Goal: Information Seeking & Learning: Learn about a topic

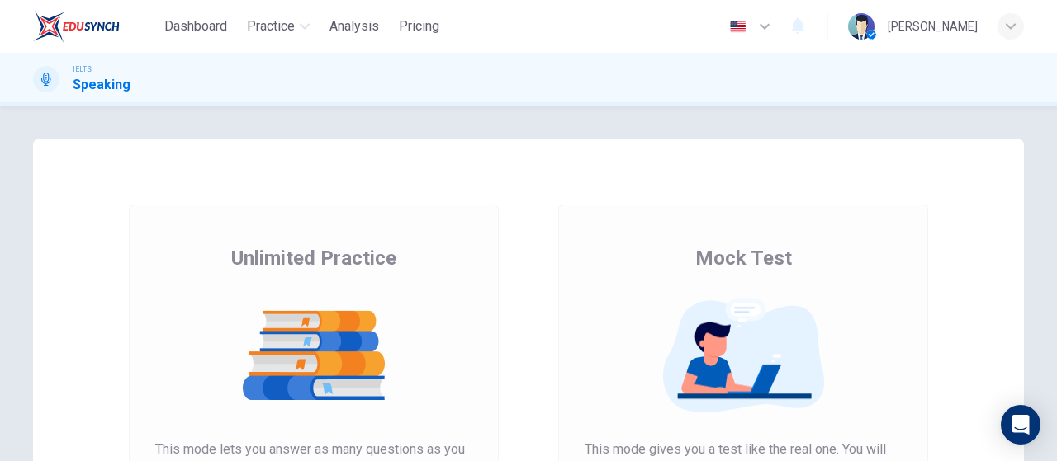
scroll to position [248, 0]
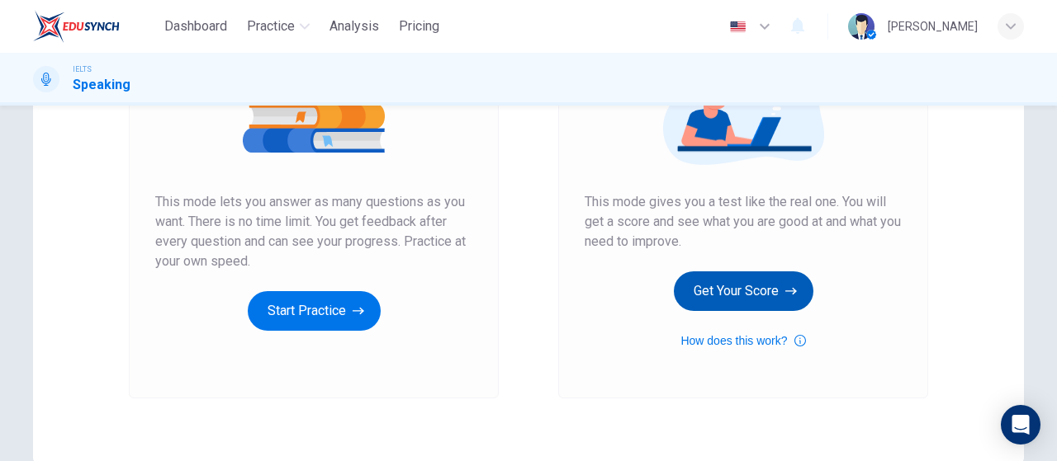
click at [719, 288] on button "Get Your Score" at bounding box center [743, 292] width 139 height 40
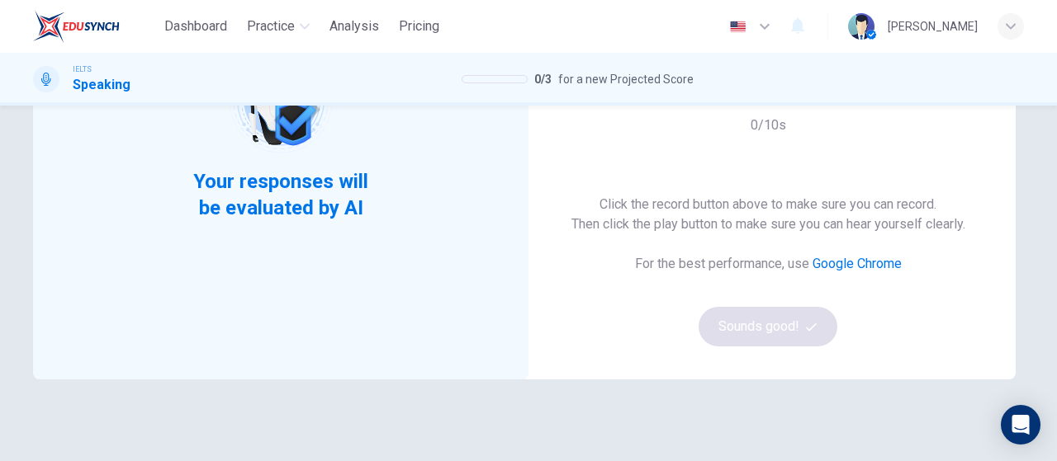
scroll to position [165, 0]
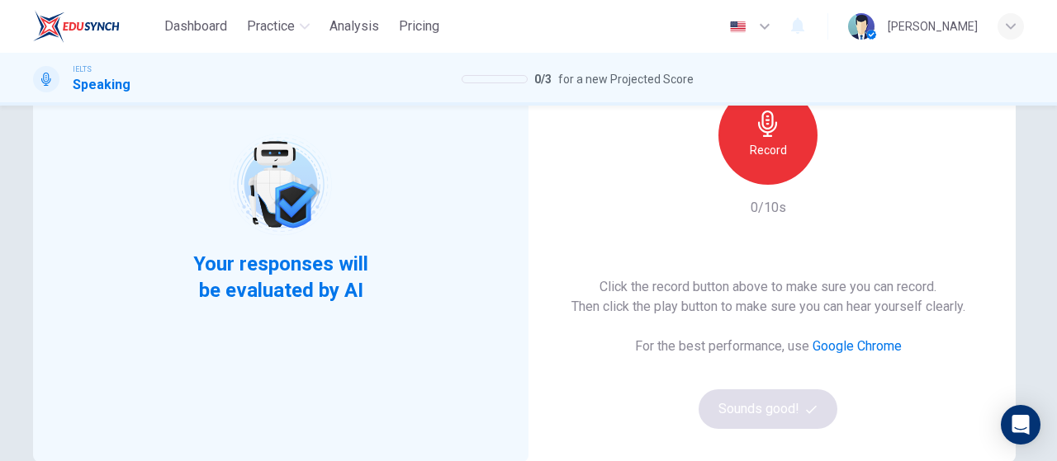
click at [776, 168] on div "Record" at bounding box center [767, 135] width 99 height 99
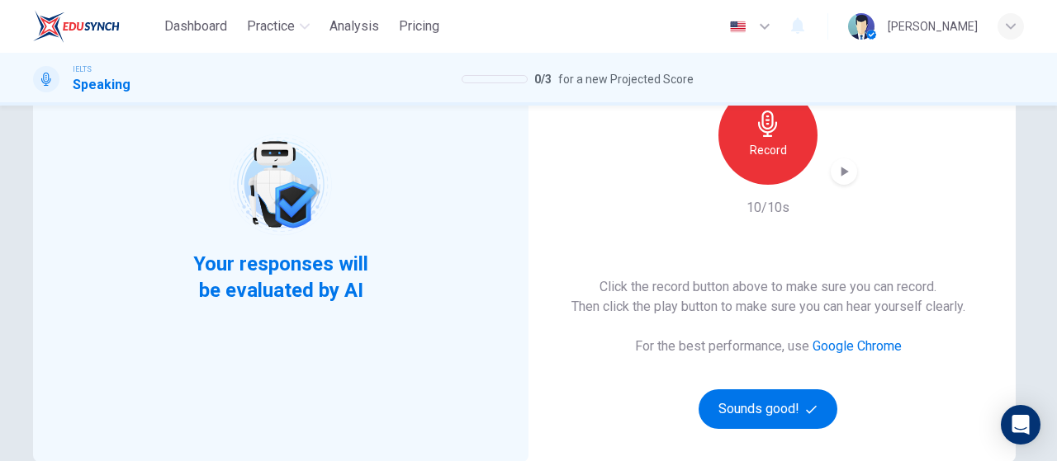
scroll to position [0, 0]
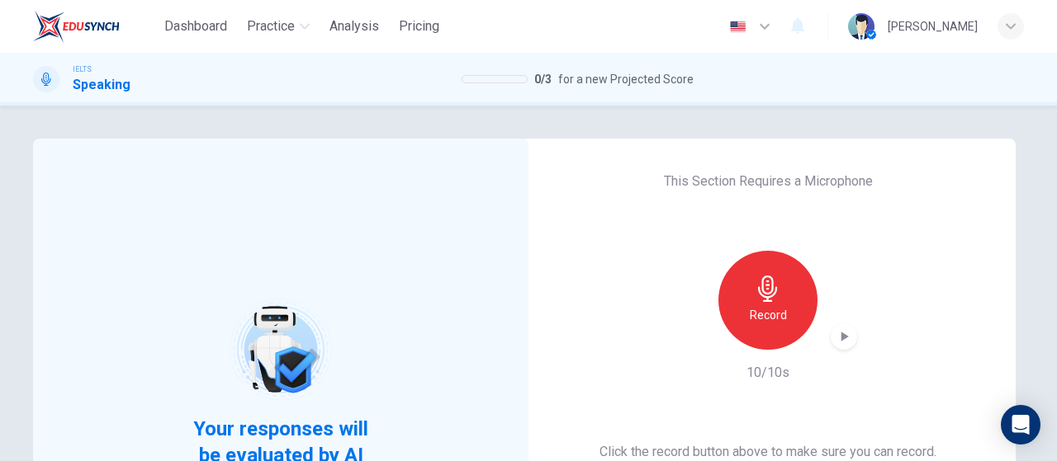
click at [837, 343] on icon "button" at bounding box center [843, 337] width 17 height 17
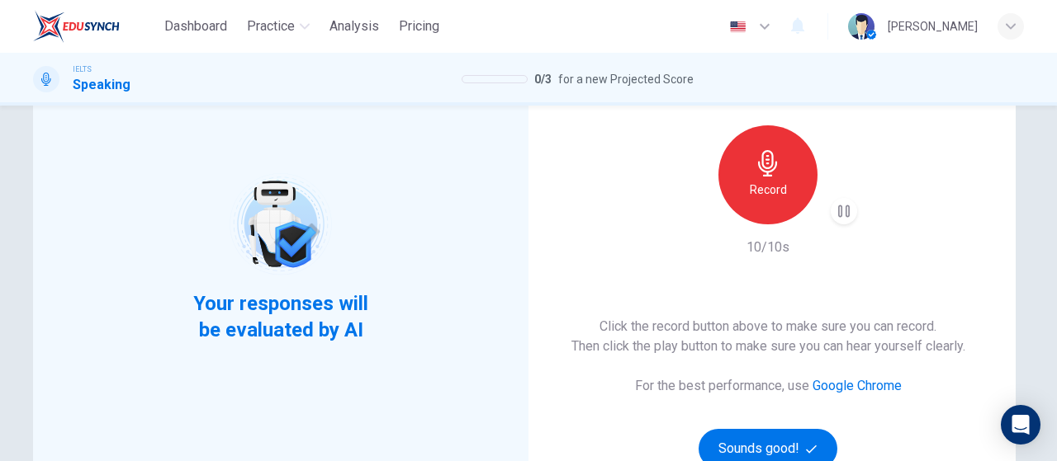
scroll to position [165, 0]
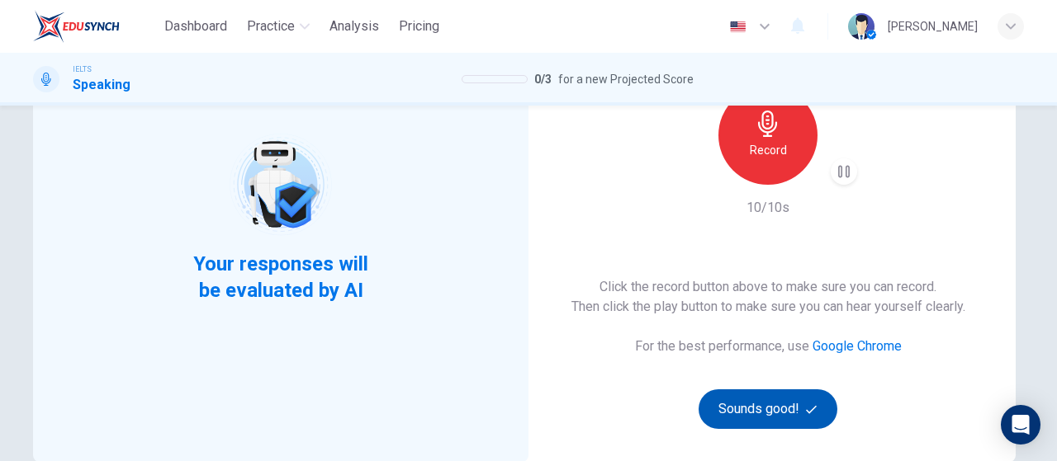
click at [754, 418] on button "Sounds good!" at bounding box center [767, 410] width 139 height 40
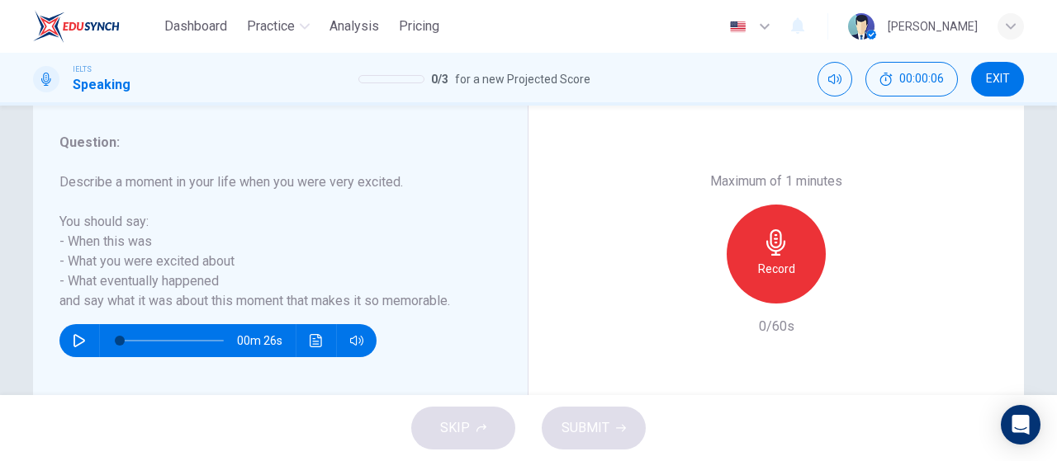
scroll to position [330, 0]
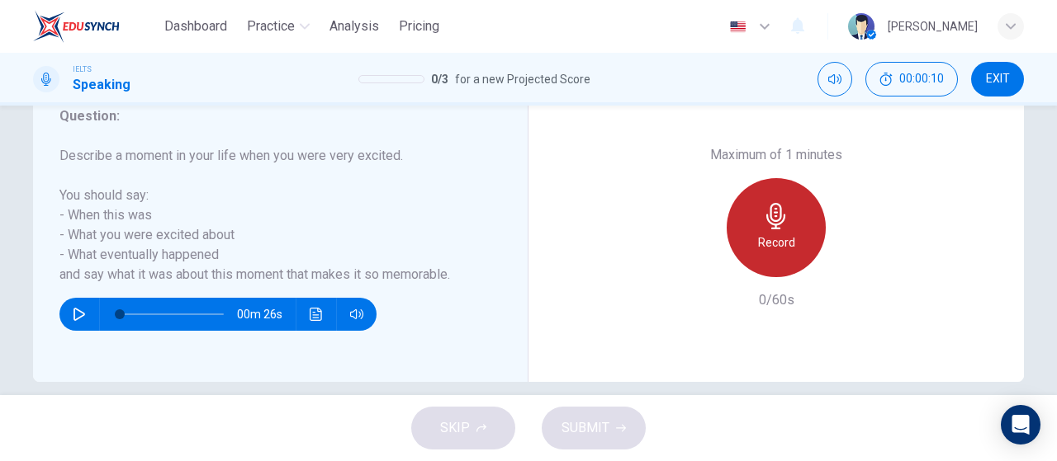
click at [803, 243] on div "Record" at bounding box center [775, 227] width 99 height 99
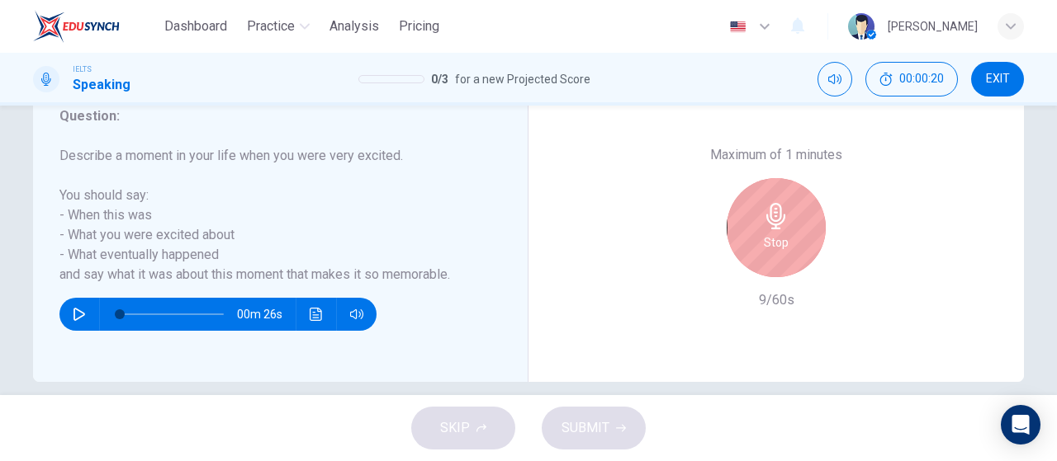
click at [738, 248] on div "Stop" at bounding box center [775, 227] width 99 height 99
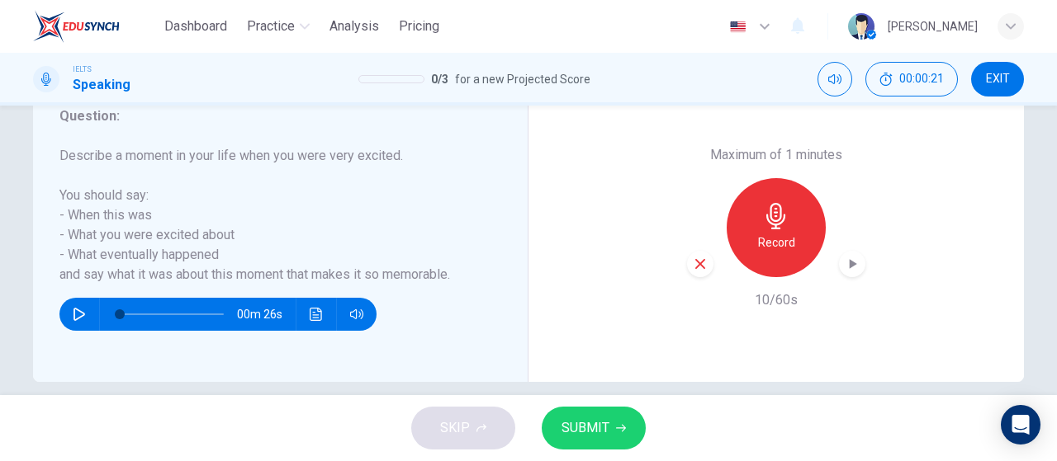
click at [693, 262] on icon "button" at bounding box center [700, 264] width 15 height 15
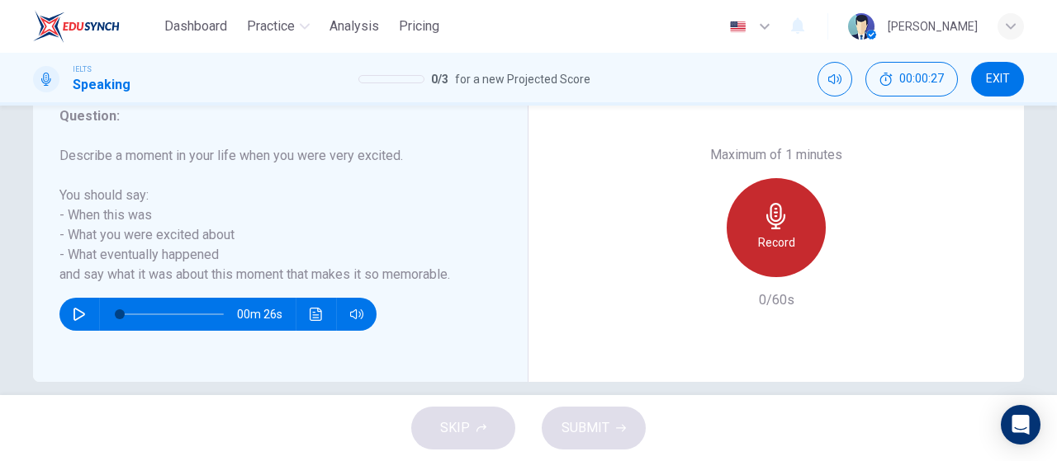
click at [759, 247] on h6 "Record" at bounding box center [776, 243] width 37 height 20
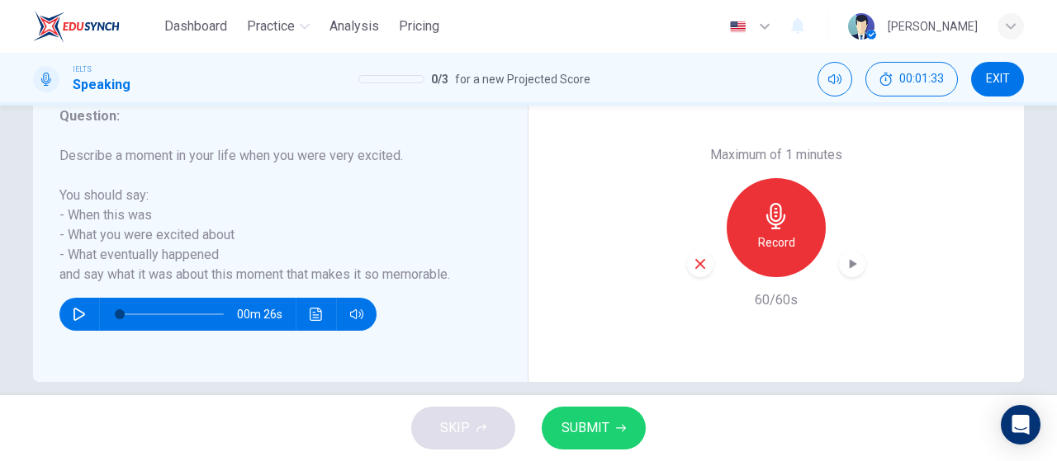
click at [598, 437] on span "SUBMIT" at bounding box center [585, 428] width 48 height 23
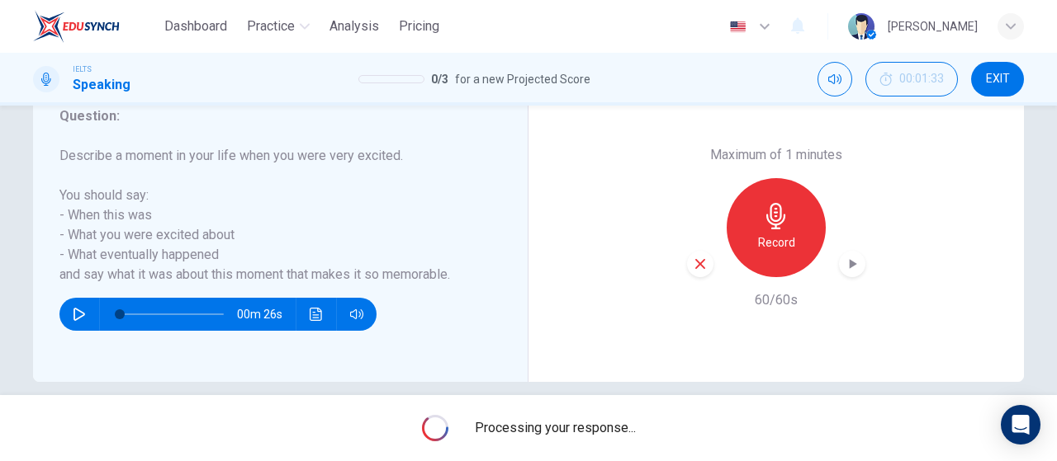
click at [847, 269] on icon "button" at bounding box center [852, 264] width 17 height 17
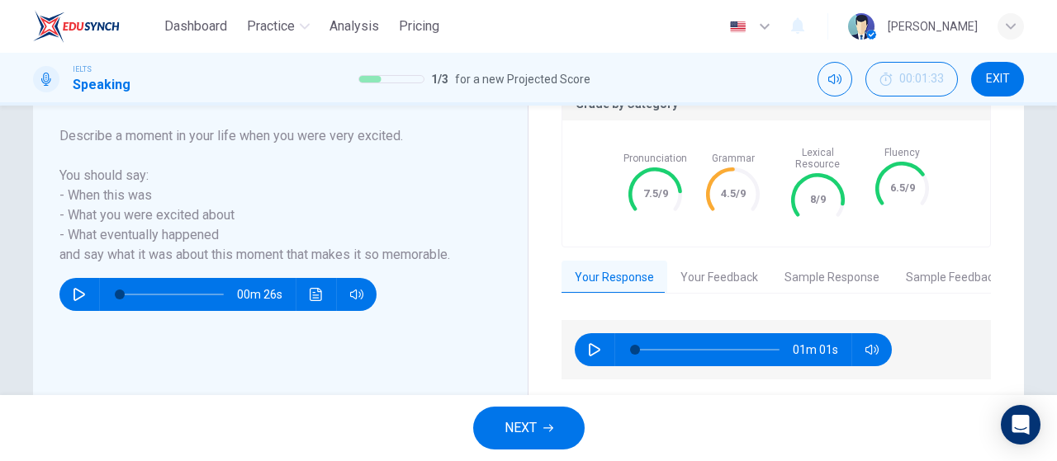
click at [738, 261] on button "Your Feedback" at bounding box center [719, 278] width 104 height 35
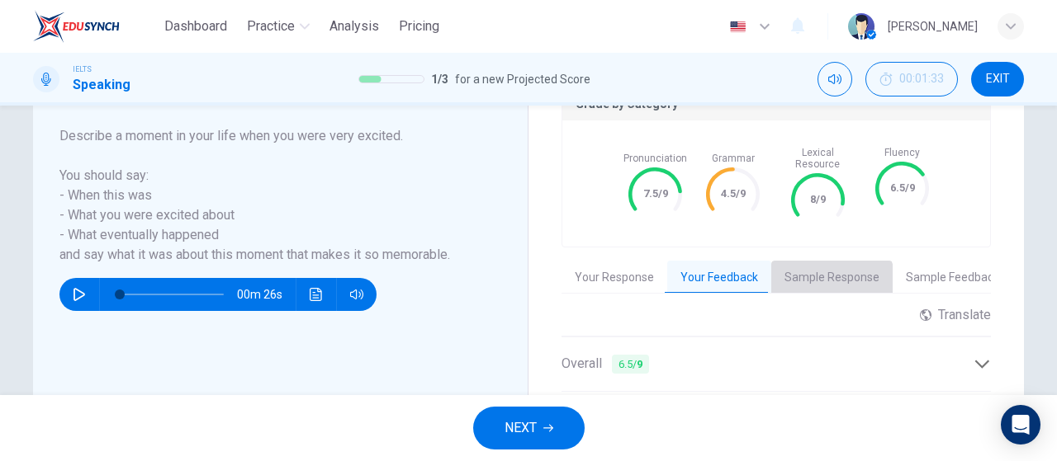
click at [818, 273] on button "Sample Response" at bounding box center [831, 278] width 121 height 35
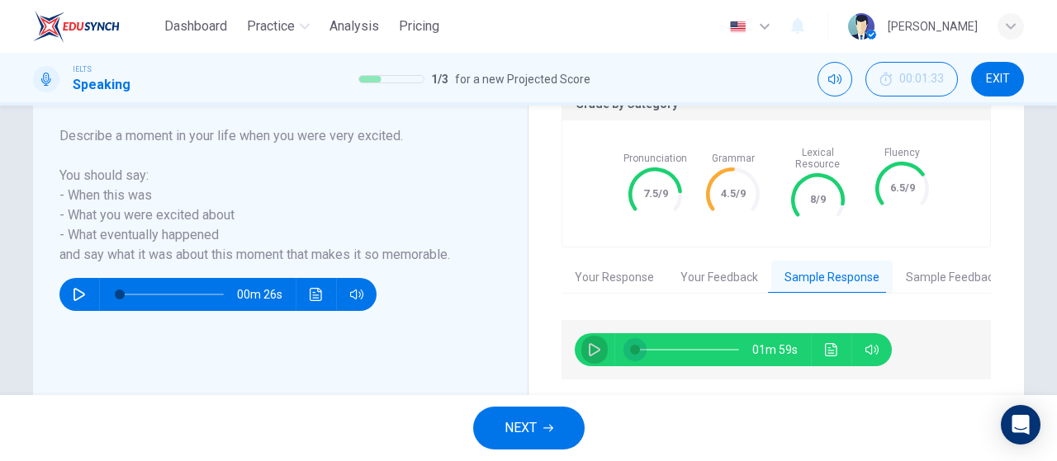
drag, startPoint x: 588, startPoint y: 336, endPoint x: 641, endPoint y: 338, distance: 52.9
click at [589, 343] on icon "button" at bounding box center [594, 349] width 13 height 13
click at [939, 275] on button "Sample Feedback" at bounding box center [952, 278] width 120 height 35
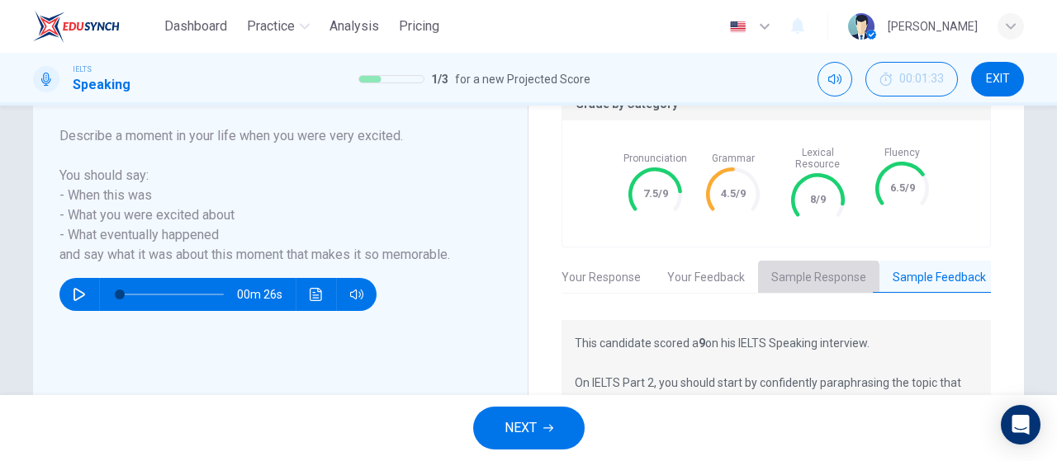
click at [801, 272] on button "Sample Response" at bounding box center [818, 278] width 121 height 35
type input "4"
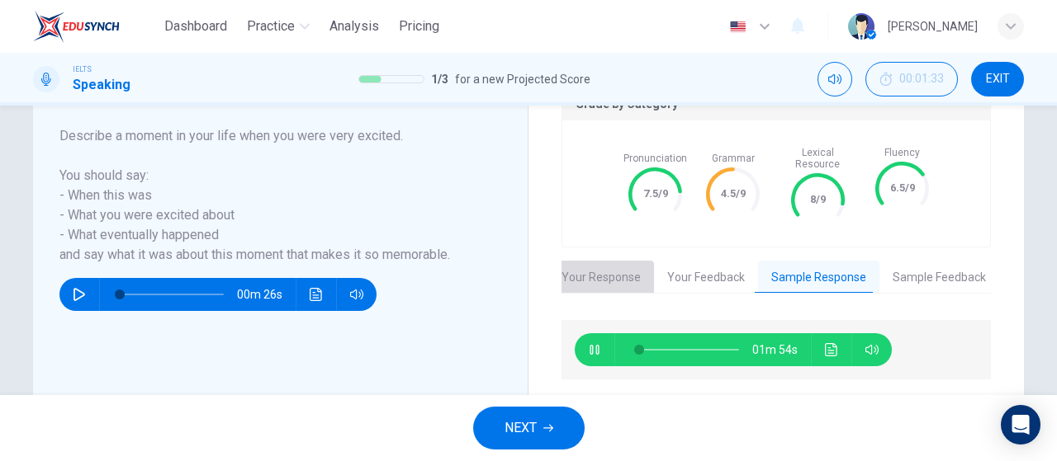
click at [614, 261] on button "Your Response" at bounding box center [601, 278] width 106 height 35
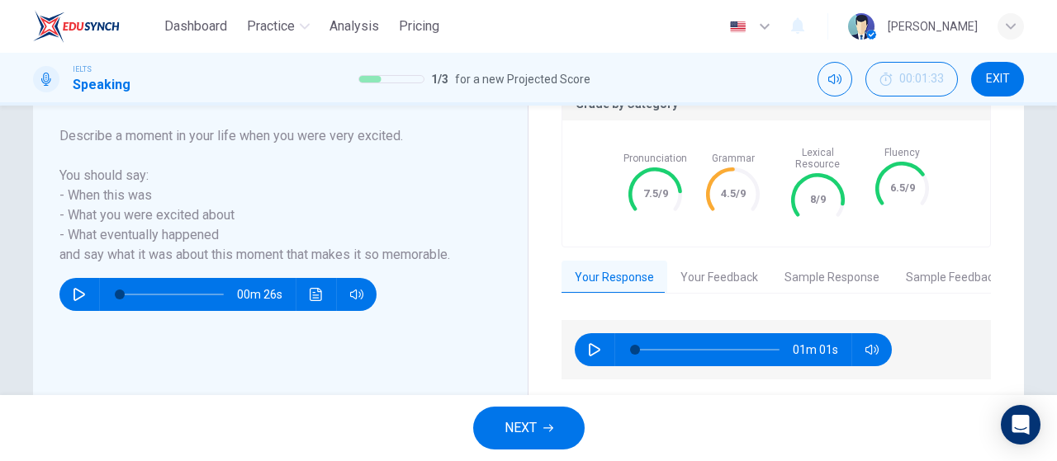
scroll to position [390, 0]
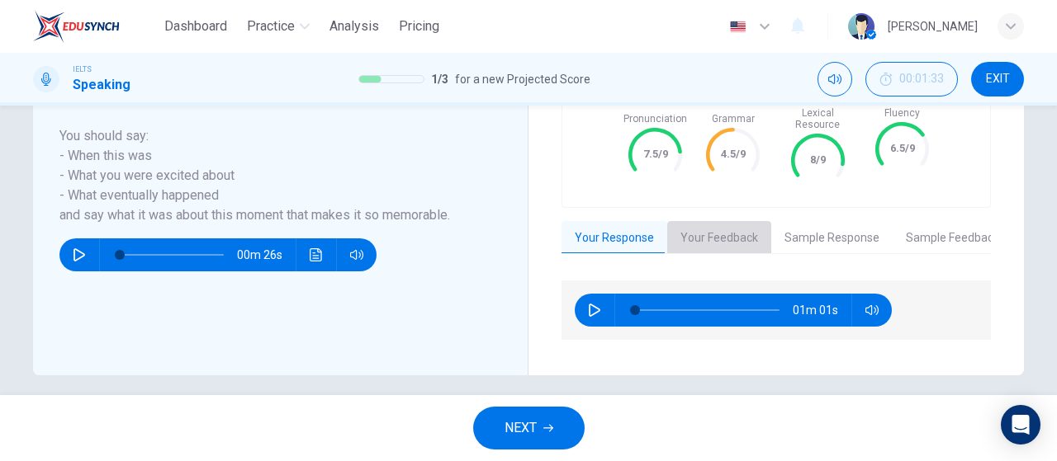
click at [706, 239] on button "Your Feedback" at bounding box center [719, 238] width 104 height 35
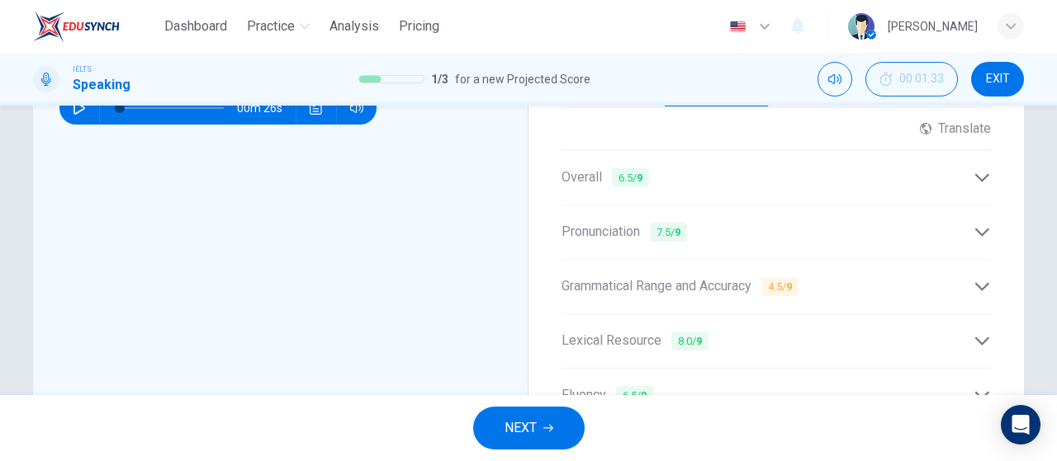
scroll to position [454, 0]
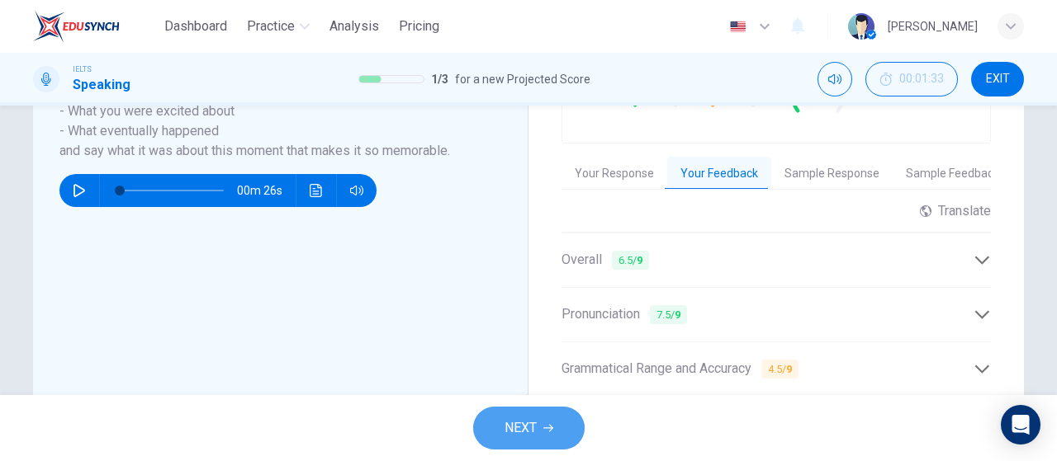
click at [573, 418] on button "NEXT" at bounding box center [528, 428] width 111 height 43
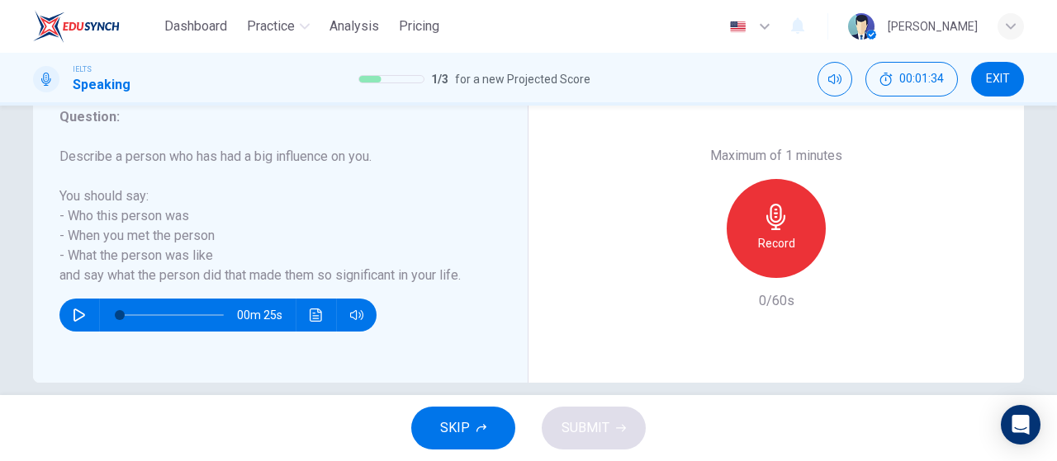
scroll to position [330, 0]
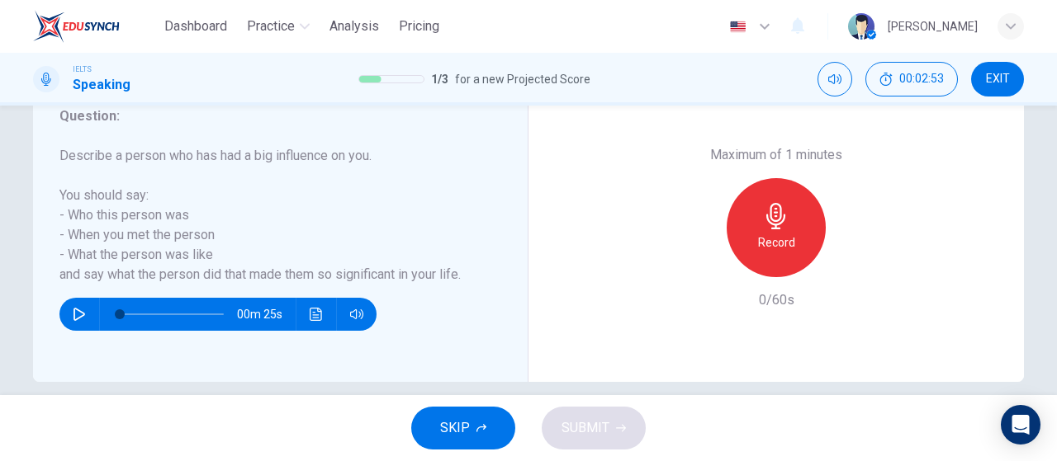
click at [774, 229] on icon "button" at bounding box center [775, 216] width 19 height 26
click at [855, 267] on icon "button" at bounding box center [852, 264] width 17 height 17
click at [602, 427] on span "SUBMIT" at bounding box center [585, 428] width 48 height 23
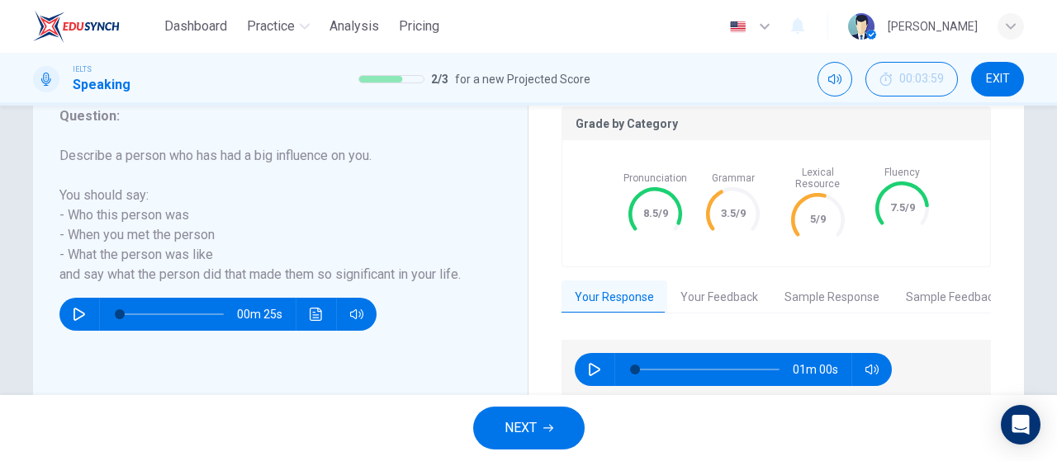
click at [718, 281] on button "Your Feedback" at bounding box center [719, 298] width 104 height 35
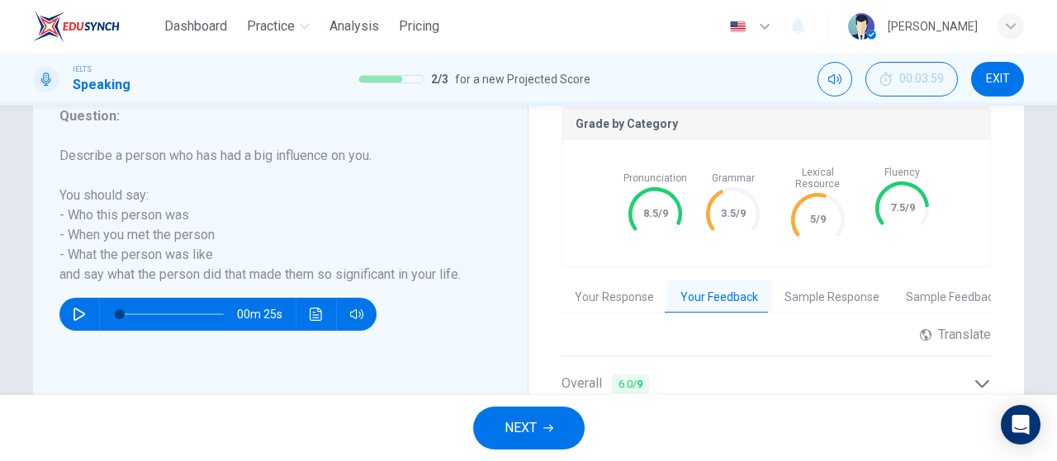
click at [616, 281] on button "Your Response" at bounding box center [614, 298] width 106 height 35
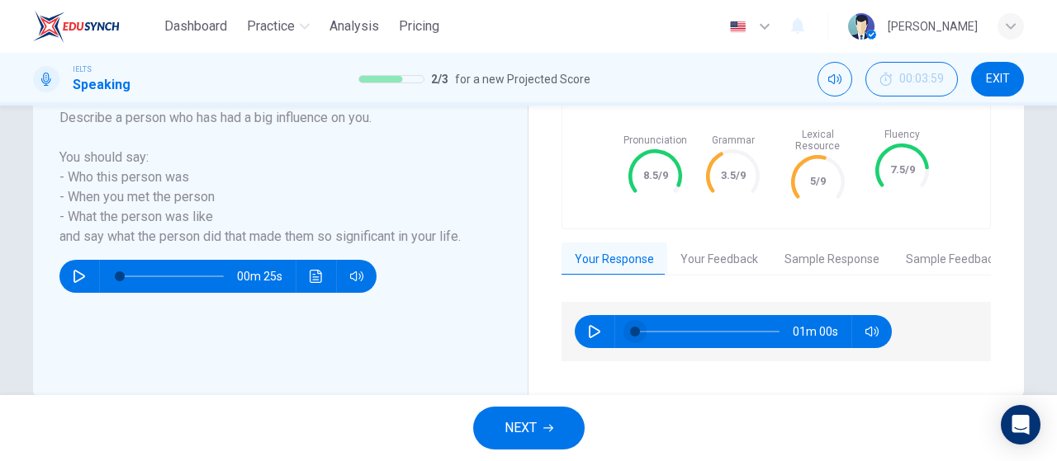
scroll to position [390, 0]
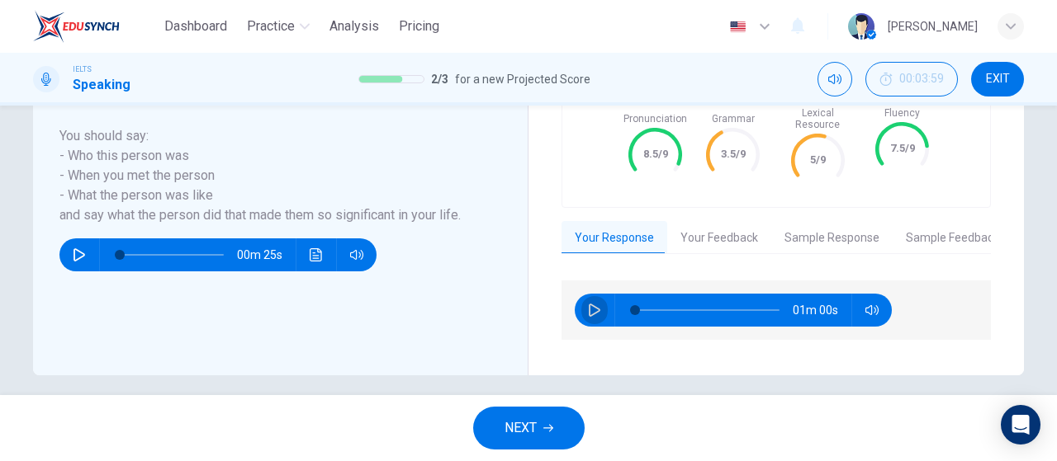
click at [589, 304] on icon "button" at bounding box center [595, 310] width 12 height 13
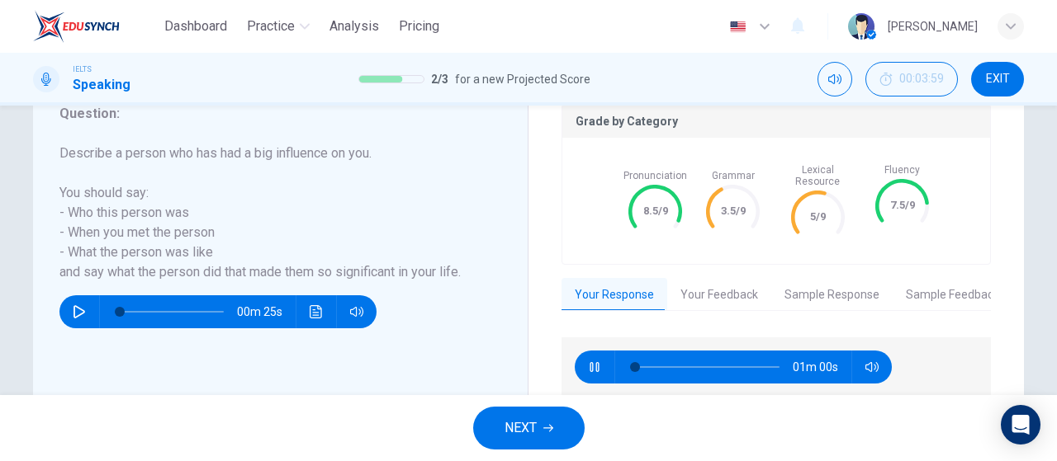
scroll to position [307, 0]
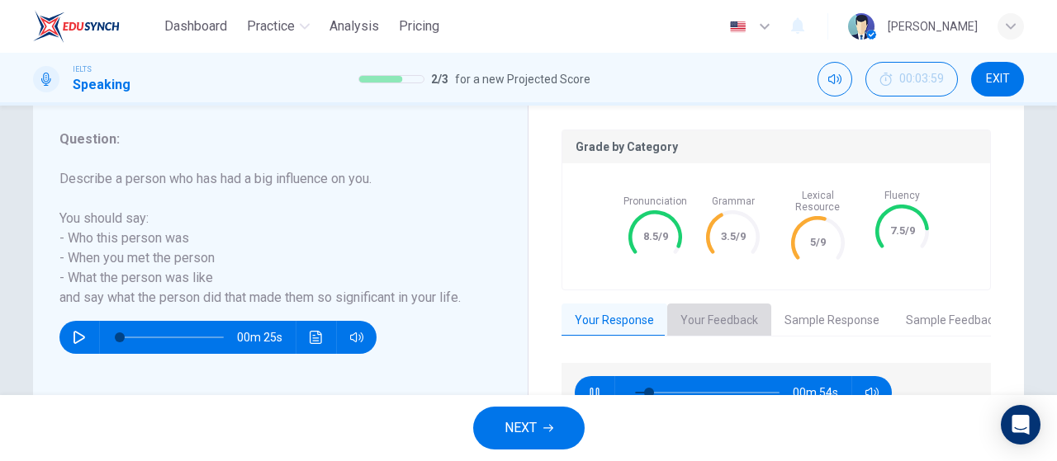
click at [718, 317] on button "Your Feedback" at bounding box center [719, 321] width 104 height 35
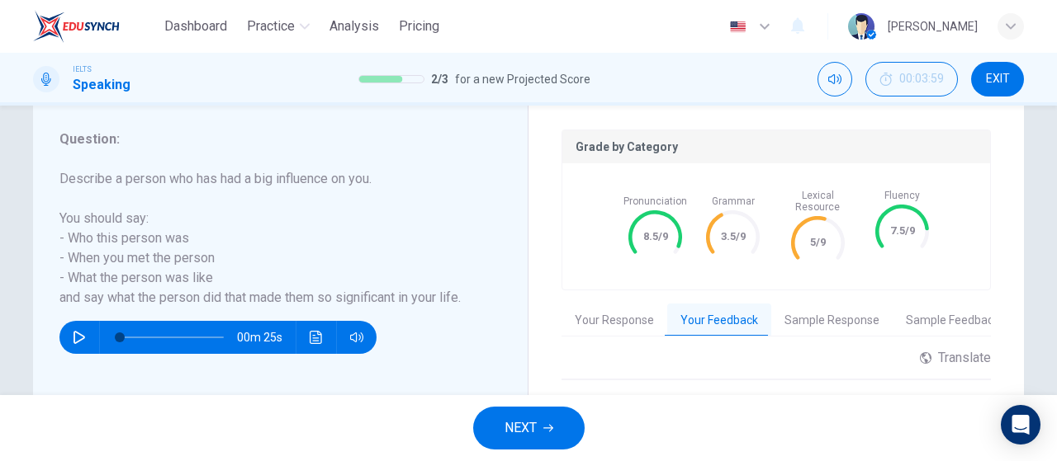
click at [840, 308] on button "Sample Response" at bounding box center [831, 321] width 121 height 35
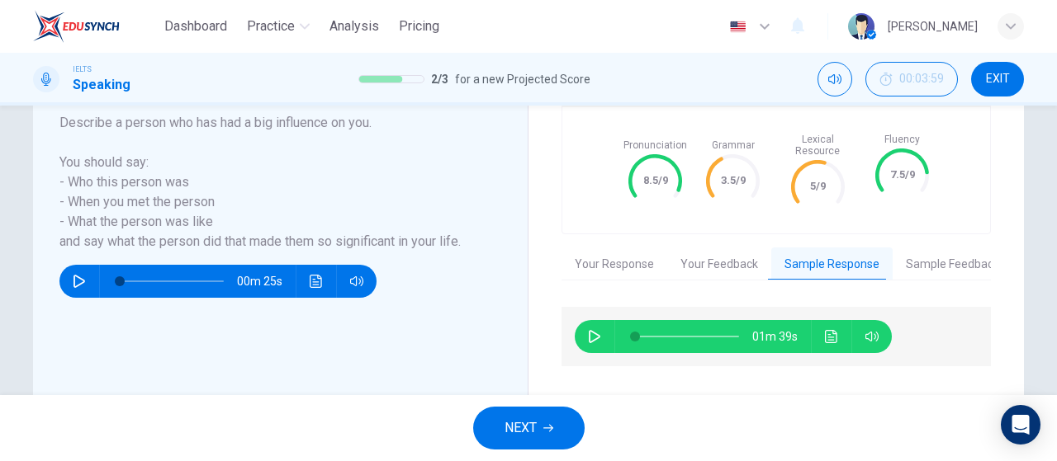
scroll to position [390, 0]
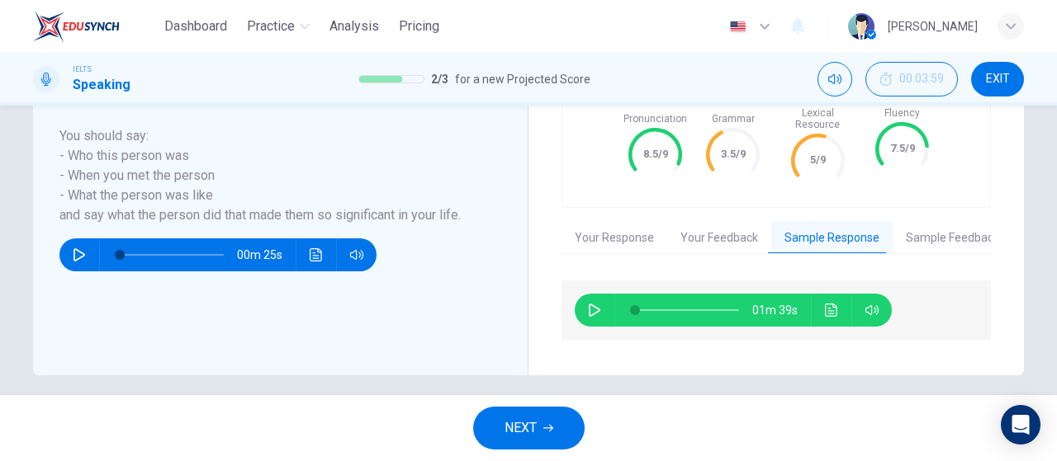
click at [929, 229] on button "Sample Feedback" at bounding box center [952, 238] width 120 height 35
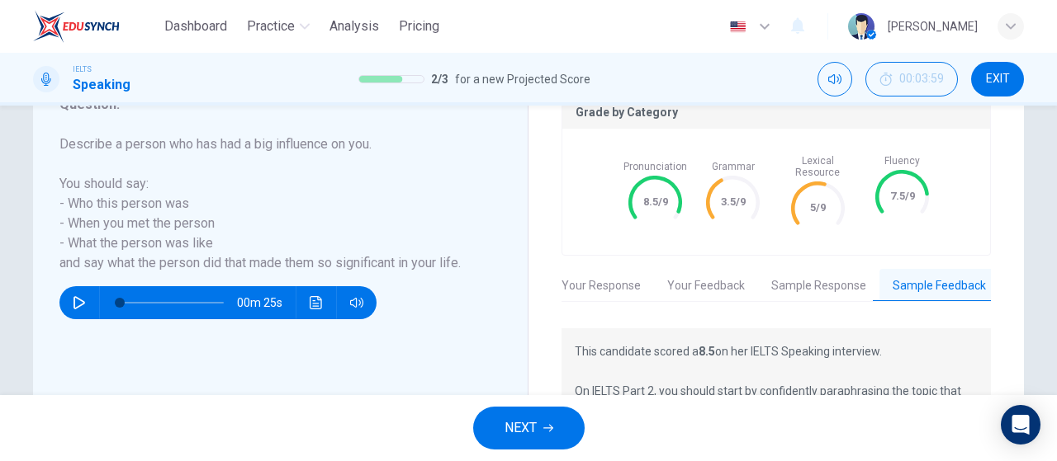
scroll to position [307, 0]
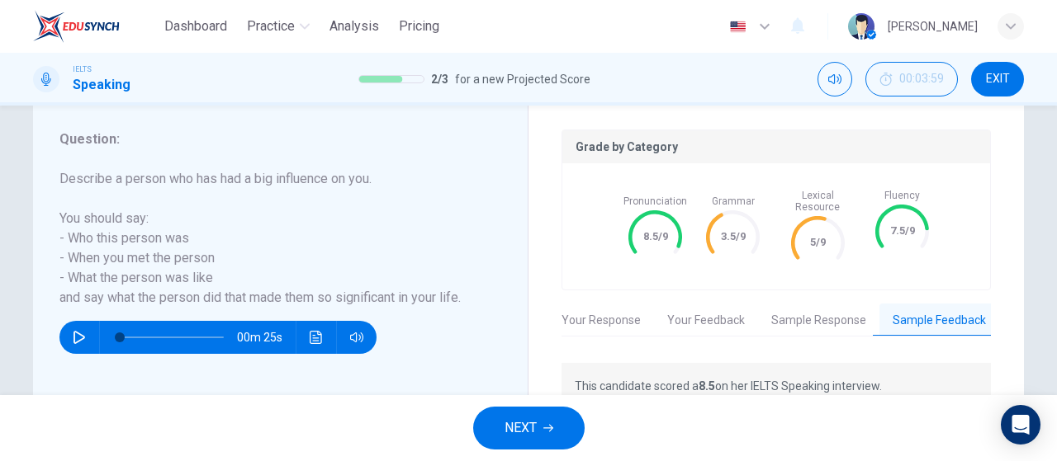
click at [611, 304] on button "Your Response" at bounding box center [601, 321] width 106 height 35
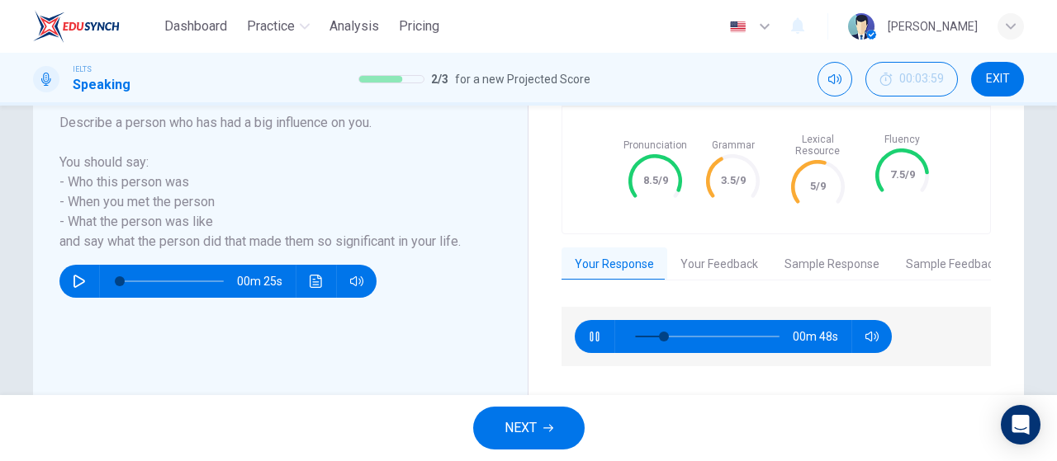
scroll to position [390, 0]
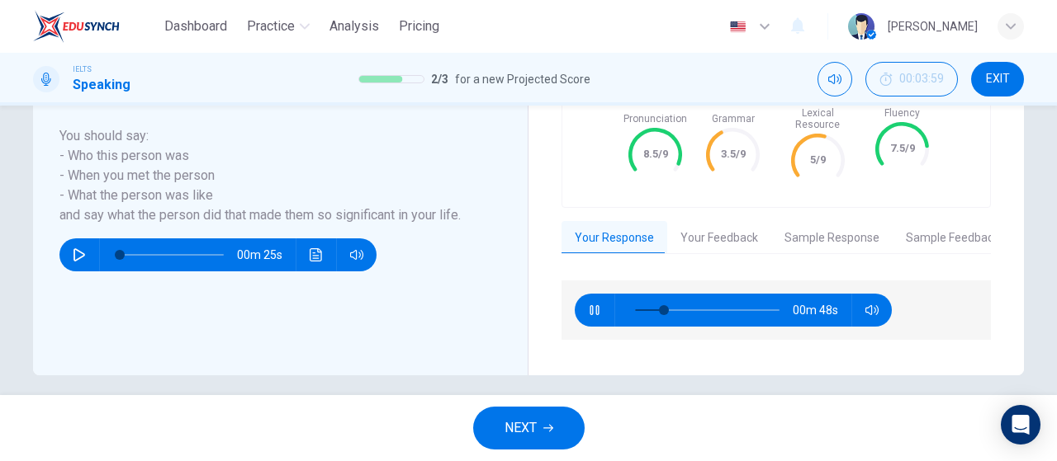
type input "21"
click at [533, 423] on span "NEXT" at bounding box center [520, 428] width 32 height 23
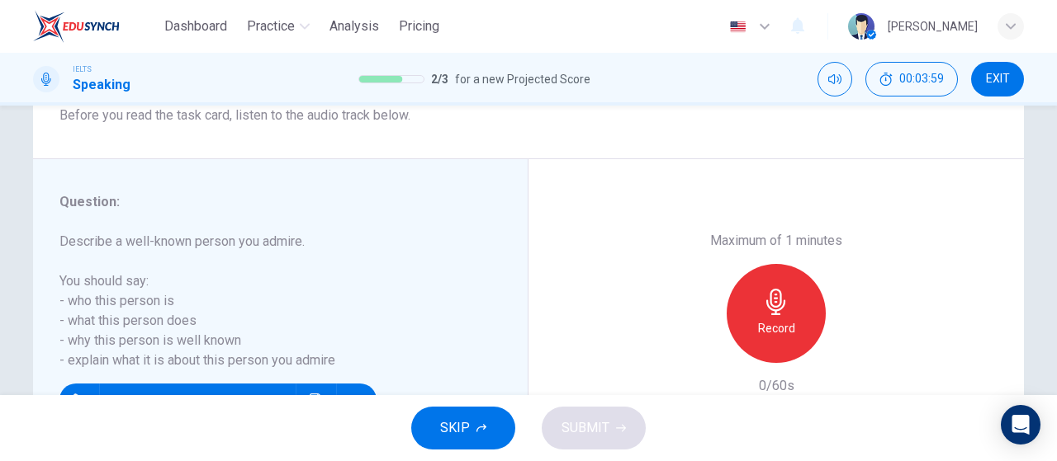
scroll to position [330, 0]
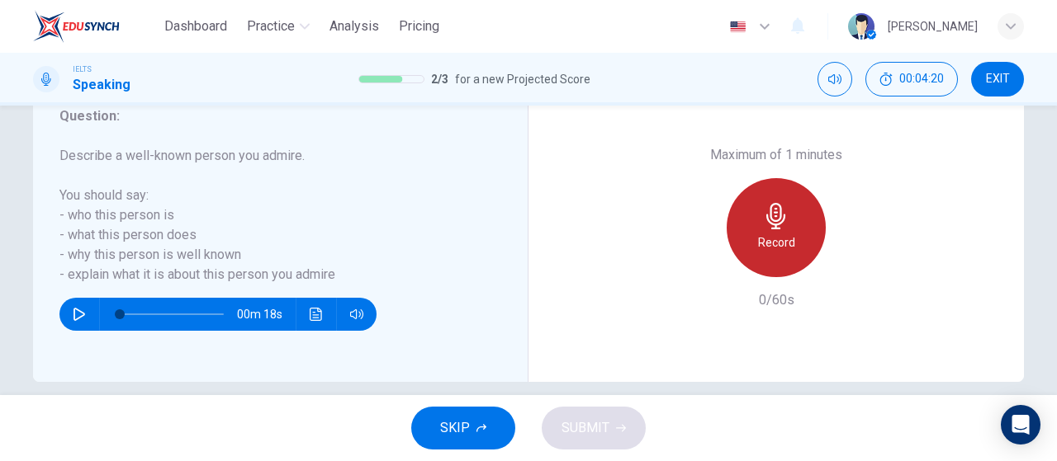
click at [764, 263] on div "Record" at bounding box center [775, 227] width 99 height 99
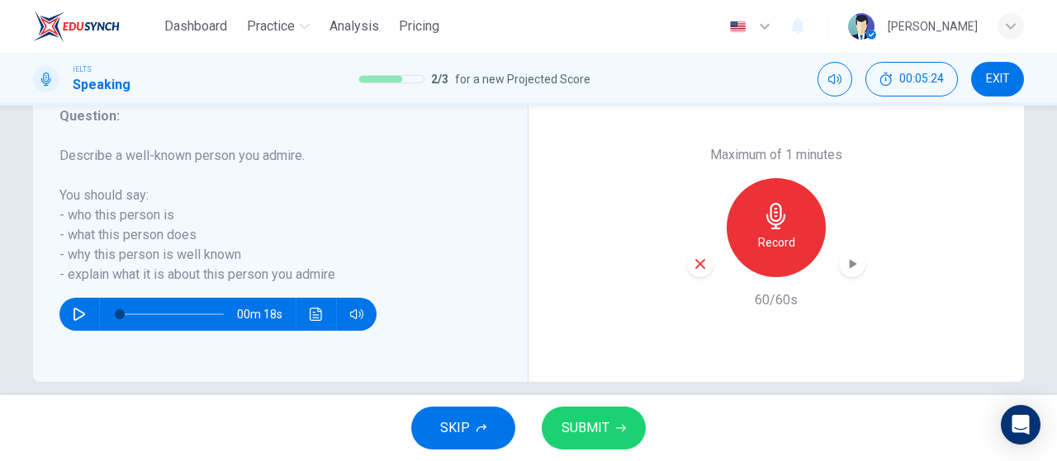
click at [855, 271] on icon "button" at bounding box center [852, 264] width 17 height 17
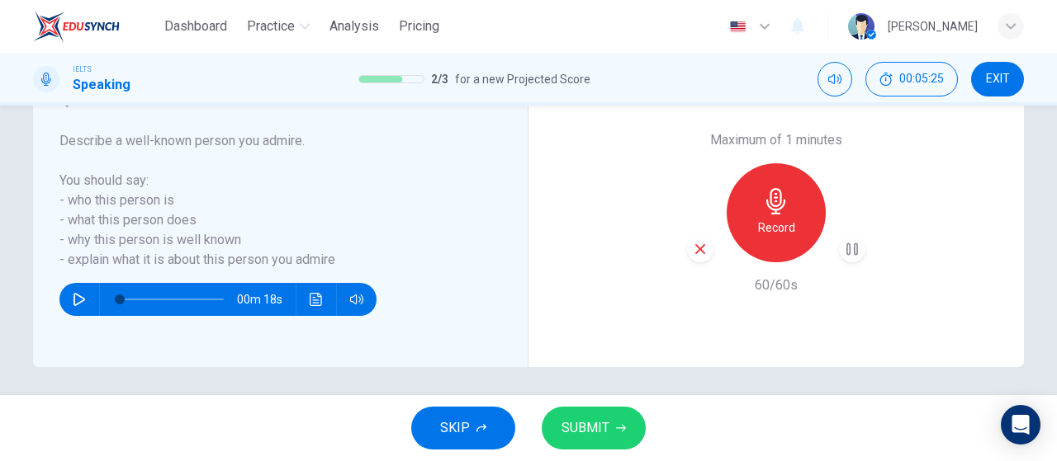
scroll to position [350, 0]
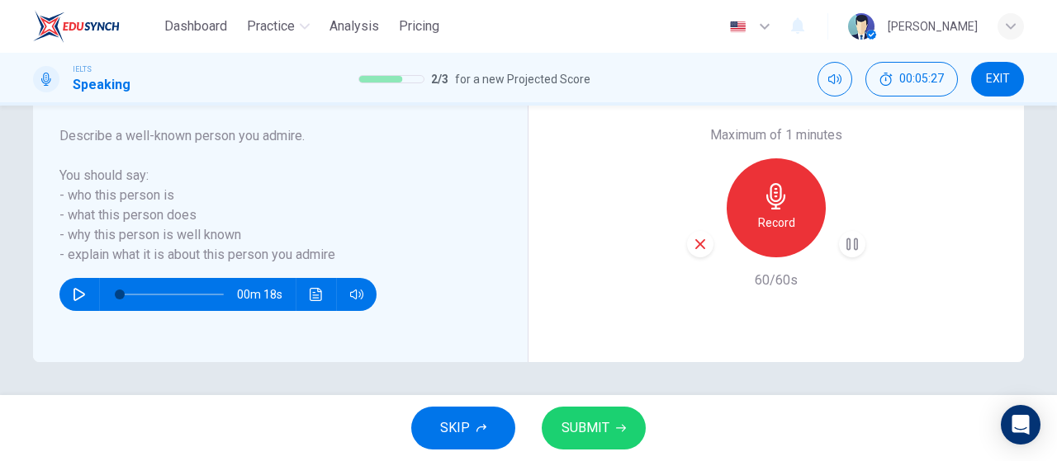
click at [628, 433] on button "SUBMIT" at bounding box center [593, 428] width 104 height 43
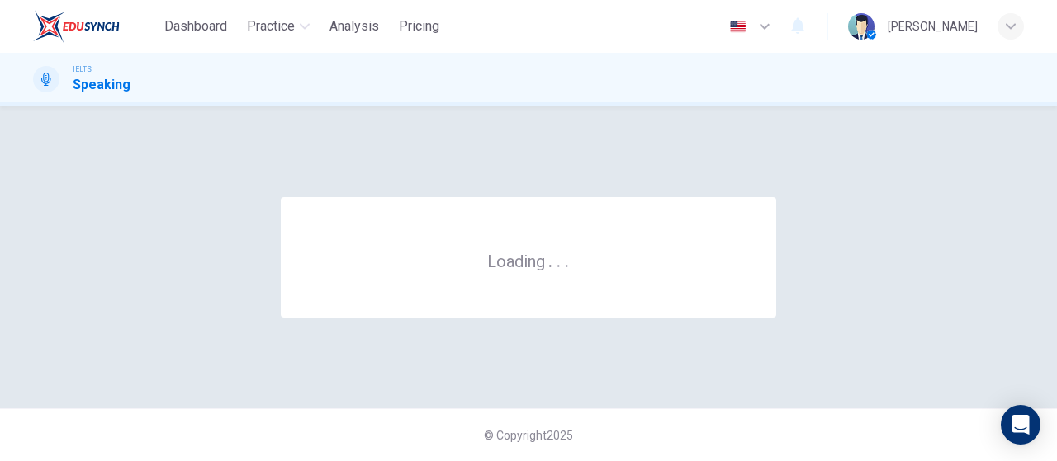
scroll to position [0, 0]
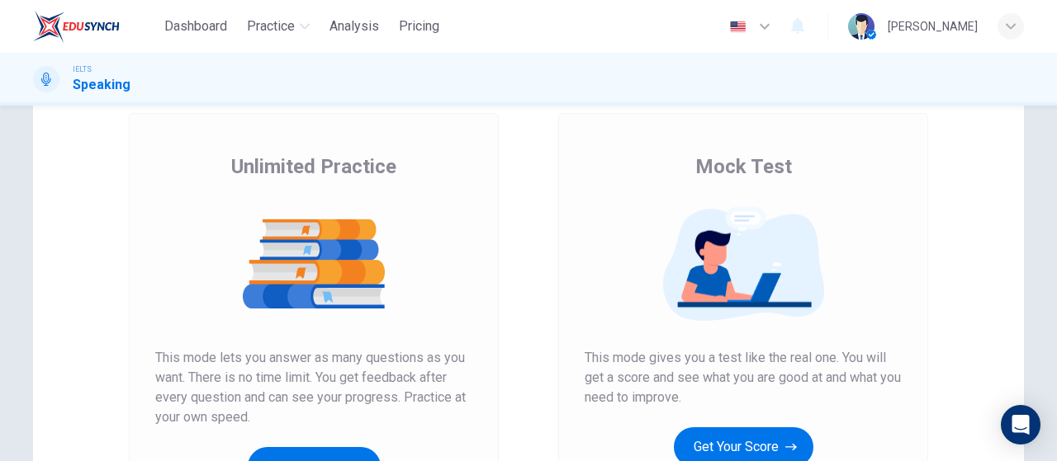
scroll to position [165, 0]
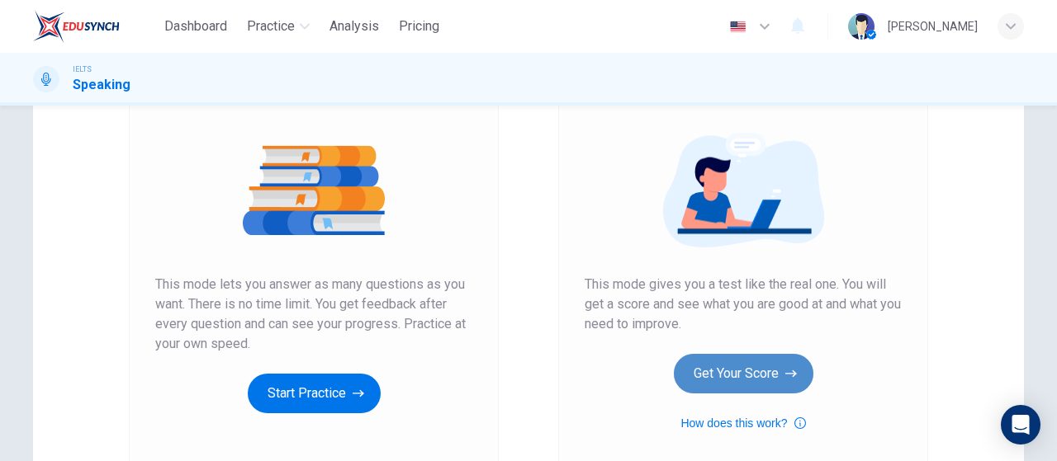
click at [749, 369] on button "Get Your Score" at bounding box center [743, 374] width 139 height 40
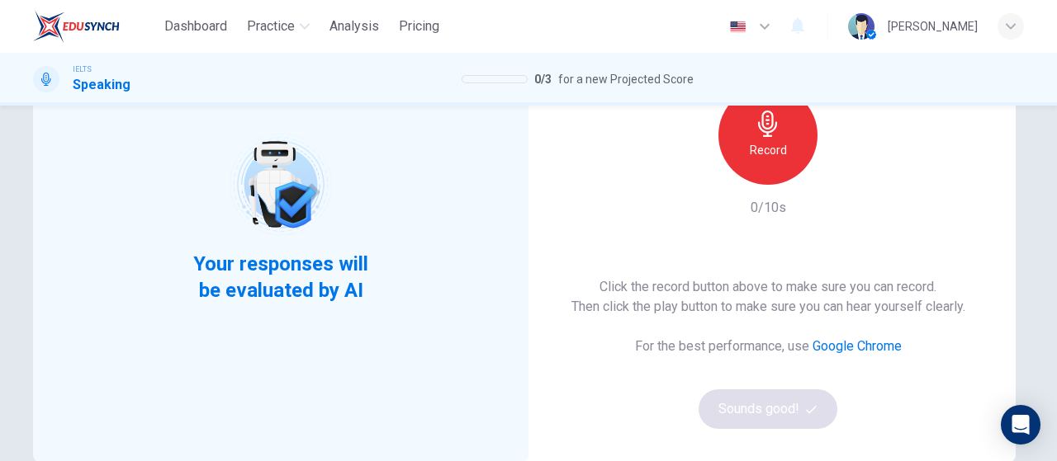
click at [748, 177] on div "Record" at bounding box center [767, 135] width 99 height 99
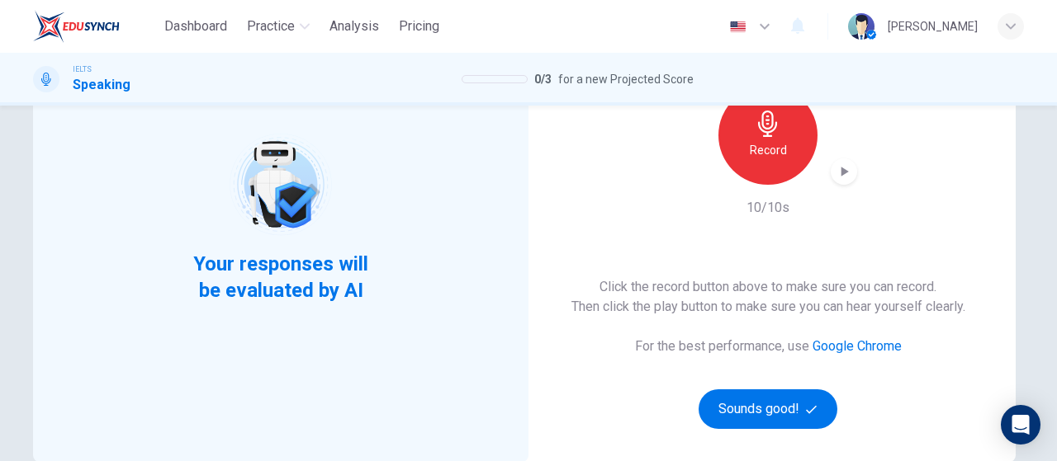
click at [844, 169] on icon "button" at bounding box center [843, 171] width 17 height 17
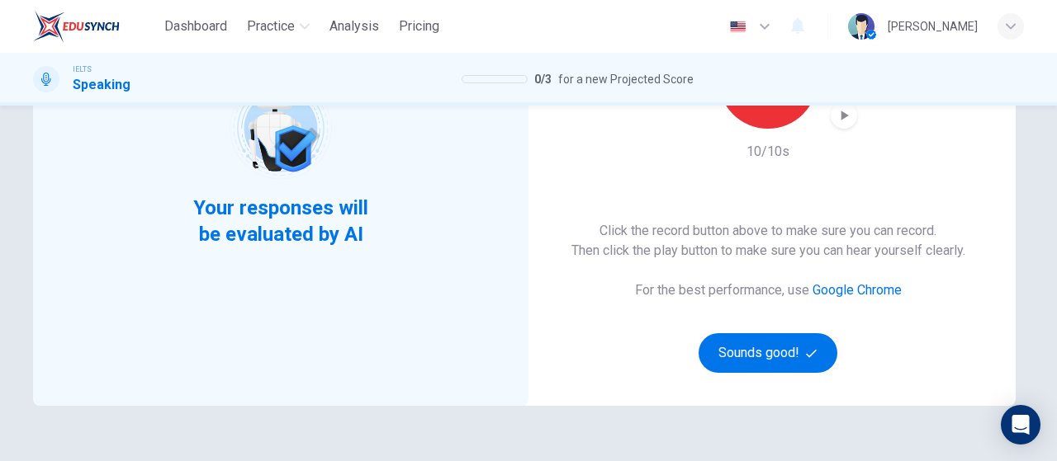
scroll to position [248, 0]
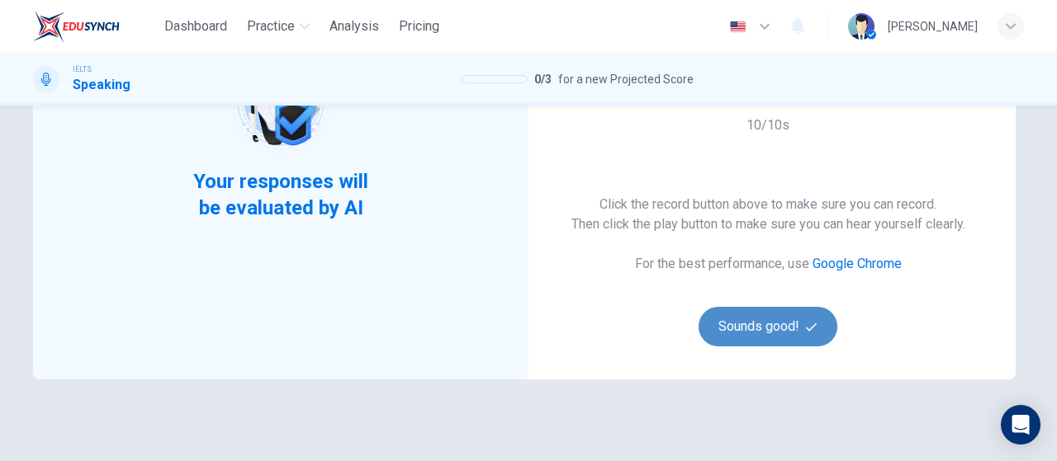
click at [785, 333] on button "Sounds good!" at bounding box center [767, 327] width 139 height 40
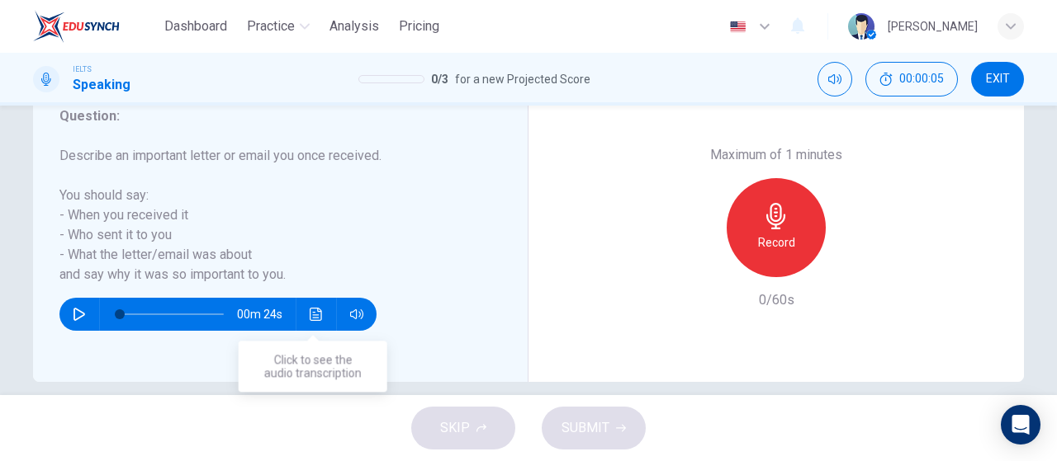
scroll to position [350, 0]
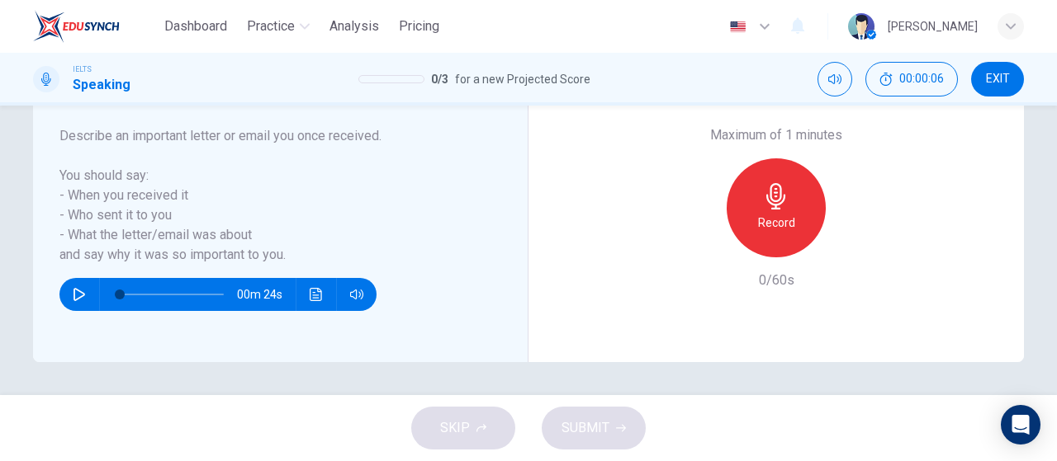
drag, startPoint x: 819, startPoint y: 215, endPoint x: 766, endPoint y: 227, distance: 54.1
click at [816, 218] on div "Record" at bounding box center [775, 207] width 99 height 99
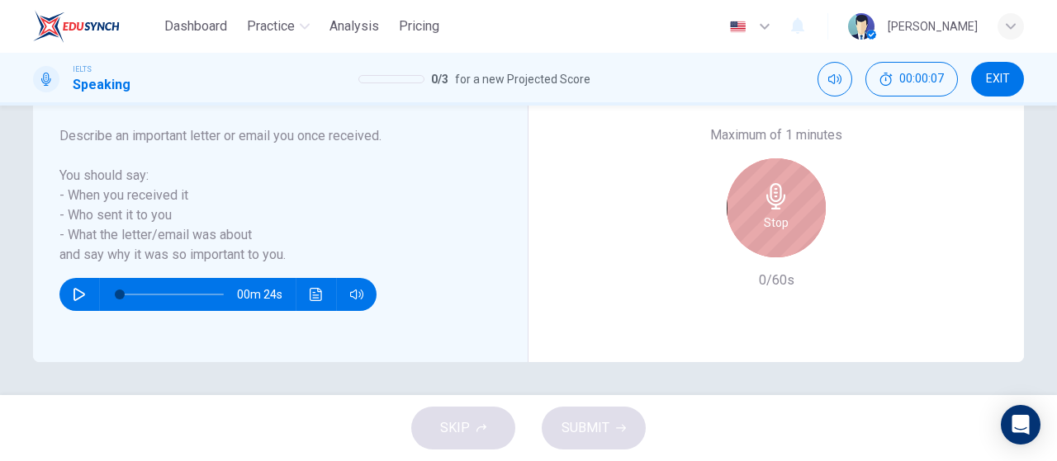
click at [776, 225] on h6 "Stop" at bounding box center [776, 223] width 25 height 20
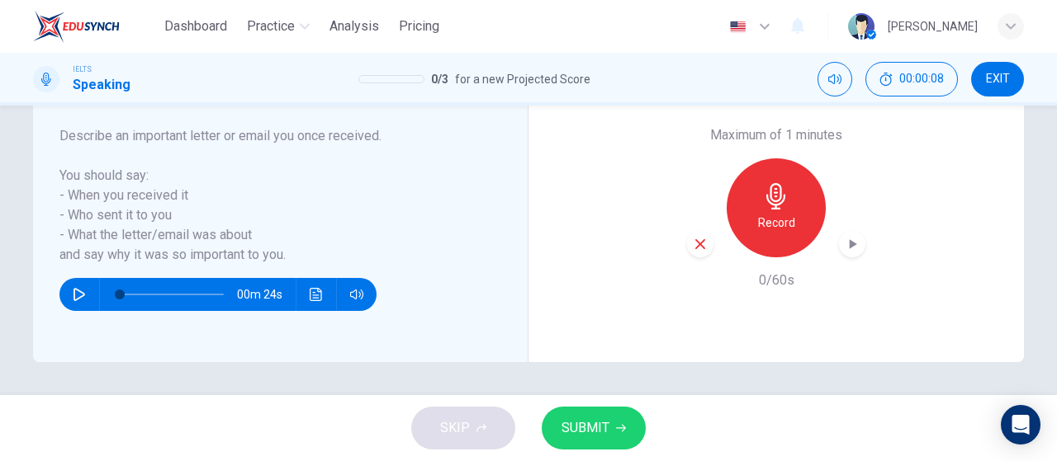
click at [849, 243] on icon "button" at bounding box center [852, 244] width 7 height 10
click at [695, 247] on icon "button" at bounding box center [700, 244] width 10 height 10
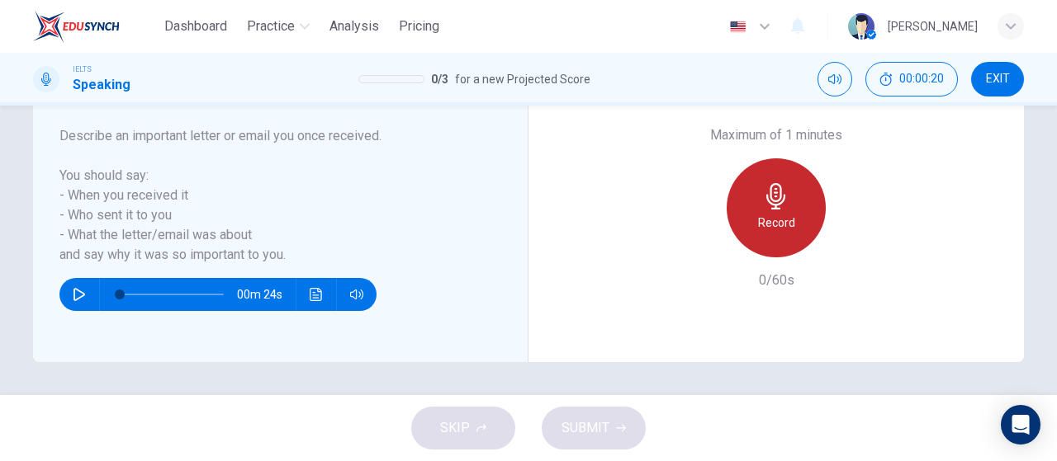
click at [782, 225] on h6 "Record" at bounding box center [776, 223] width 37 height 20
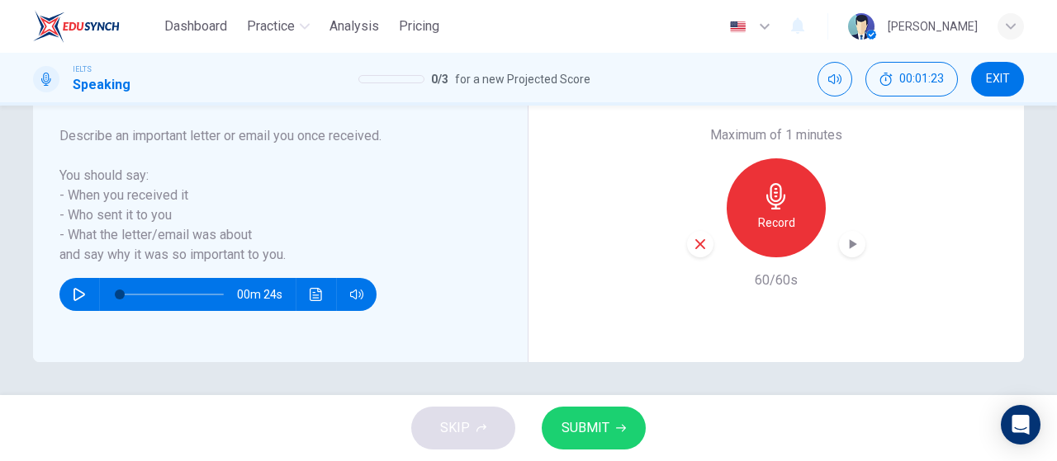
click at [852, 248] on icon "button" at bounding box center [852, 244] width 17 height 17
click at [612, 421] on button "SUBMIT" at bounding box center [593, 428] width 104 height 43
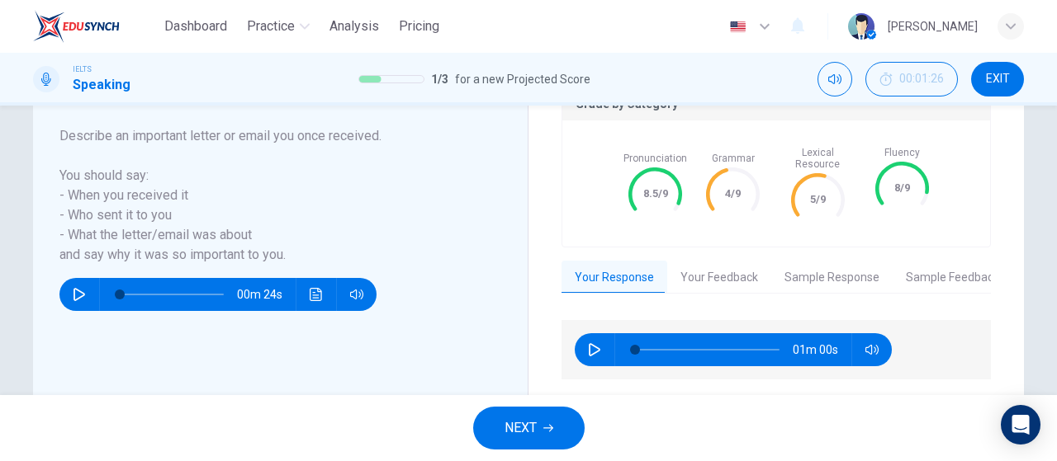
click at [709, 272] on button "Your Feedback" at bounding box center [719, 278] width 104 height 35
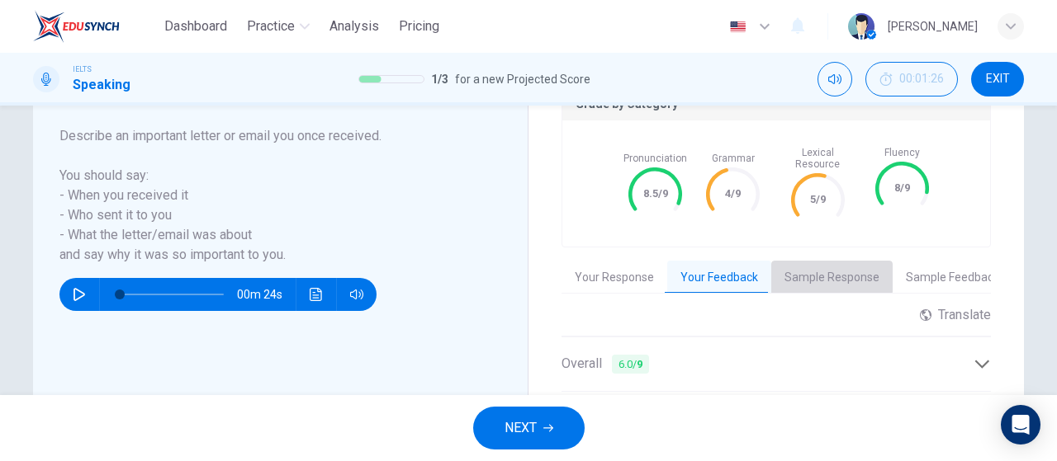
click at [823, 261] on button "Sample Response" at bounding box center [831, 278] width 121 height 35
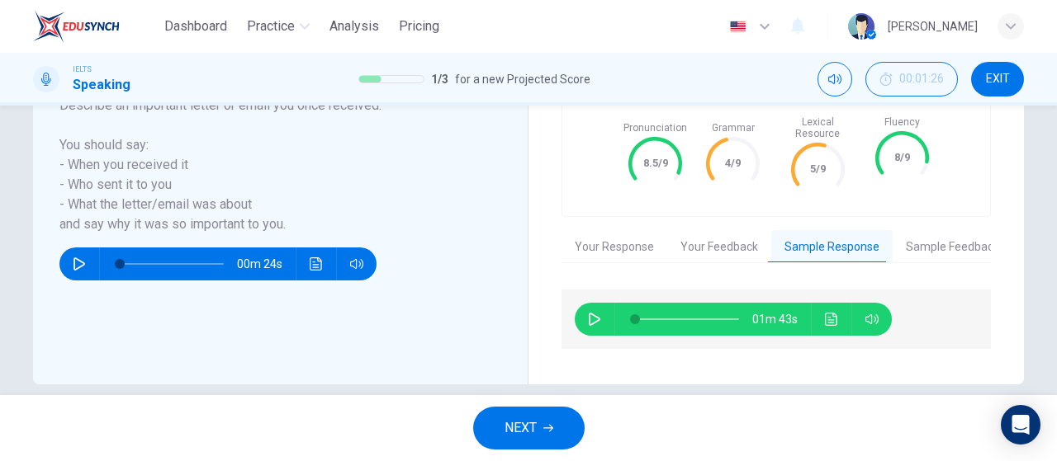
scroll to position [390, 0]
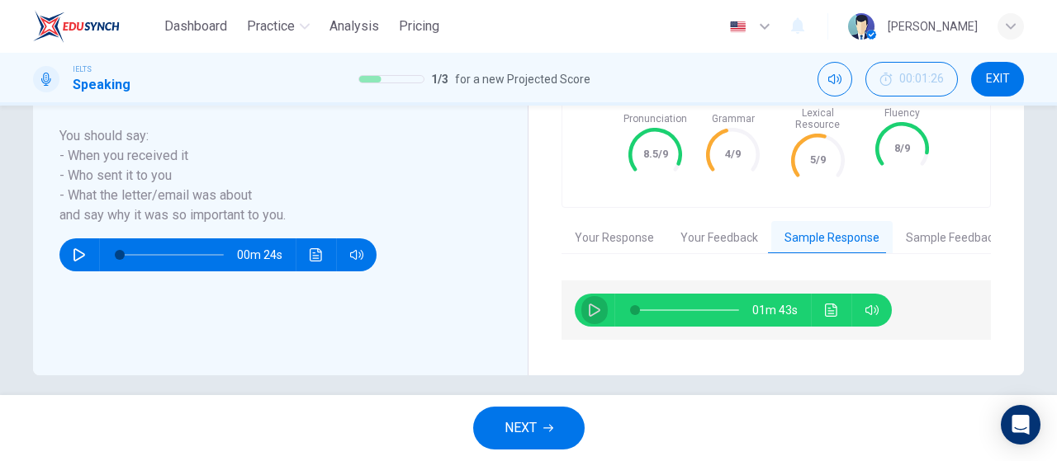
click at [594, 304] on icon "button" at bounding box center [594, 310] width 13 height 13
type input "6"
click at [553, 427] on icon "button" at bounding box center [548, 428] width 10 height 10
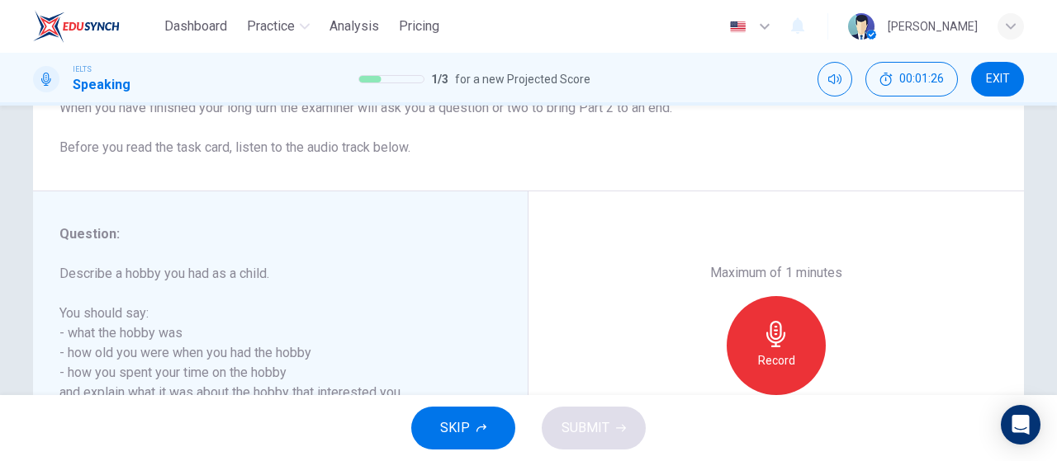
scroll to position [330, 0]
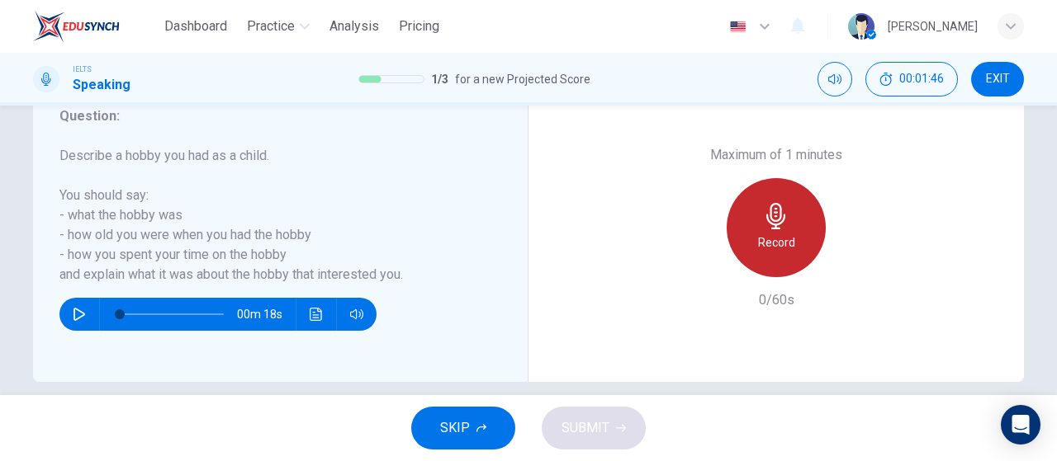
click at [772, 225] on icon "button" at bounding box center [775, 216] width 19 height 26
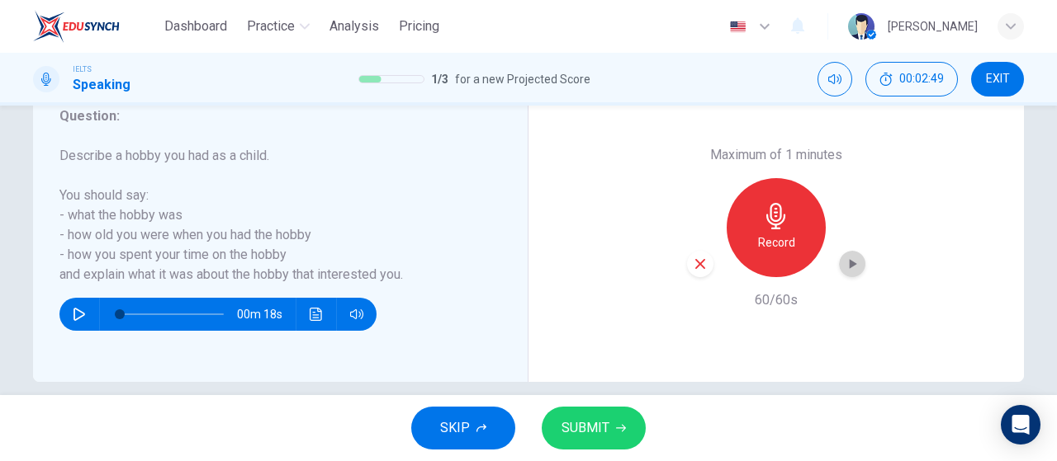
click at [845, 270] on icon "button" at bounding box center [852, 264] width 17 height 17
click at [602, 438] on span "SUBMIT" at bounding box center [585, 428] width 48 height 23
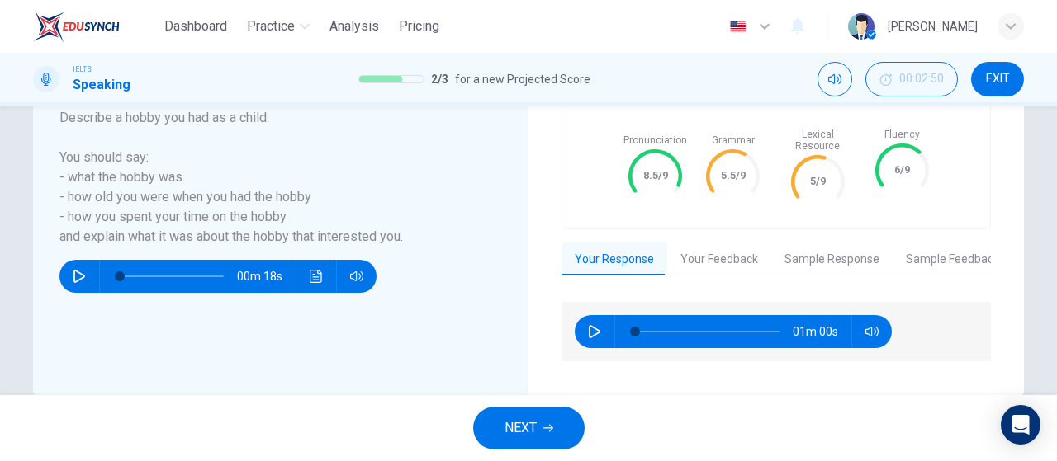
scroll to position [390, 0]
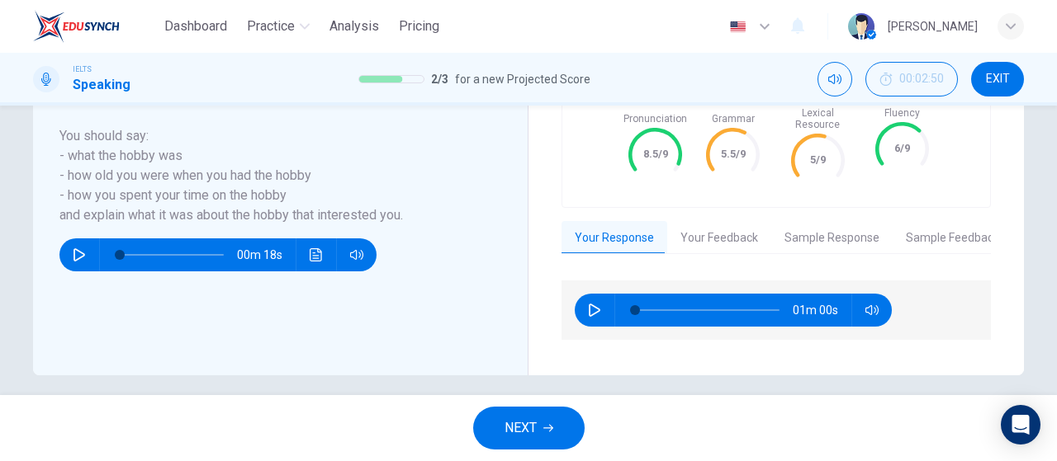
click at [721, 225] on button "Your Feedback" at bounding box center [719, 238] width 104 height 35
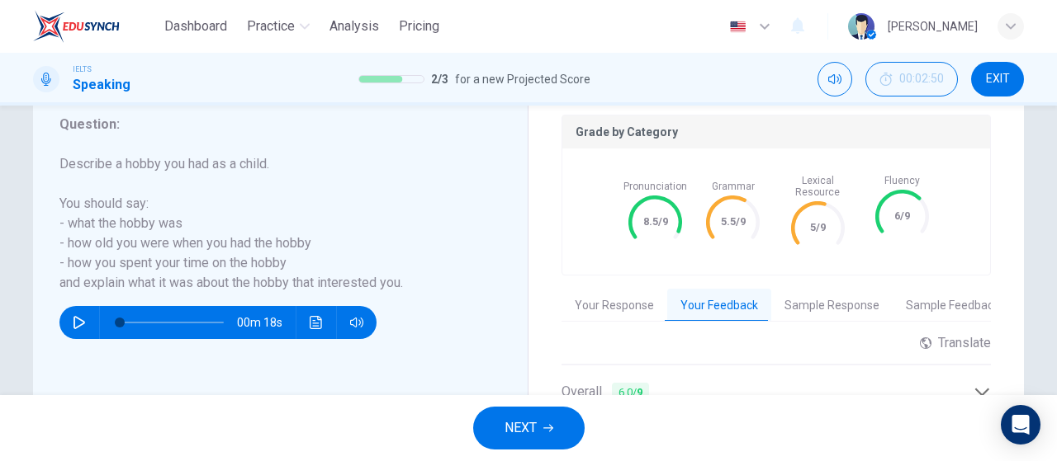
scroll to position [289, 0]
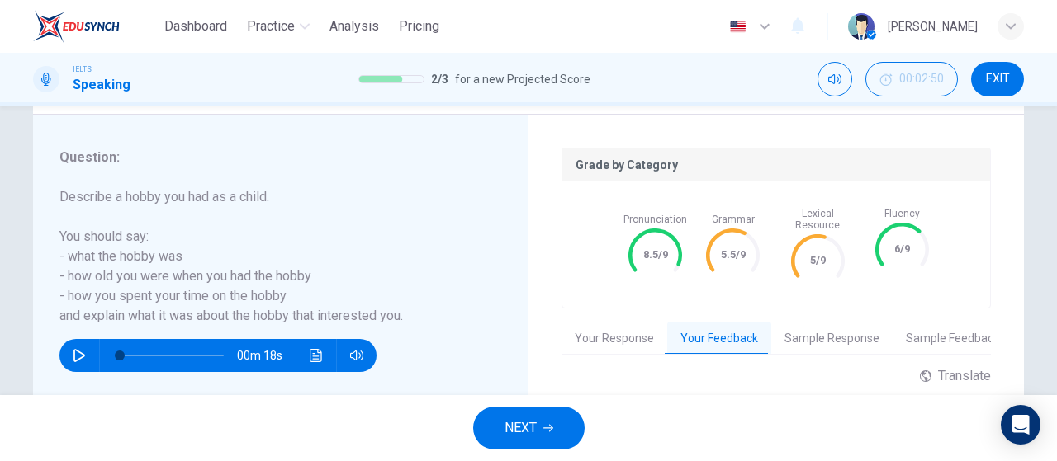
click at [607, 333] on button "Your Response" at bounding box center [614, 339] width 106 height 35
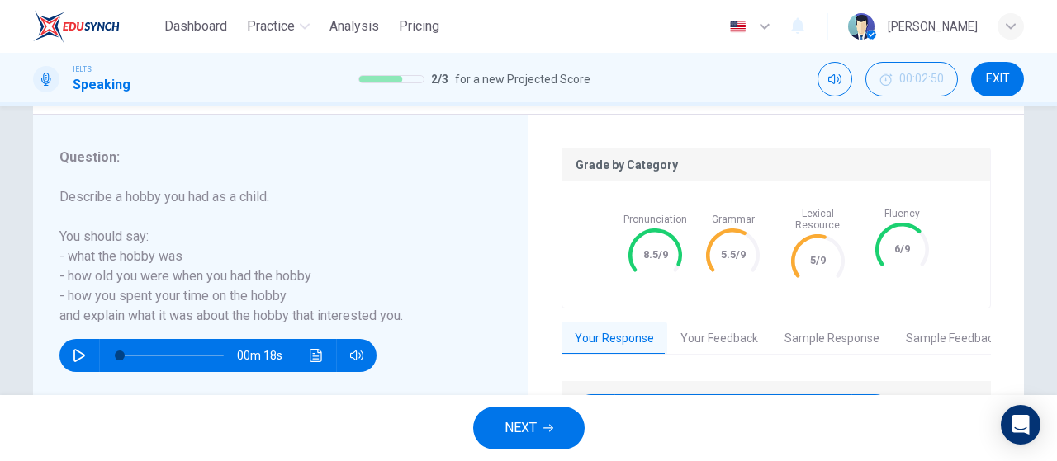
click at [729, 329] on button "Your Feedback" at bounding box center [719, 339] width 104 height 35
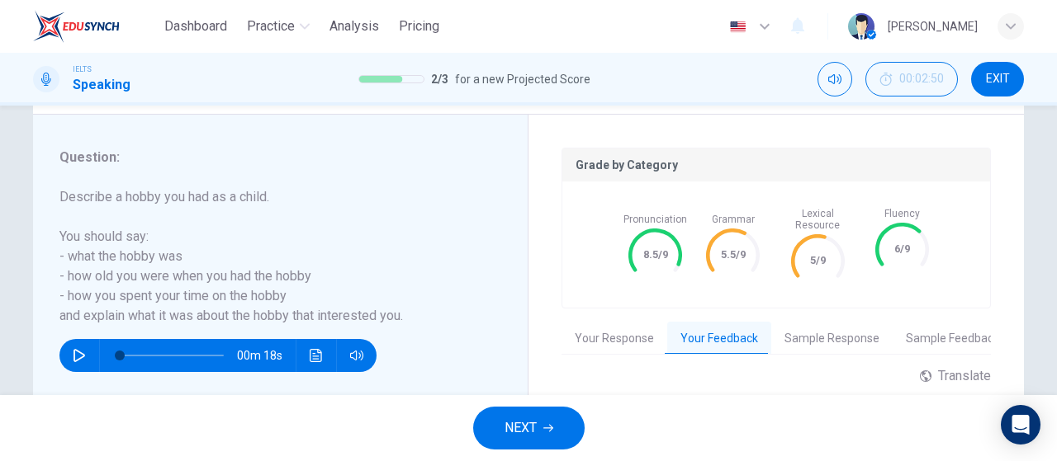
click at [631, 328] on button "Your Response" at bounding box center [614, 339] width 106 height 35
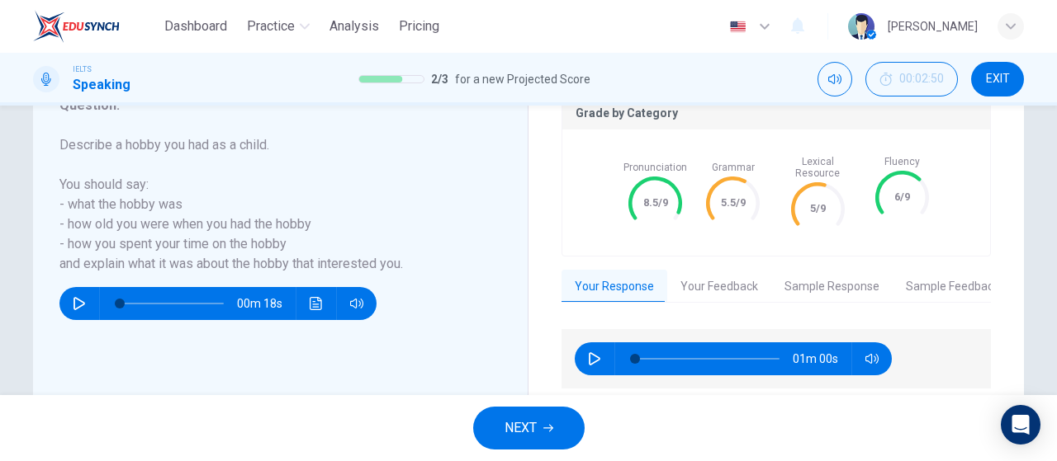
scroll to position [390, 0]
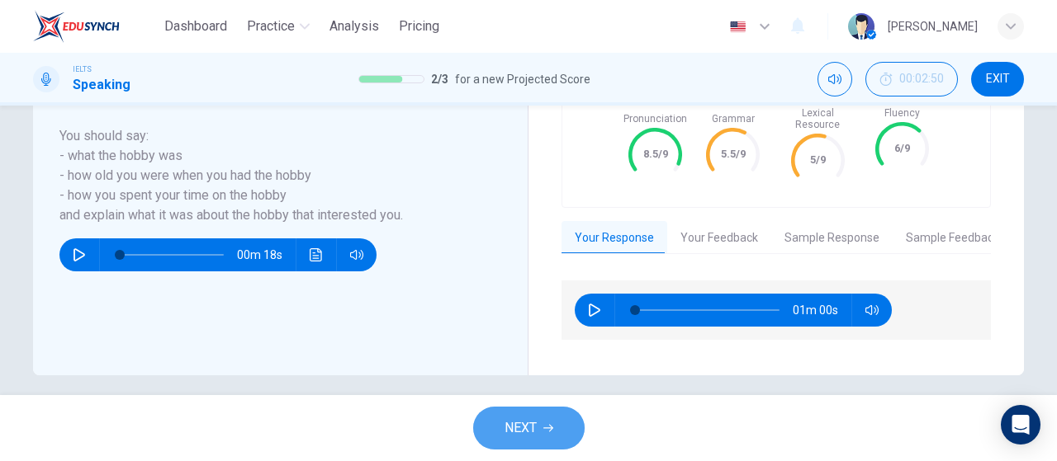
click at [553, 437] on button "NEXT" at bounding box center [528, 428] width 111 height 43
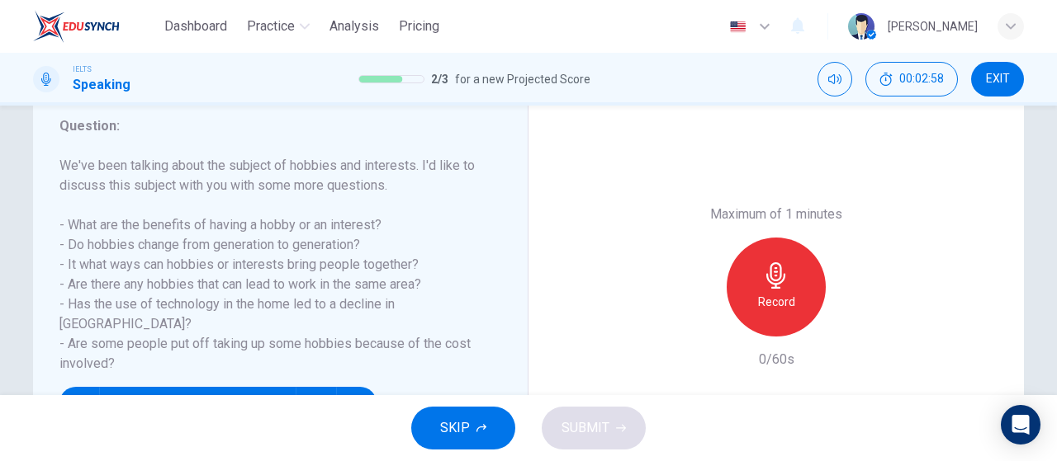
scroll to position [248, 0]
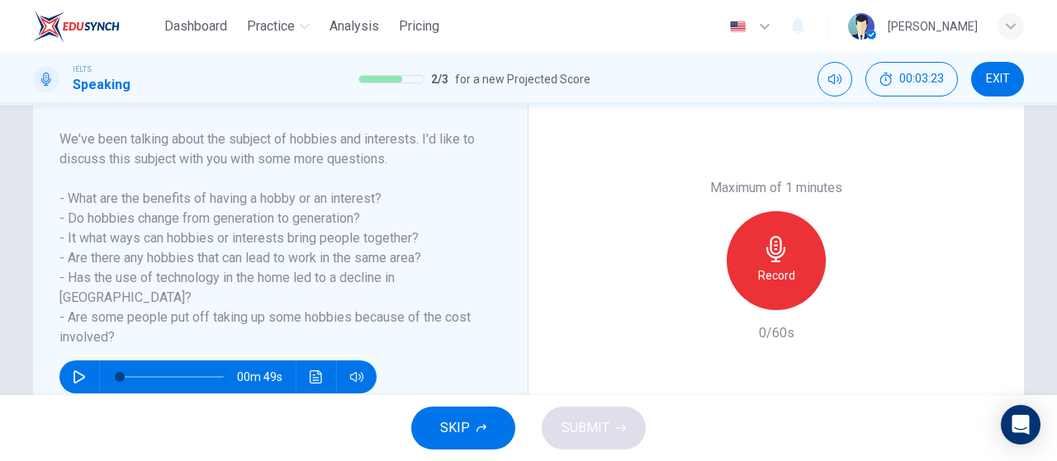
click at [776, 273] on h6 "Record" at bounding box center [776, 276] width 37 height 20
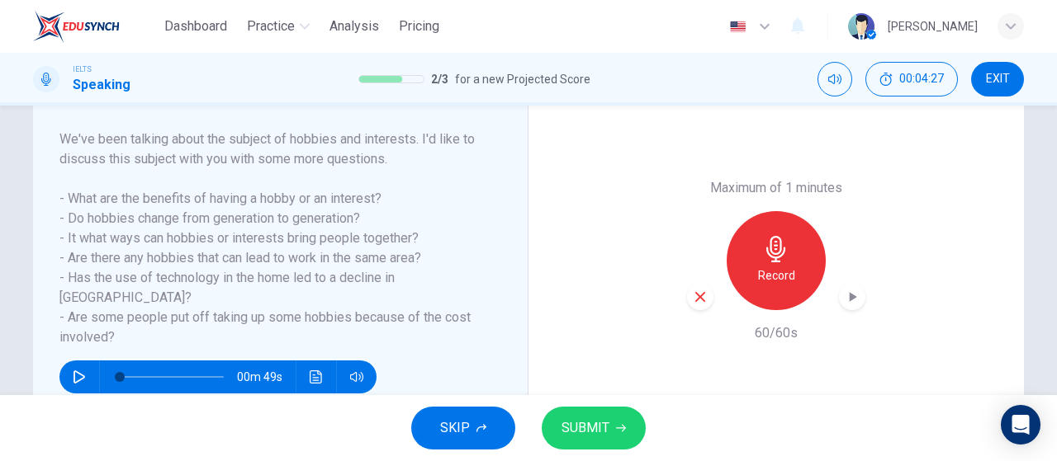
click at [843, 310] on div "Maximum of 1 minutes Record 60/60s" at bounding box center [776, 260] width 178 height 165
click at [850, 295] on icon "button" at bounding box center [852, 297] width 7 height 10
click at [589, 438] on span "SUBMIT" at bounding box center [585, 428] width 48 height 23
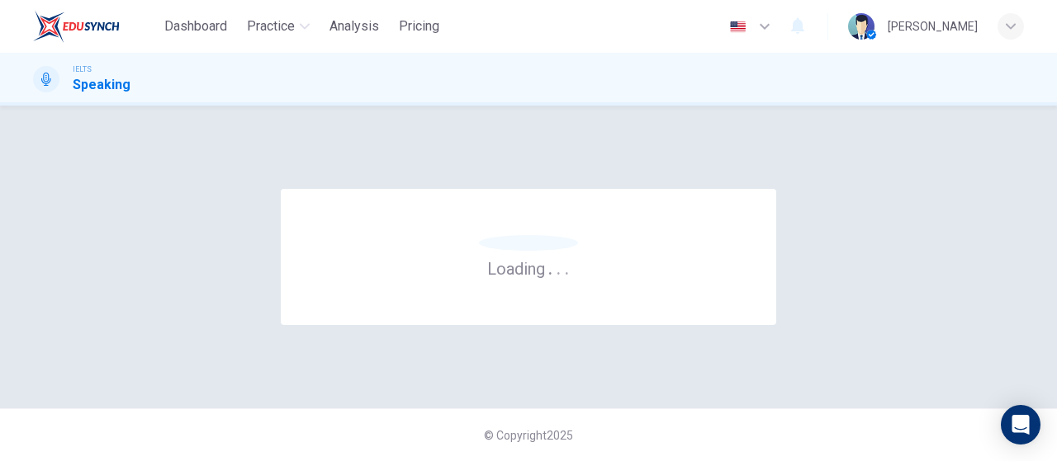
scroll to position [0, 0]
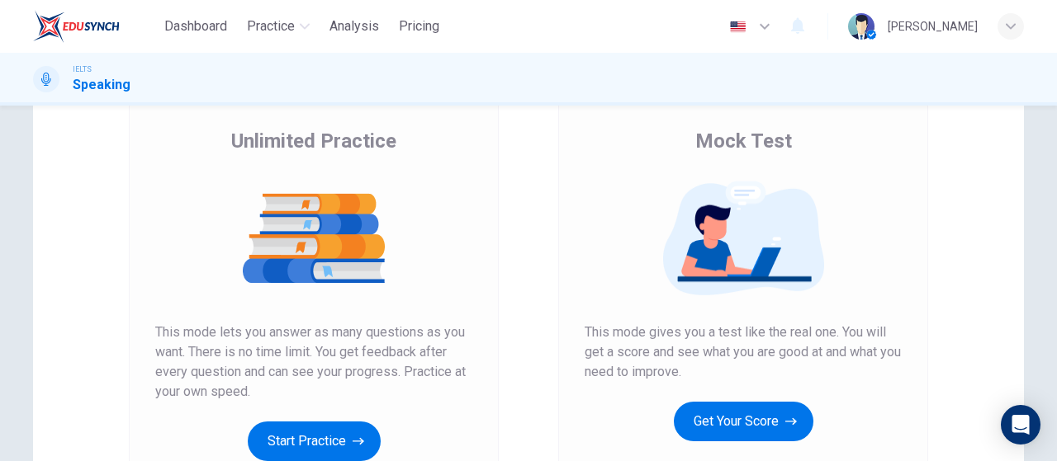
scroll to position [165, 0]
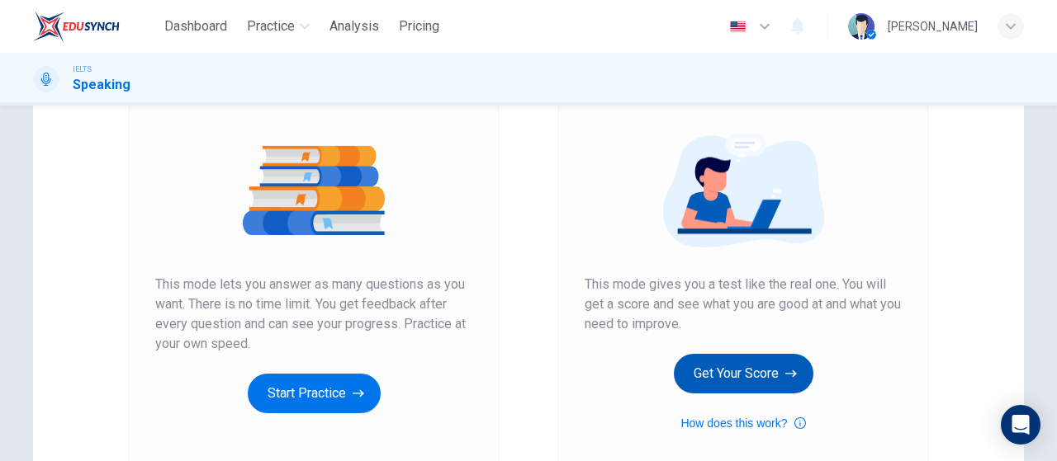
click at [753, 377] on button "Get Your Score" at bounding box center [743, 374] width 139 height 40
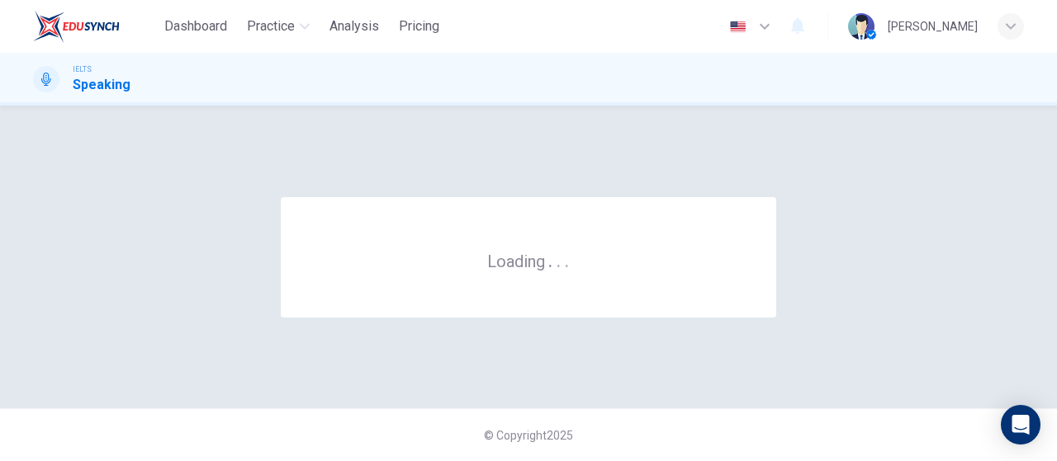
scroll to position [0, 0]
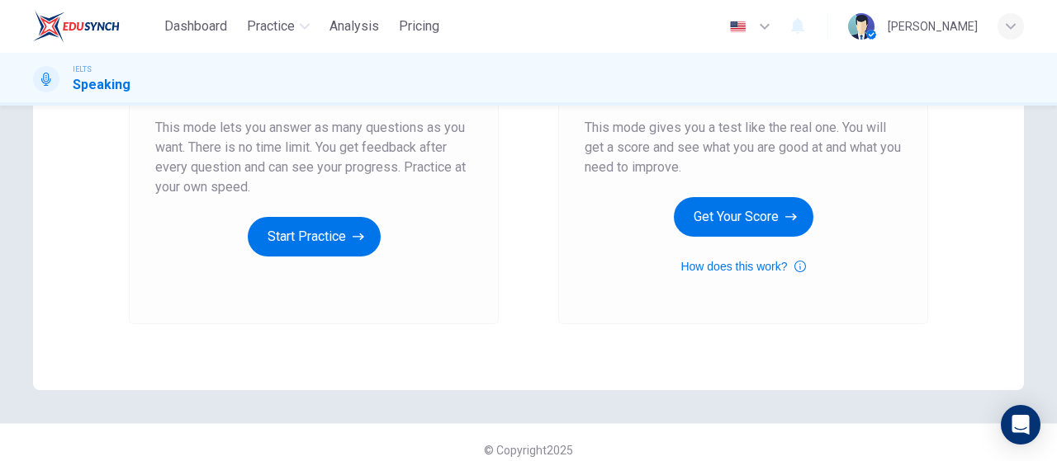
scroll to position [330, 0]
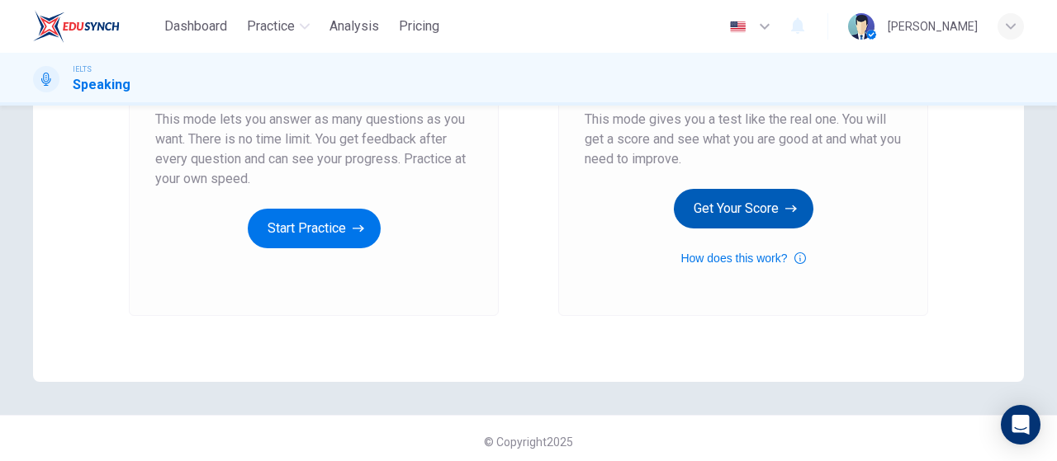
click at [748, 210] on button "Get Your Score" at bounding box center [743, 209] width 139 height 40
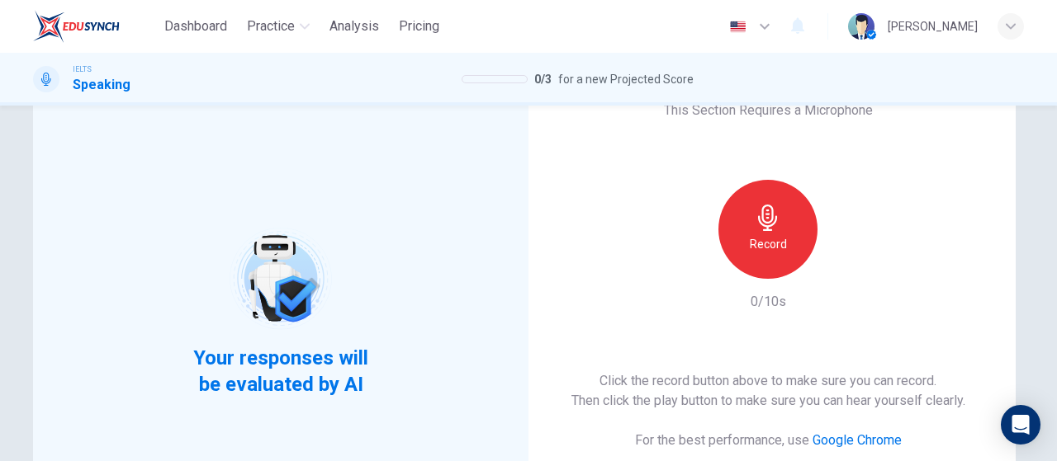
scroll to position [165, 0]
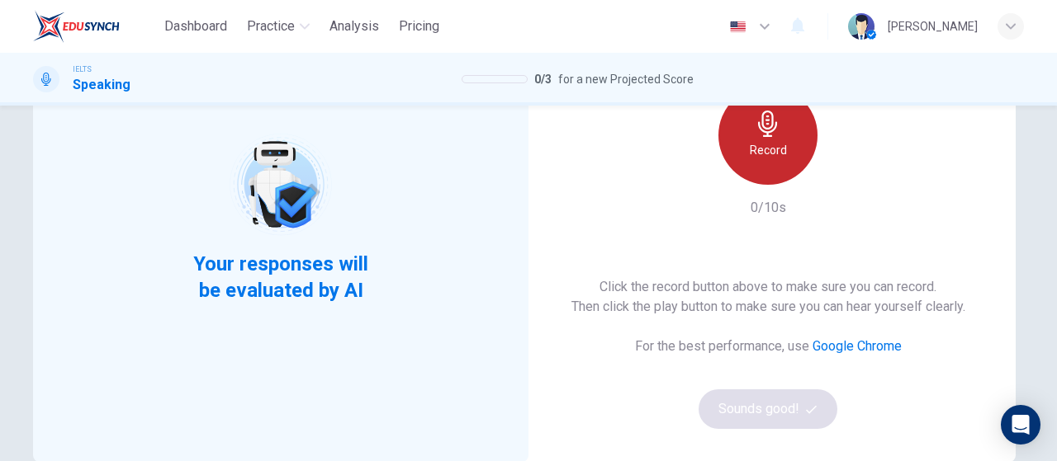
click at [786, 154] on div "Record" at bounding box center [767, 135] width 99 height 99
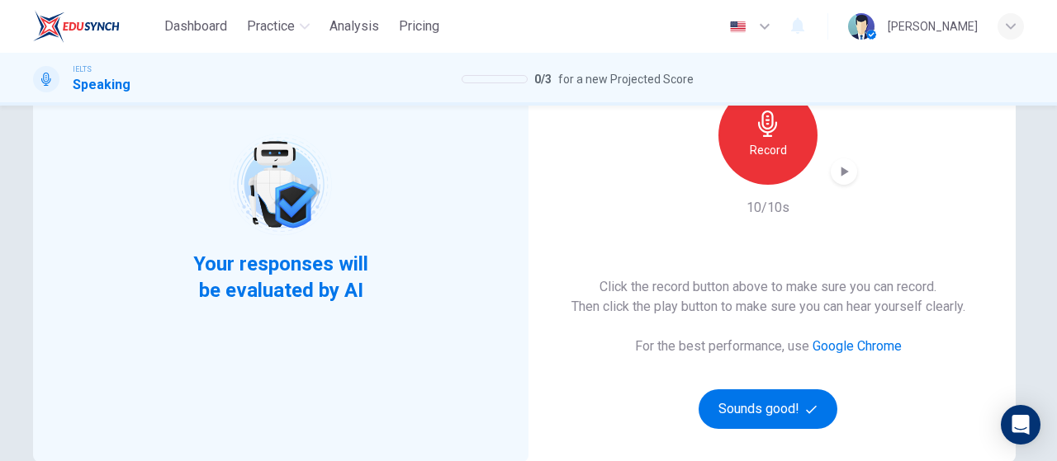
click at [836, 177] on icon "button" at bounding box center [843, 171] width 17 height 17
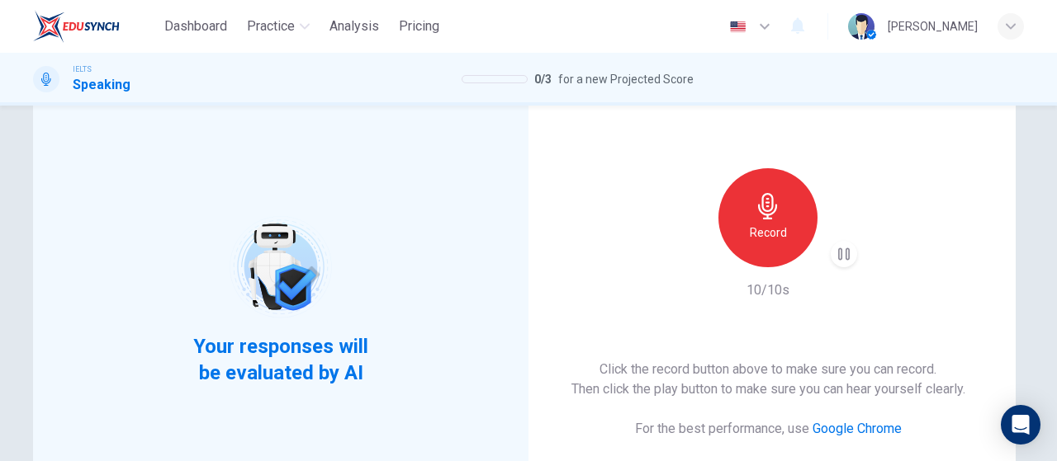
scroll to position [248, 0]
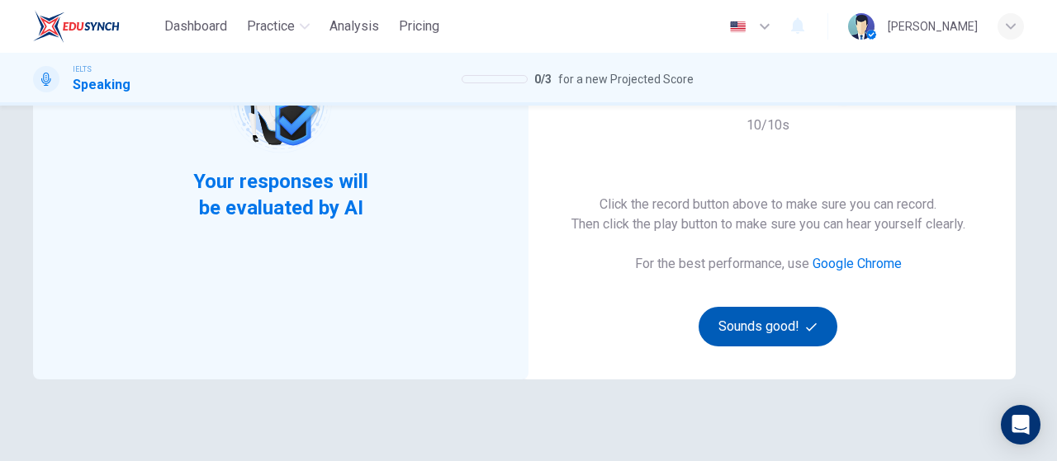
click at [789, 335] on button "Sounds good!" at bounding box center [767, 327] width 139 height 40
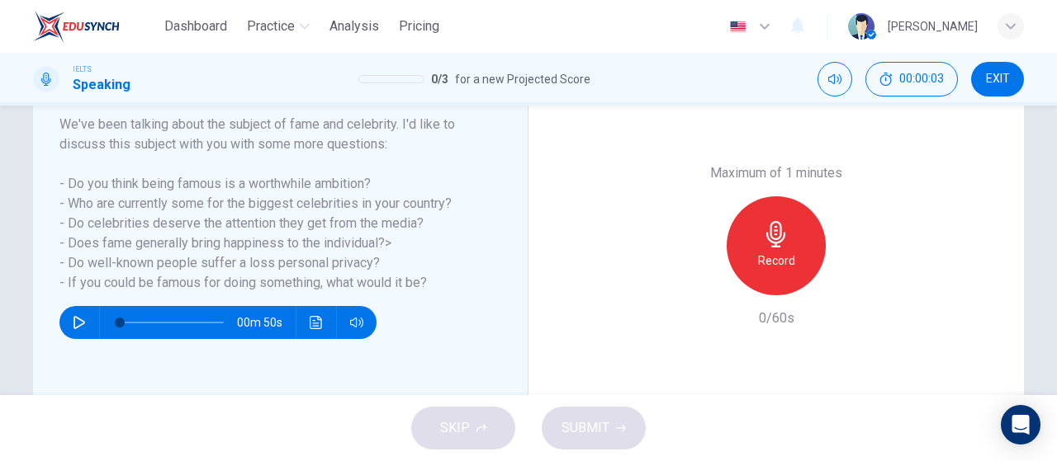
scroll to position [267, 0]
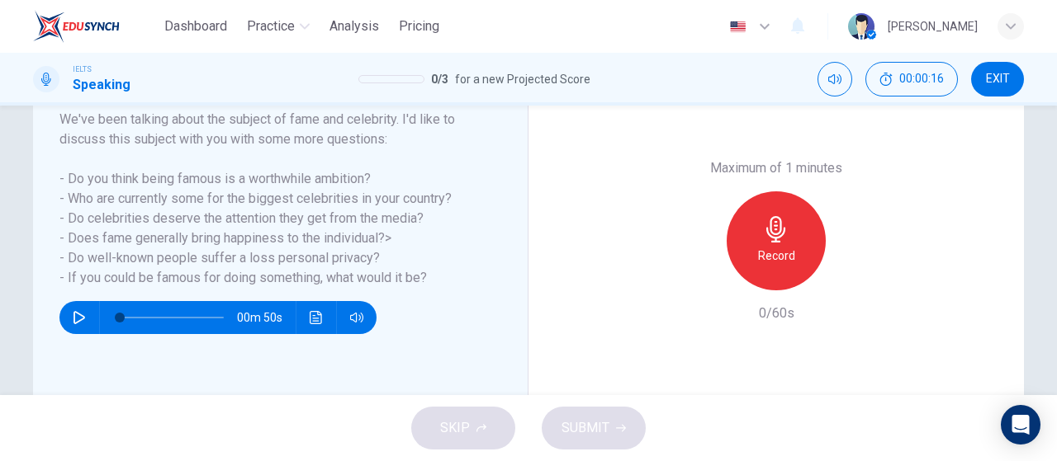
drag, startPoint x: 999, startPoint y: 82, endPoint x: 599, endPoint y: 92, distance: 399.6
click at [997, 82] on span "EXIT" at bounding box center [998, 79] width 24 height 13
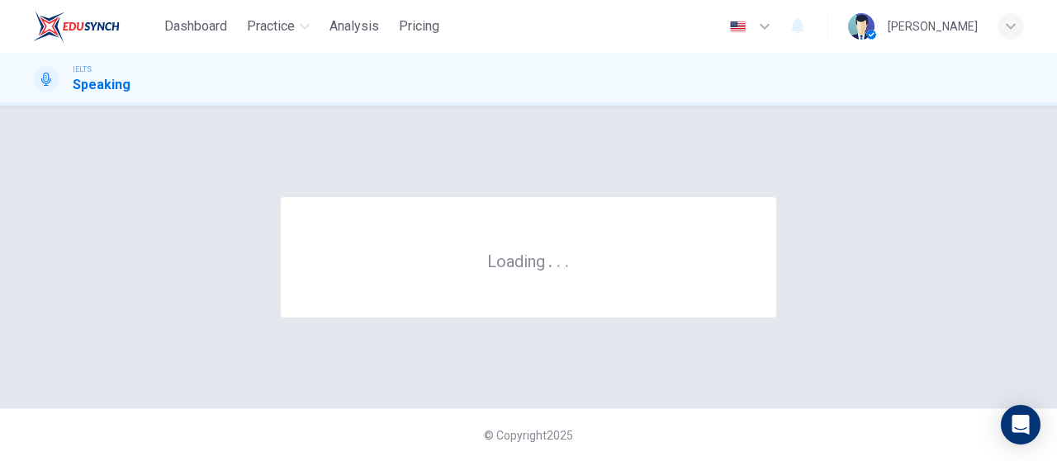
scroll to position [0, 0]
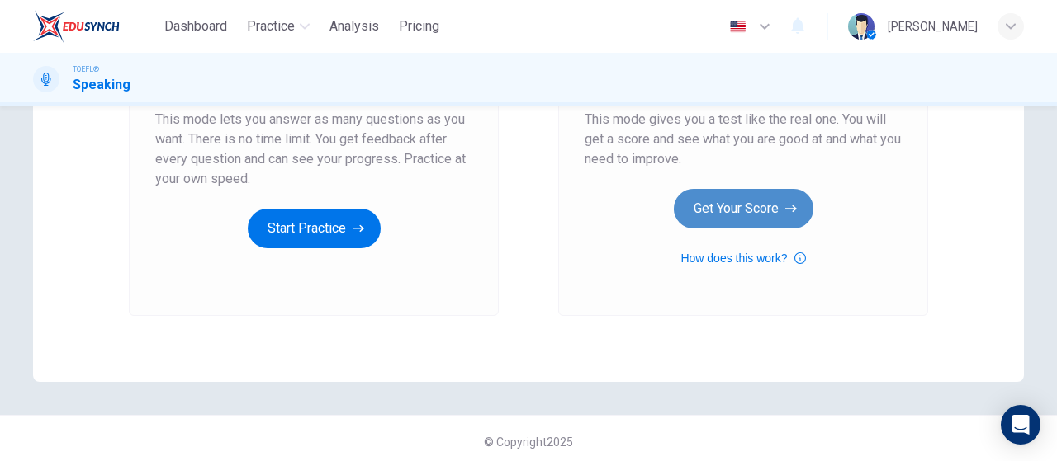
click at [759, 217] on button "Get Your Score" at bounding box center [743, 209] width 139 height 40
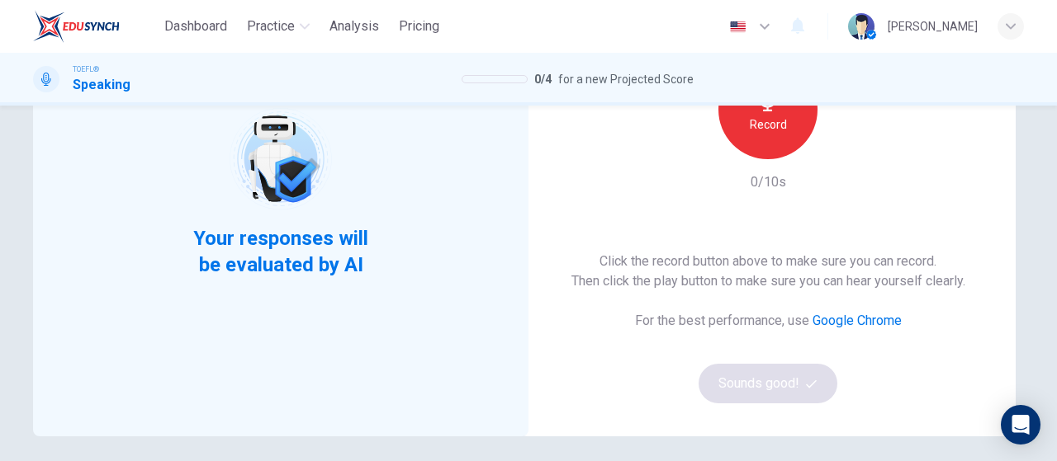
scroll to position [165, 0]
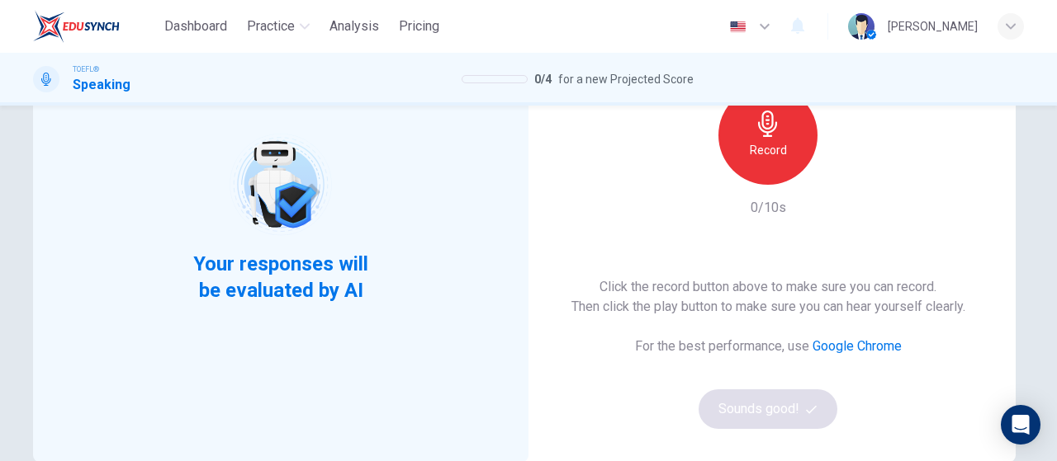
click at [766, 179] on div "Record" at bounding box center [767, 135] width 99 height 99
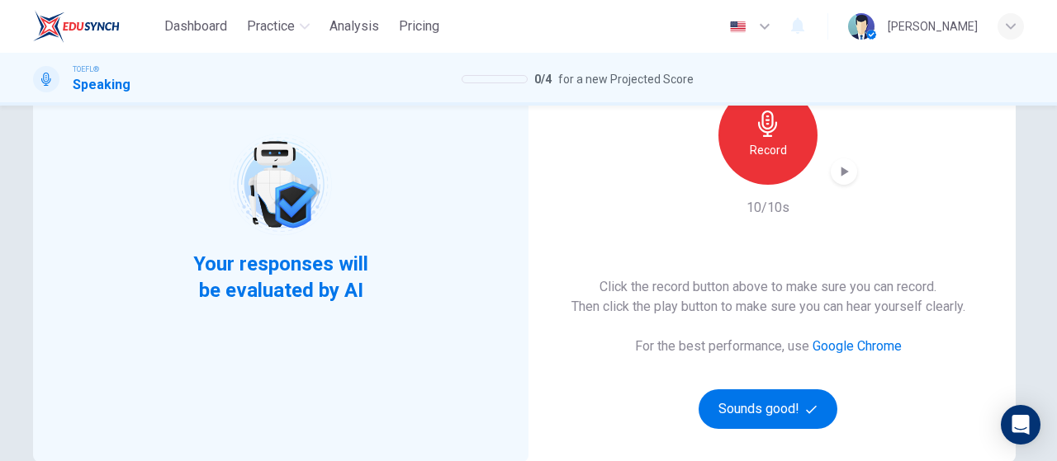
click at [835, 178] on icon "button" at bounding box center [843, 171] width 17 height 17
click at [801, 412] on button "Sounds good!" at bounding box center [767, 410] width 139 height 40
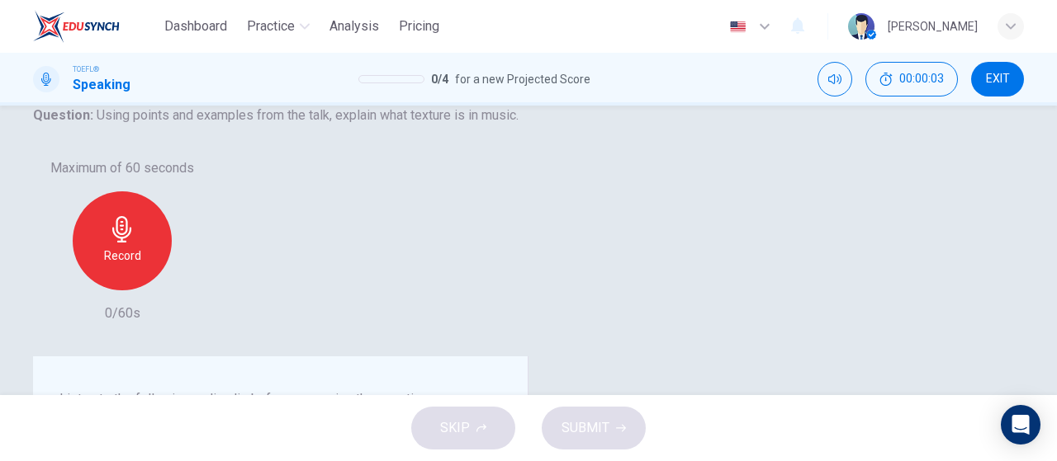
click at [66, 423] on button "button" at bounding box center [79, 439] width 26 height 33
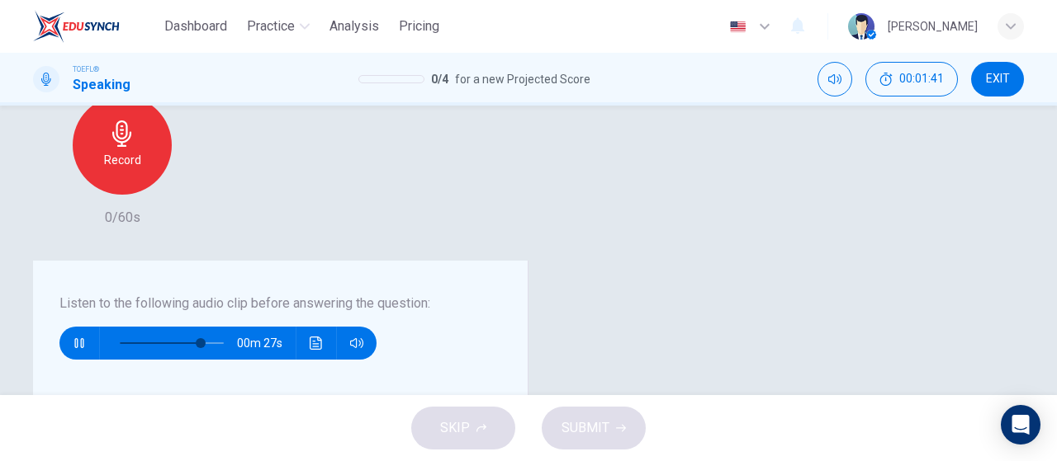
scroll to position [390, 0]
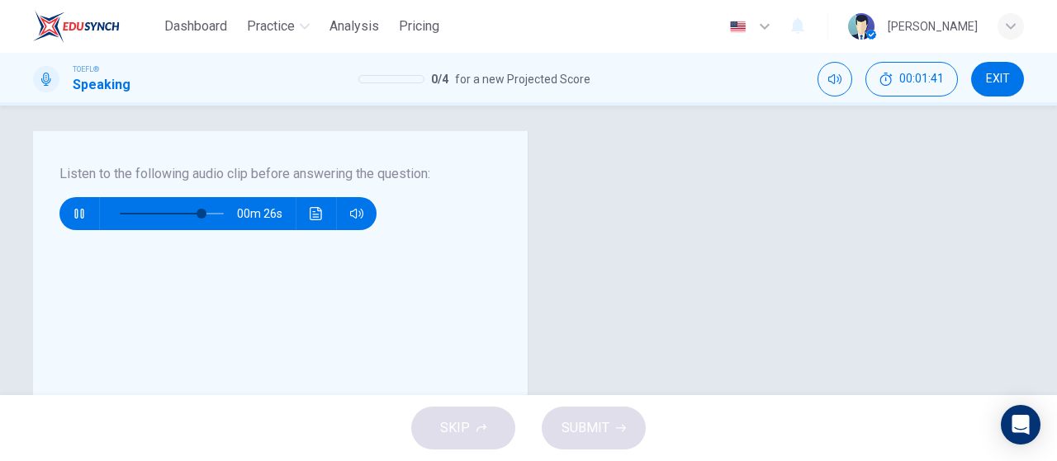
click at [581, 423] on span "SUBMIT" at bounding box center [585, 428] width 48 height 23
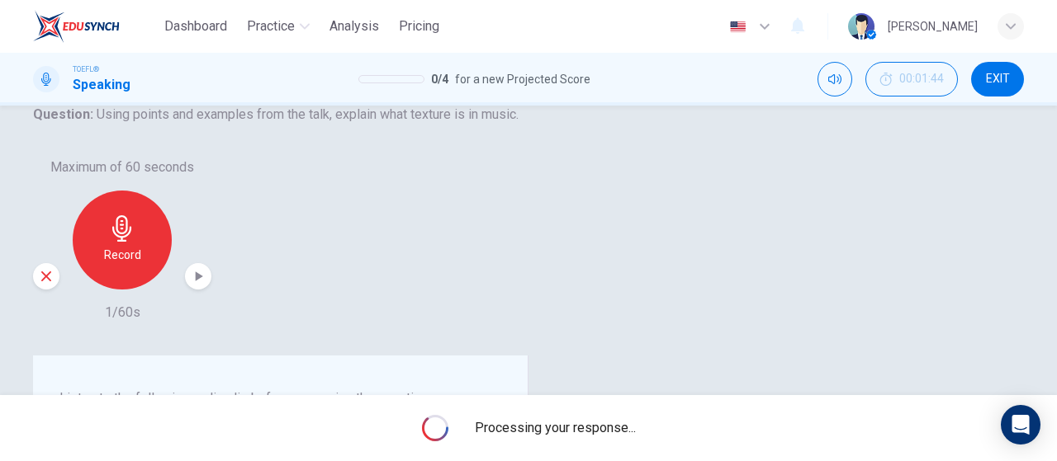
scroll to position [330, 0]
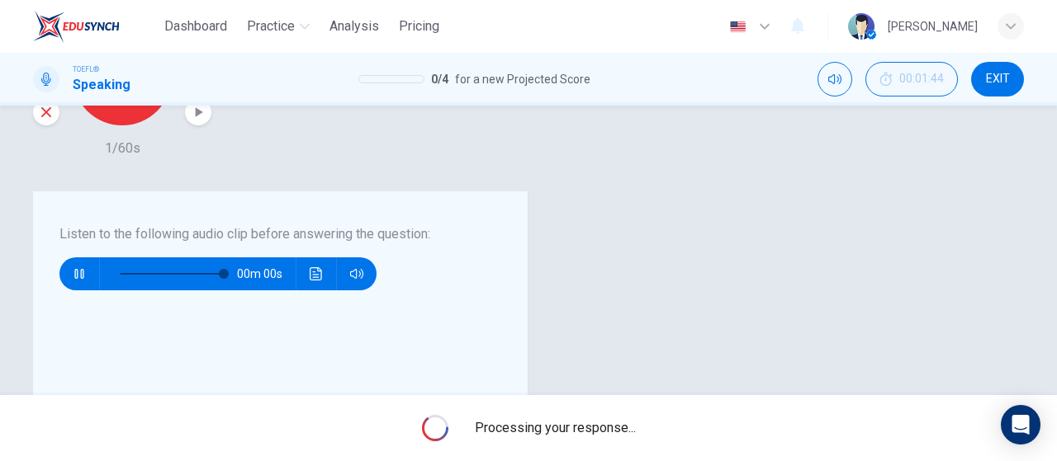
type input "0"
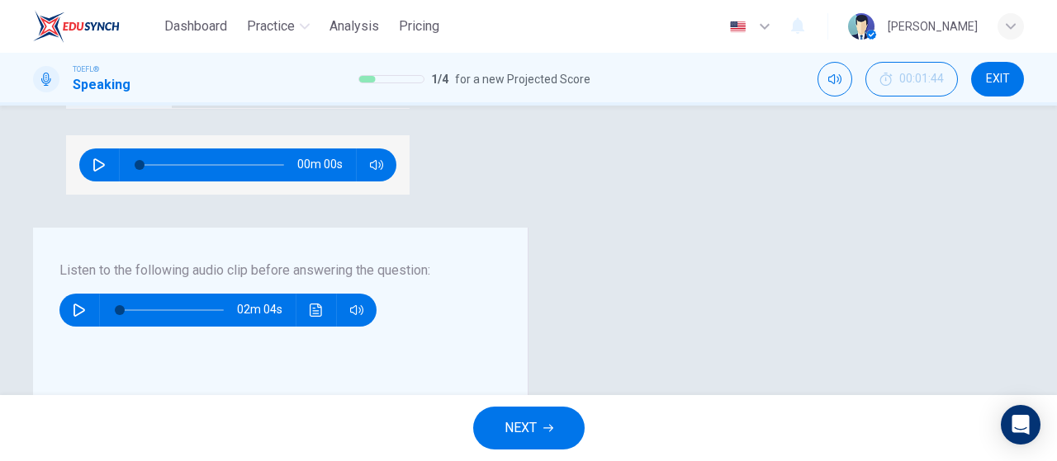
click at [532, 450] on button "NEXT" at bounding box center [528, 428] width 111 height 43
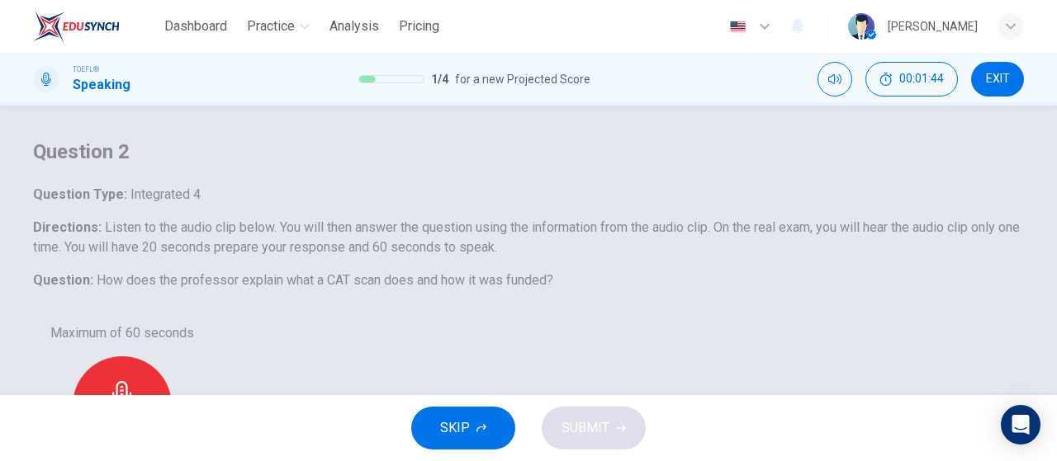
scroll to position [165, 0]
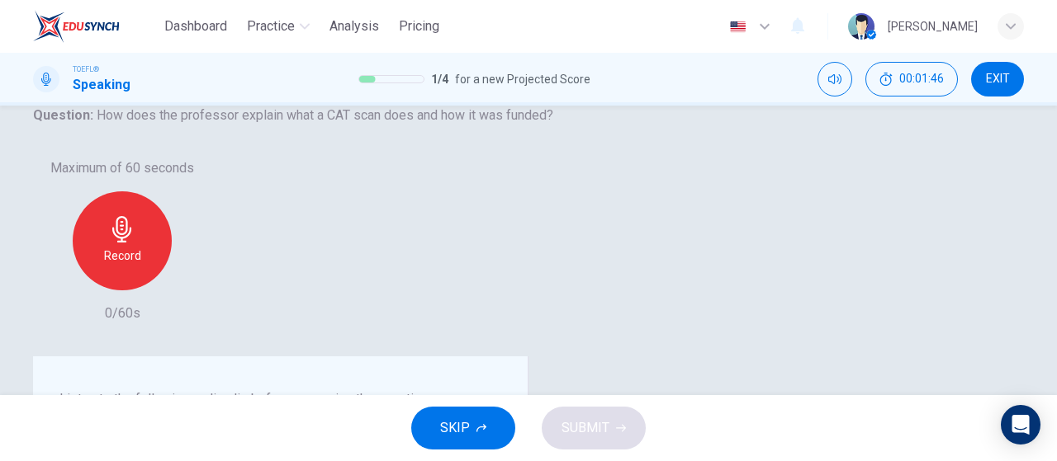
click at [501, 433] on button "SKIP" at bounding box center [463, 428] width 104 height 43
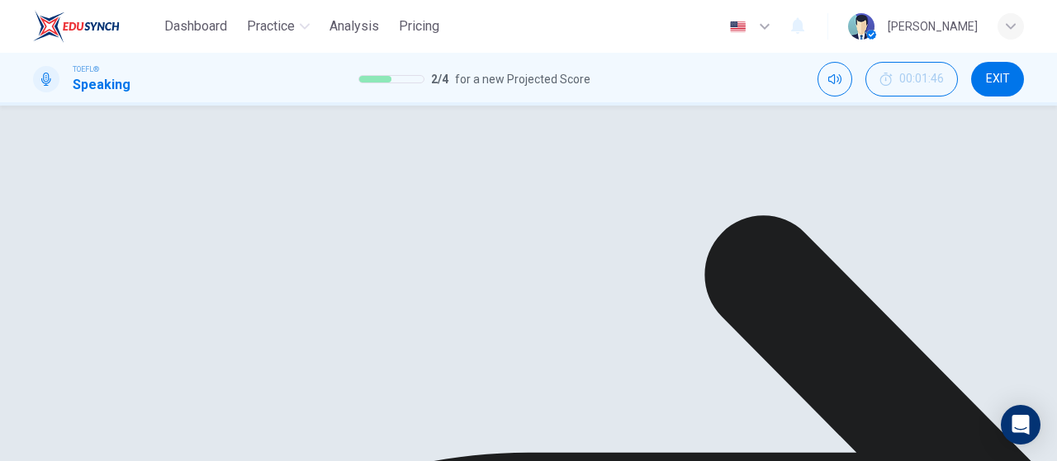
scroll to position [495, 0]
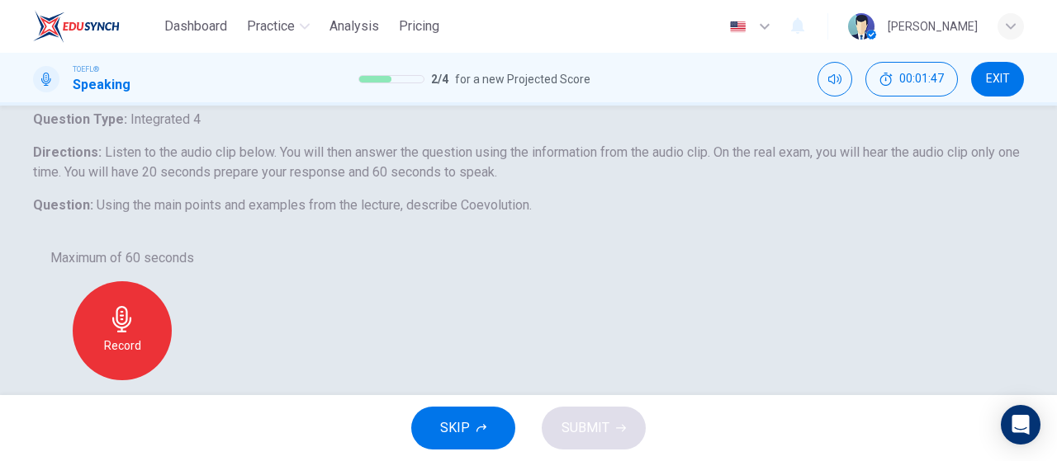
scroll to position [165, 0]
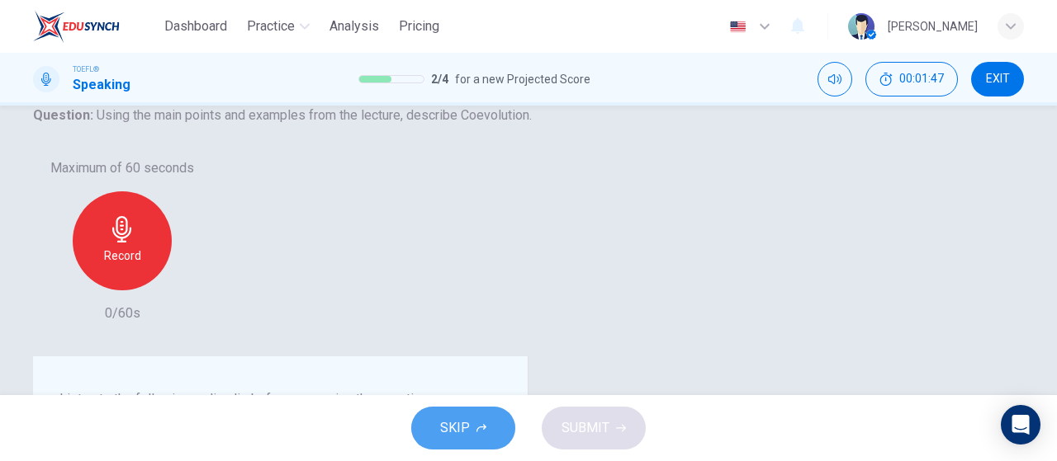
click at [472, 423] on button "SKIP" at bounding box center [463, 428] width 104 height 43
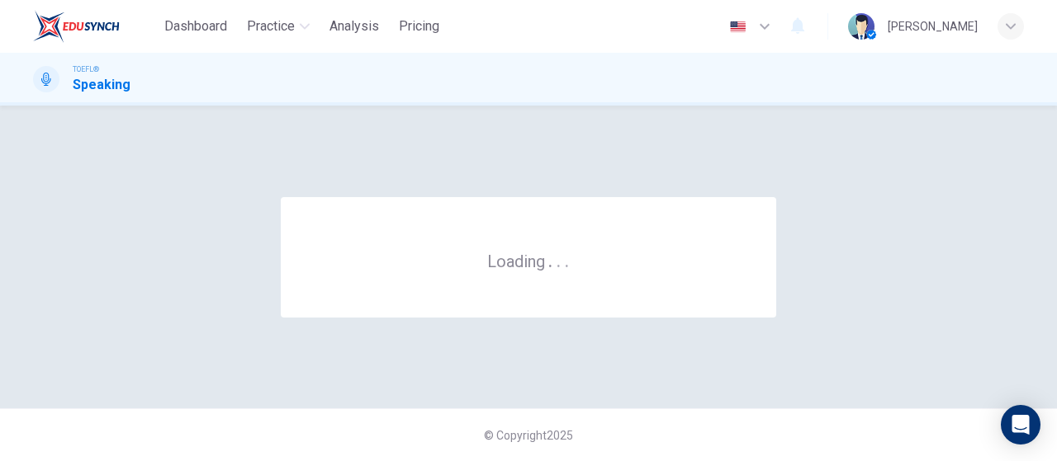
scroll to position [0, 0]
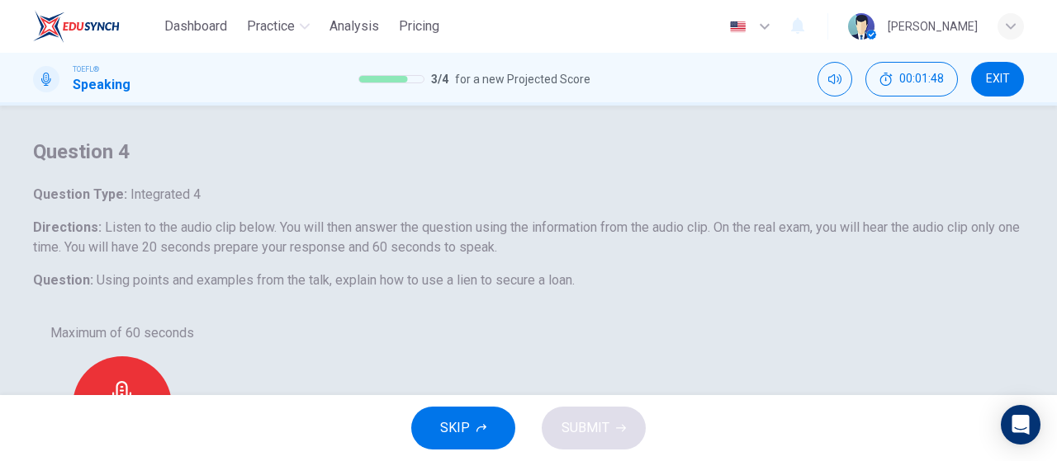
click at [461, 428] on span "SKIP" at bounding box center [455, 428] width 30 height 23
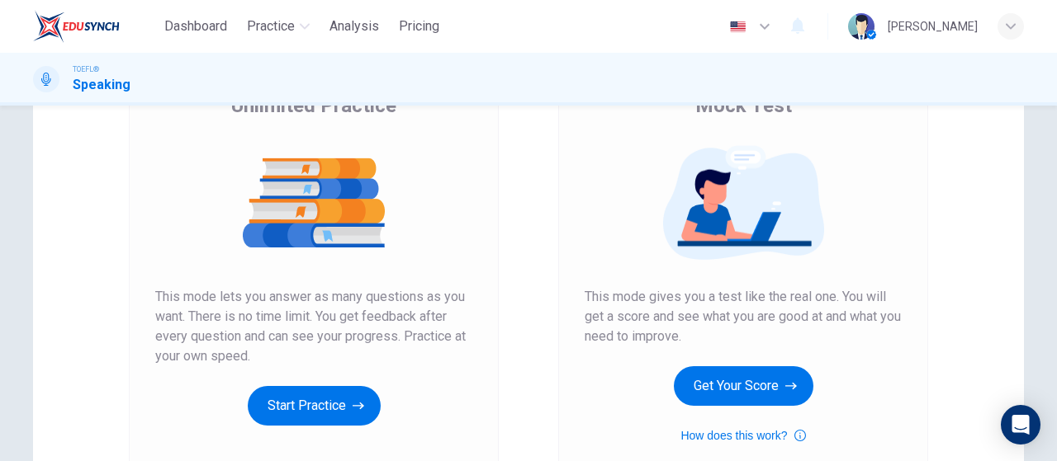
scroll to position [248, 0]
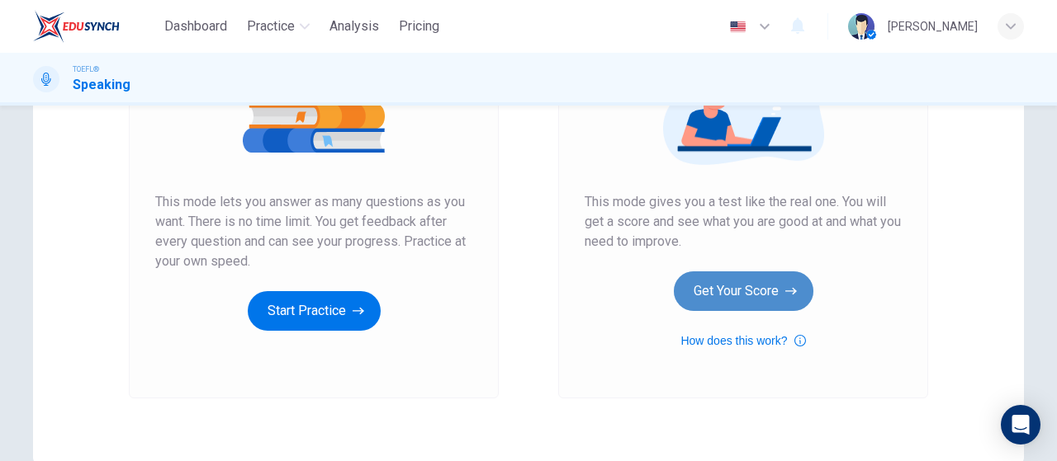
click at [711, 297] on button "Get Your Score" at bounding box center [743, 292] width 139 height 40
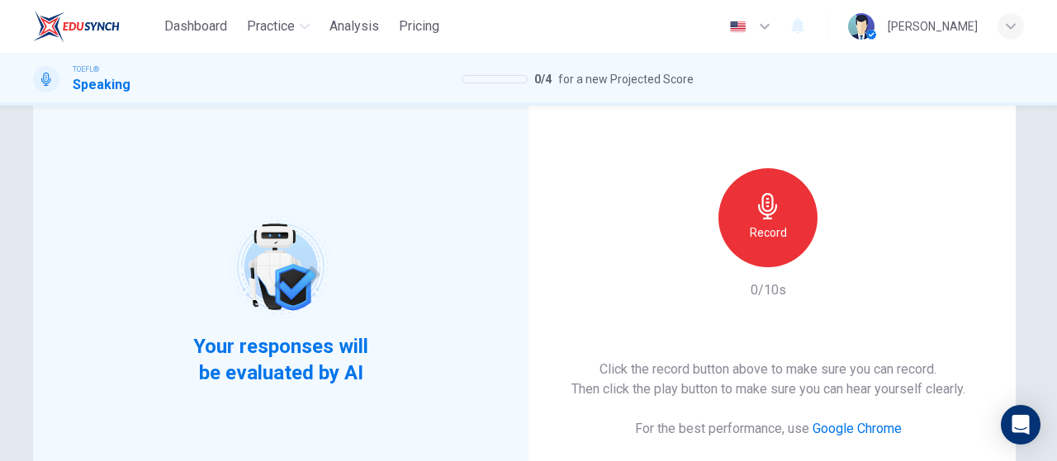
click at [796, 219] on div "Record" at bounding box center [767, 217] width 99 height 99
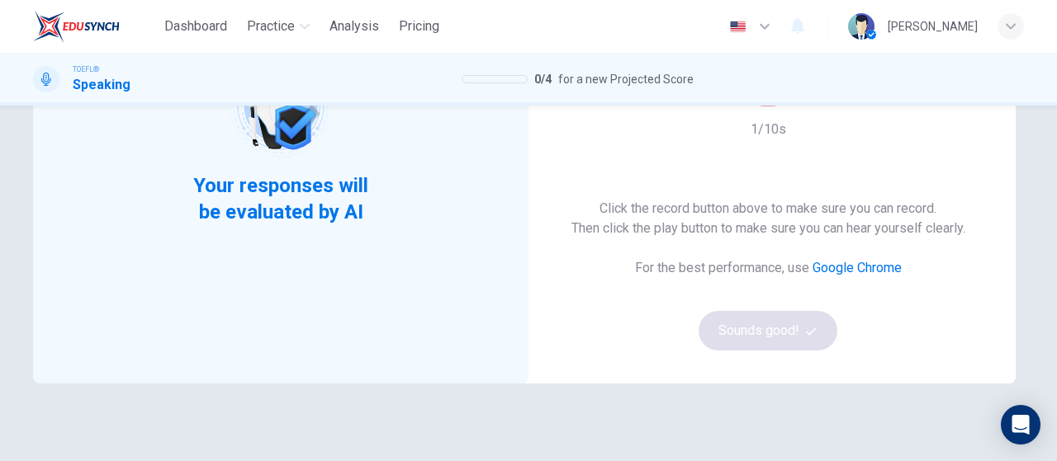
scroll to position [172, 0]
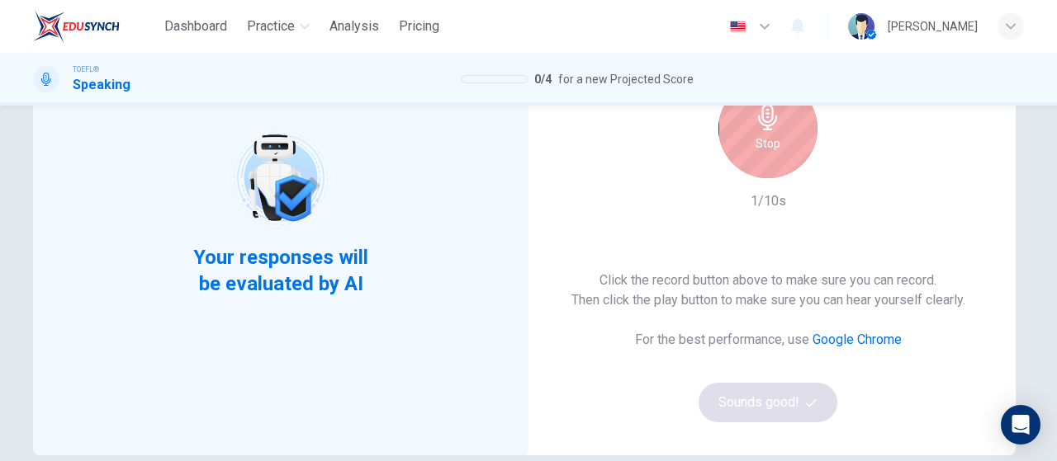
click at [758, 151] on h6 "Stop" at bounding box center [767, 144] width 25 height 20
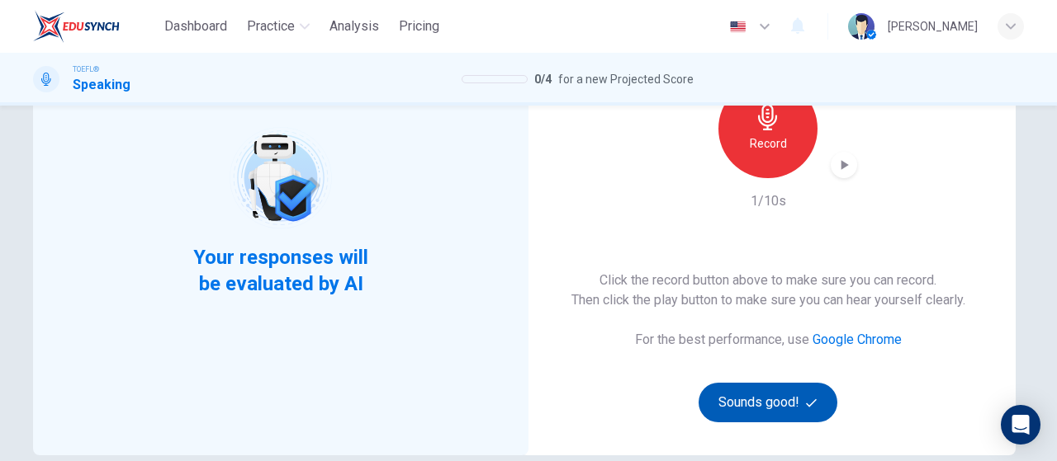
click at [785, 404] on button "Sounds good!" at bounding box center [767, 403] width 139 height 40
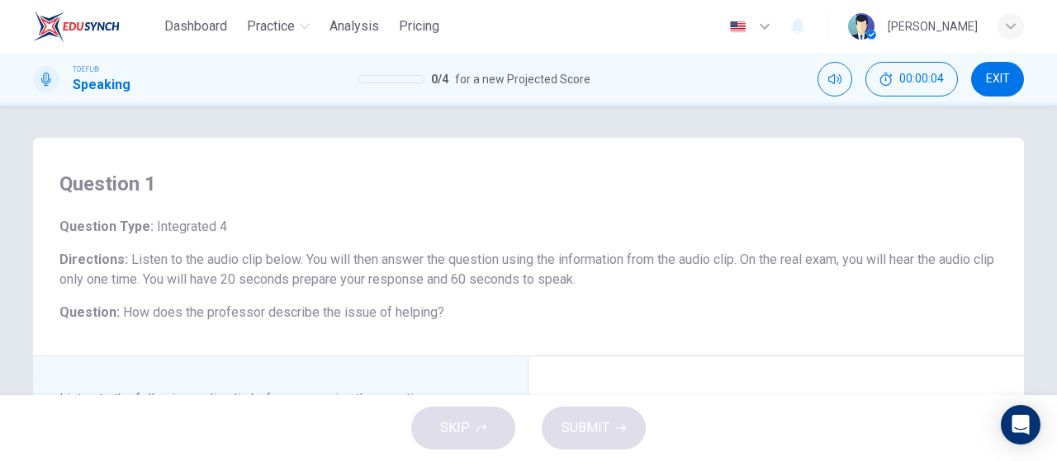
scroll to position [0, 0]
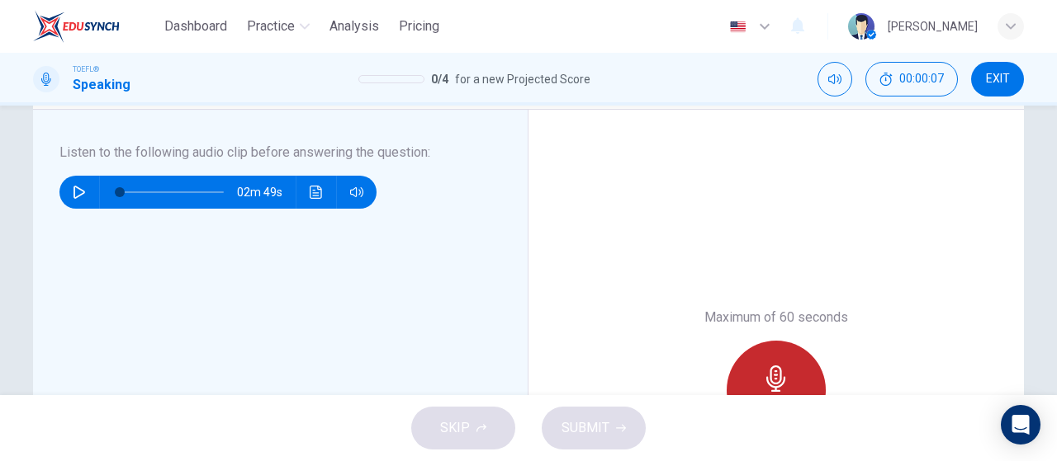
click at [791, 361] on div "Record" at bounding box center [775, 390] width 99 height 99
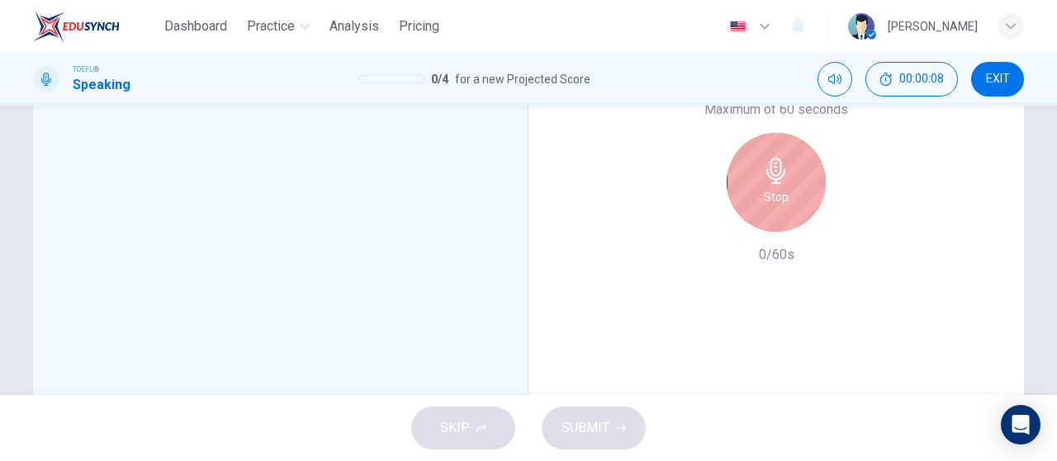
scroll to position [495, 0]
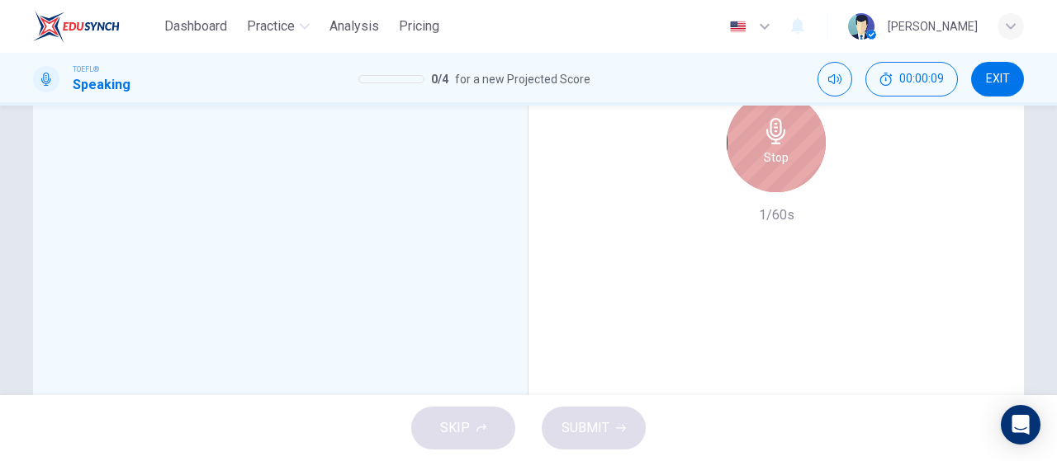
click at [776, 169] on div "Stop" at bounding box center [775, 142] width 99 height 99
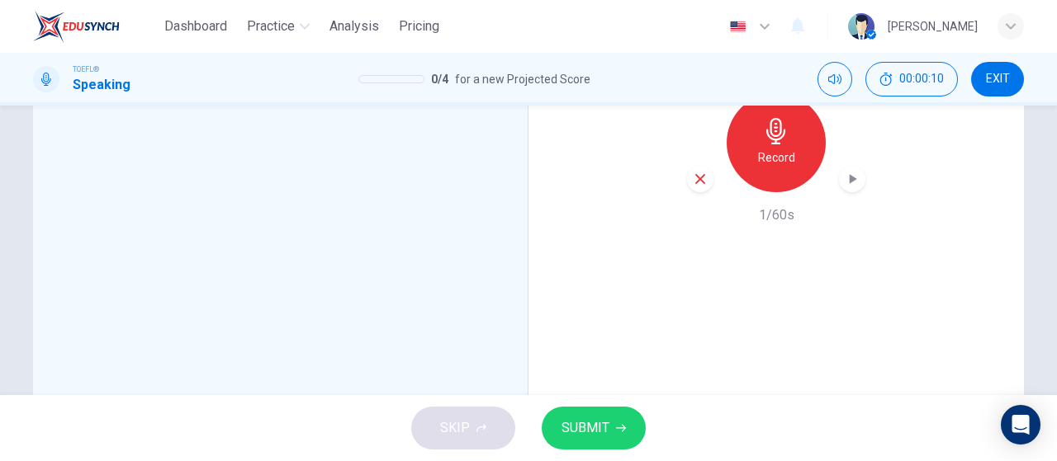
click at [593, 421] on span "SUBMIT" at bounding box center [585, 428] width 48 height 23
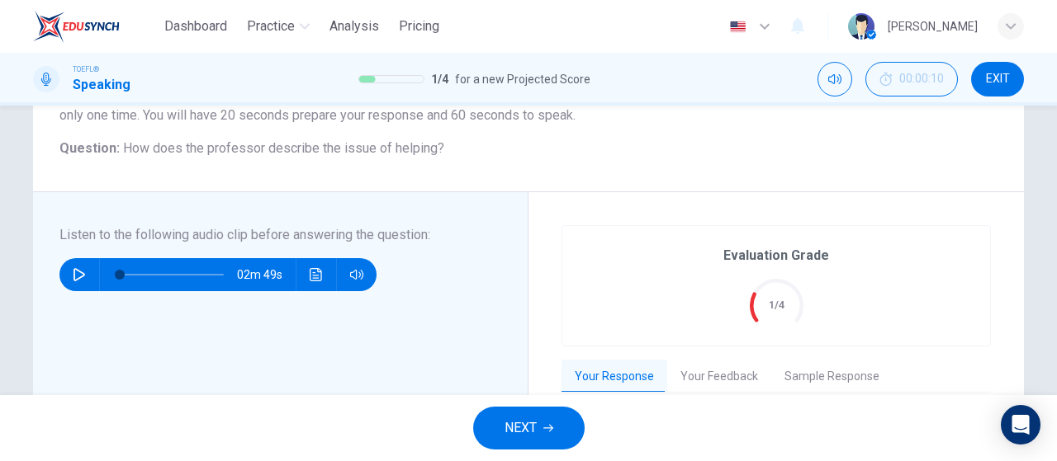
scroll to position [83, 0]
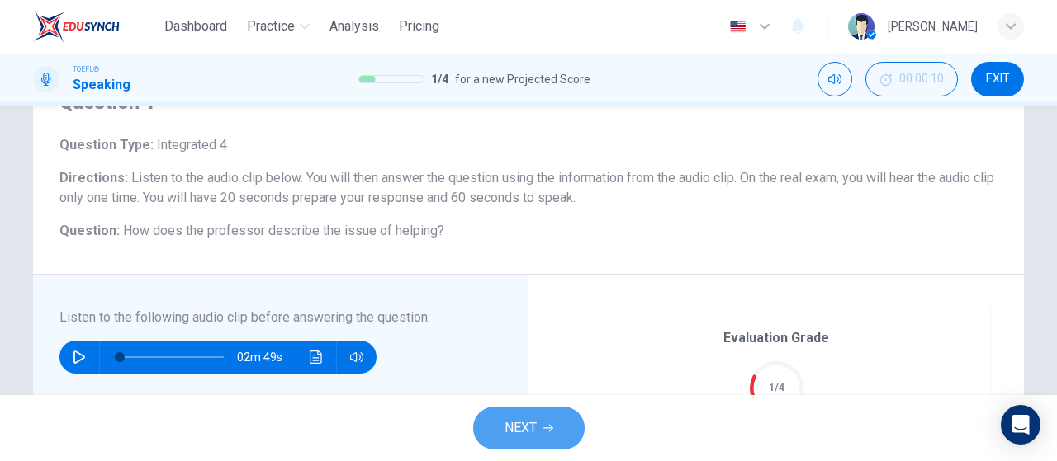
click at [537, 437] on button "NEXT" at bounding box center [528, 428] width 111 height 43
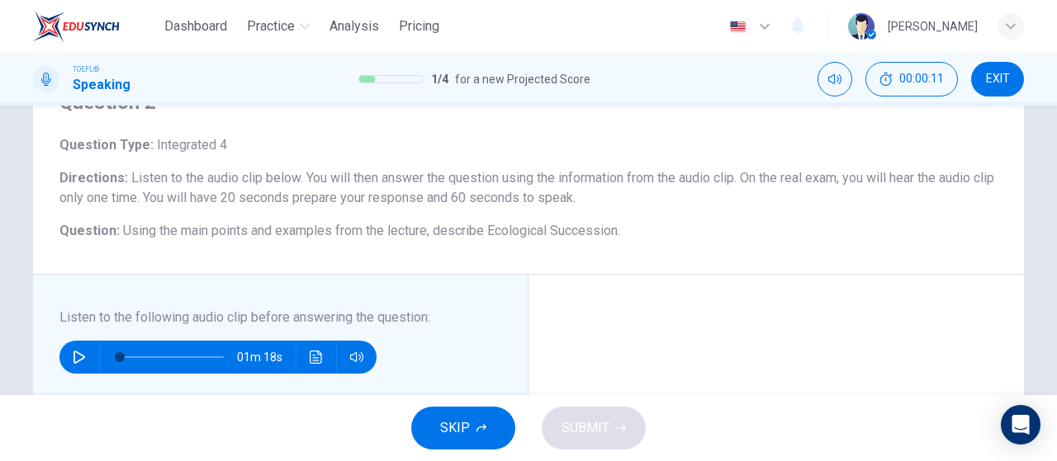
click at [485, 423] on button "SKIP" at bounding box center [463, 428] width 104 height 43
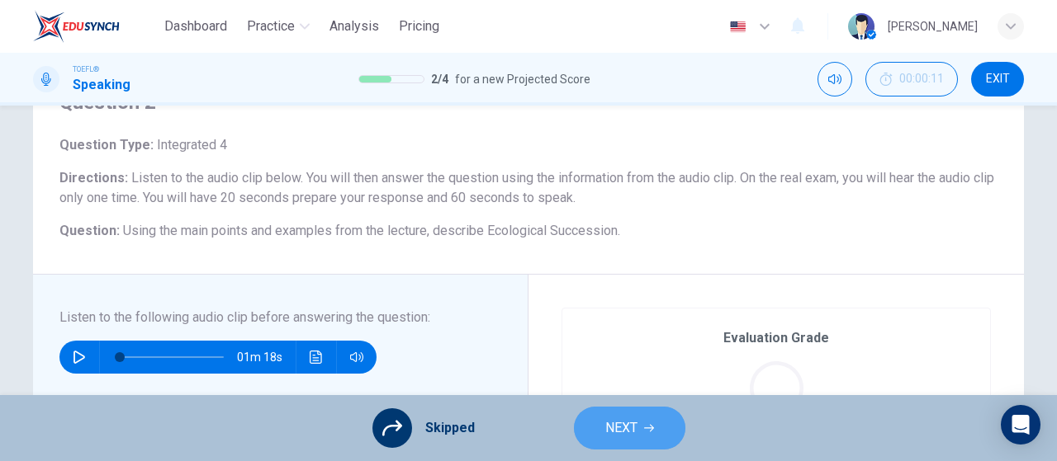
click at [608, 423] on span "NEXT" at bounding box center [621, 428] width 32 height 23
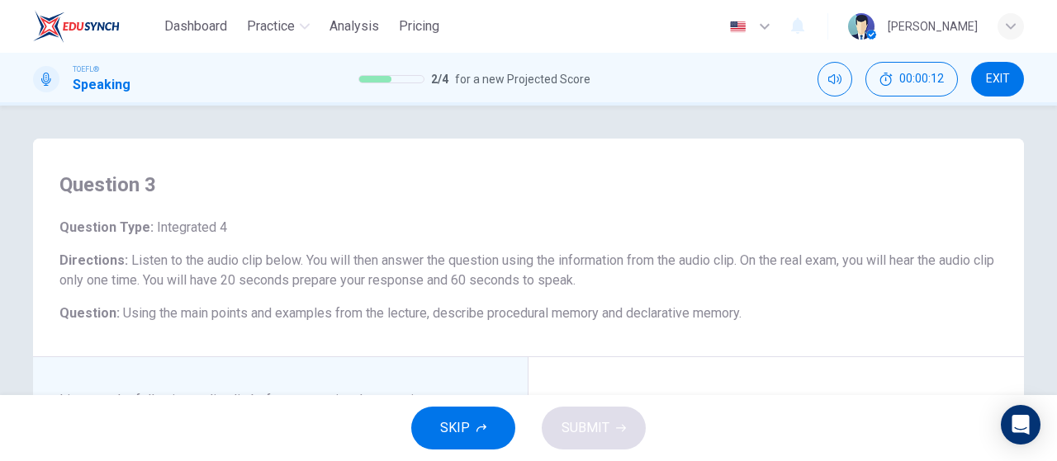
click at [441, 428] on span "SKIP" at bounding box center [455, 428] width 30 height 23
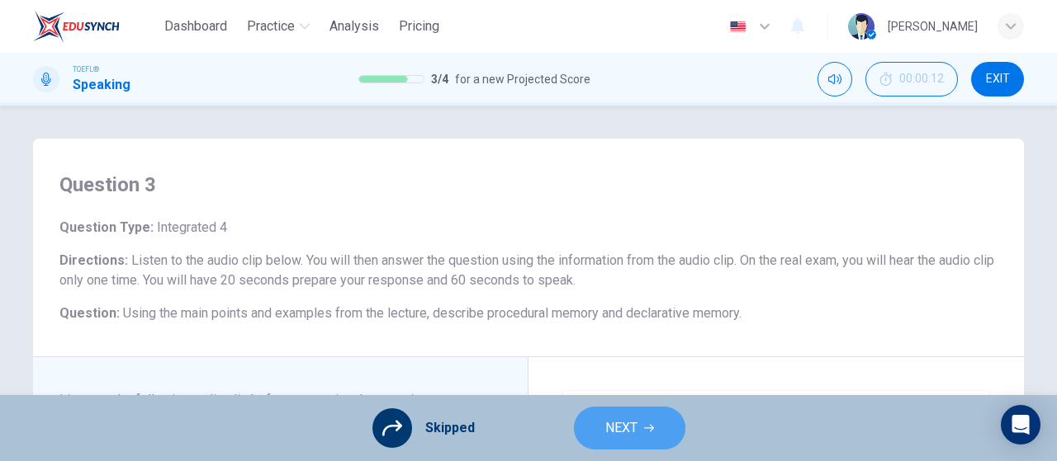
click at [599, 433] on button "NEXT" at bounding box center [629, 428] width 111 height 43
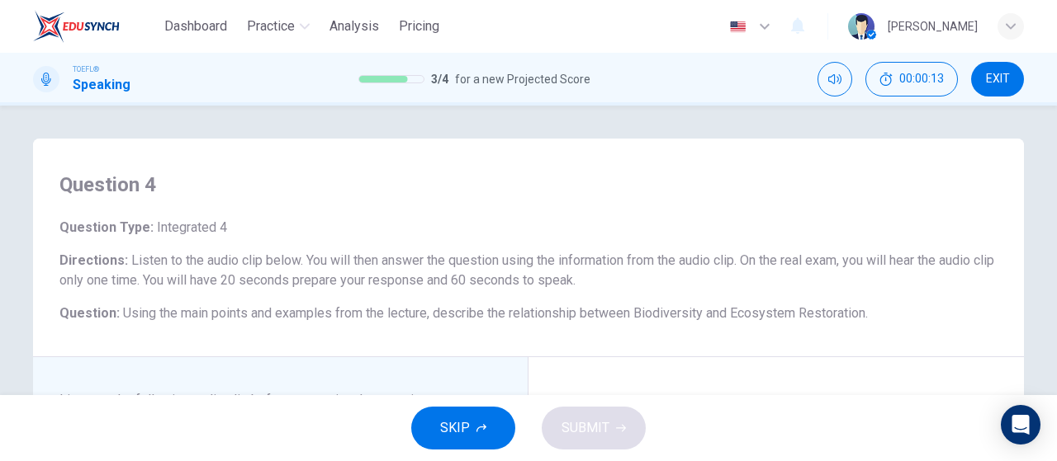
click at [461, 417] on span "SKIP" at bounding box center [455, 428] width 30 height 23
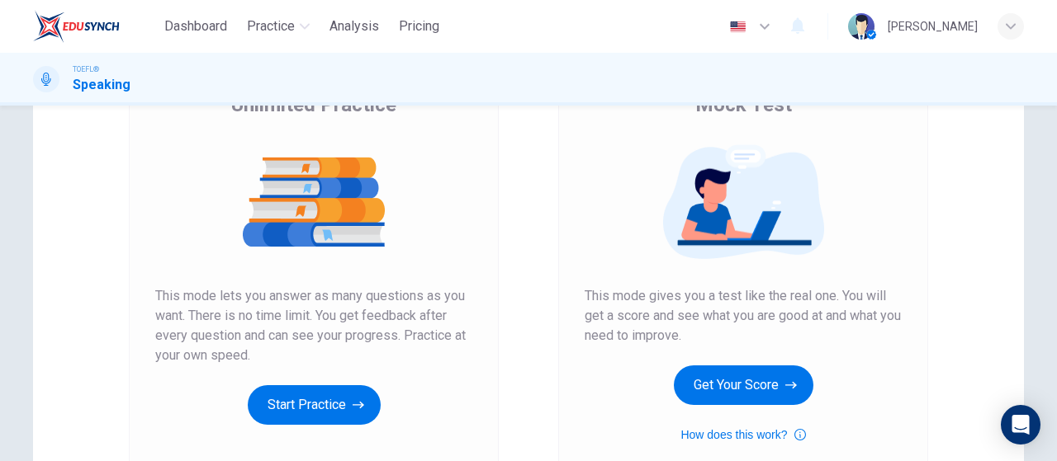
scroll to position [248, 0]
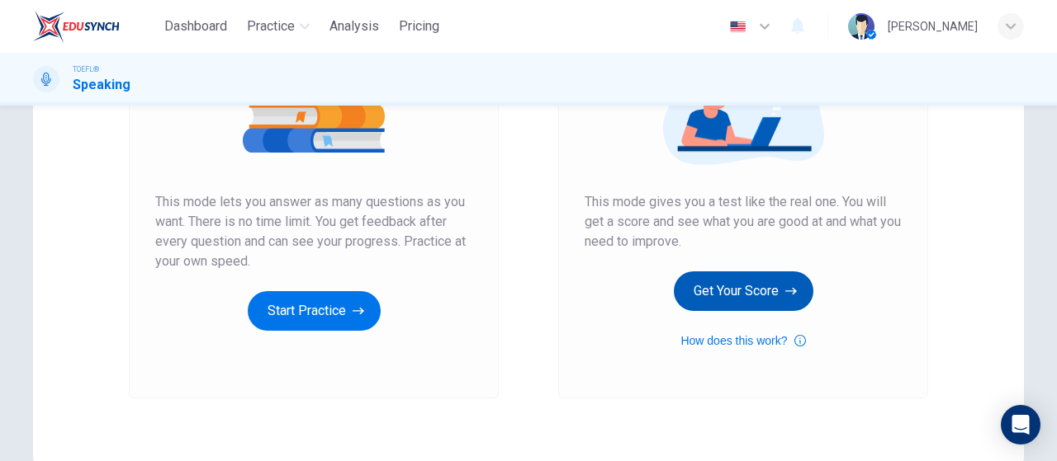
click at [728, 288] on button "Get Your Score" at bounding box center [743, 292] width 139 height 40
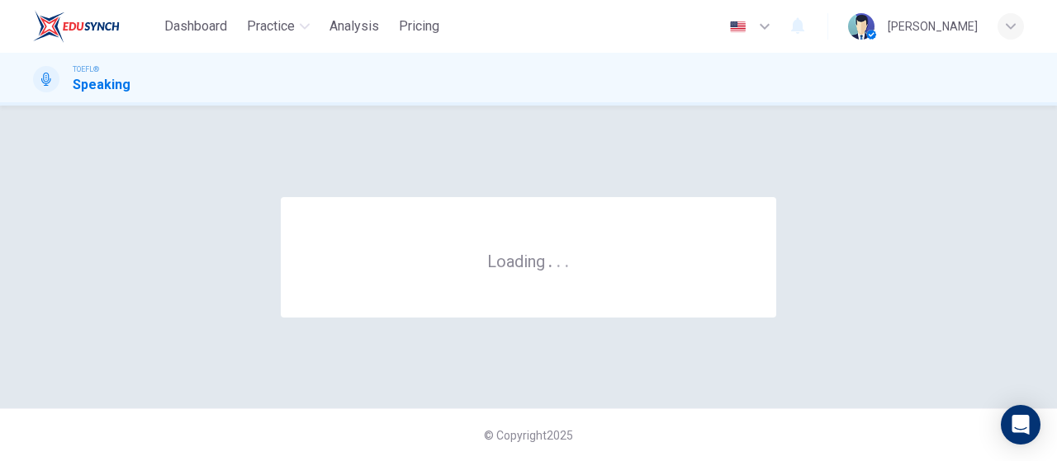
scroll to position [0, 0]
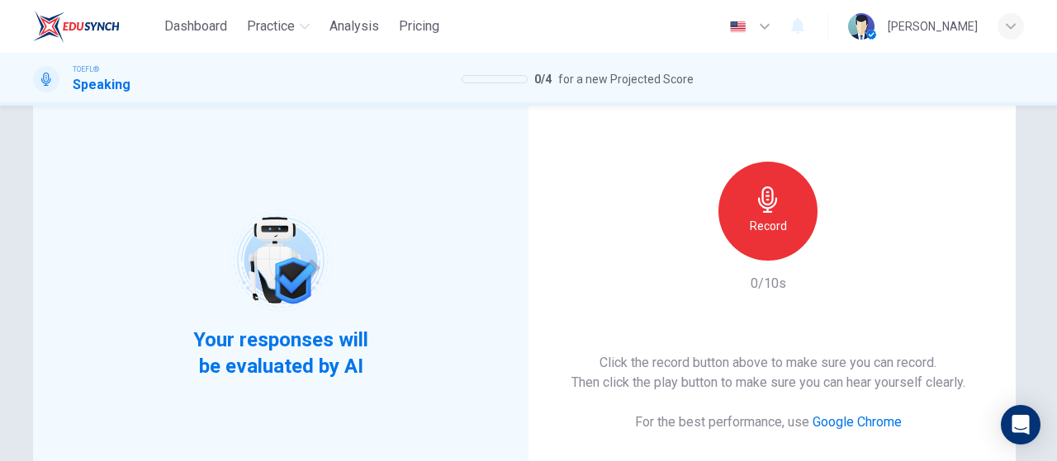
click at [754, 225] on h6 "Record" at bounding box center [767, 226] width 37 height 20
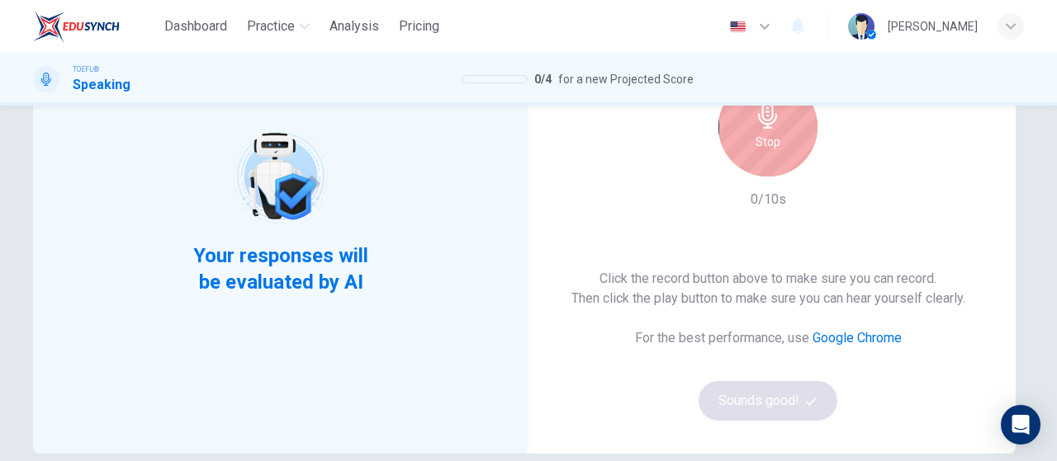
scroll to position [172, 0]
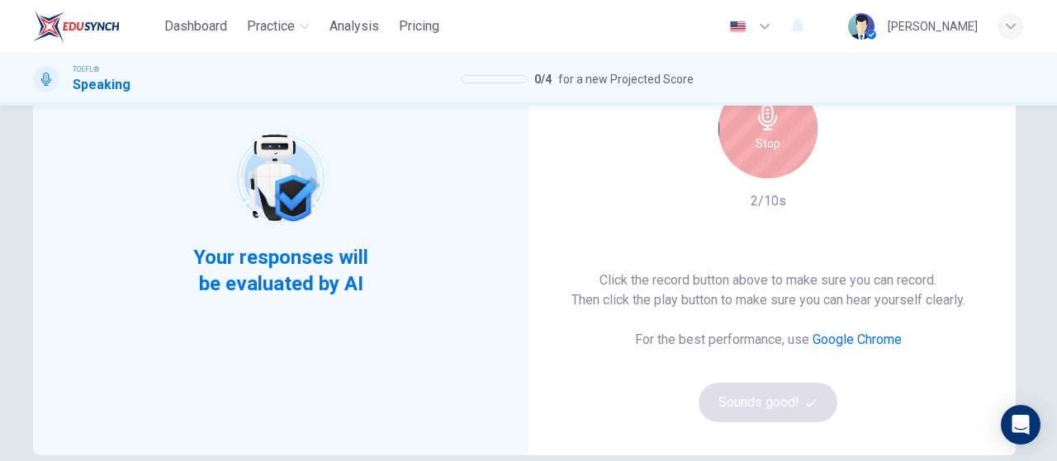
drag, startPoint x: 759, startPoint y: 169, endPoint x: 764, endPoint y: 182, distance: 13.7
click at [759, 173] on div "Stop" at bounding box center [767, 128] width 99 height 99
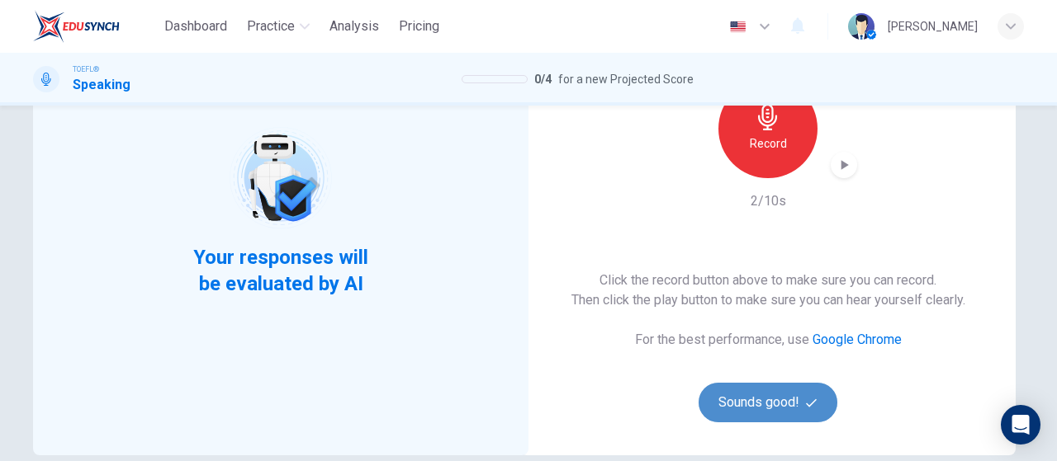
click at [774, 396] on button "Sounds good!" at bounding box center [767, 403] width 139 height 40
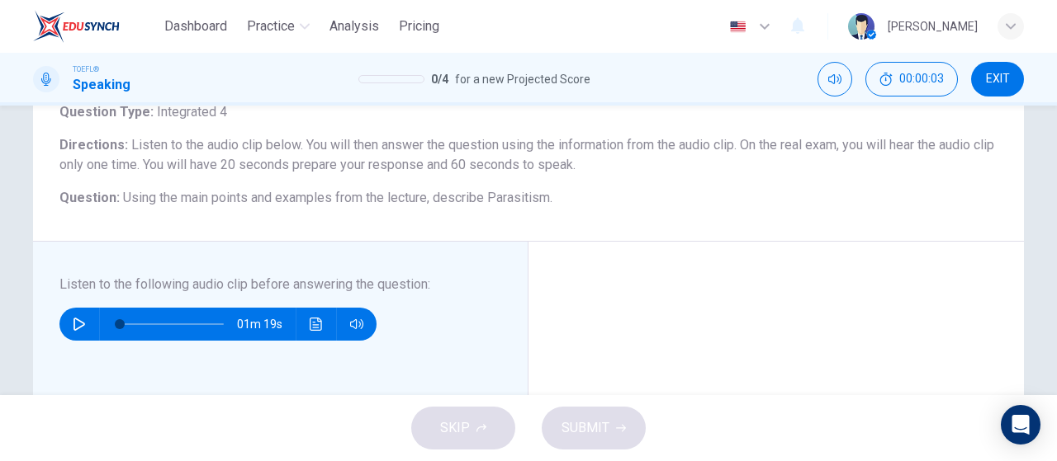
scroll to position [89, 0]
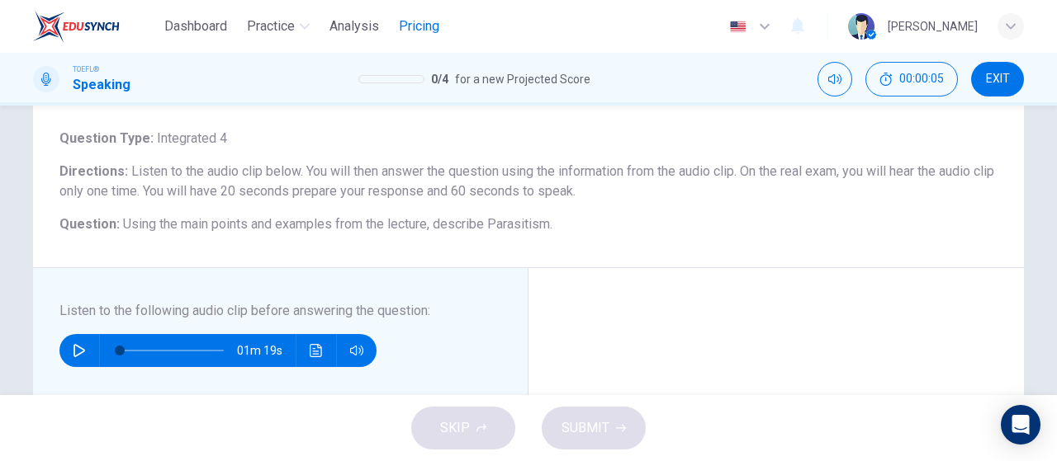
click at [421, 32] on span "Pricing" at bounding box center [419, 27] width 40 height 20
click at [348, 26] on span "Analysis" at bounding box center [354, 27] width 50 height 20
click at [190, 28] on span "Dashboard" at bounding box center [195, 27] width 63 height 20
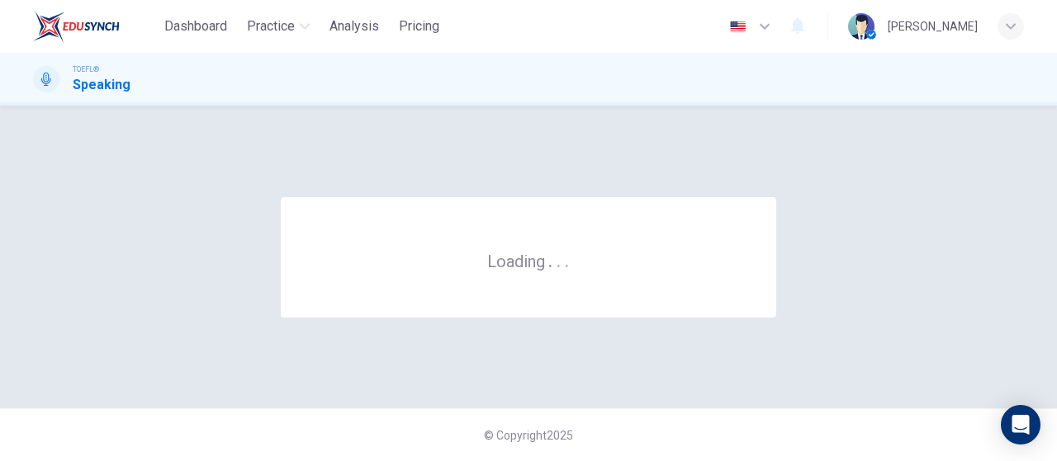
scroll to position [0, 0]
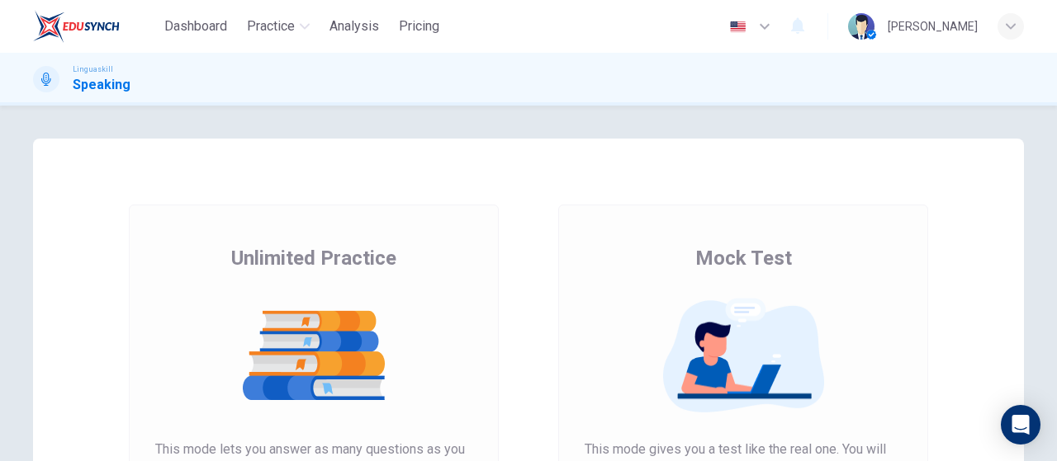
scroll to position [248, 0]
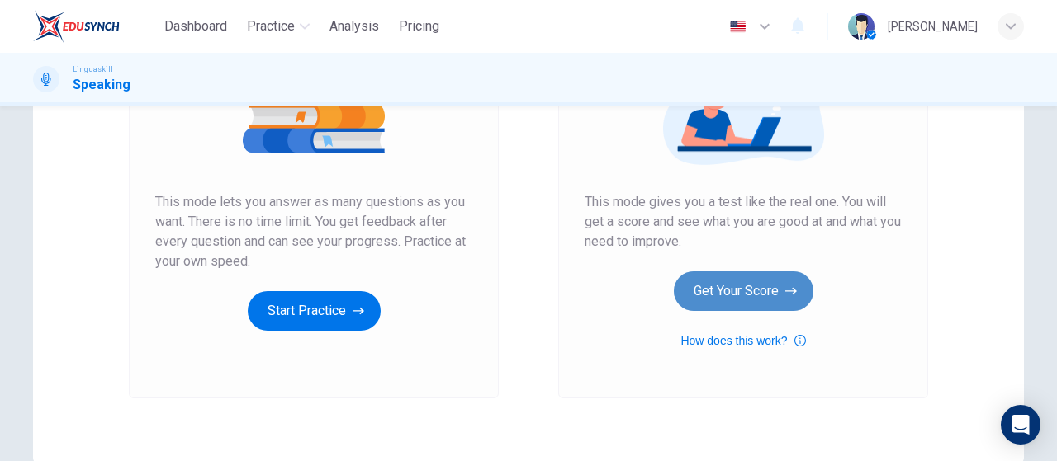
click at [759, 286] on button "Get Your Score" at bounding box center [743, 292] width 139 height 40
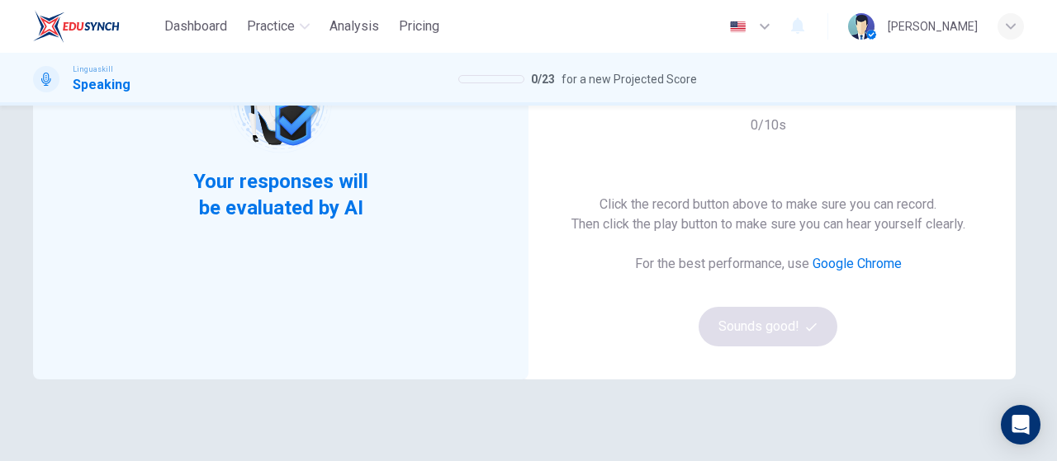
scroll to position [83, 0]
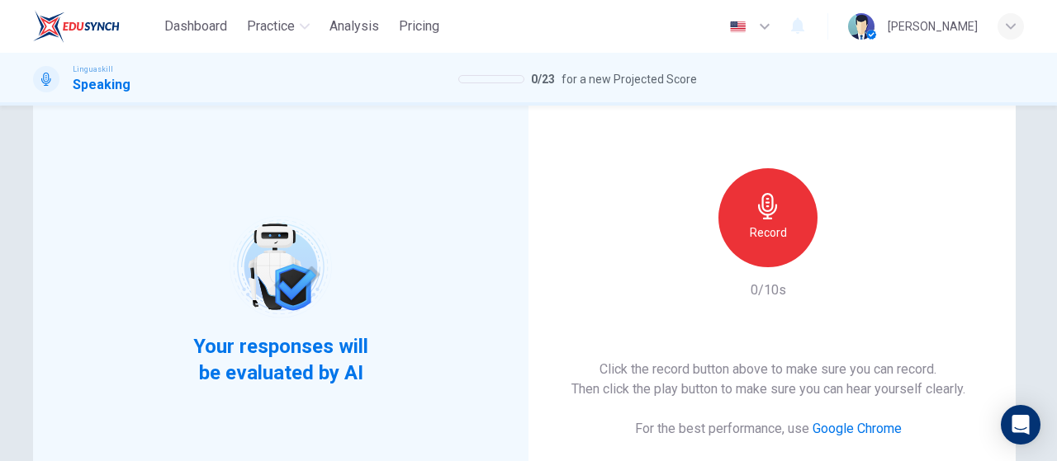
click at [770, 247] on div "Record" at bounding box center [767, 217] width 99 height 99
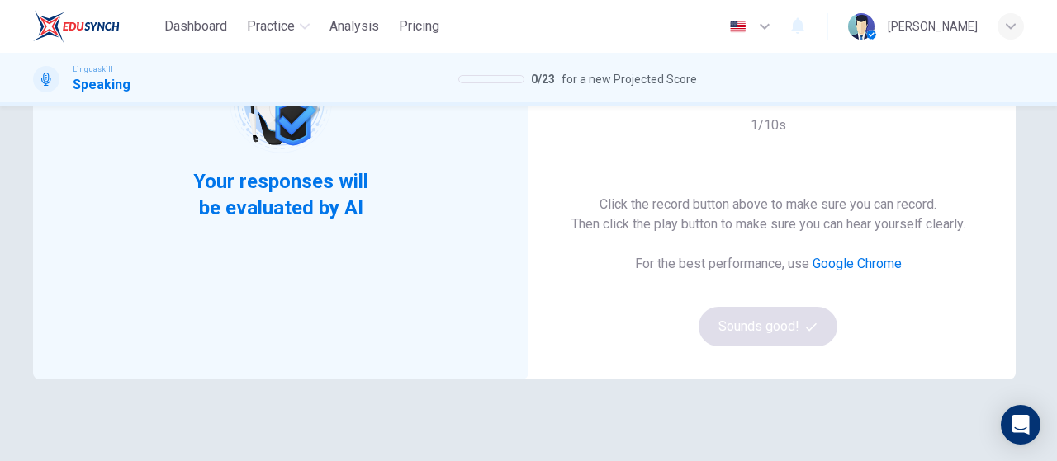
scroll to position [165, 0]
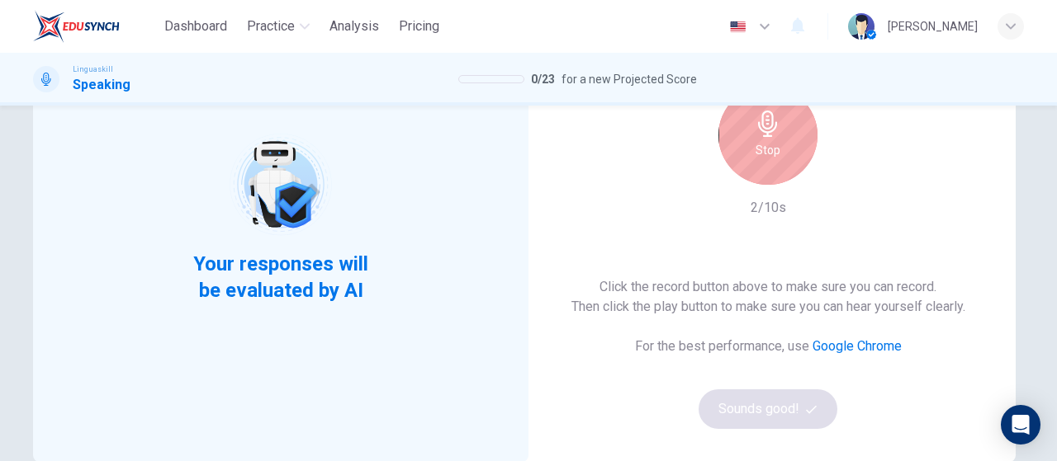
click at [779, 144] on div "Stop" at bounding box center [767, 135] width 99 height 99
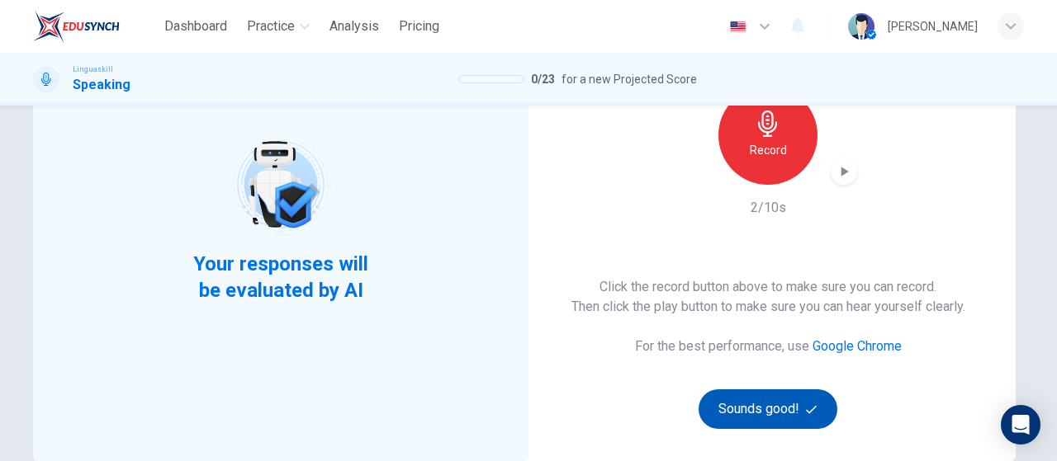
click at [806, 410] on icon "button" at bounding box center [811, 409] width 11 height 11
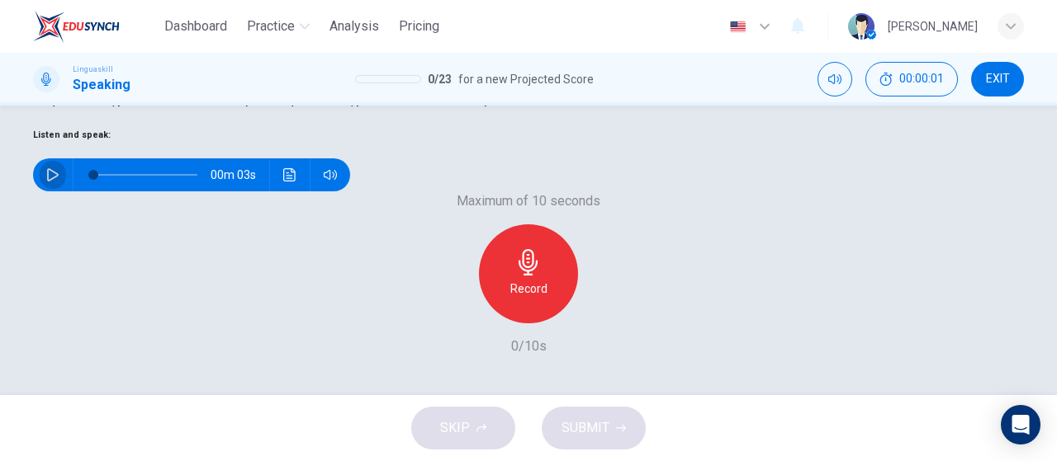
click at [59, 182] on icon "button" at bounding box center [52, 174] width 13 height 13
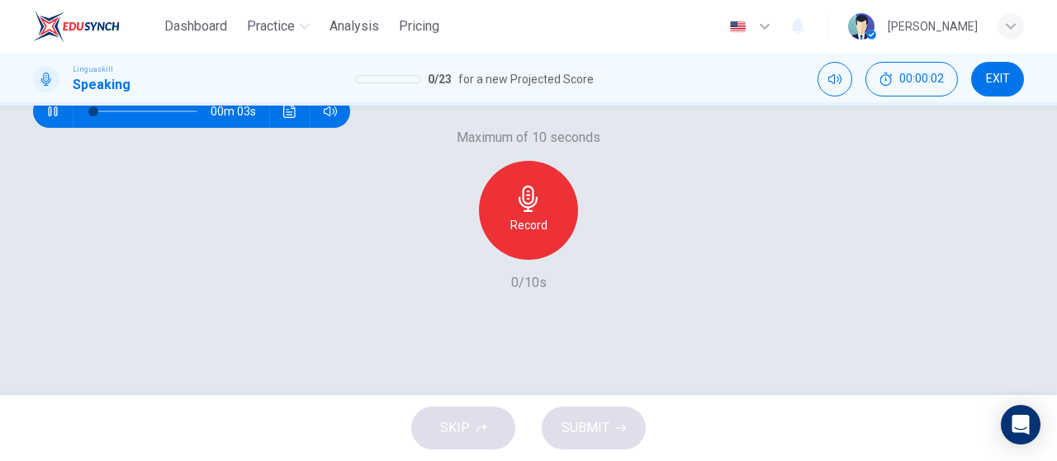
scroll to position [330, 0]
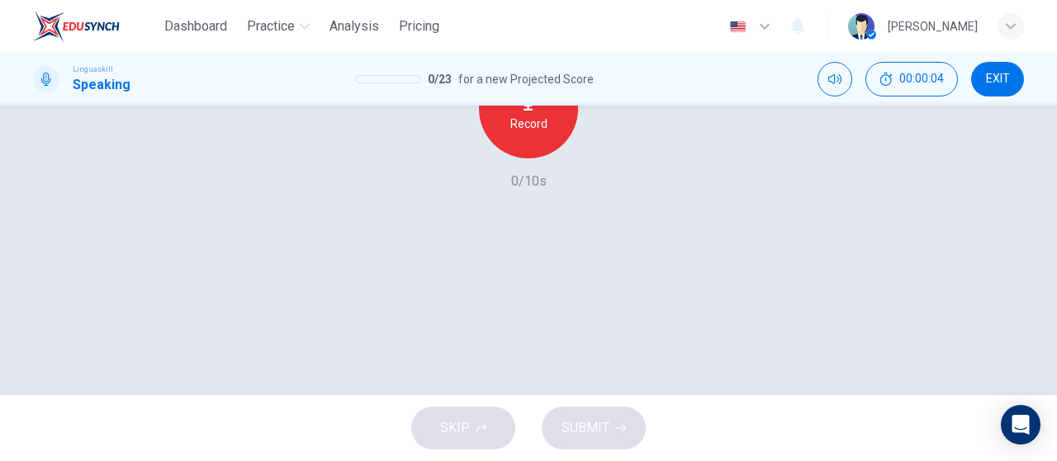
click at [528, 158] on div "Record" at bounding box center [528, 108] width 99 height 99
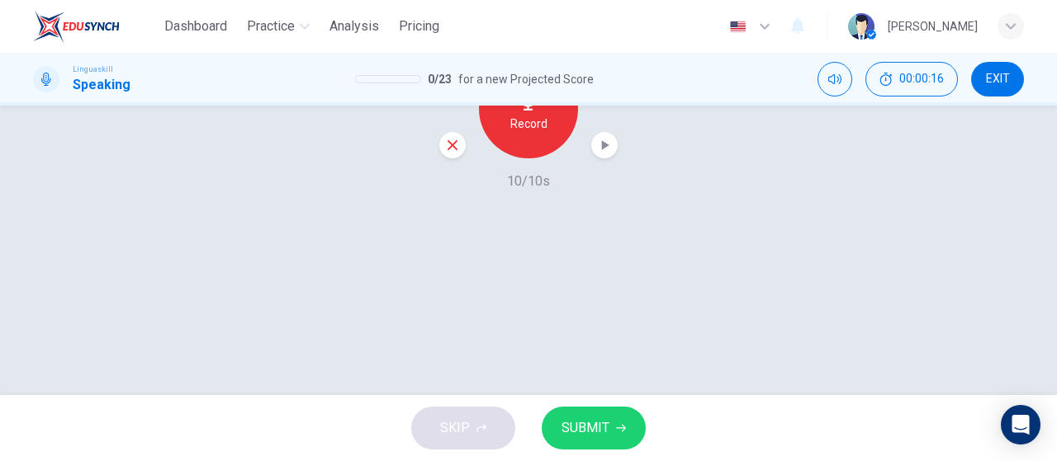
click at [596, 154] on icon "button" at bounding box center [604, 145] width 17 height 17
click at [601, 418] on span "SUBMIT" at bounding box center [585, 428] width 48 height 23
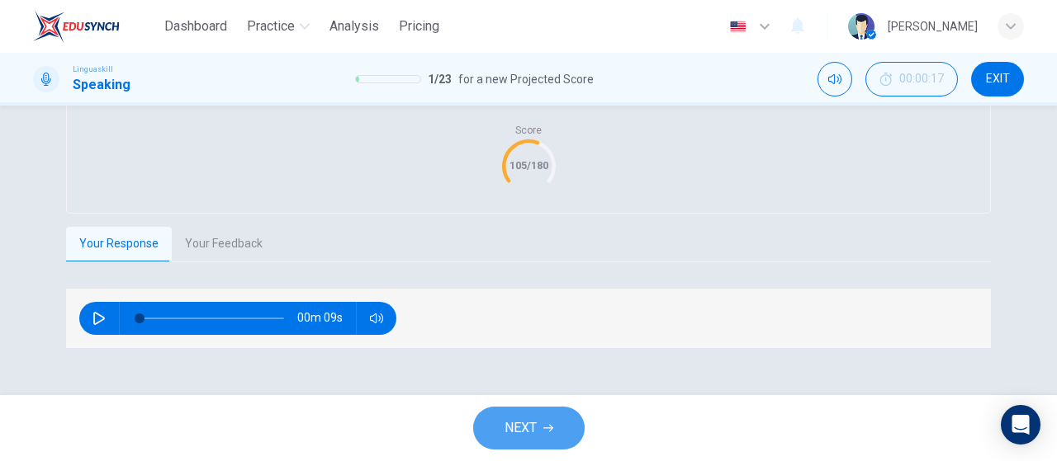
click at [512, 442] on button "NEXT" at bounding box center [528, 428] width 111 height 43
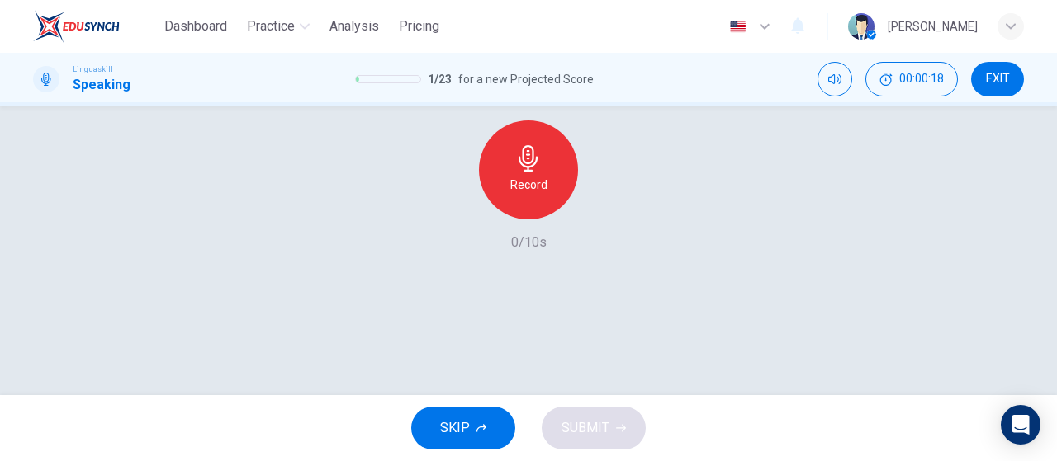
scroll to position [83, 0]
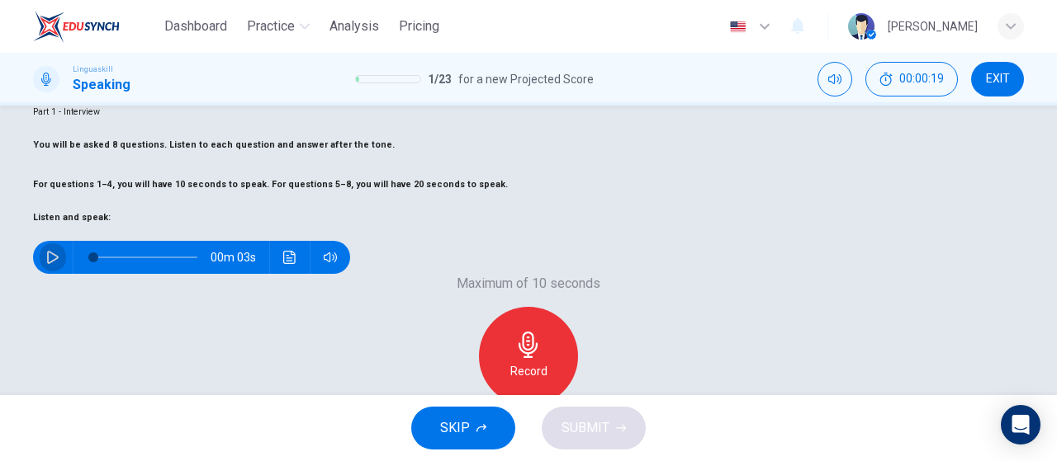
click at [64, 274] on button "button" at bounding box center [53, 257] width 26 height 33
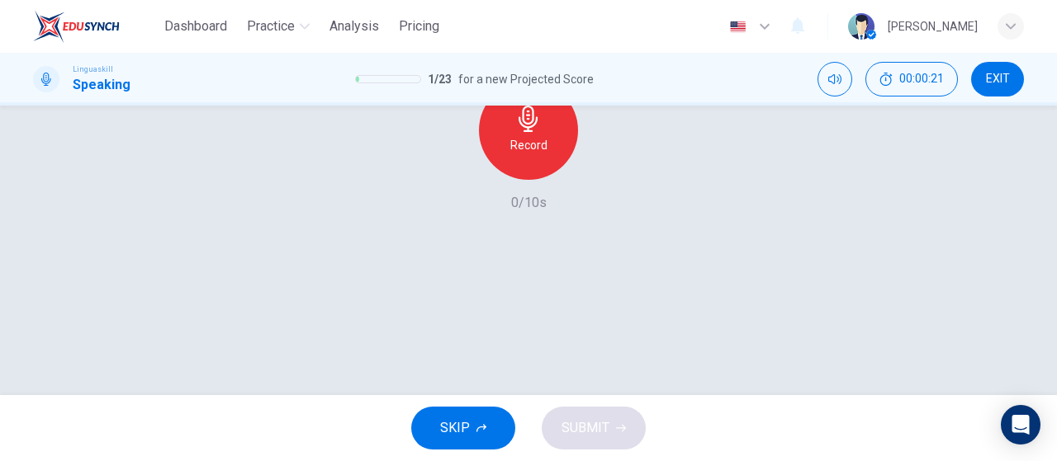
scroll to position [330, 0]
click at [535, 134] on h6 "Record" at bounding box center [528, 124] width 37 height 20
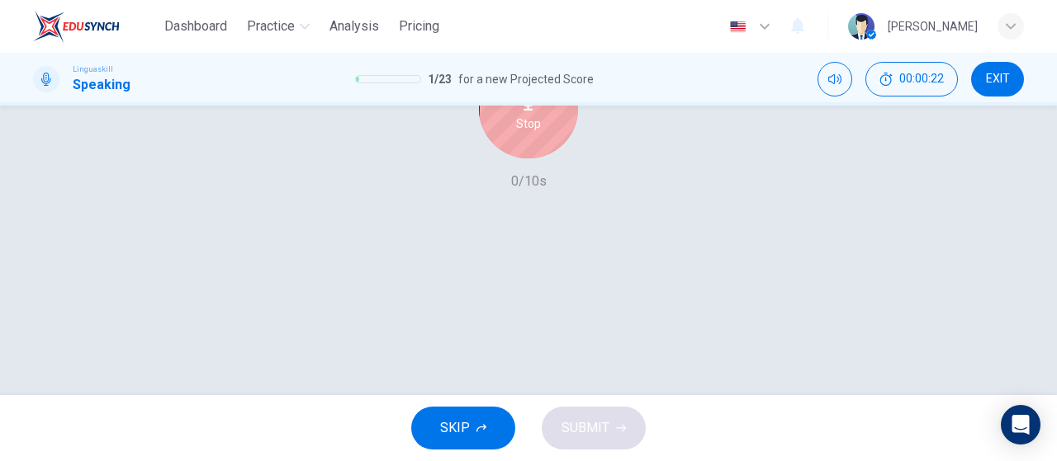
type input "0"
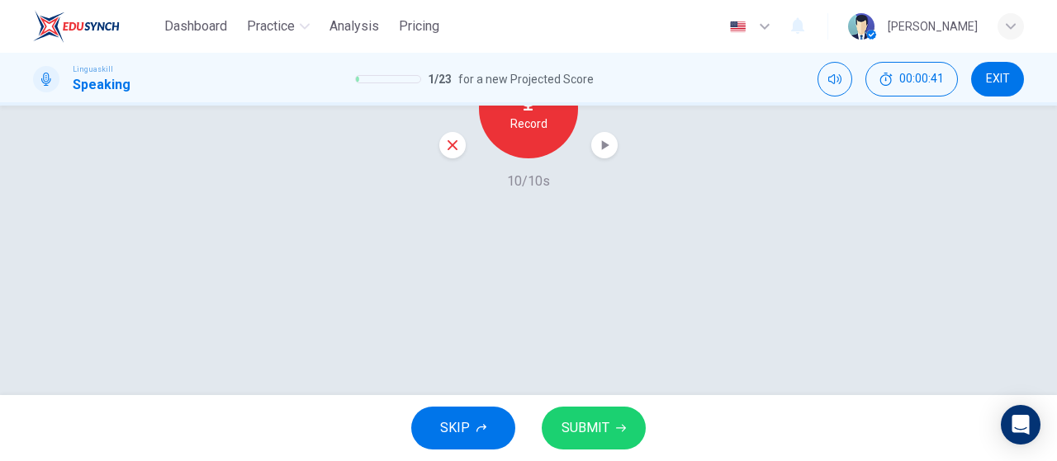
click at [582, 439] on span "SUBMIT" at bounding box center [585, 428] width 48 height 23
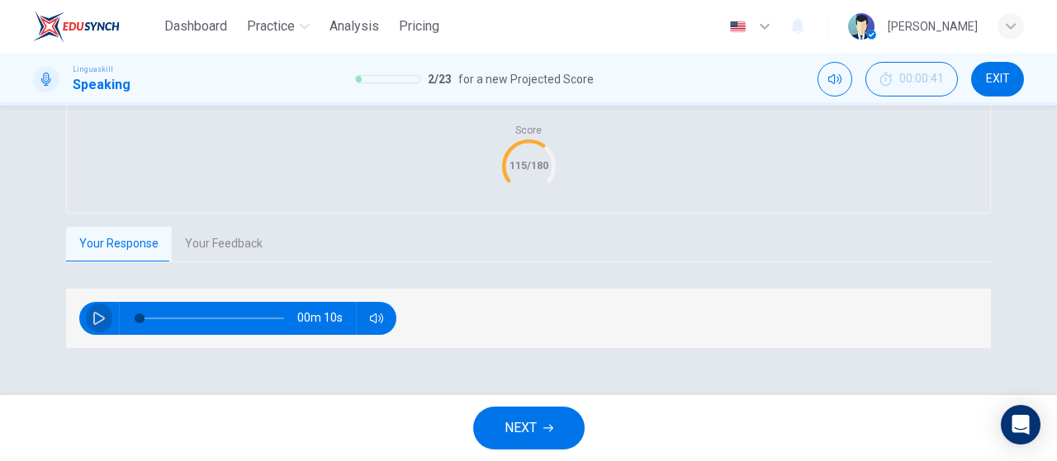
click at [97, 325] on icon "button" at bounding box center [98, 318] width 13 height 13
type input "9"
click at [230, 262] on button "Your Feedback" at bounding box center [224, 244] width 104 height 35
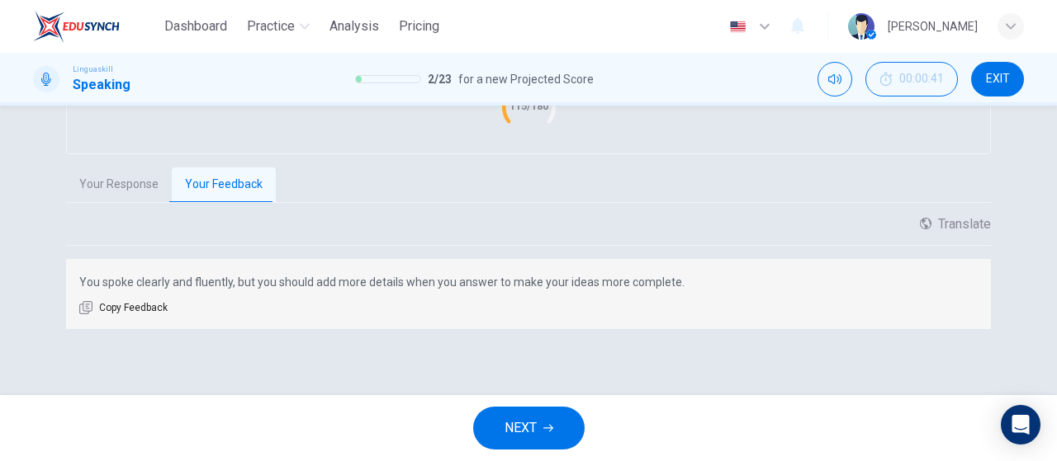
scroll to position [450, 0]
click at [557, 423] on button "NEXT" at bounding box center [528, 428] width 111 height 43
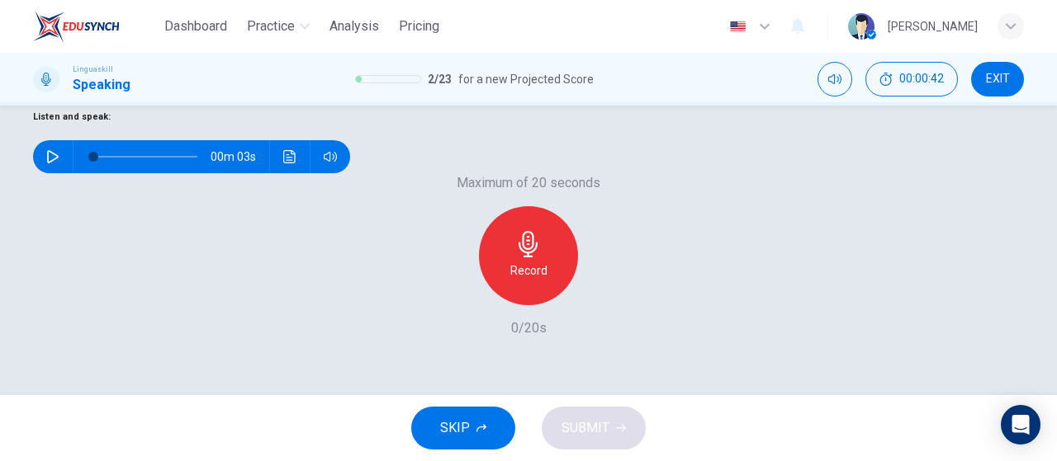
scroll to position [185, 0]
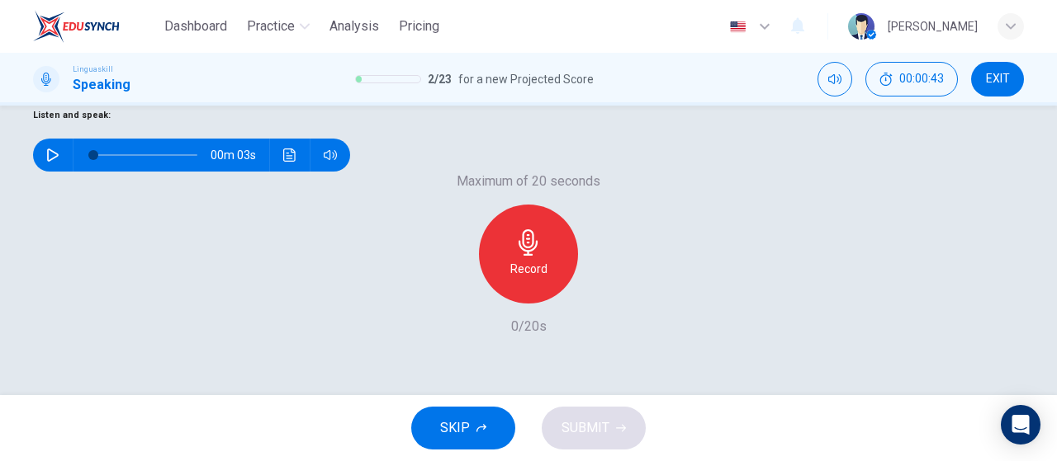
drag, startPoint x: 69, startPoint y: 173, endPoint x: 76, endPoint y: 191, distance: 19.6
click at [66, 172] on button "button" at bounding box center [53, 155] width 26 height 33
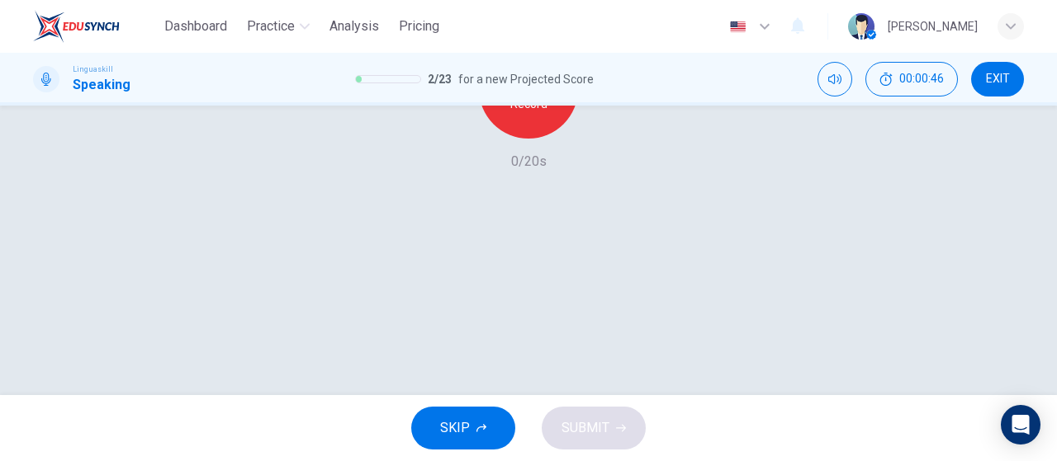
type input "0"
click at [536, 91] on icon "button" at bounding box center [528, 77] width 26 height 26
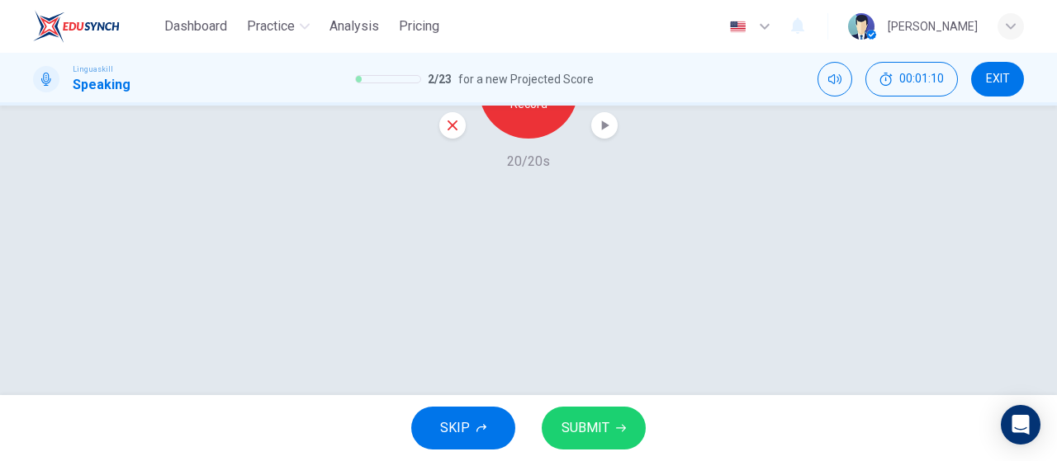
click at [591, 139] on div "button" at bounding box center [604, 125] width 26 height 26
click at [583, 426] on span "SUBMIT" at bounding box center [585, 428] width 48 height 23
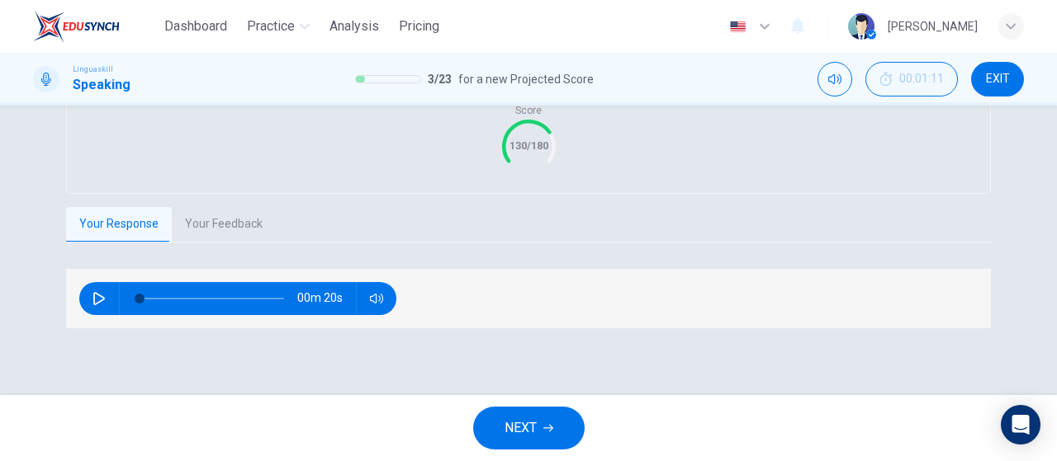
scroll to position [409, 0]
click at [93, 298] on icon "button" at bounding box center [99, 298] width 12 height 13
type input "0"
click at [219, 235] on button "Your Feedback" at bounding box center [224, 224] width 104 height 35
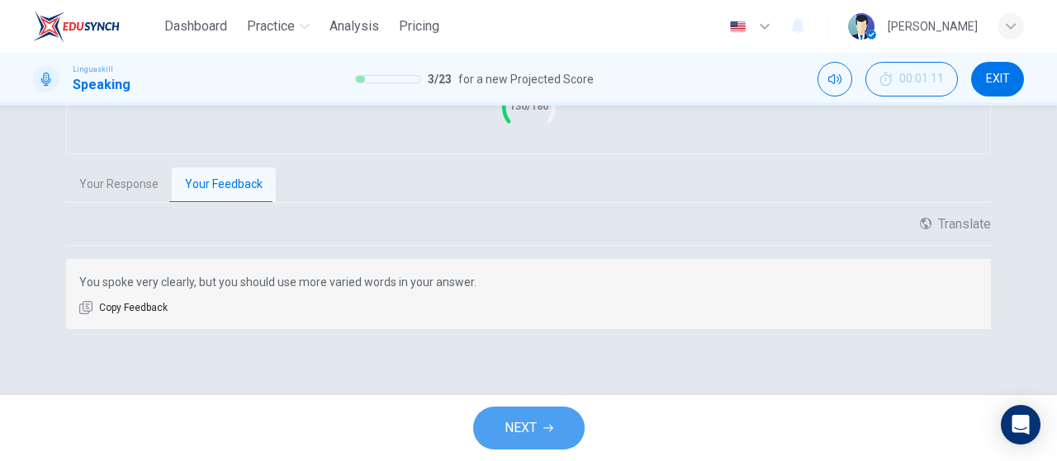
click at [546, 432] on icon "button" at bounding box center [548, 428] width 10 height 10
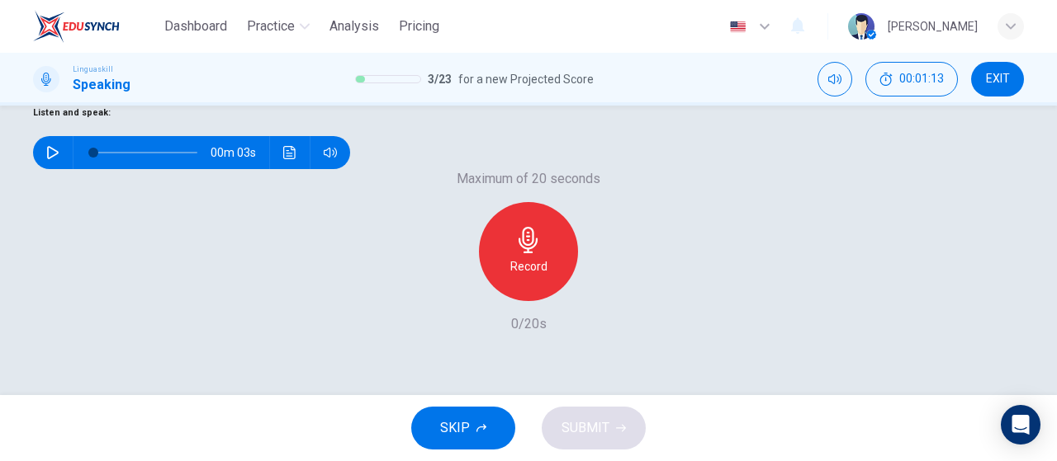
scroll to position [185, 0]
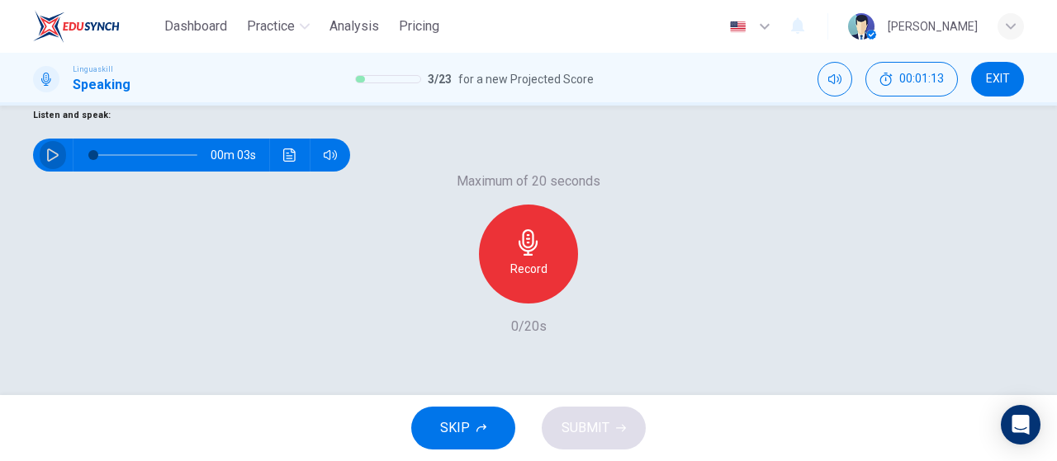
click at [66, 172] on button "button" at bounding box center [53, 155] width 26 height 33
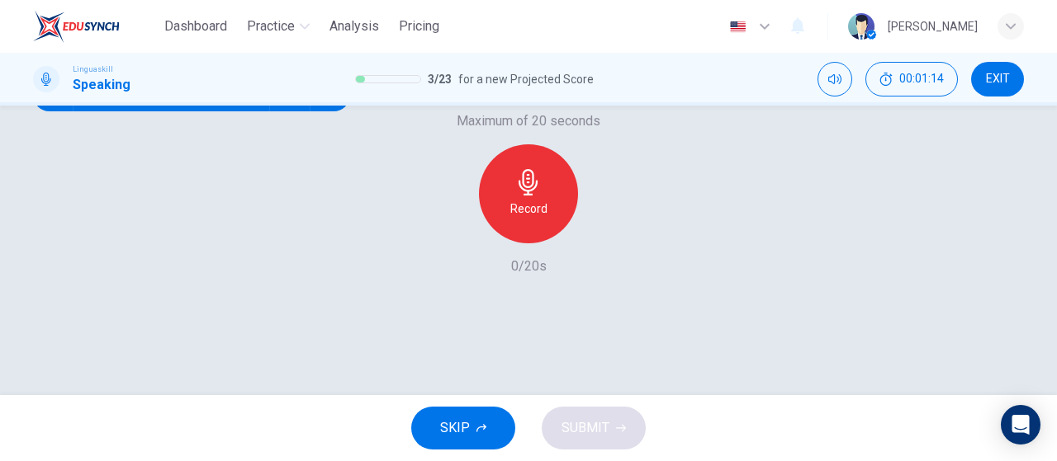
scroll to position [350, 0]
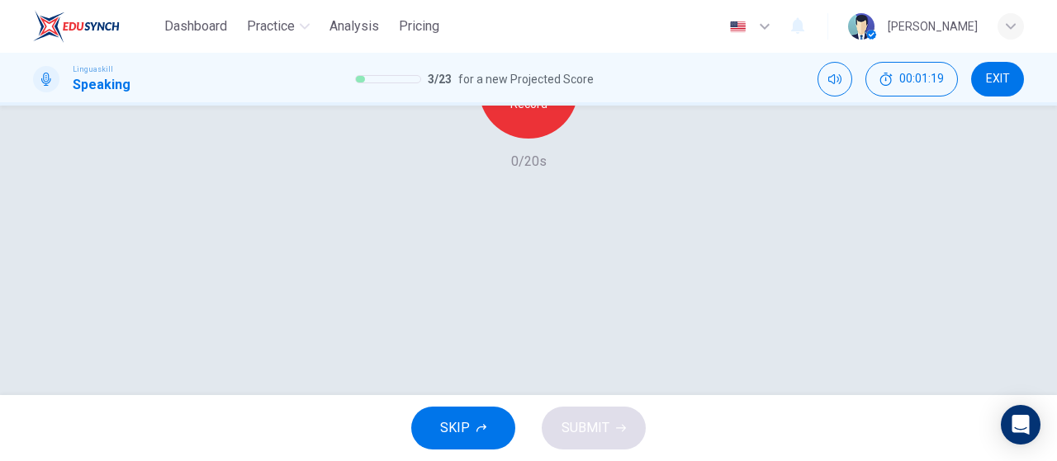
click at [516, 139] on div "Record" at bounding box center [528, 89] width 99 height 99
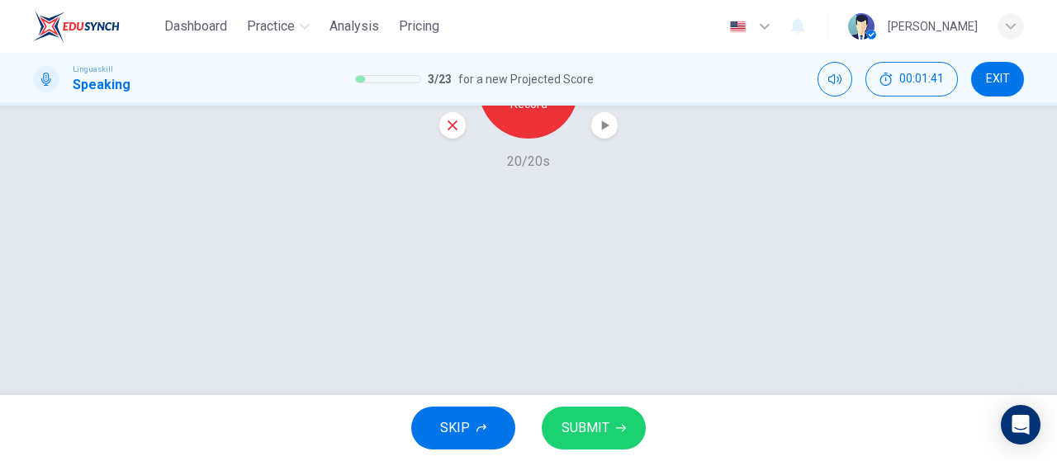
click at [603, 134] on icon "button" at bounding box center [604, 125] width 17 height 17
click at [603, 417] on span "SUBMIT" at bounding box center [585, 428] width 48 height 23
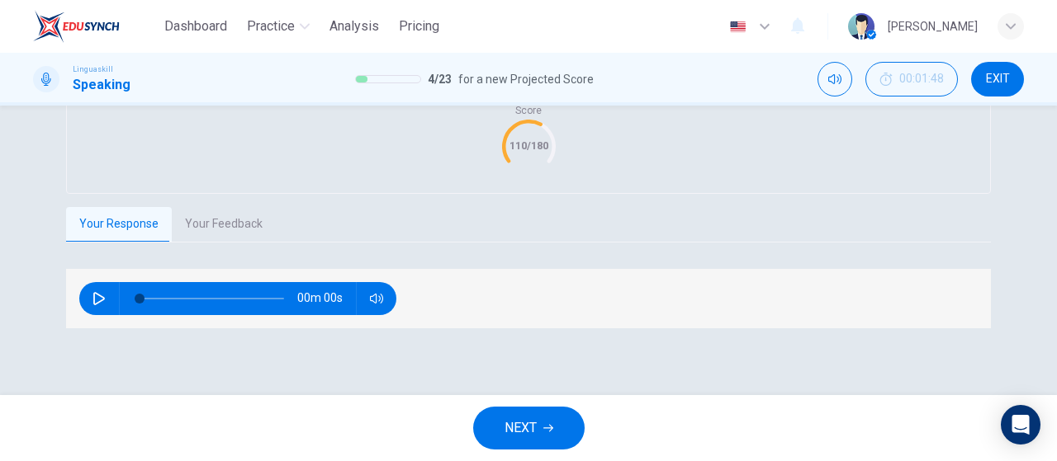
scroll to position [409, 0]
click at [302, 199] on div "Grade by Category Score 110/180 Your Response Your Feedback 00m 20s Translate ​…" at bounding box center [528, 184] width 924 height 289
click at [236, 217] on button "Your Feedback" at bounding box center [224, 224] width 104 height 35
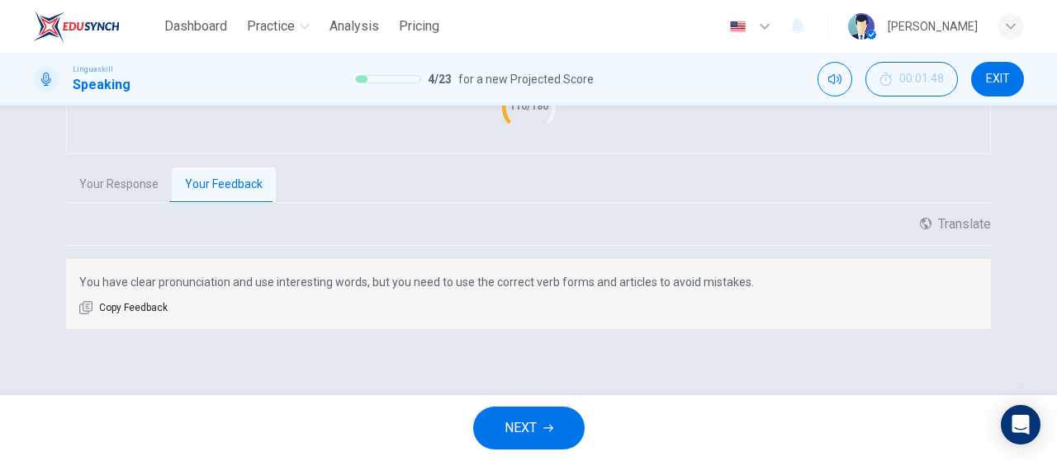
click at [540, 421] on button "NEXT" at bounding box center [528, 428] width 111 height 43
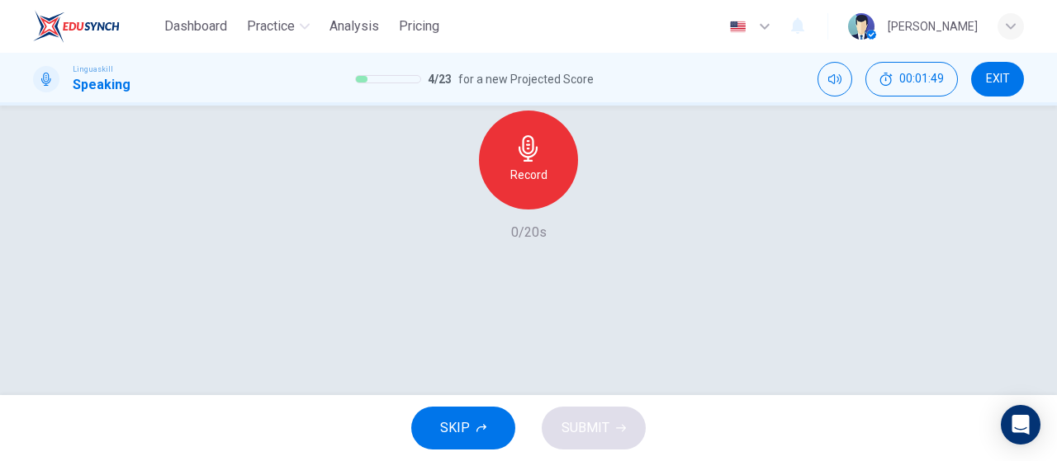
scroll to position [185, 0]
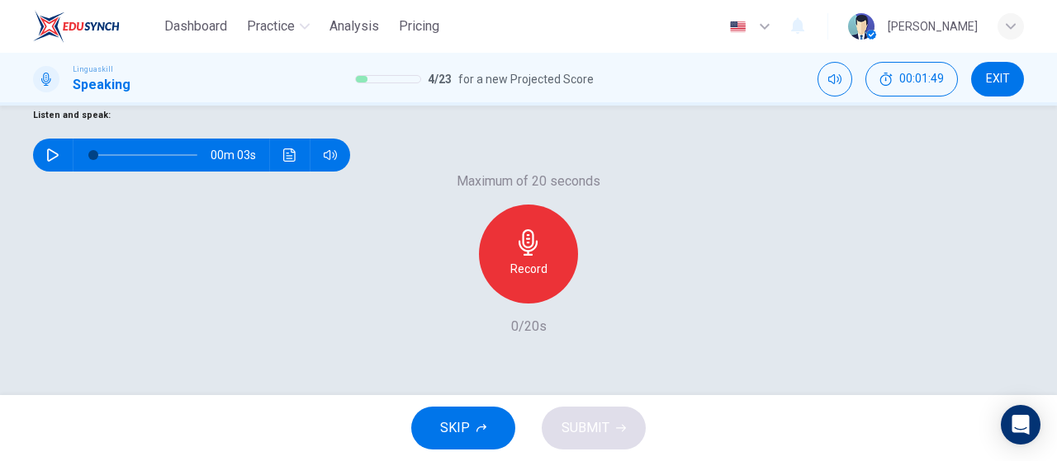
click at [66, 172] on button "button" at bounding box center [53, 155] width 26 height 33
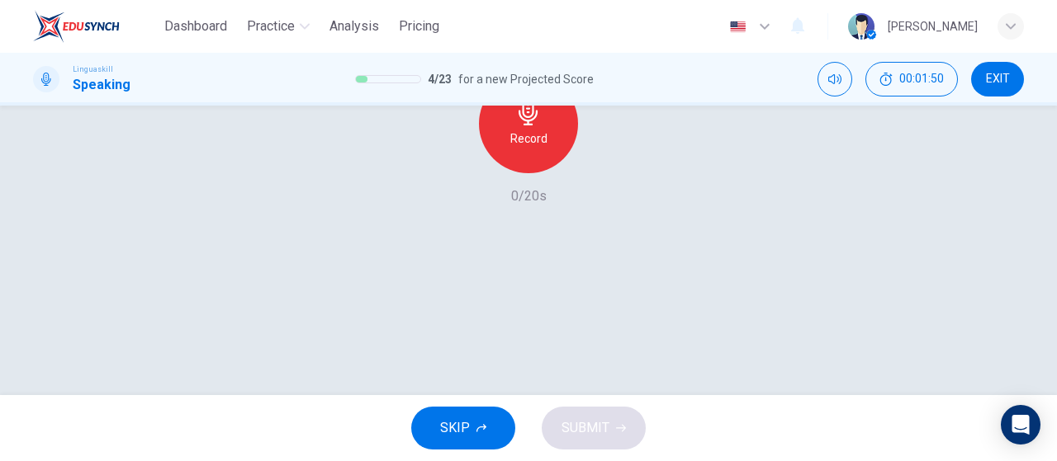
scroll to position [350, 0]
click at [517, 114] on h6 "Record" at bounding box center [528, 104] width 37 height 20
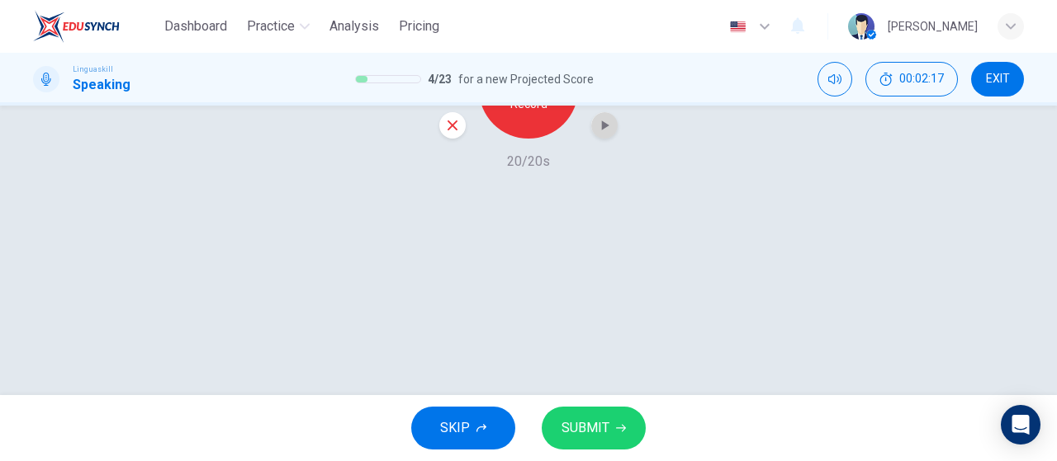
click at [608, 134] on icon "button" at bounding box center [604, 125] width 17 height 17
click at [596, 438] on span "SUBMIT" at bounding box center [585, 428] width 48 height 23
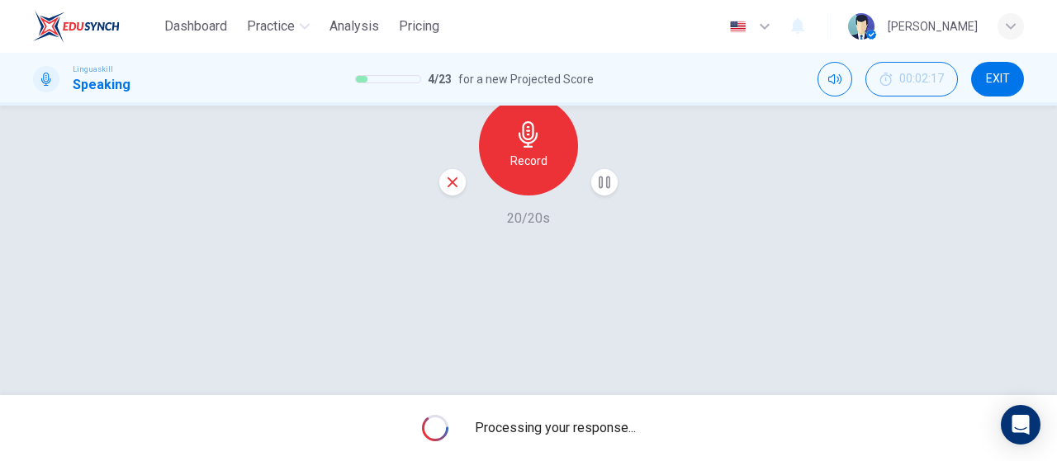
scroll to position [267, 0]
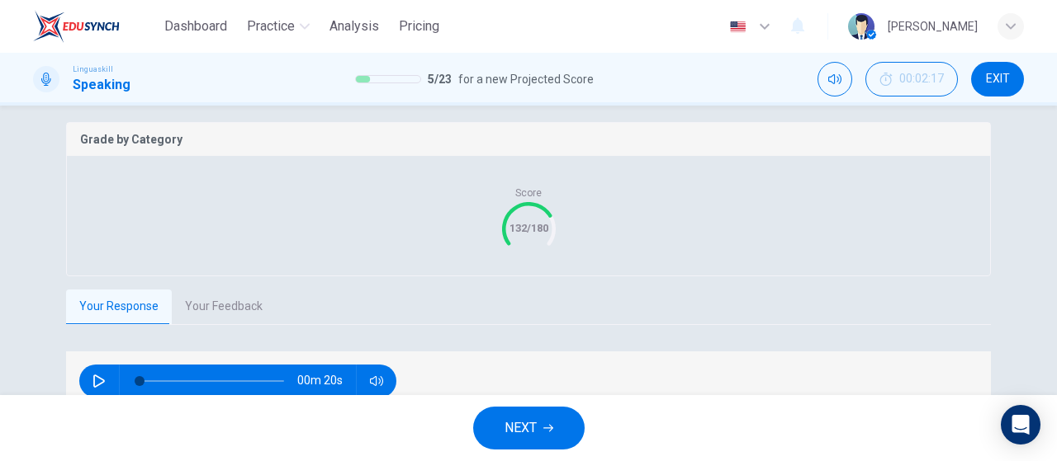
click at [188, 324] on button "Your Feedback" at bounding box center [224, 307] width 104 height 35
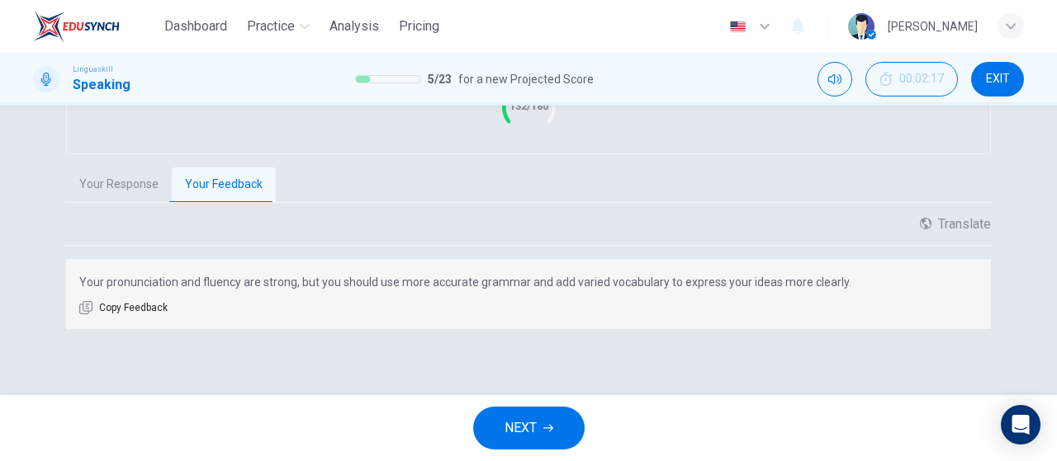
scroll to position [450, 0]
click at [532, 437] on span "NEXT" at bounding box center [520, 428] width 32 height 23
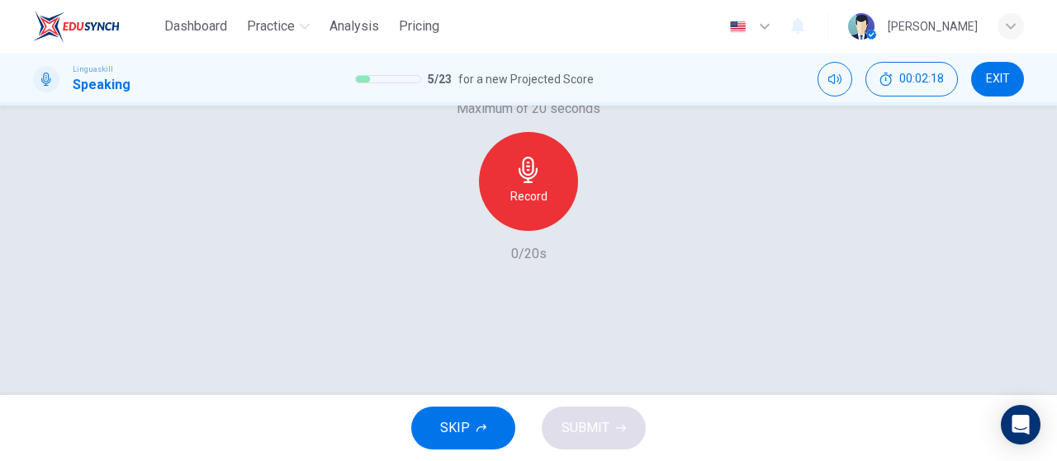
scroll to position [185, 0]
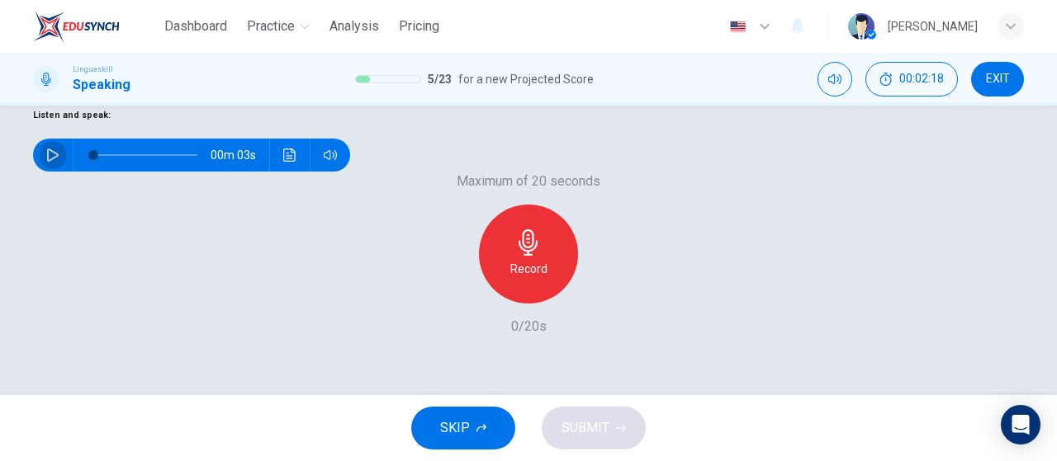
click at [66, 172] on button "button" at bounding box center [53, 155] width 26 height 33
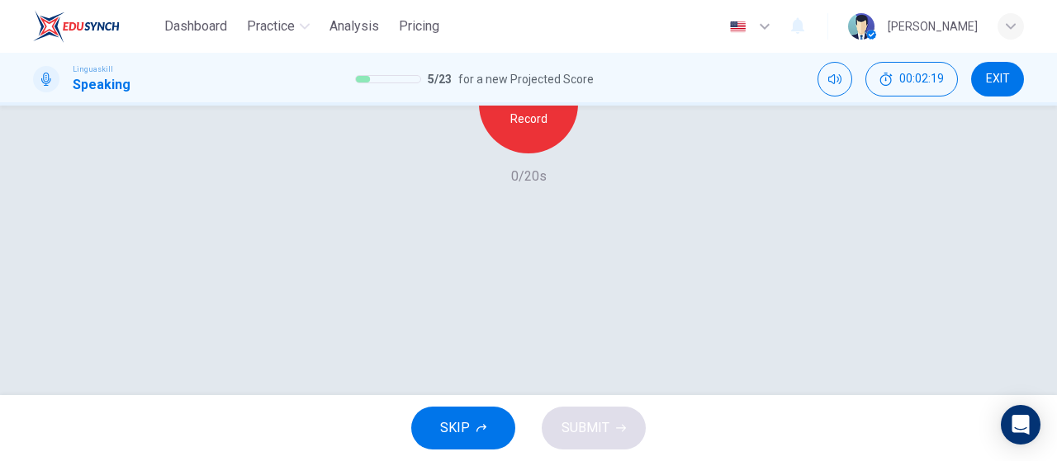
scroll to position [350, 0]
click at [519, 114] on h6 "Record" at bounding box center [528, 104] width 37 height 20
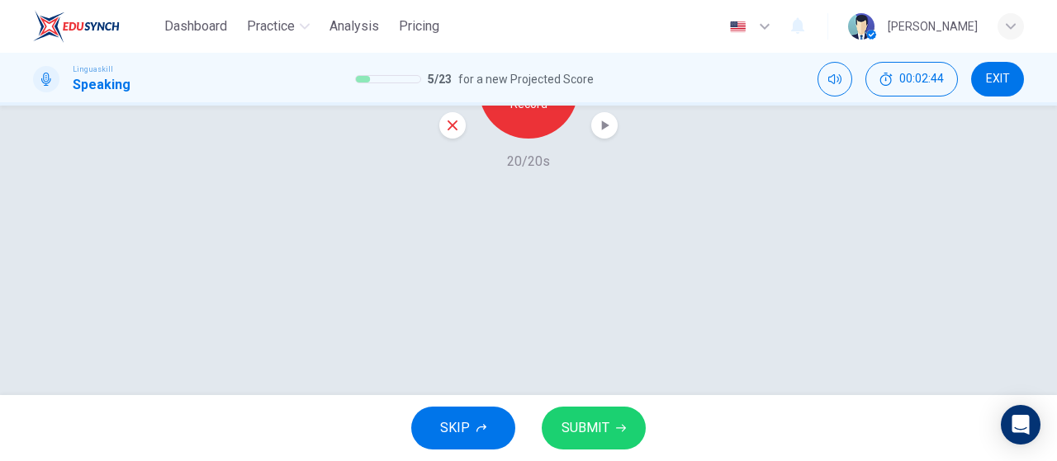
click at [602, 130] on icon "button" at bounding box center [605, 126] width 7 height 10
click at [594, 428] on span "SUBMIT" at bounding box center [585, 428] width 48 height 23
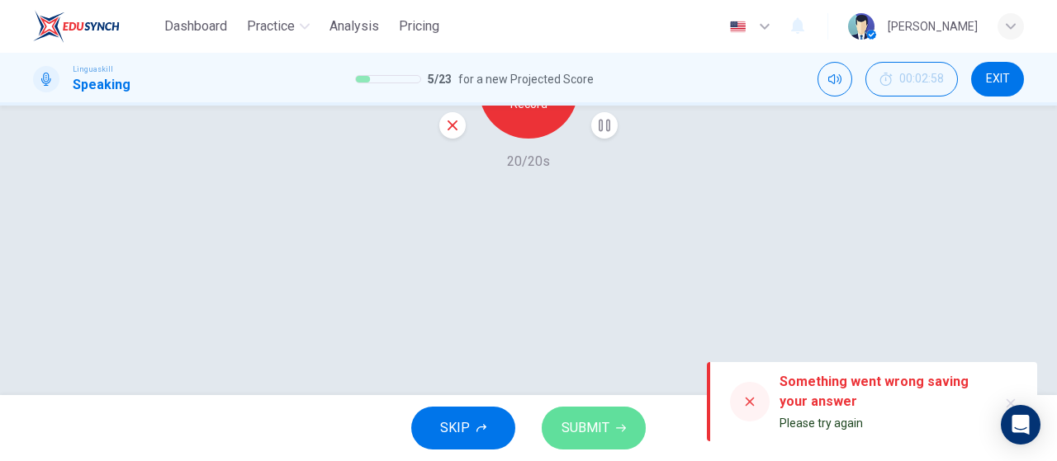
click at [593, 437] on span "SUBMIT" at bounding box center [585, 428] width 48 height 23
click at [584, 410] on button "SUBMIT" at bounding box center [593, 428] width 104 height 43
click at [596, 134] on icon "button" at bounding box center [604, 125] width 17 height 17
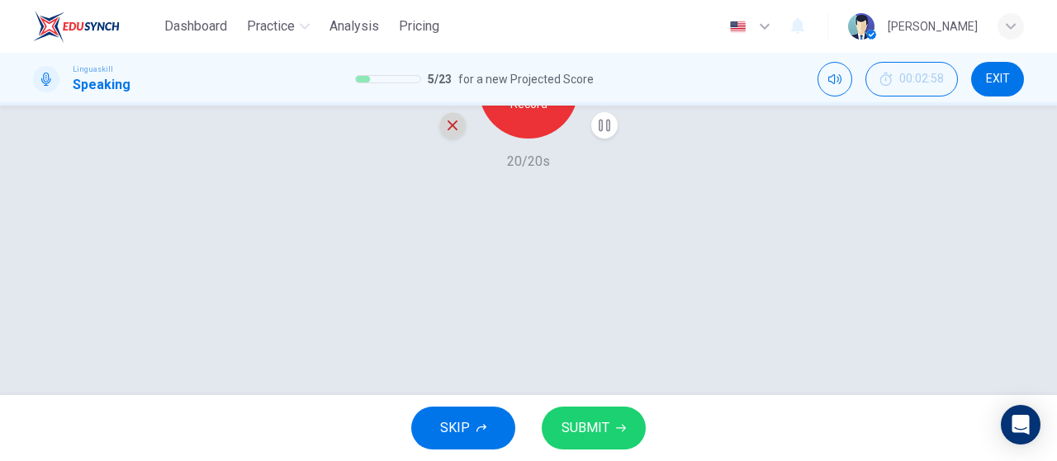
drag, startPoint x: 447, startPoint y: 256, endPoint x: 546, endPoint y: 269, distance: 99.9
click at [447, 133] on icon "button" at bounding box center [452, 125] width 15 height 15
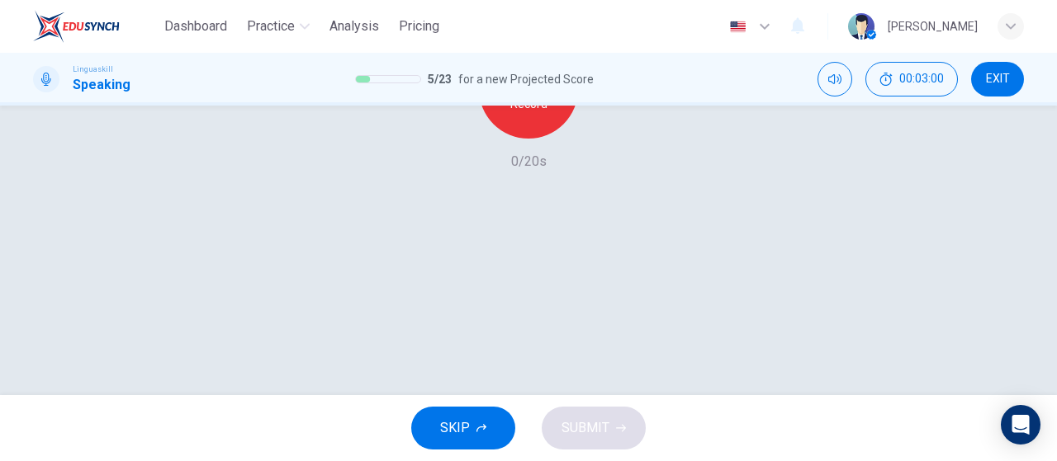
click at [489, 414] on button "SKIP" at bounding box center [463, 428] width 104 height 43
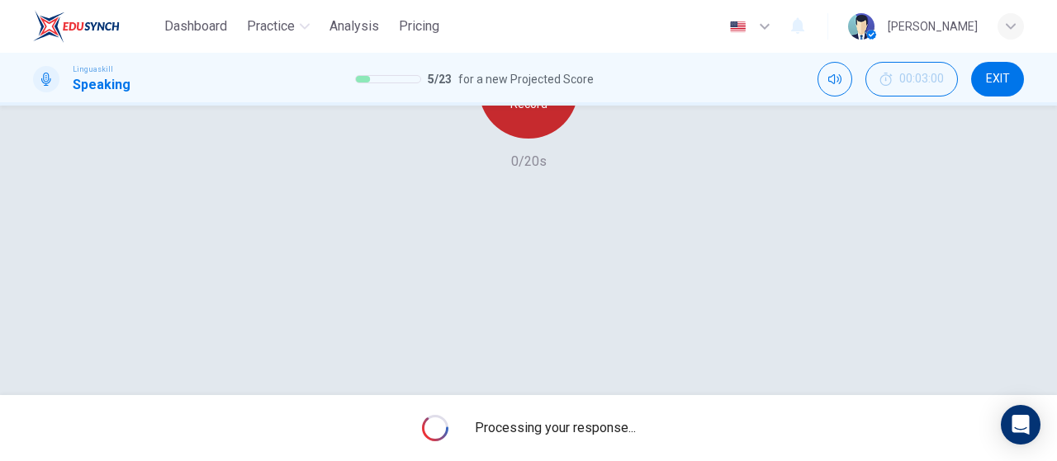
click at [528, 139] on div "Record" at bounding box center [528, 89] width 99 height 99
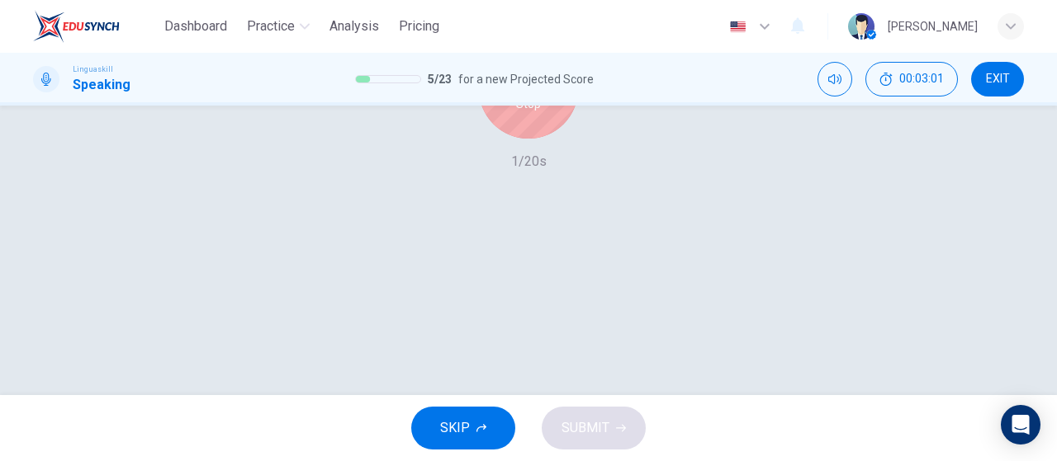
click at [487, 438] on button "SKIP" at bounding box center [463, 428] width 104 height 43
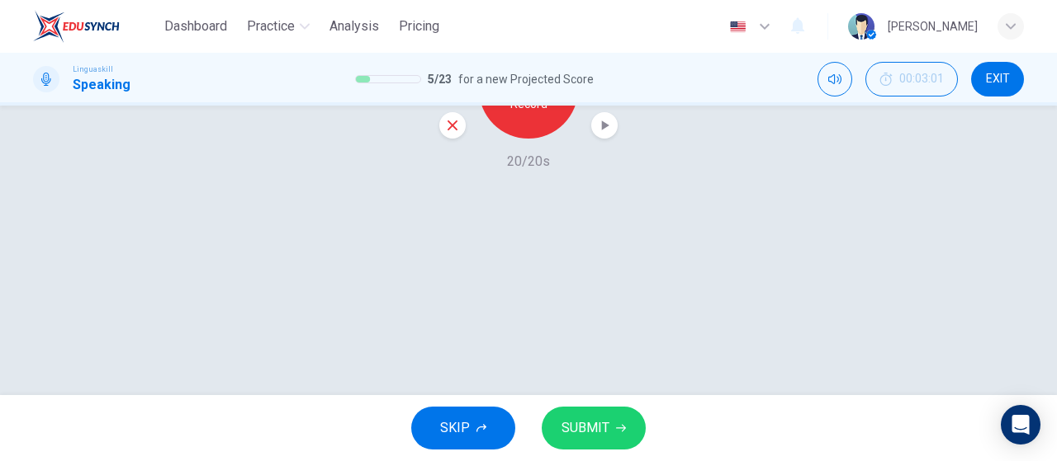
scroll to position [185, 0]
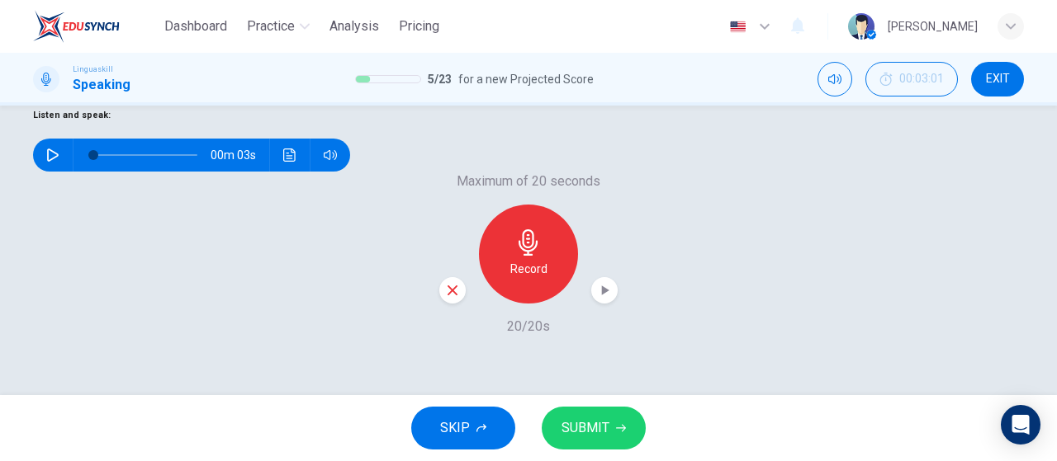
click at [66, 172] on button "button" at bounding box center [53, 155] width 26 height 33
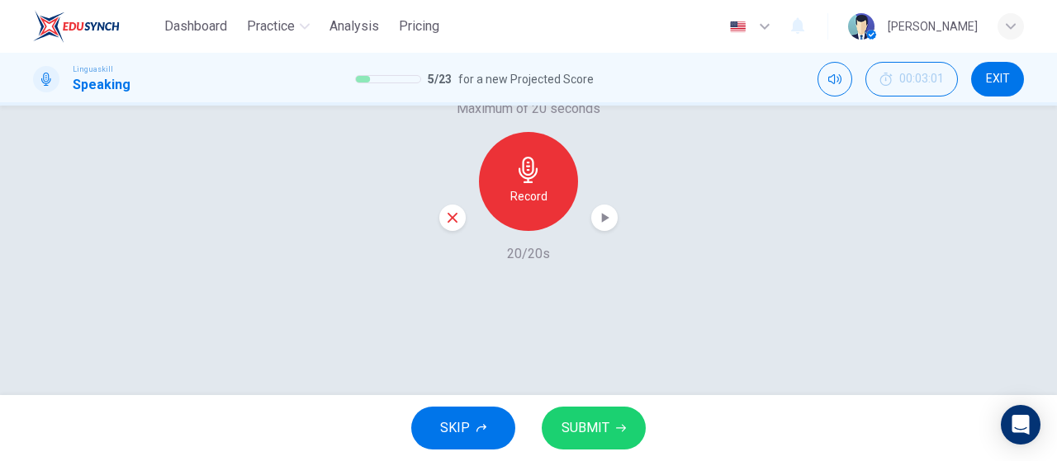
scroll to position [350, 0]
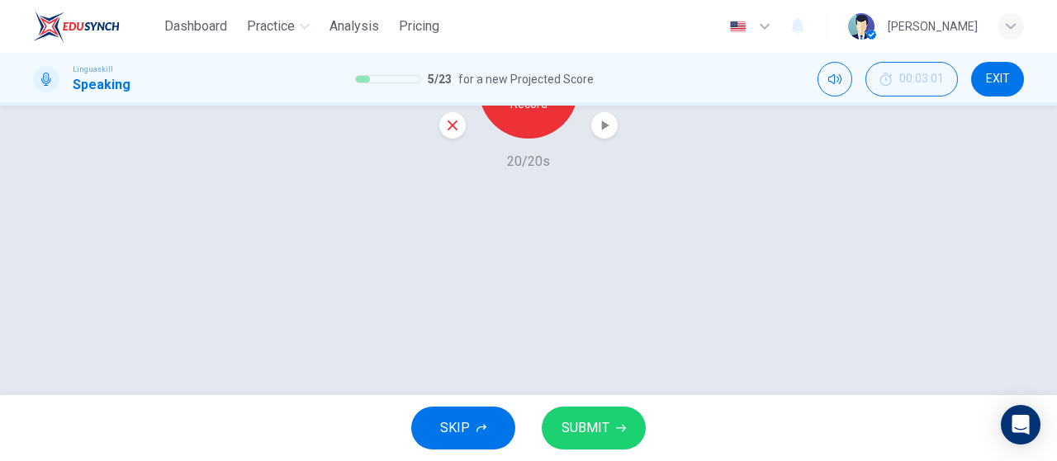
type input "0"
click at [602, 130] on icon "button" at bounding box center [605, 126] width 7 height 10
click at [600, 134] on icon "button" at bounding box center [604, 125] width 17 height 17
click at [439, 139] on div "button" at bounding box center [452, 125] width 26 height 26
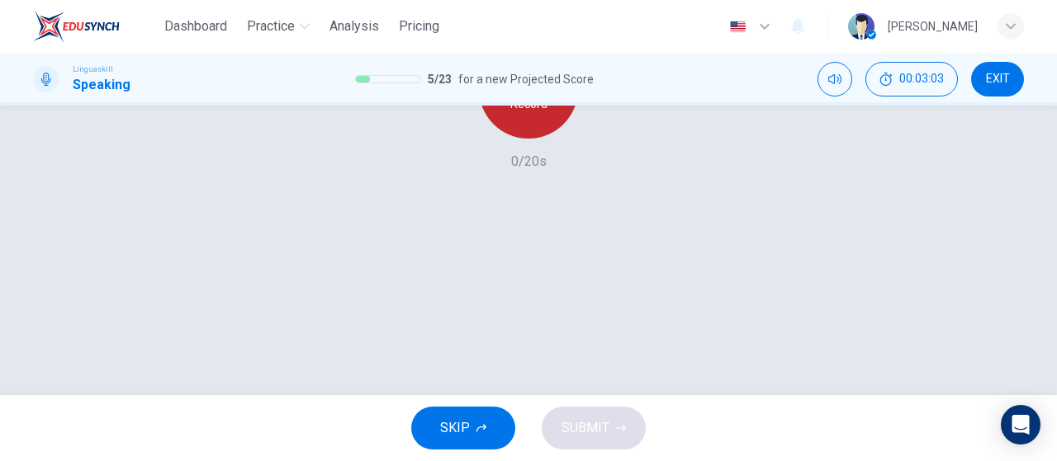
click at [525, 139] on div "Record" at bounding box center [528, 89] width 99 height 99
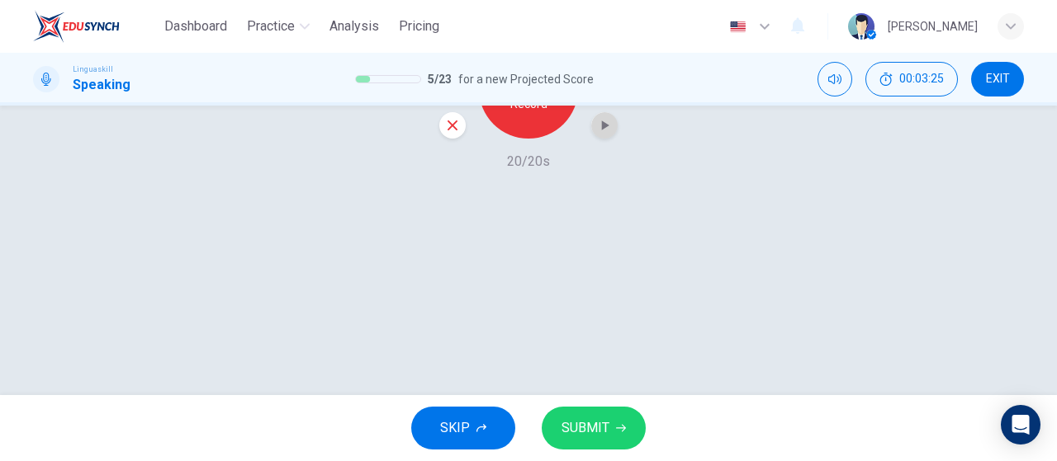
click at [601, 134] on icon "button" at bounding box center [604, 125] width 17 height 17
click at [612, 417] on button "SUBMIT" at bounding box center [593, 428] width 104 height 43
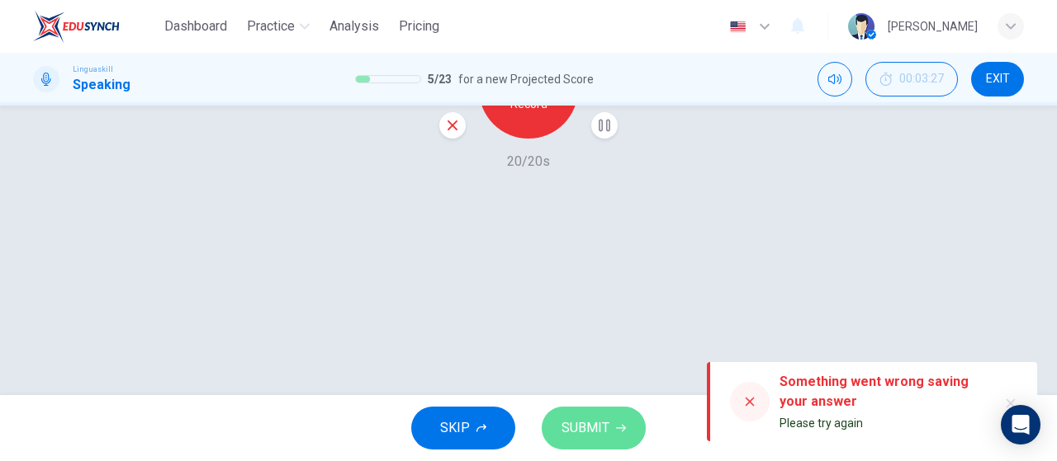
click at [603, 433] on span "SUBMIT" at bounding box center [585, 428] width 48 height 23
click at [596, 433] on span "SUBMIT" at bounding box center [585, 428] width 48 height 23
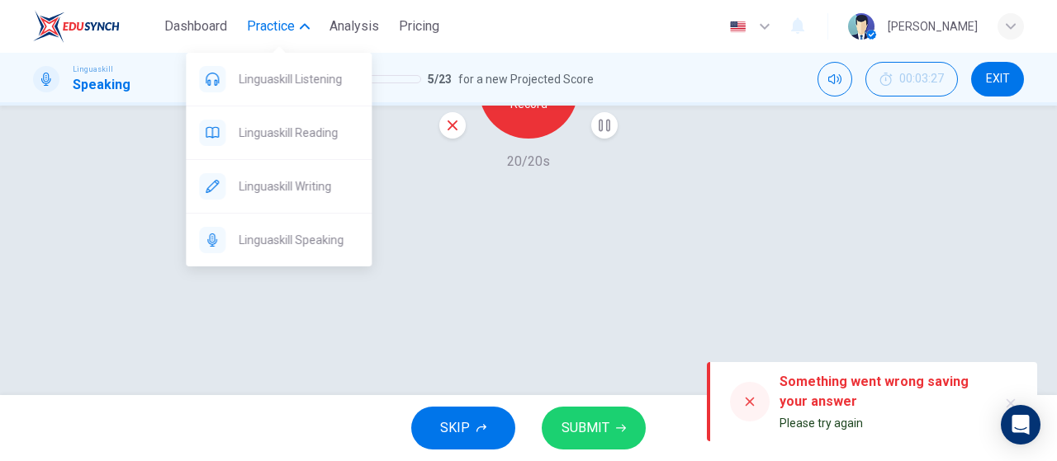
click at [262, 28] on span "Practice" at bounding box center [271, 27] width 48 height 20
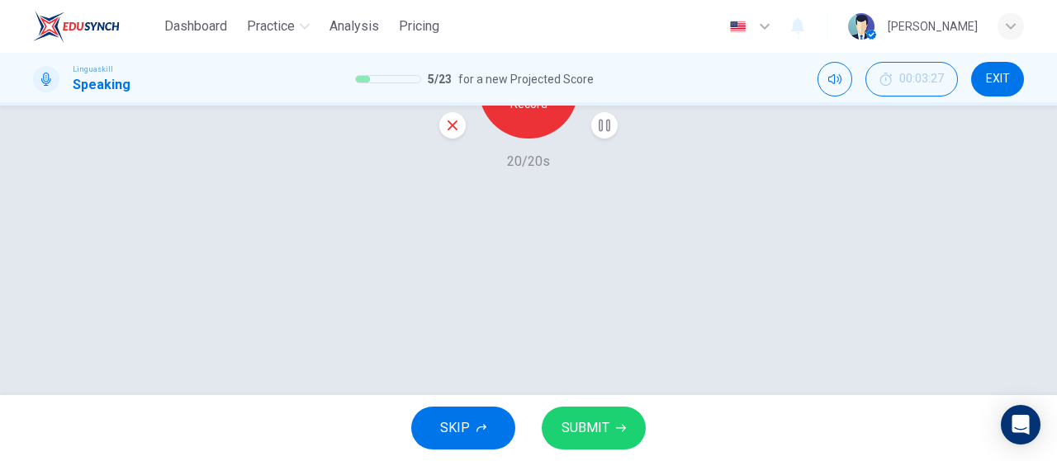
click at [467, 423] on span "SKIP" at bounding box center [455, 428] width 30 height 23
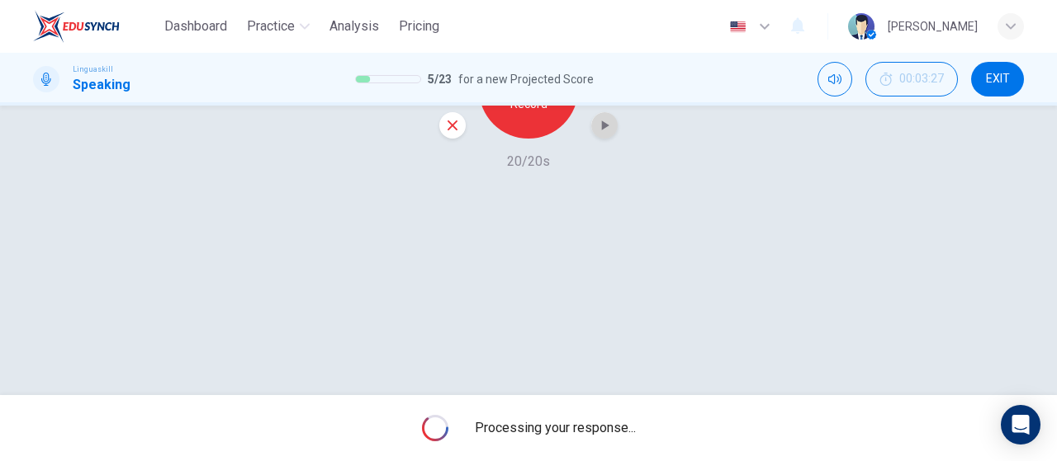
click at [600, 134] on icon "button" at bounding box center [604, 125] width 17 height 17
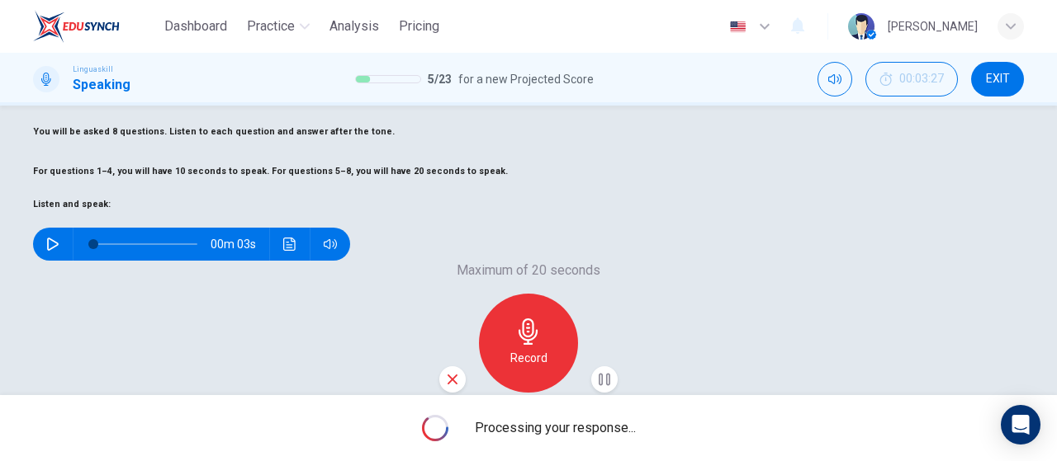
scroll to position [165, 0]
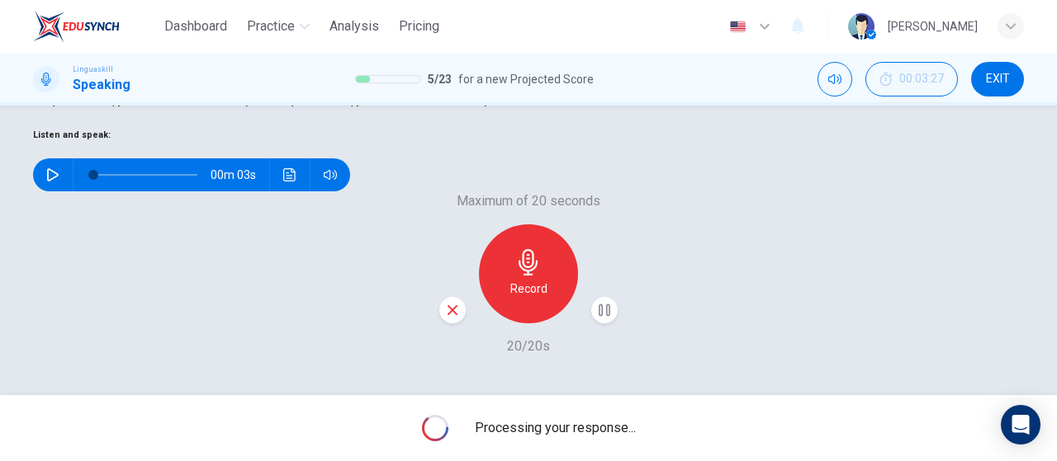
click at [653, 270] on div "Maximum of 20 seconds Record 20/20s" at bounding box center [528, 273] width 990 height 165
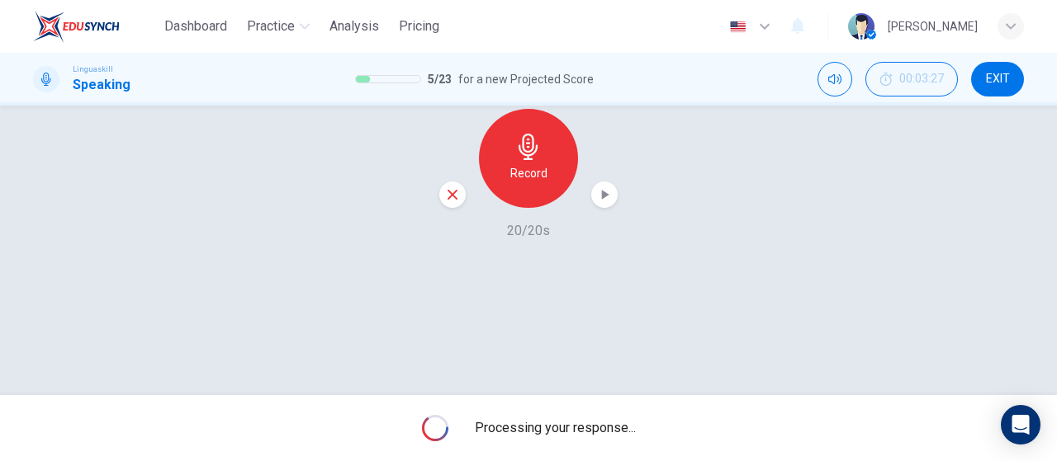
scroll to position [185, 0]
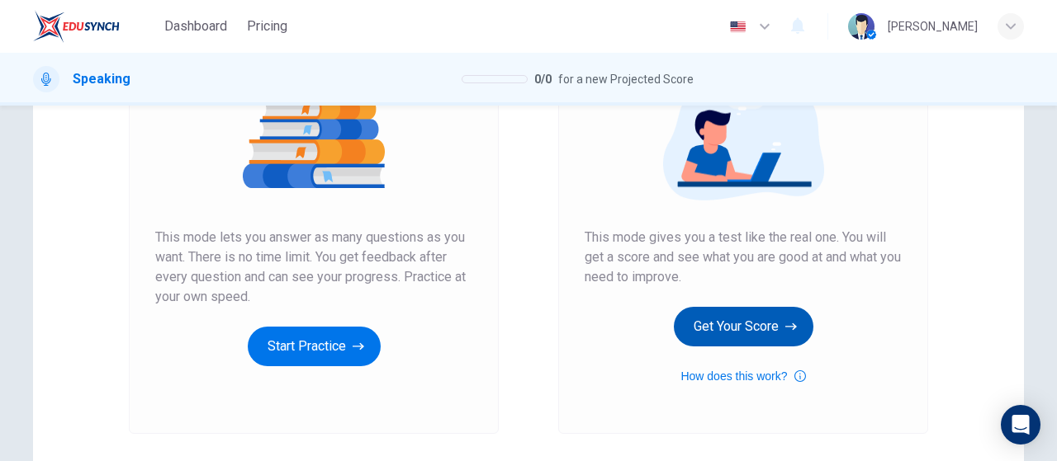
scroll to position [248, 0]
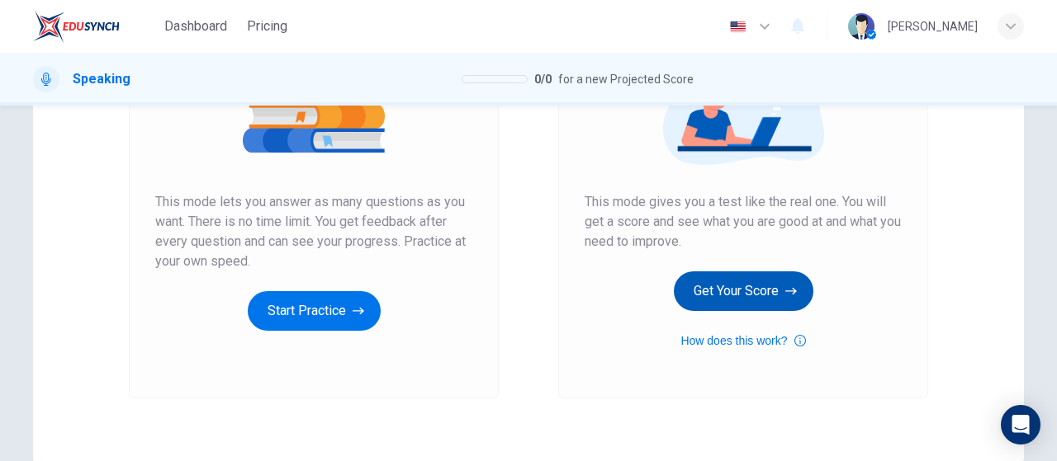
click at [749, 286] on button "Get Your Score" at bounding box center [743, 292] width 139 height 40
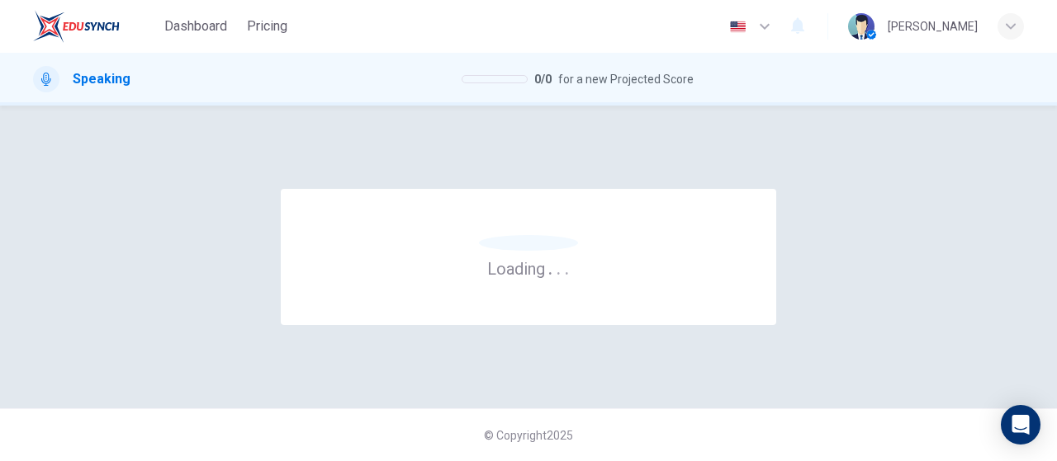
scroll to position [0, 0]
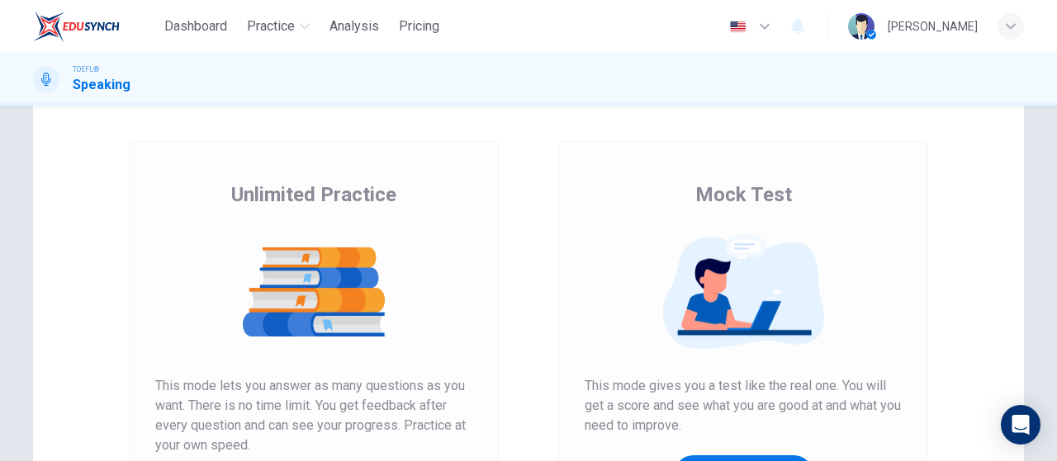
scroll to position [248, 0]
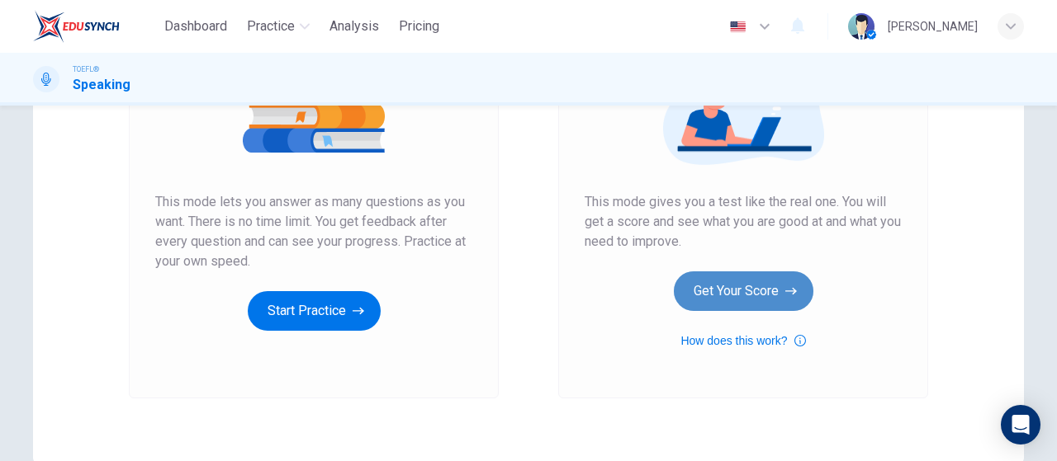
click at [690, 292] on button "Get Your Score" at bounding box center [743, 292] width 139 height 40
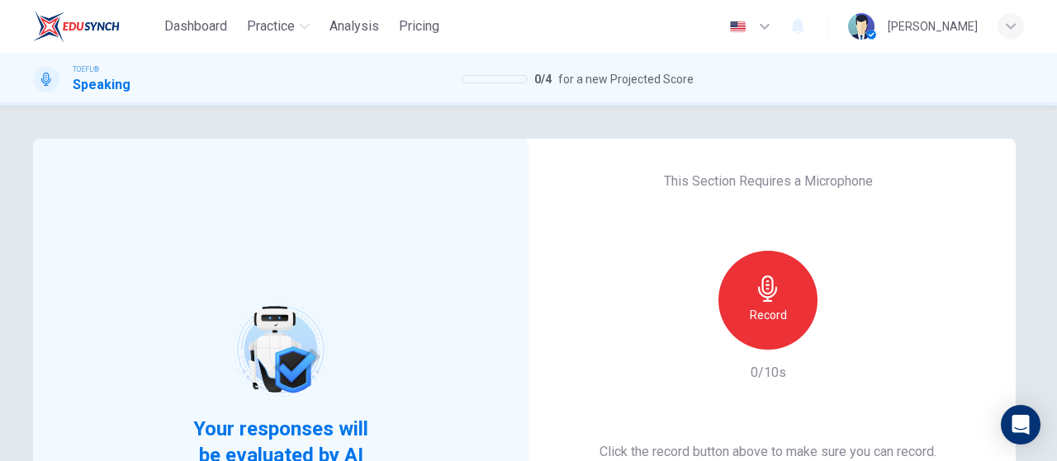
click at [758, 305] on h6 "Record" at bounding box center [767, 315] width 37 height 20
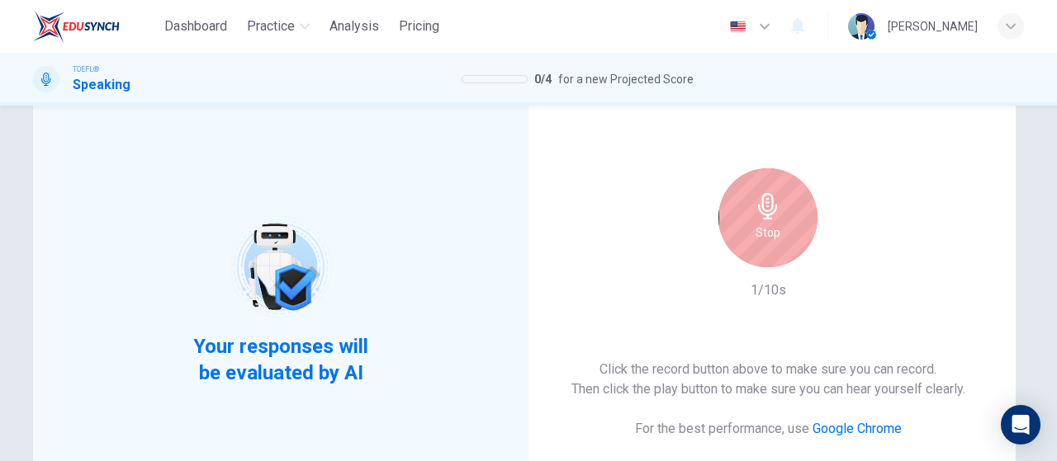
click at [760, 209] on icon "button" at bounding box center [767, 206] width 26 height 26
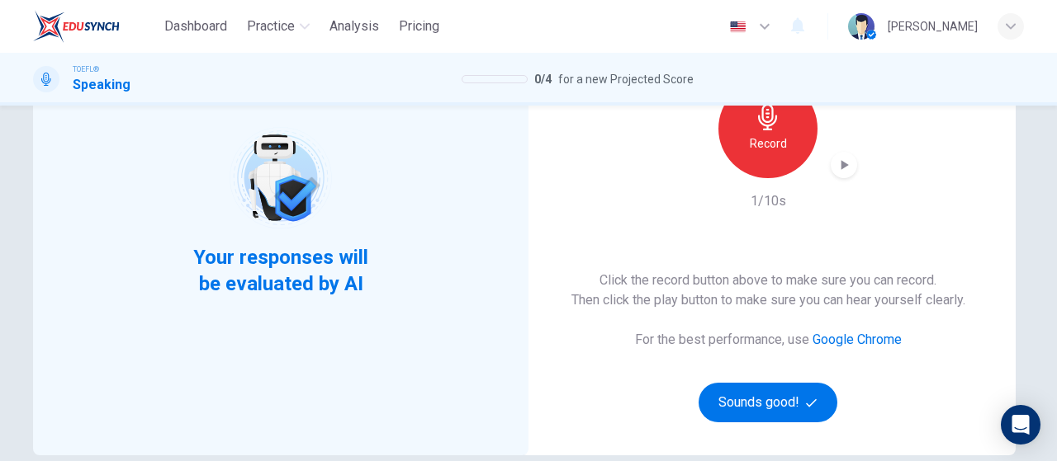
scroll to position [337, 0]
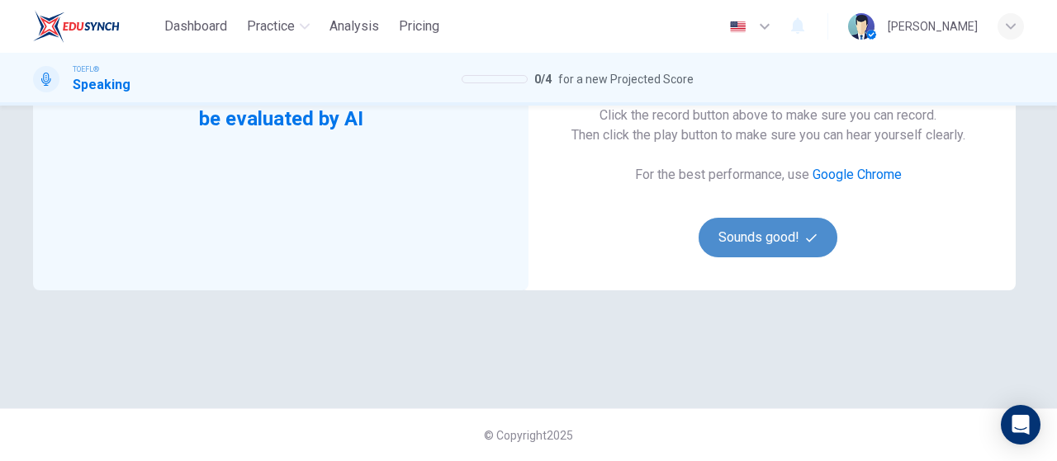
click at [775, 231] on button "Sounds good!" at bounding box center [767, 238] width 139 height 40
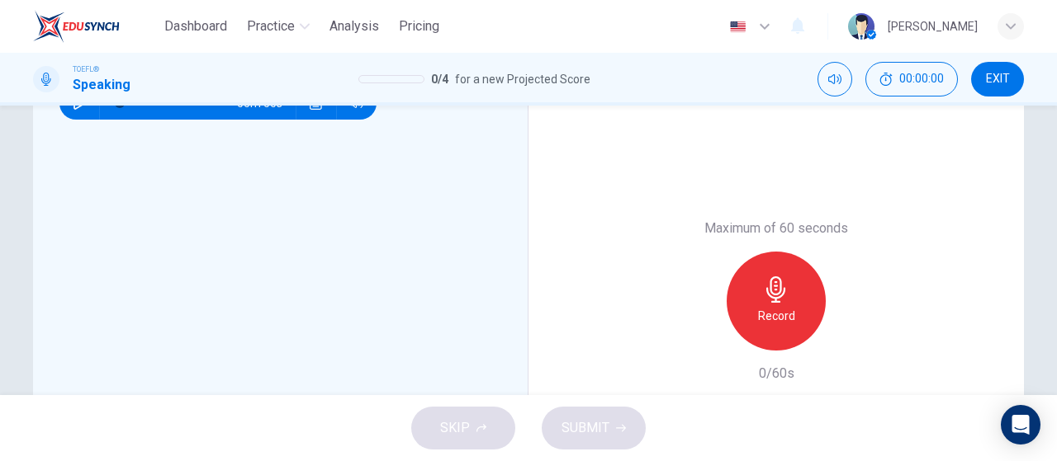
scroll to position [89, 0]
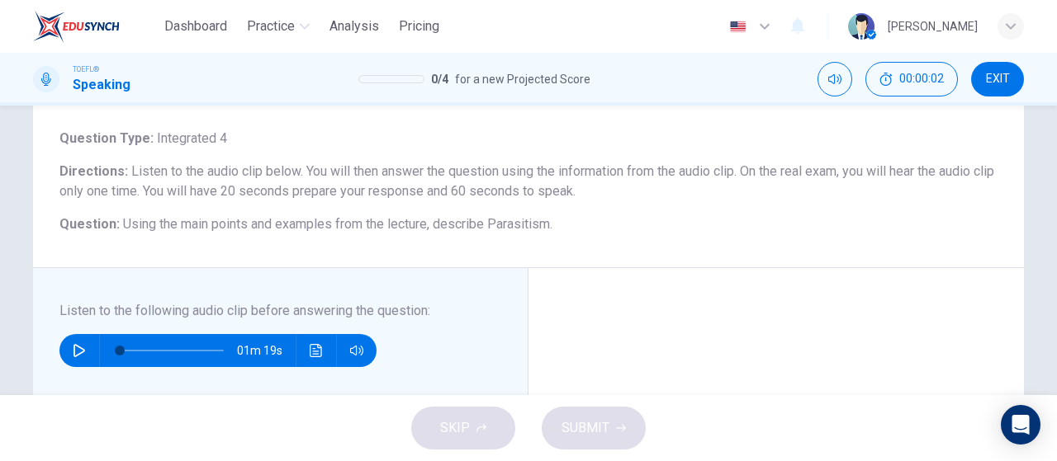
click at [78, 349] on icon "button" at bounding box center [79, 350] width 13 height 13
type input "4"
click at [1011, 78] on button "EXIT" at bounding box center [997, 79] width 53 height 35
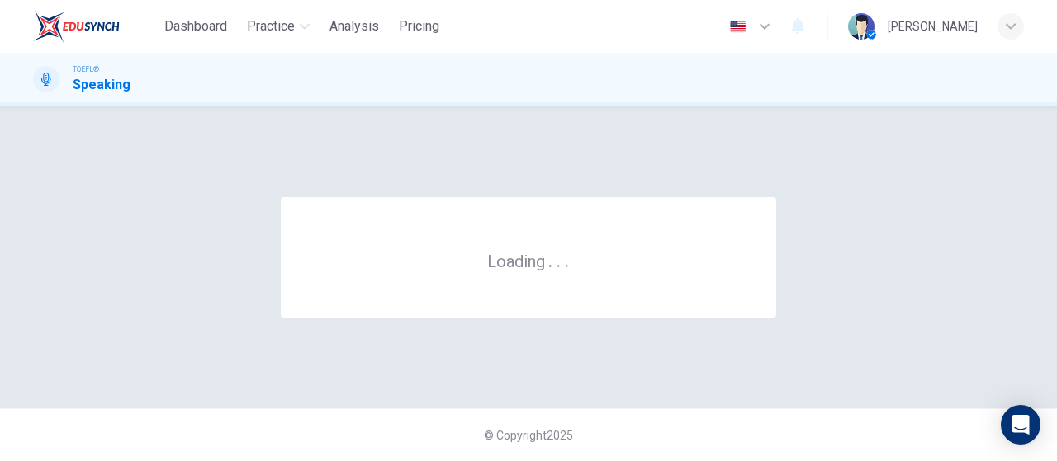
scroll to position [0, 0]
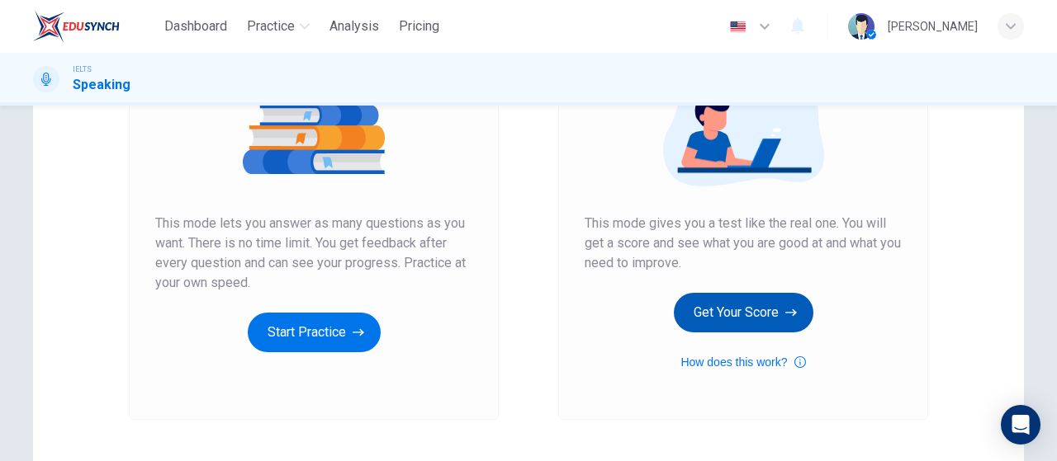
scroll to position [248, 0]
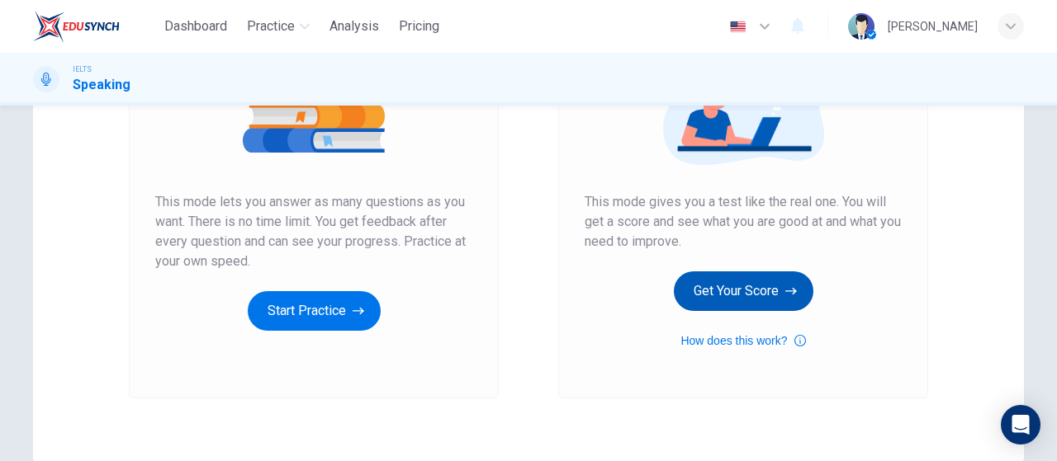
click at [726, 281] on button "Get Your Score" at bounding box center [743, 292] width 139 height 40
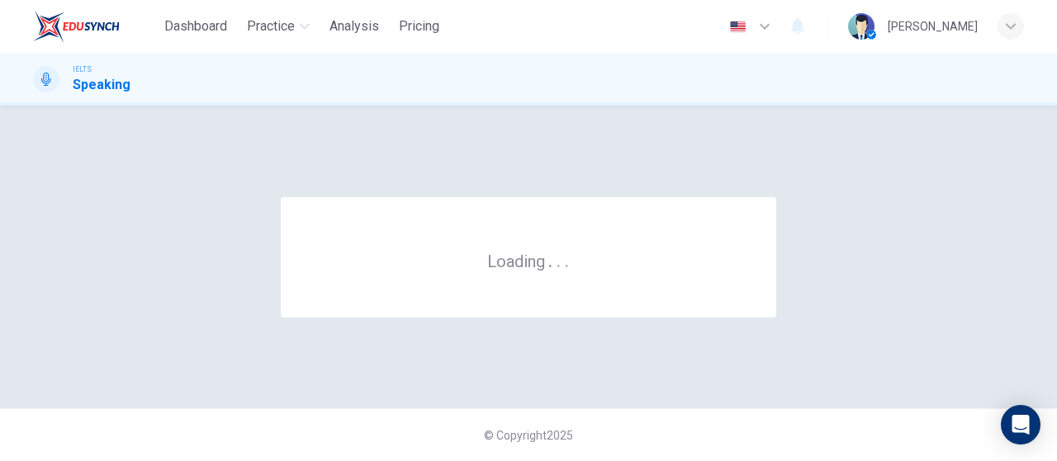
scroll to position [0, 0]
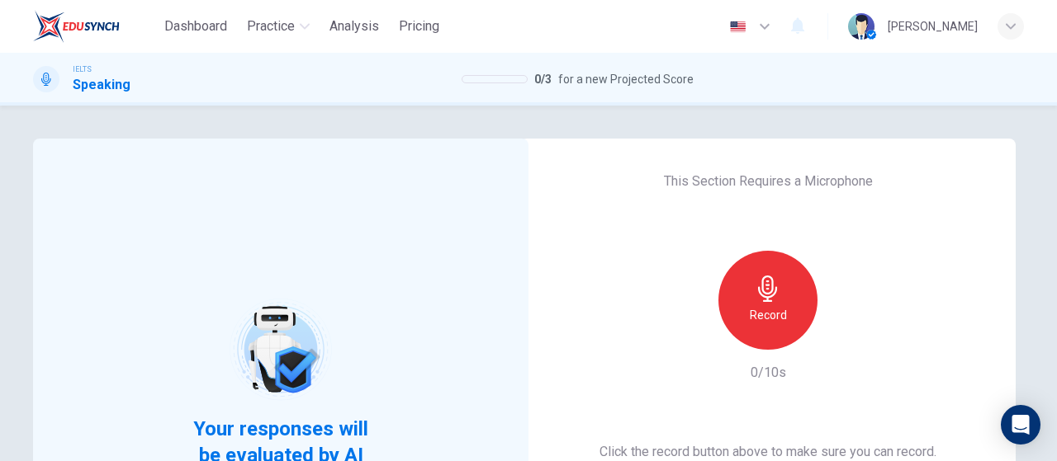
click at [786, 289] on div "Record" at bounding box center [767, 300] width 99 height 99
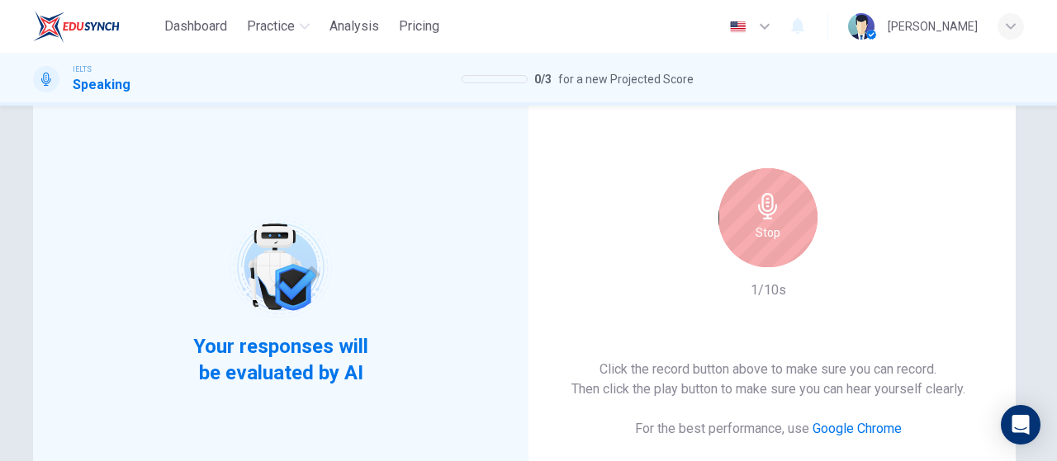
click at [776, 206] on icon "button" at bounding box center [767, 206] width 26 height 26
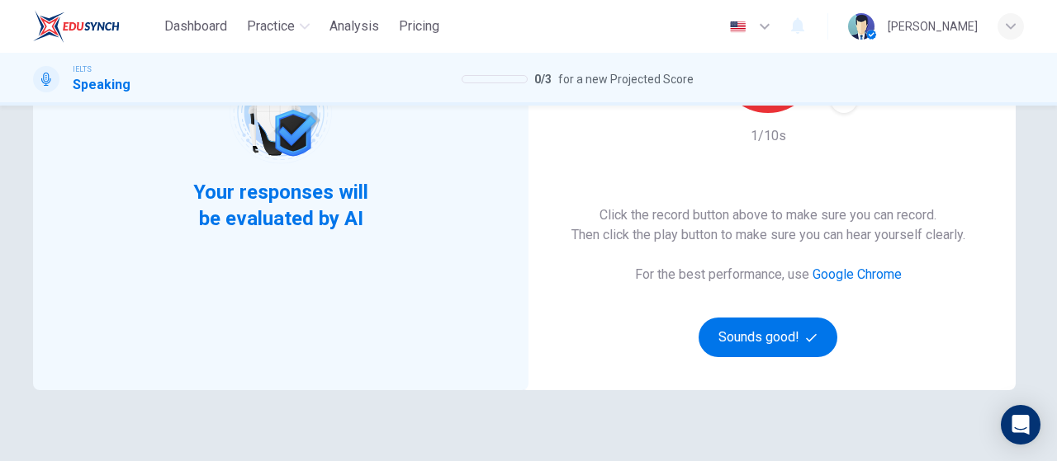
scroll to position [330, 0]
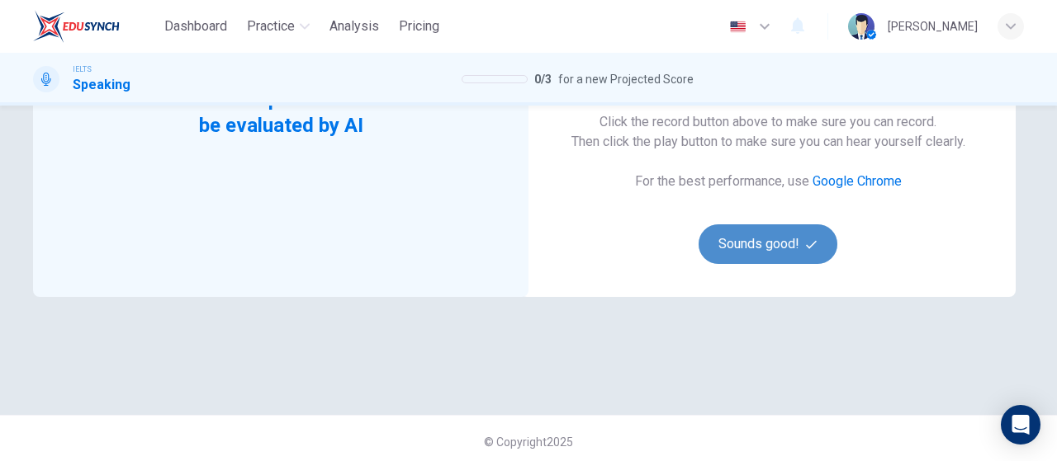
click at [787, 245] on button "Sounds good!" at bounding box center [767, 245] width 139 height 40
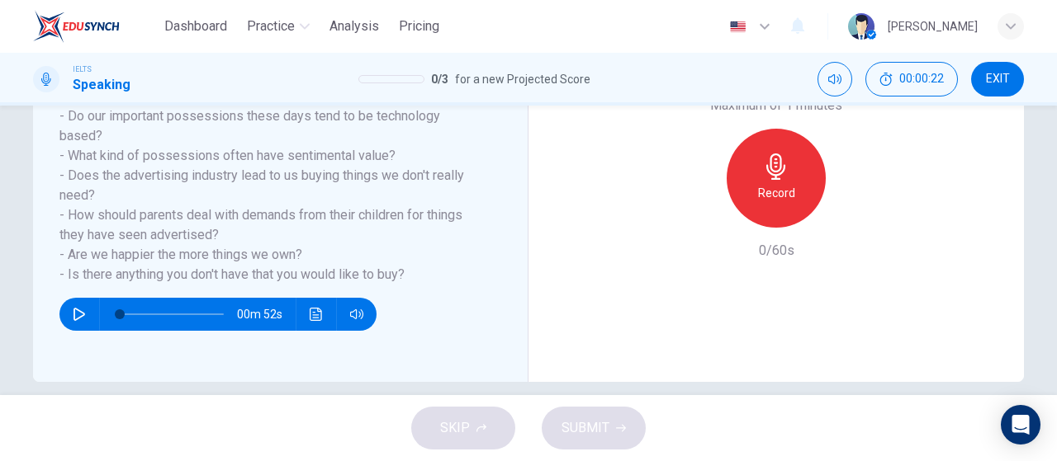
click at [785, 189] on h6 "Record" at bounding box center [776, 193] width 37 height 20
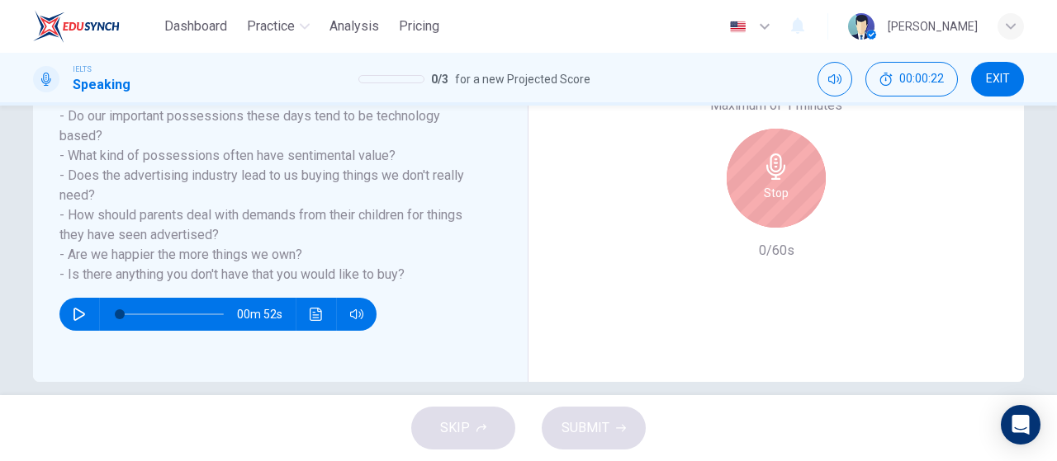
click at [785, 189] on div "Stop" at bounding box center [775, 178] width 99 height 99
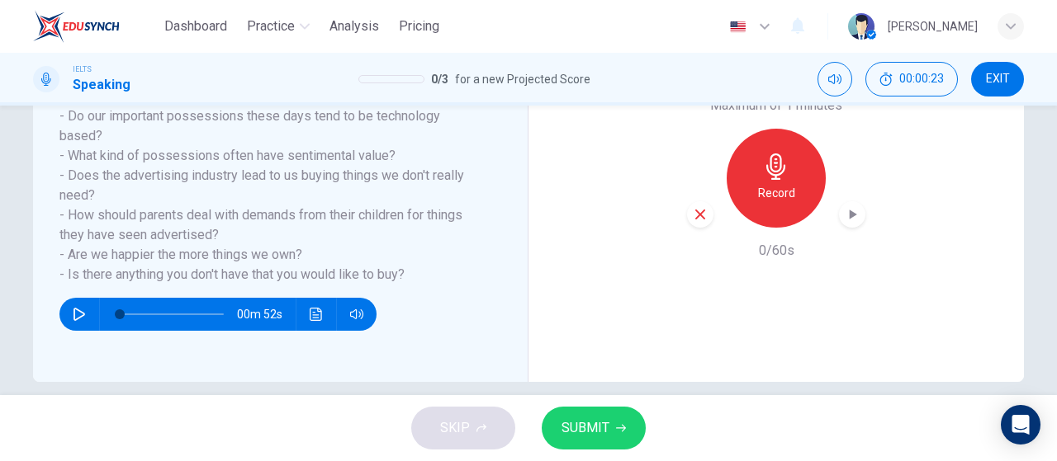
click at [607, 427] on span "SUBMIT" at bounding box center [585, 428] width 48 height 23
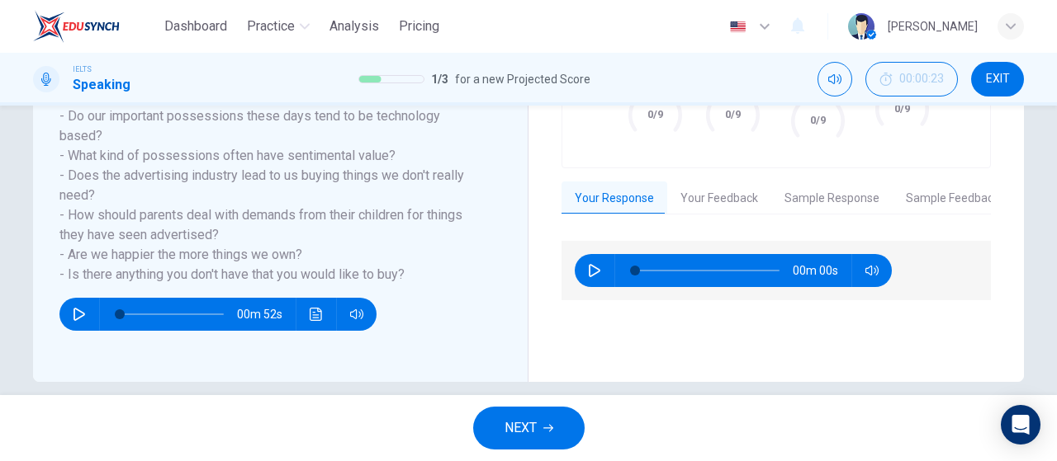
click at [540, 431] on button "NEXT" at bounding box center [528, 428] width 111 height 43
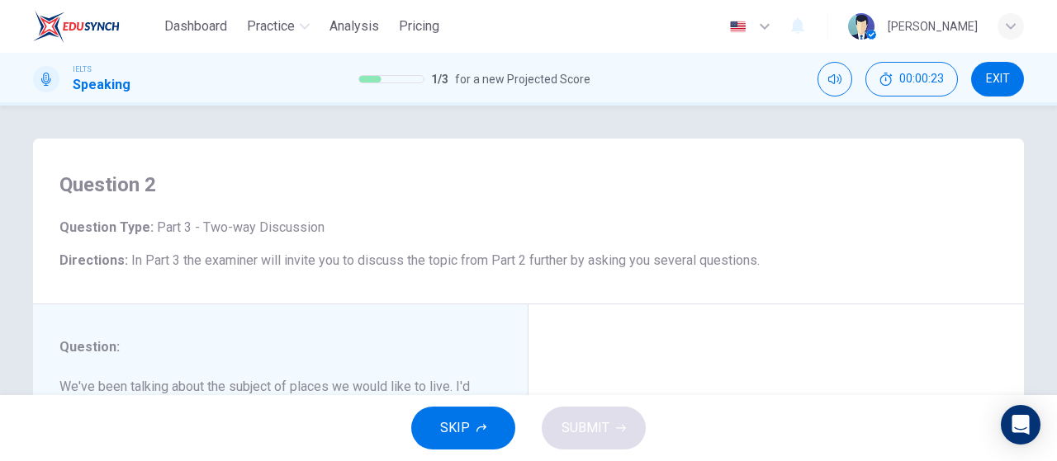
scroll to position [248, 0]
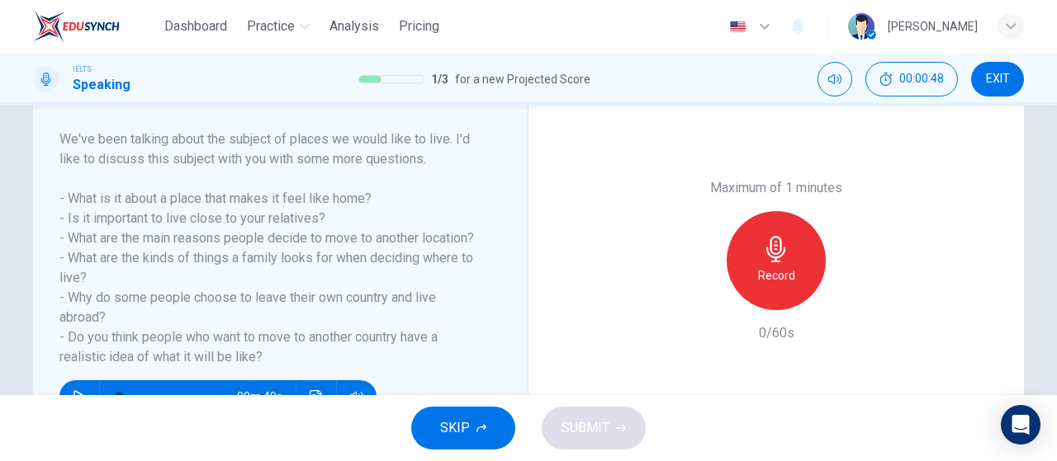
click at [768, 272] on h6 "Record" at bounding box center [776, 276] width 37 height 20
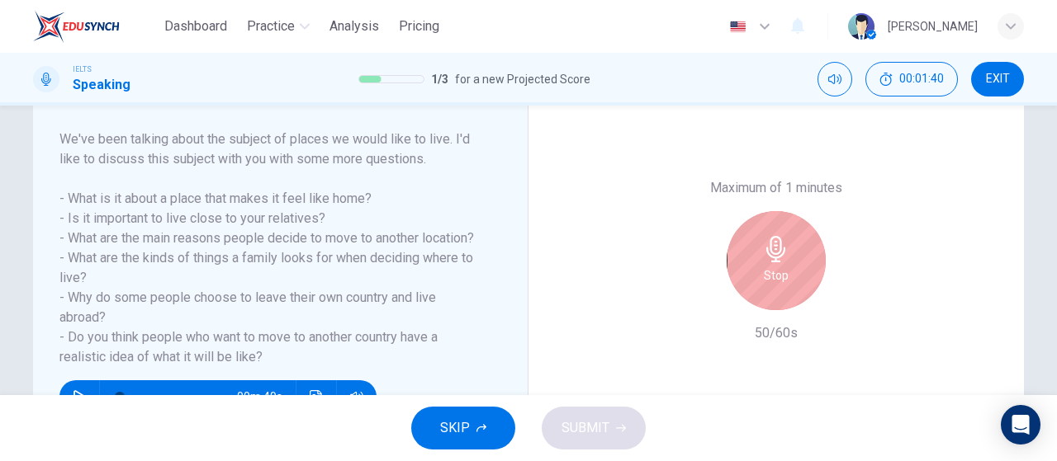
scroll to position [1, 0]
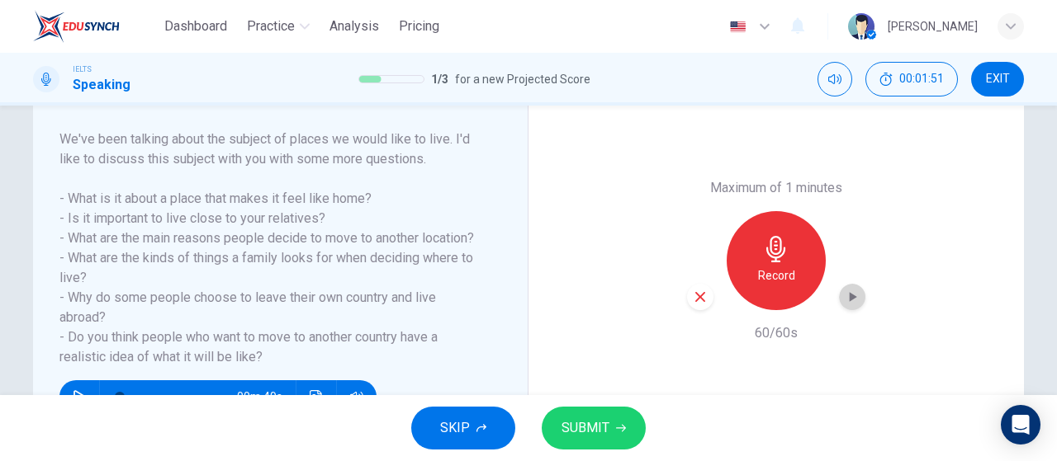
click at [851, 291] on icon "button" at bounding box center [852, 297] width 17 height 17
click at [612, 418] on button "SUBMIT" at bounding box center [593, 428] width 104 height 43
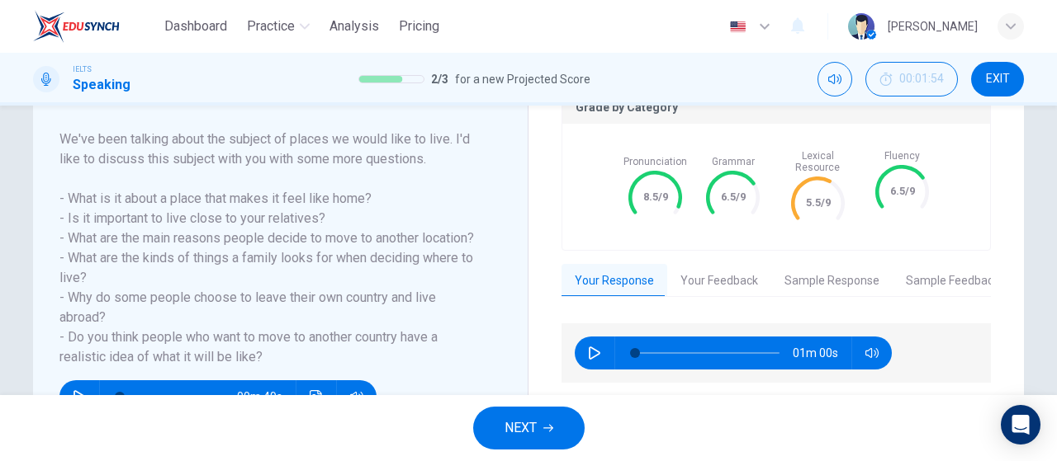
click at [723, 280] on button "Your Feedback" at bounding box center [719, 281] width 104 height 35
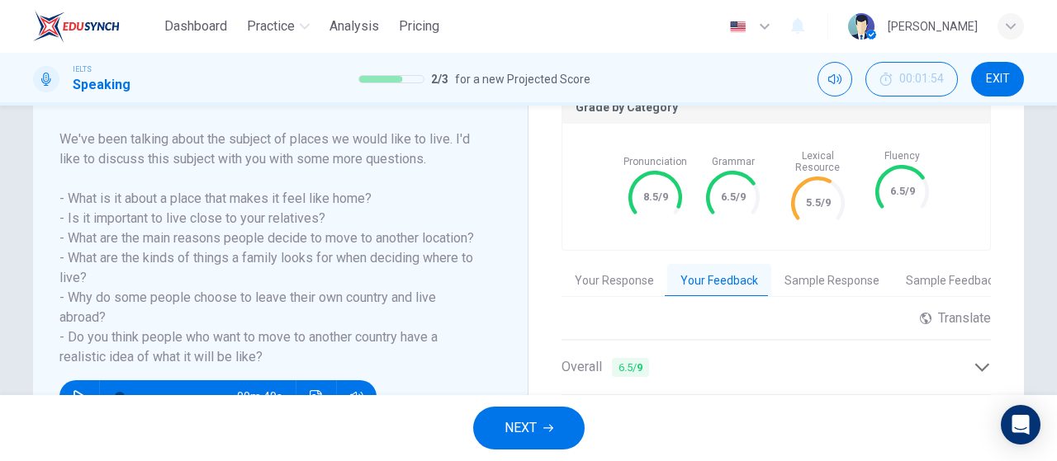
scroll to position [248, 0]
click at [608, 263] on button "Your Response" at bounding box center [614, 280] width 106 height 35
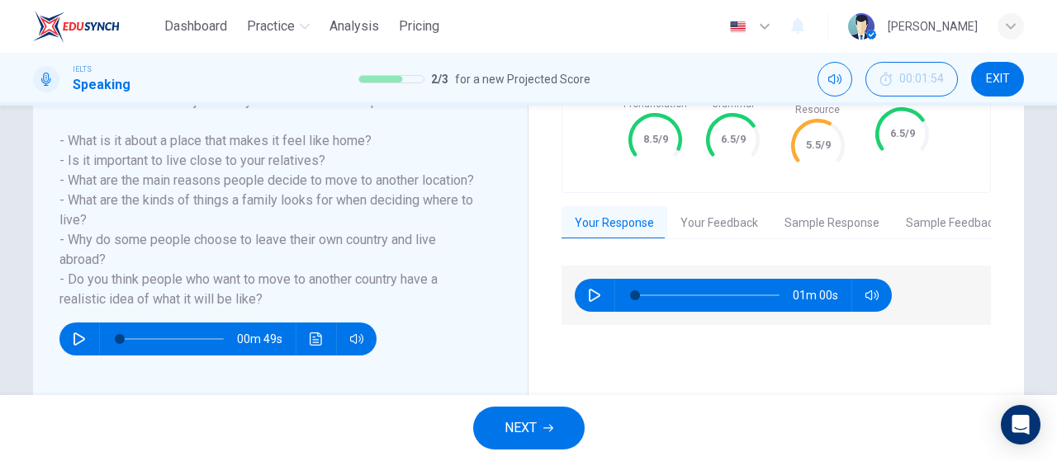
scroll to position [331, 0]
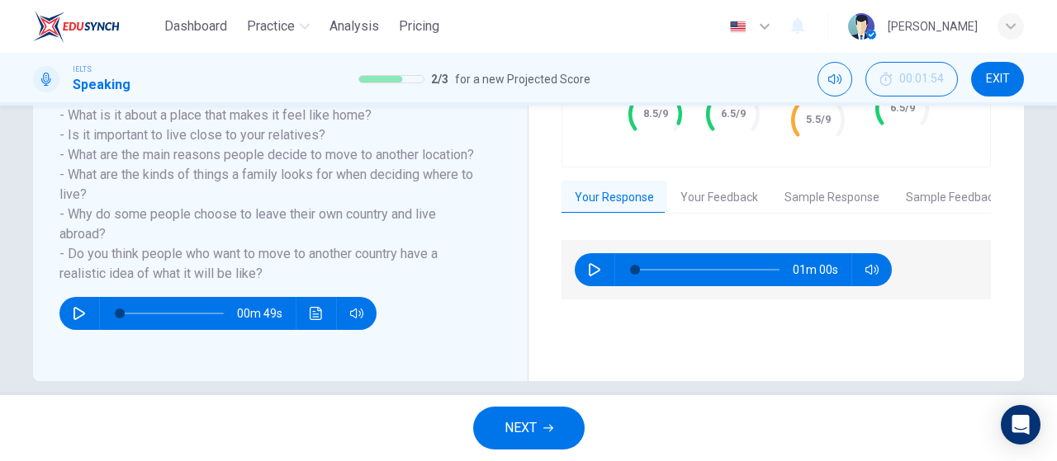
click at [574, 263] on div "01m 00s" at bounding box center [732, 269] width 317 height 33
click at [589, 263] on icon "button" at bounding box center [595, 269] width 12 height 13
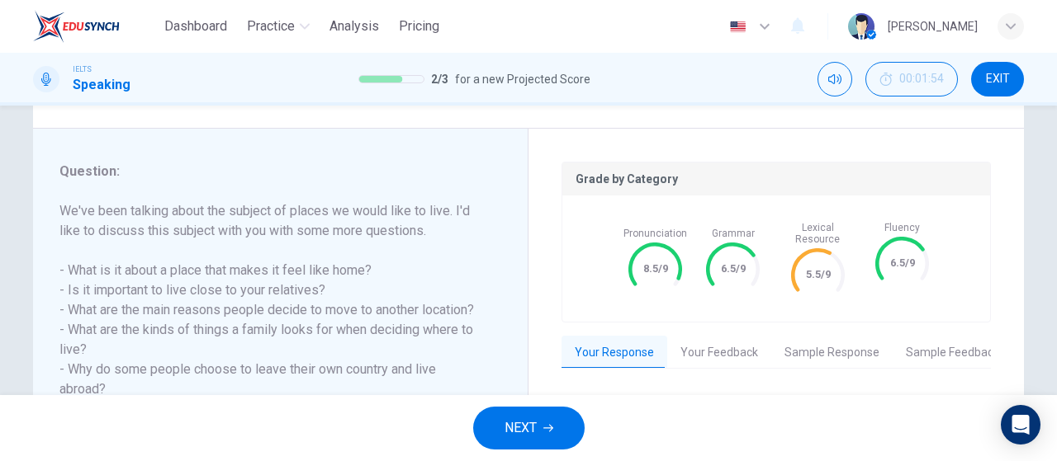
scroll to position [166, 0]
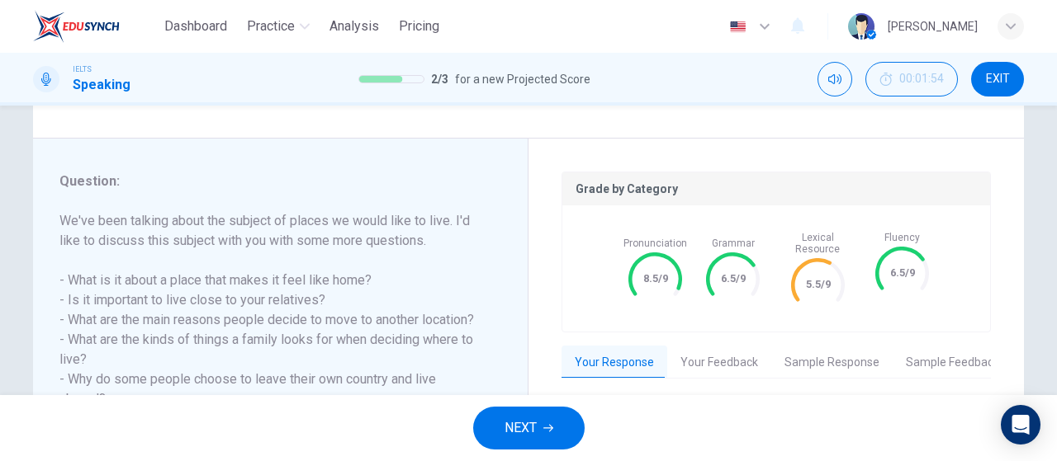
type input "3"
click at [561, 416] on button "NEXT" at bounding box center [528, 428] width 111 height 43
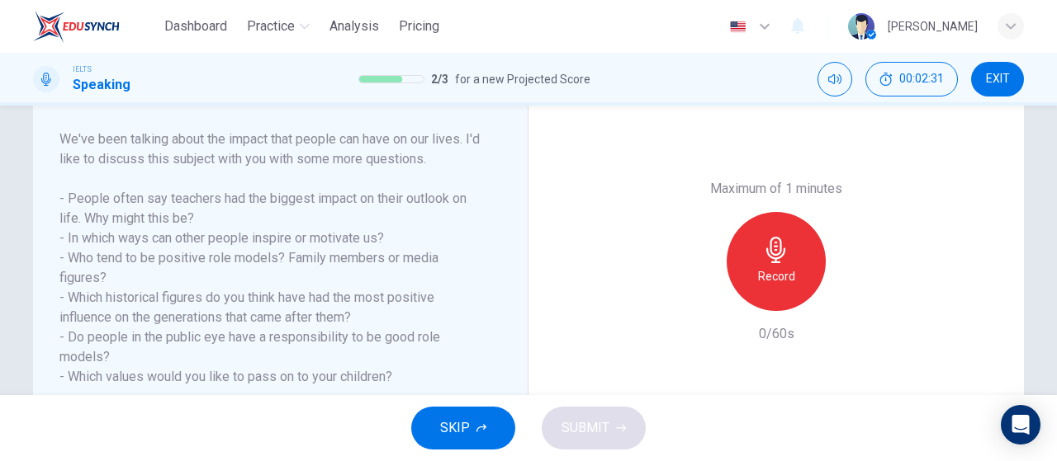
scroll to position [330, 0]
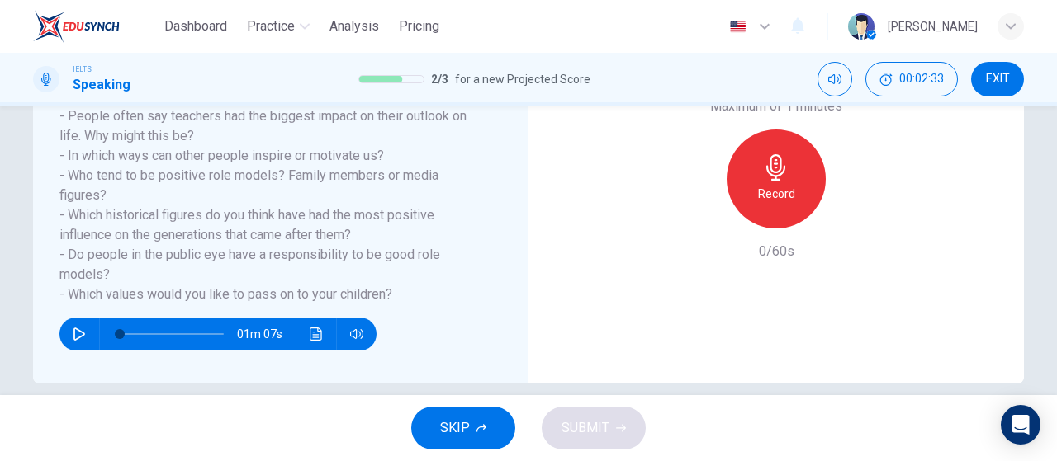
click at [62, 327] on div "01m 07s" at bounding box center [217, 334] width 317 height 33
click at [66, 326] on button "button" at bounding box center [79, 334] width 26 height 33
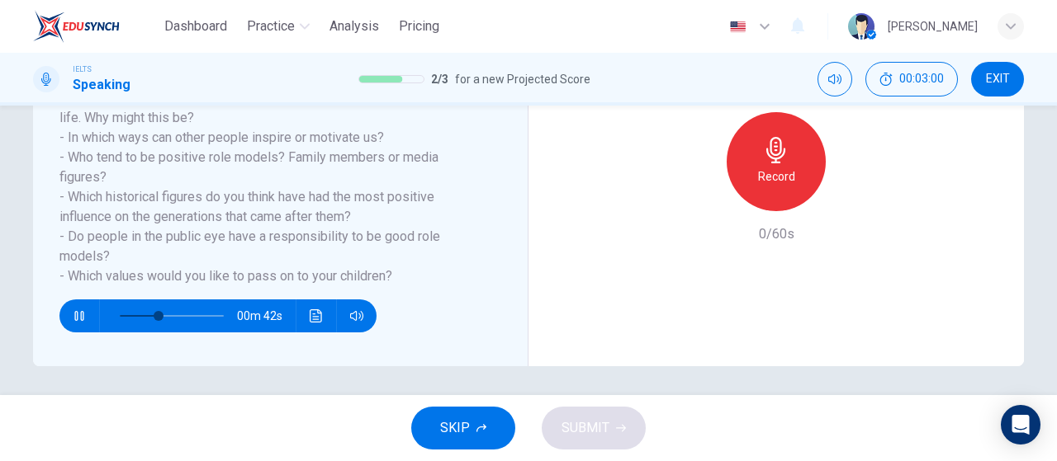
scroll to position [351, 0]
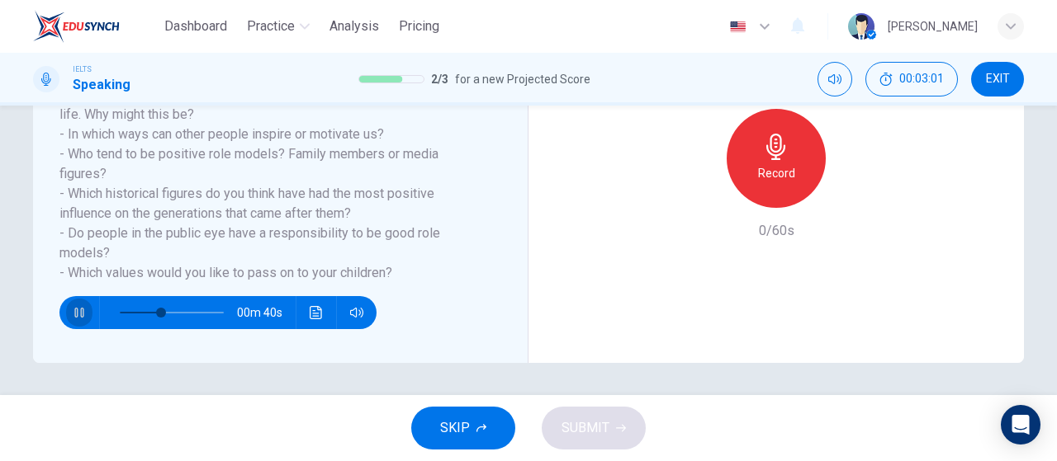
click at [73, 319] on button "button" at bounding box center [79, 312] width 26 height 33
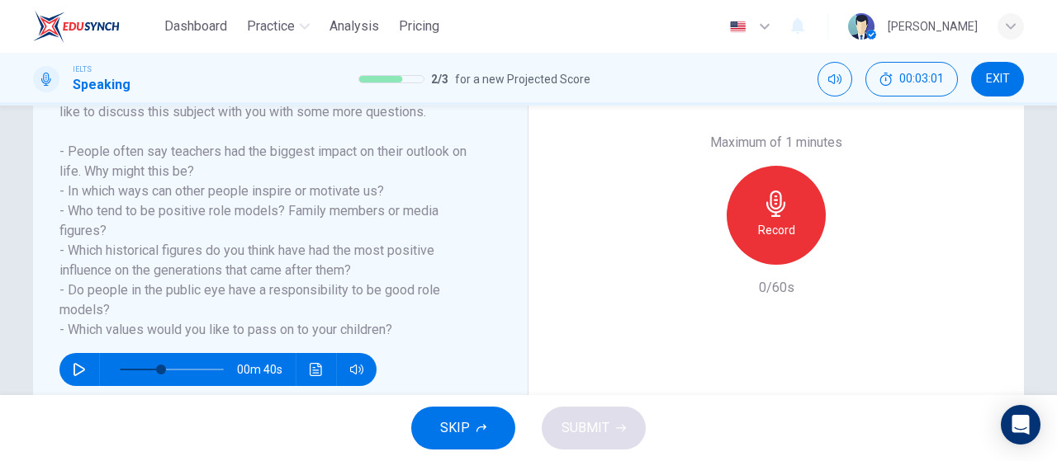
scroll to position [268, 0]
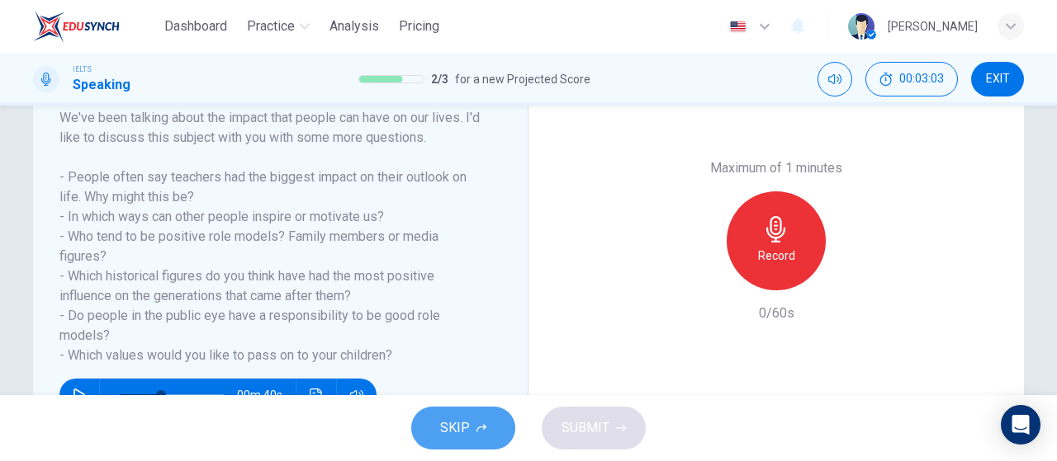
click at [433, 431] on button "SKIP" at bounding box center [463, 428] width 104 height 43
type input "40"
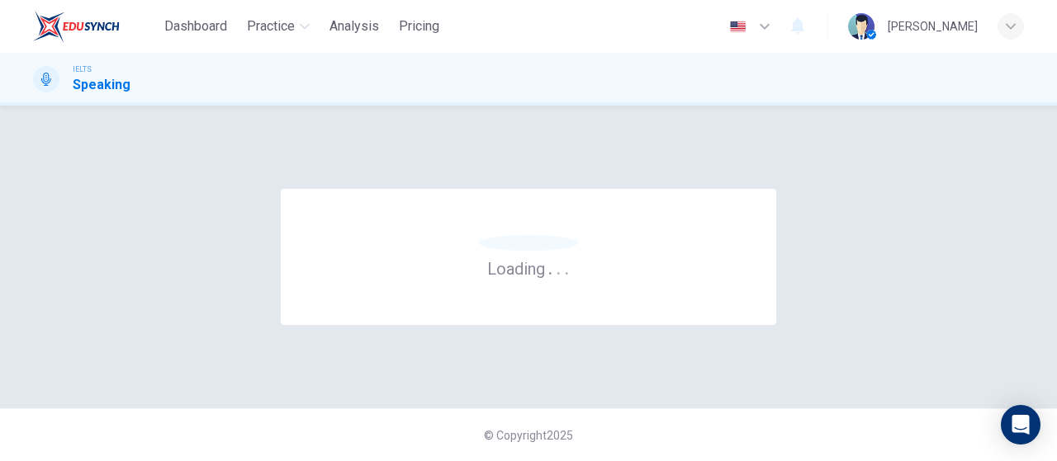
scroll to position [0, 0]
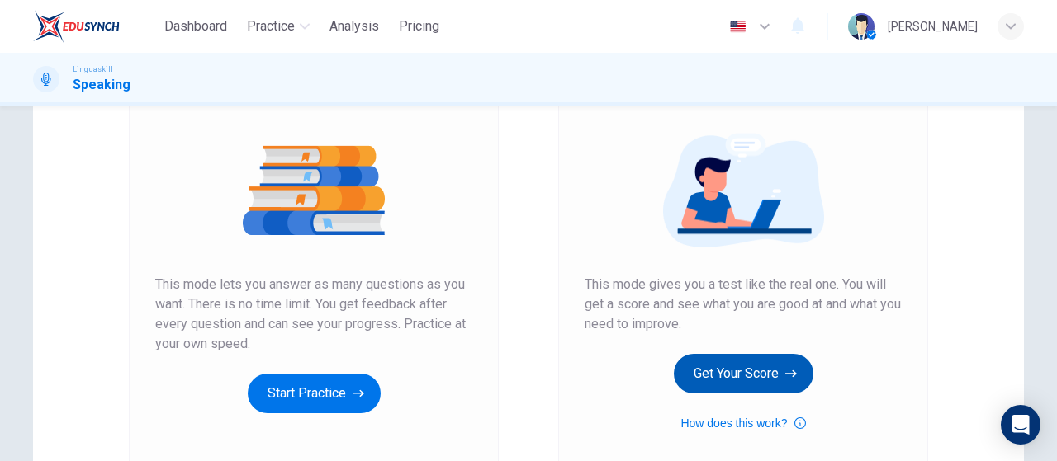
click at [768, 355] on button "Get Your Score" at bounding box center [743, 374] width 139 height 40
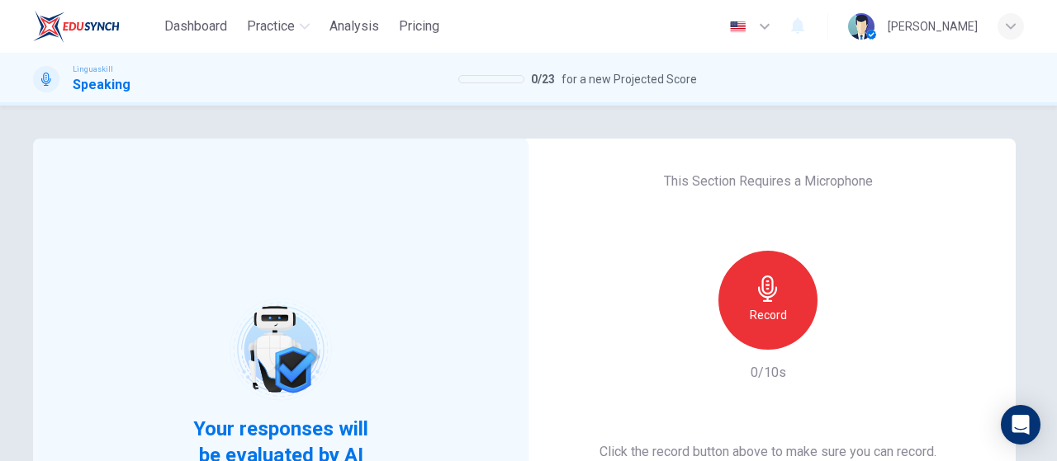
click at [741, 333] on div "Record" at bounding box center [767, 300] width 99 height 99
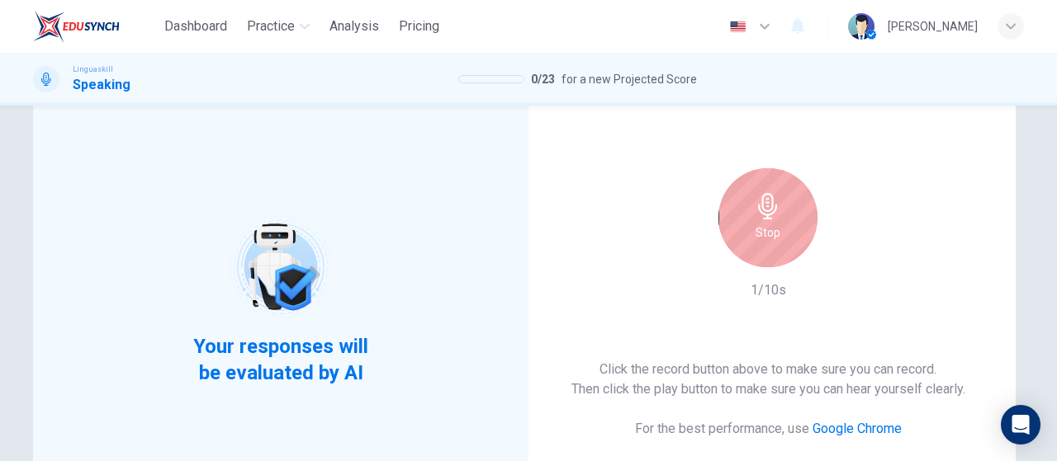
click at [761, 220] on div "Stop" at bounding box center [767, 217] width 99 height 99
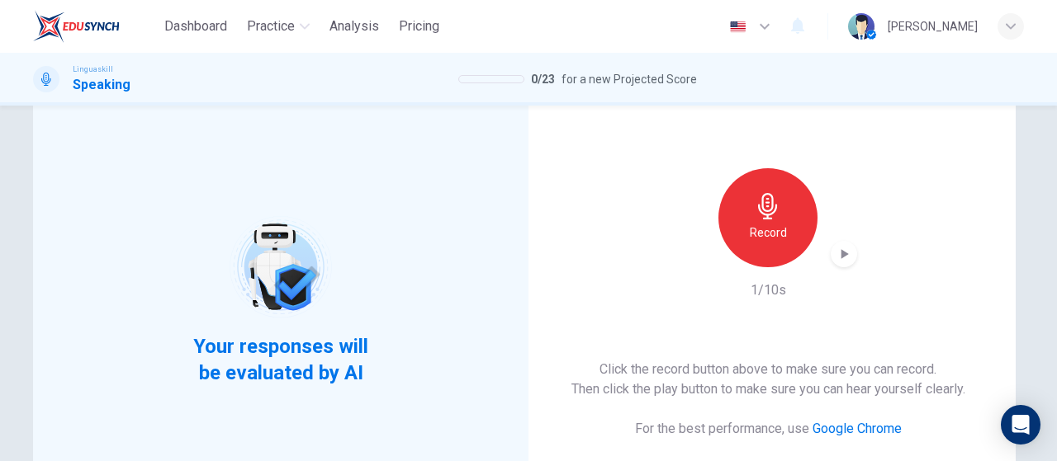
scroll to position [330, 0]
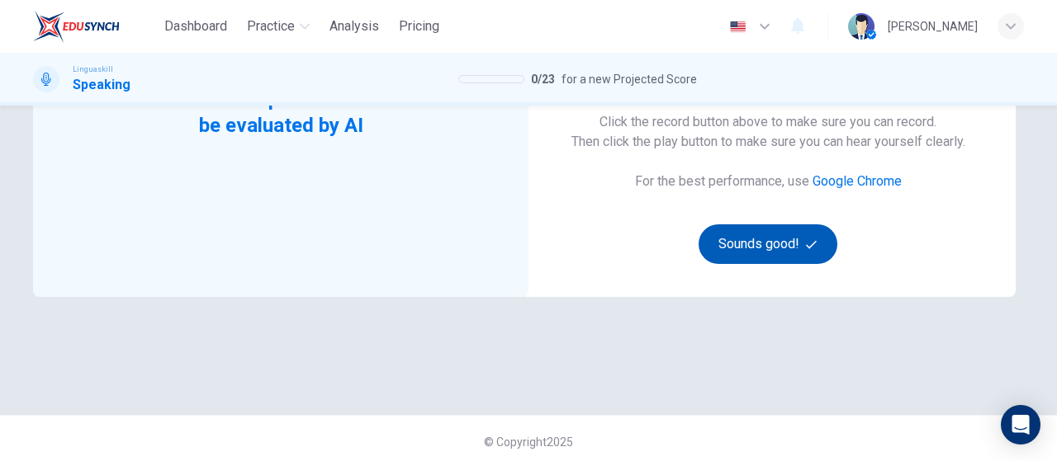
click at [786, 243] on button "Sounds good!" at bounding box center [767, 245] width 139 height 40
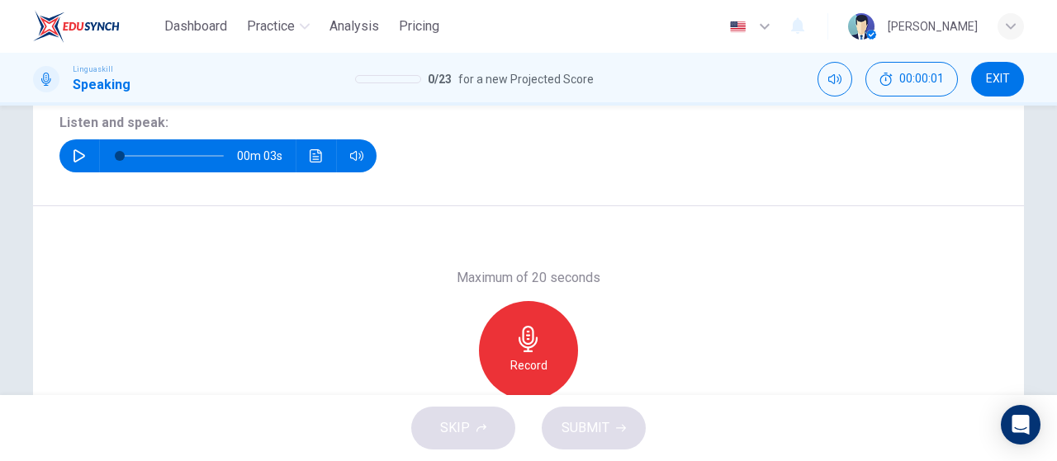
scroll to position [102, 0]
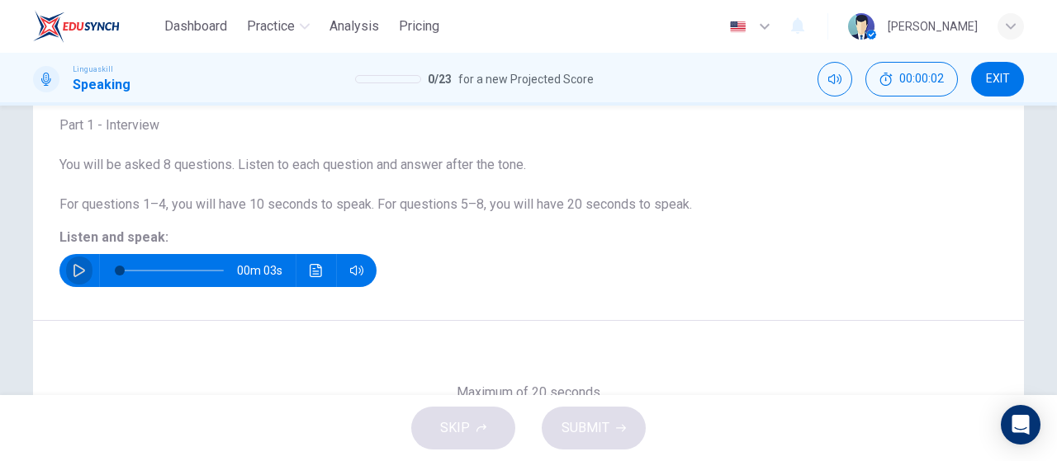
click at [79, 260] on button "button" at bounding box center [79, 270] width 26 height 33
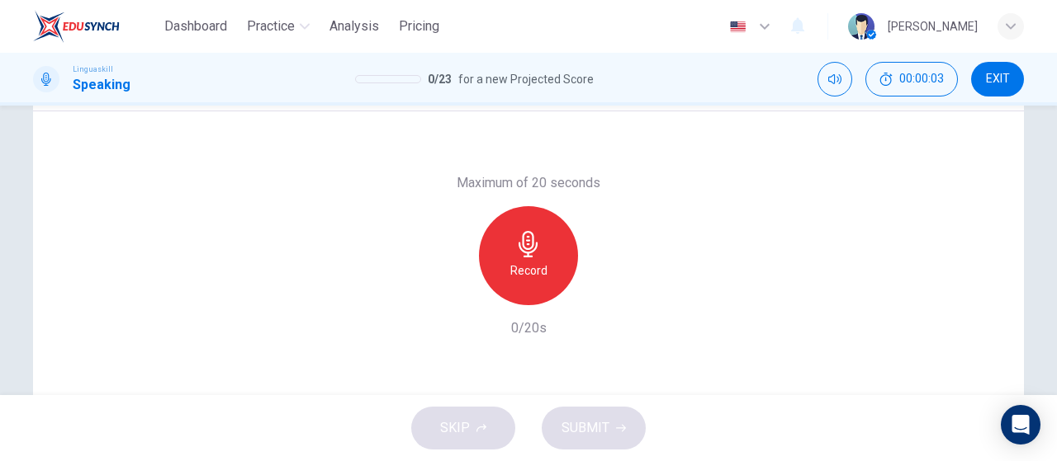
scroll to position [350, 0]
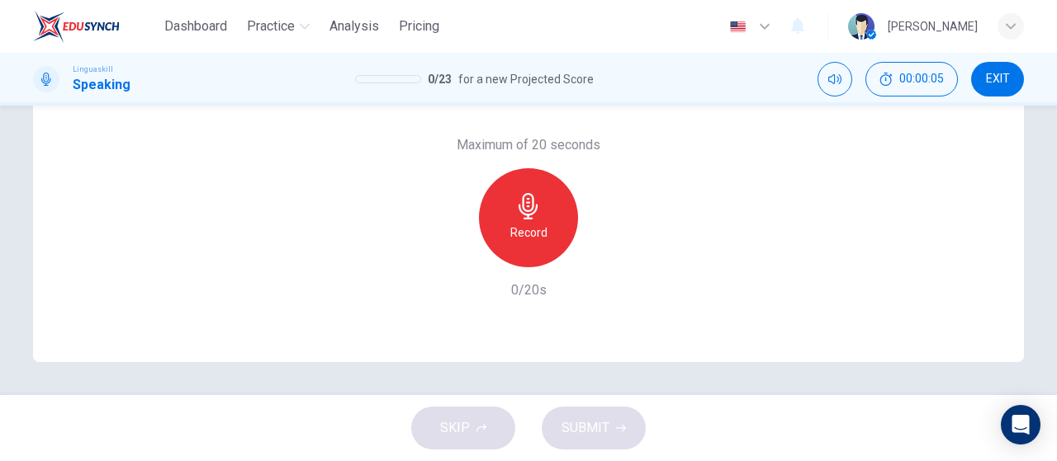
type input "0"
click at [540, 246] on div "Record" at bounding box center [528, 217] width 99 height 99
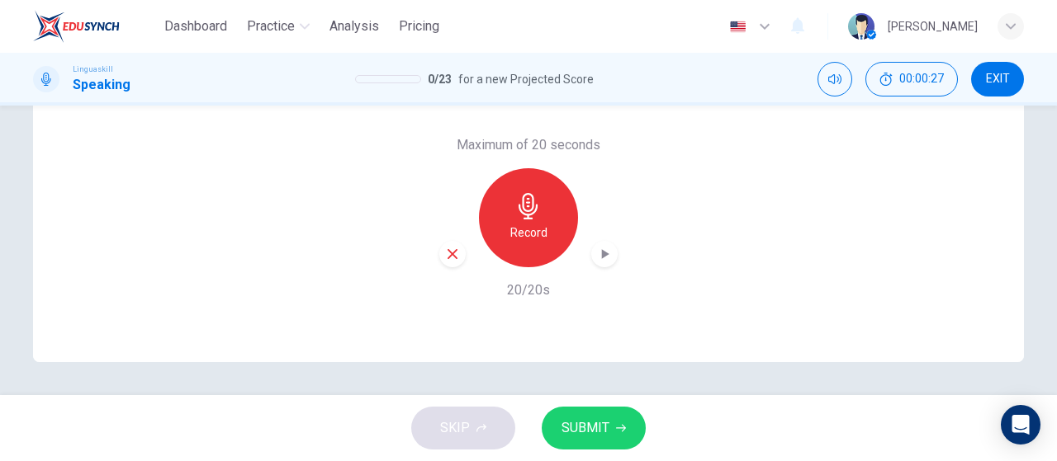
click at [596, 248] on icon "button" at bounding box center [604, 254] width 17 height 17
click at [599, 416] on button "SUBMIT" at bounding box center [593, 428] width 104 height 43
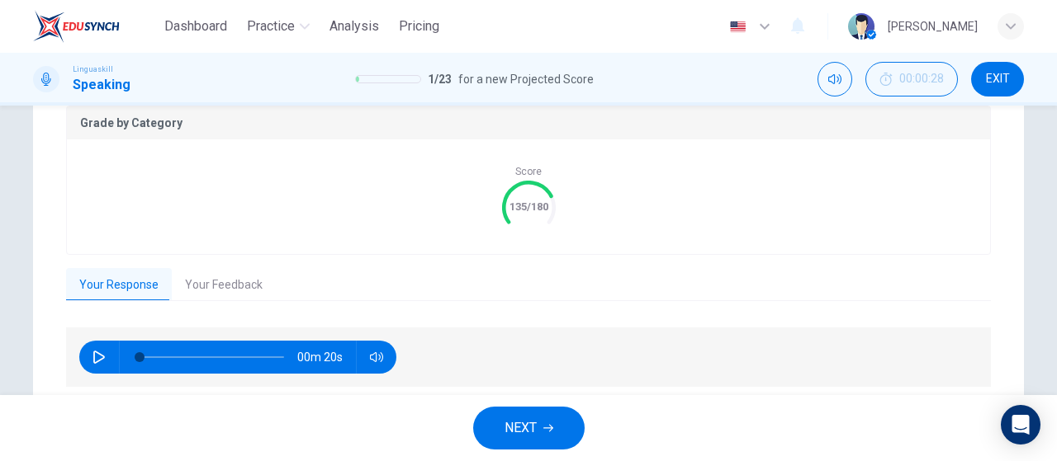
click at [95, 361] on icon "button" at bounding box center [99, 357] width 12 height 13
type input "0"
click at [218, 291] on button "Your Feedback" at bounding box center [224, 285] width 104 height 35
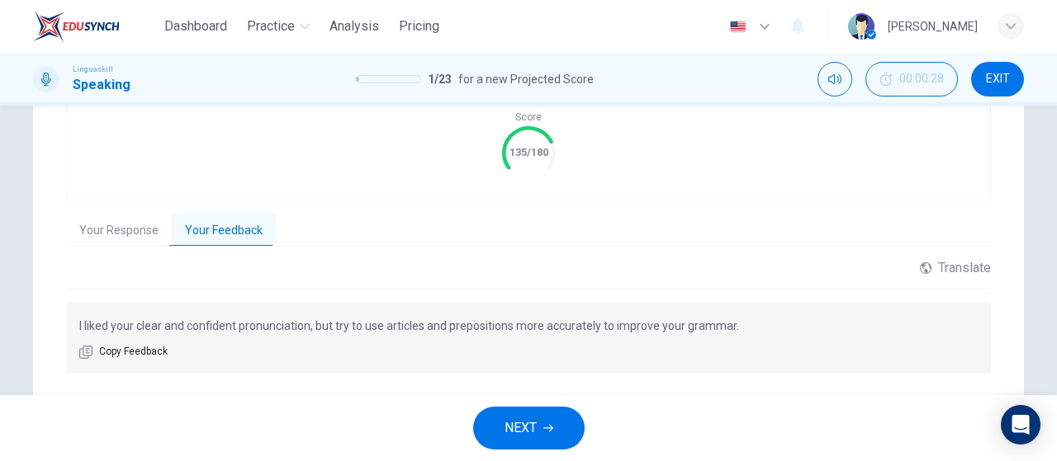
scroll to position [367, 0]
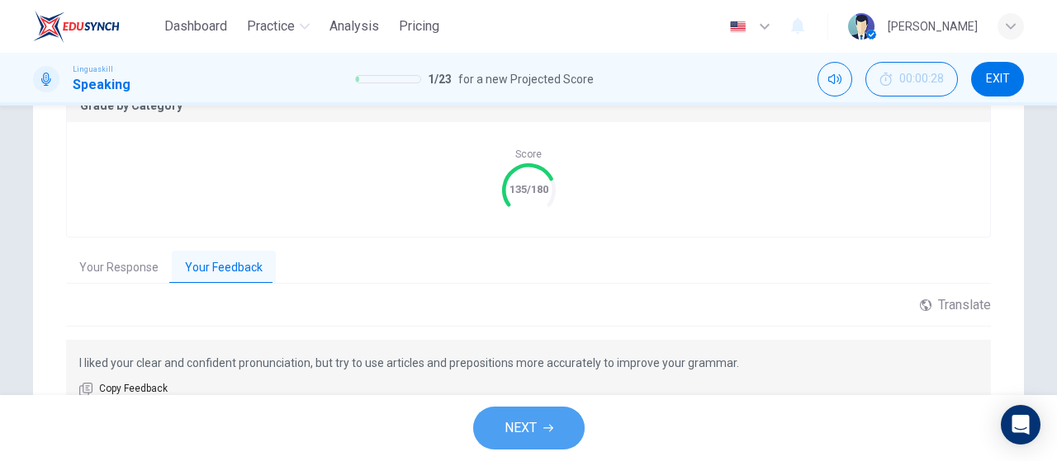
click at [551, 432] on icon "button" at bounding box center [548, 428] width 10 height 10
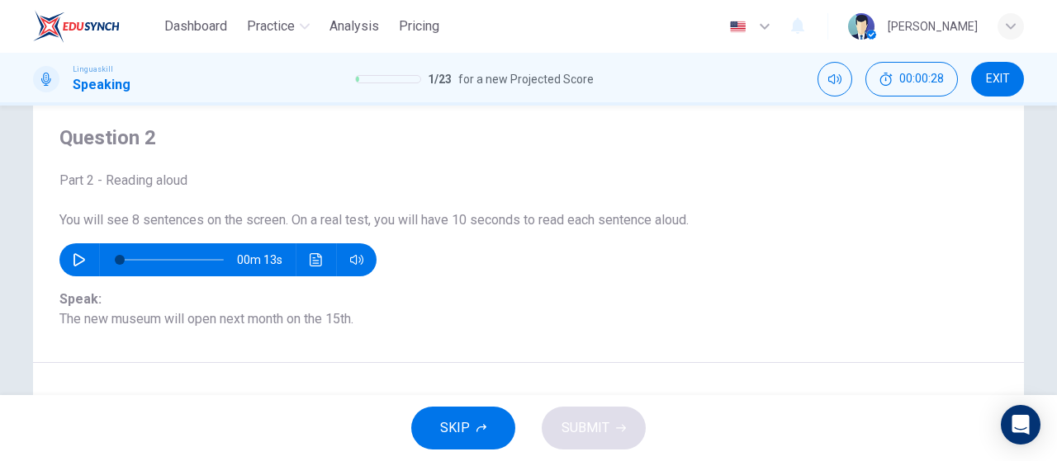
scroll to position [83, 0]
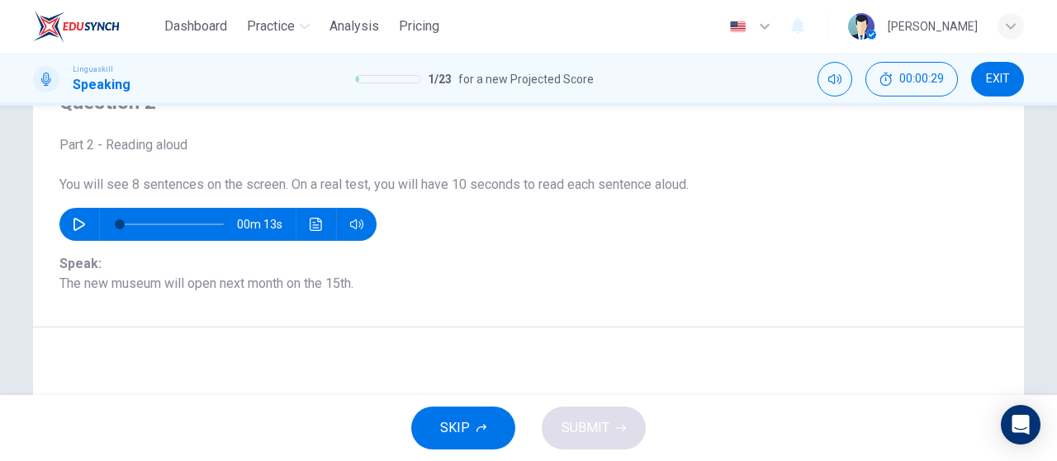
click at [76, 222] on icon "button" at bounding box center [79, 224] width 13 height 13
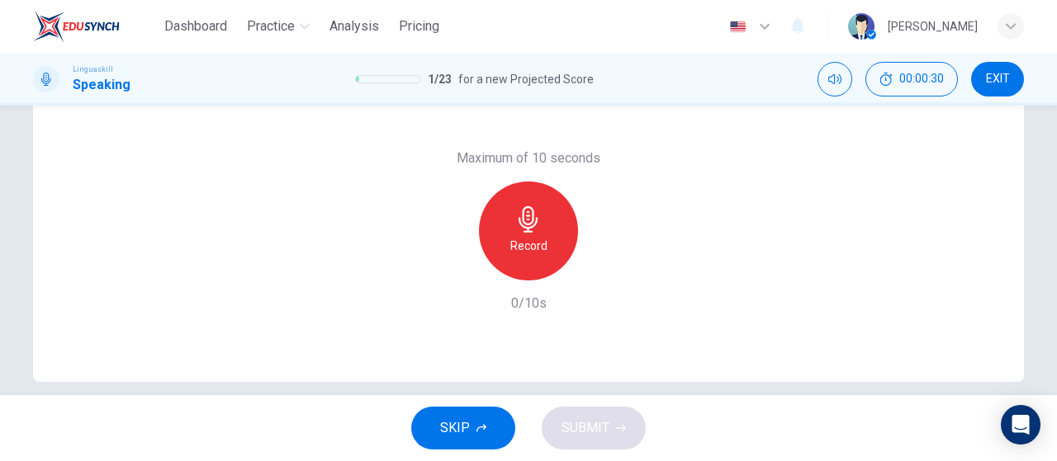
scroll to position [248, 0]
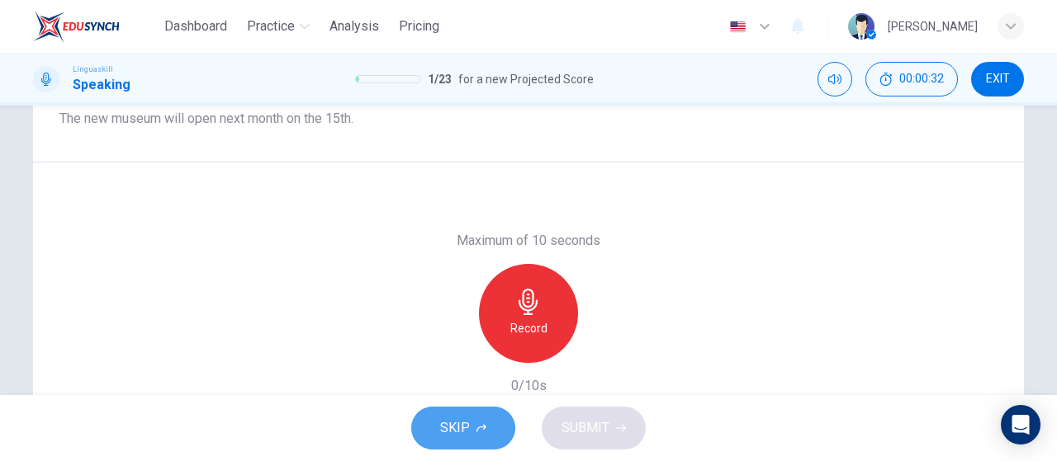
click at [485, 419] on button "SKIP" at bounding box center [463, 428] width 104 height 43
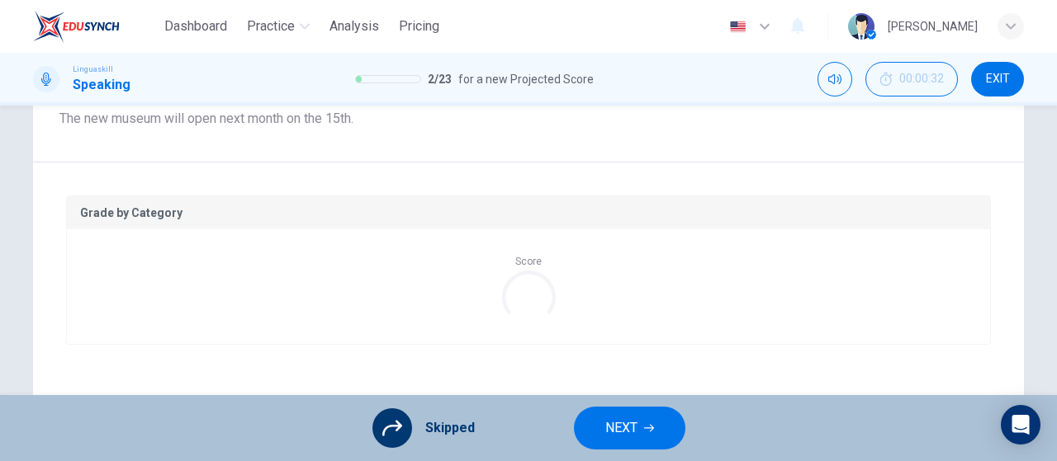
click at [605, 418] on span "NEXT" at bounding box center [621, 428] width 32 height 23
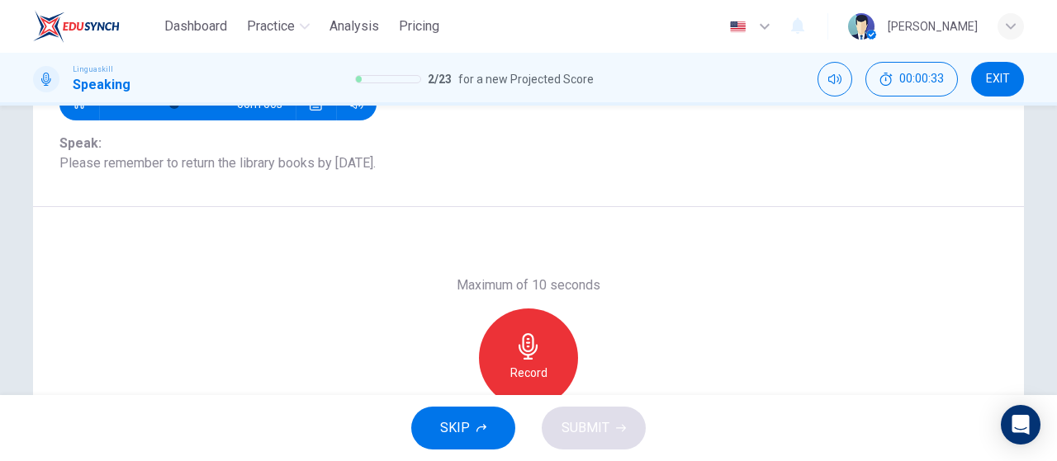
scroll to position [165, 0]
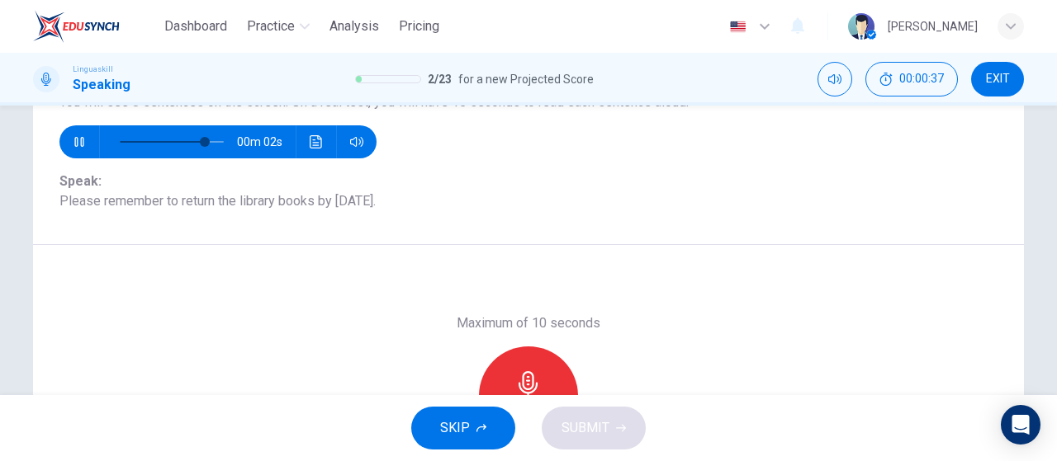
click at [457, 423] on span "SKIP" at bounding box center [455, 428] width 30 height 23
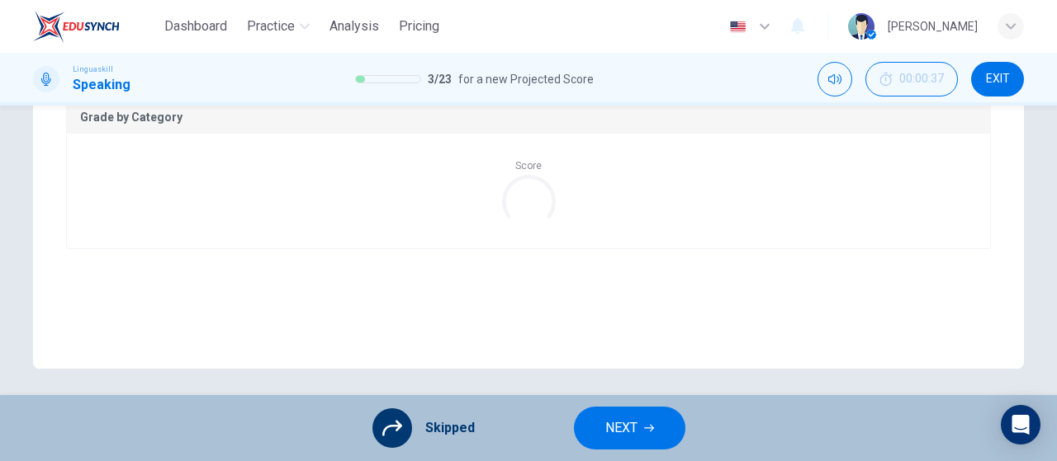
scroll to position [350, 0]
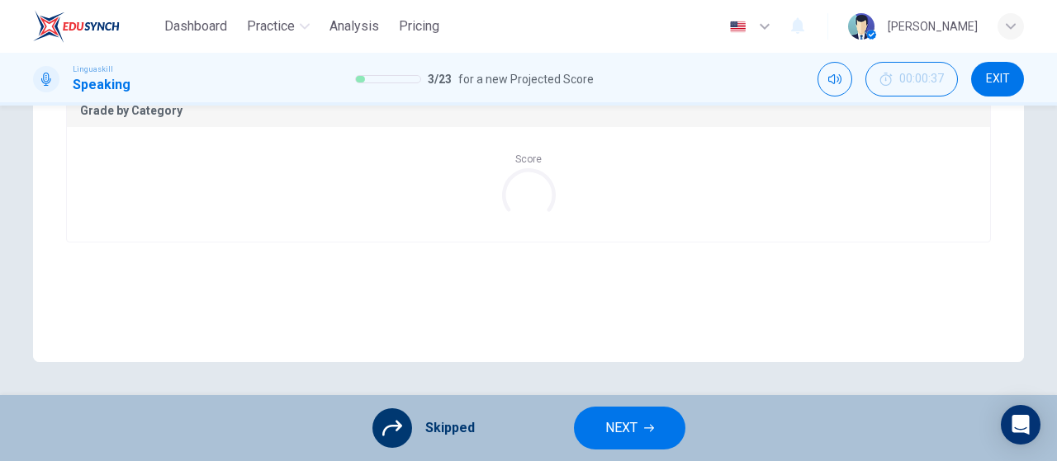
type input "0"
click at [605, 422] on span "NEXT" at bounding box center [621, 428] width 32 height 23
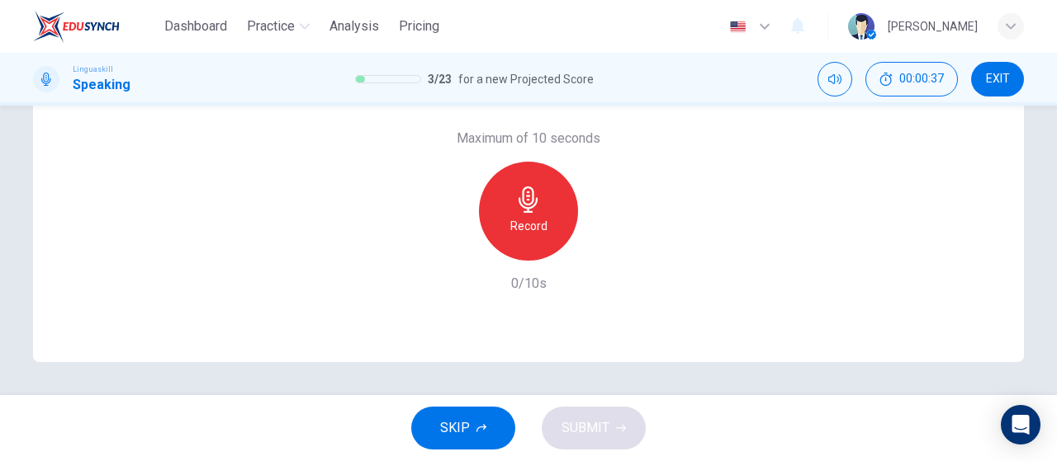
scroll to position [185, 0]
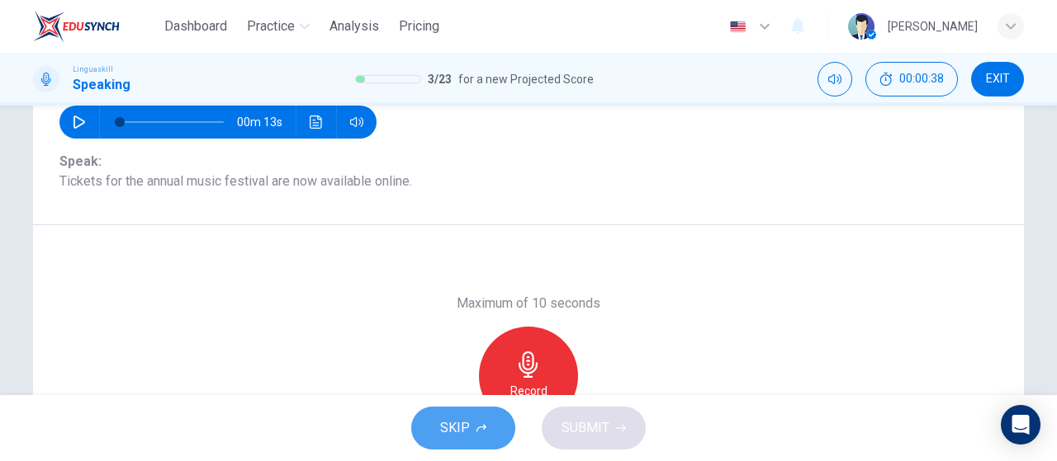
click at [444, 413] on button "SKIP" at bounding box center [463, 428] width 104 height 43
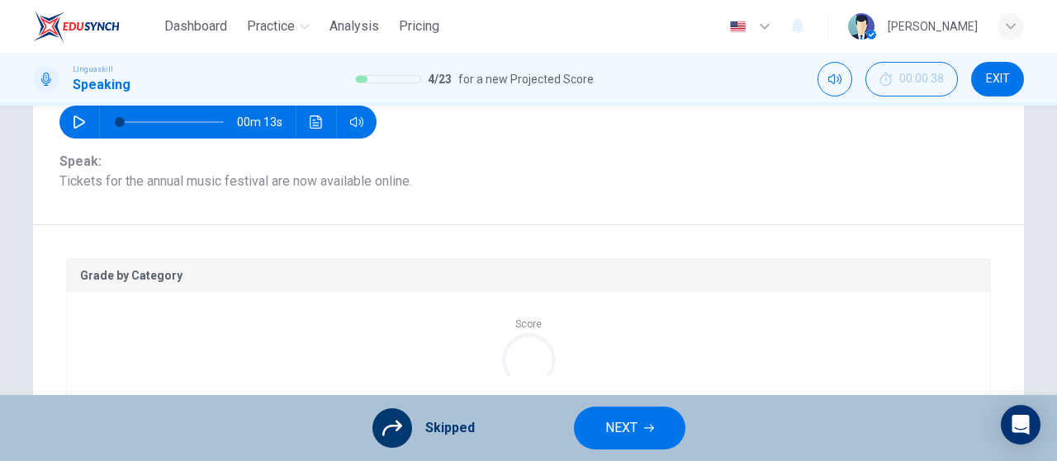
click at [609, 431] on span "NEXT" at bounding box center [621, 428] width 32 height 23
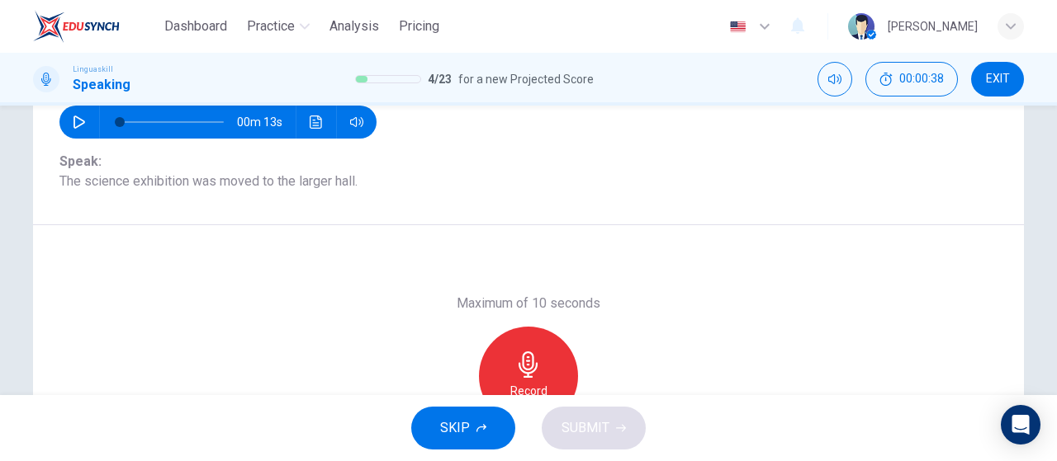
click at [421, 433] on button "SKIP" at bounding box center [463, 428] width 104 height 43
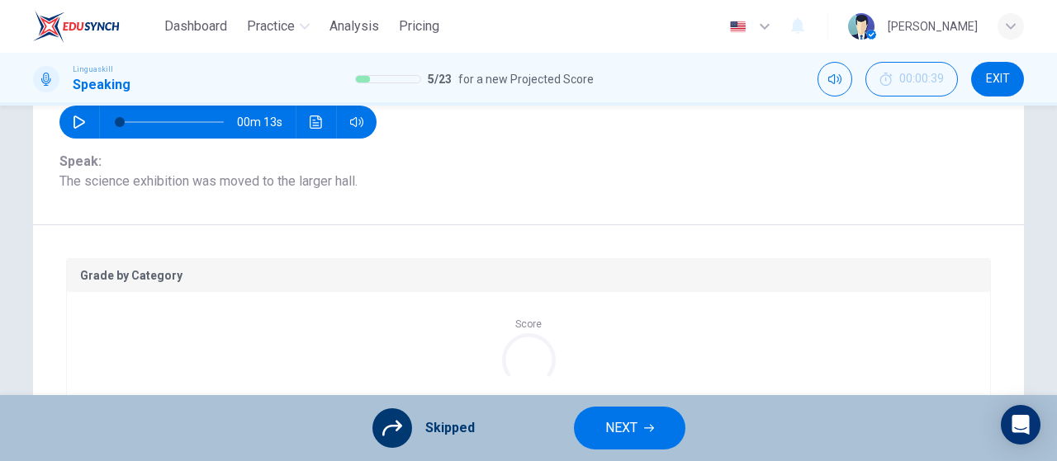
click at [611, 432] on span "NEXT" at bounding box center [621, 428] width 32 height 23
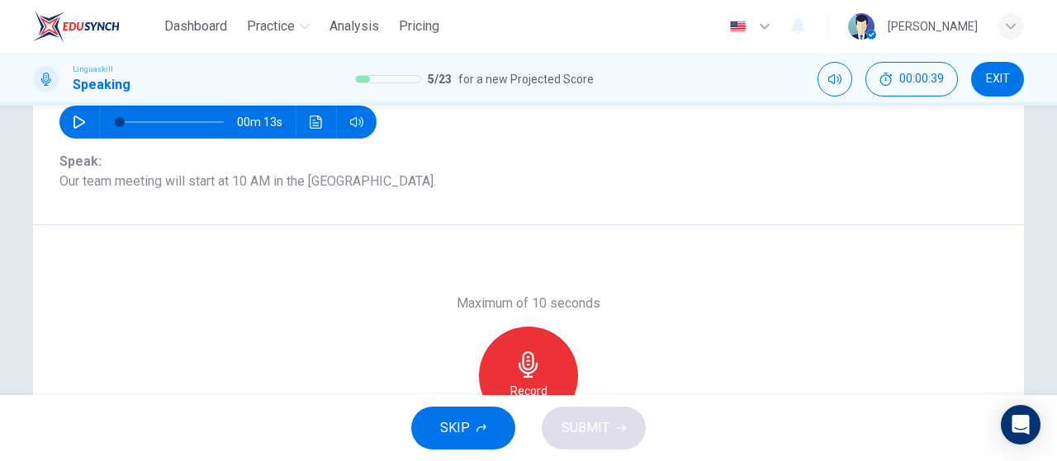
click at [438, 436] on button "SKIP" at bounding box center [463, 428] width 104 height 43
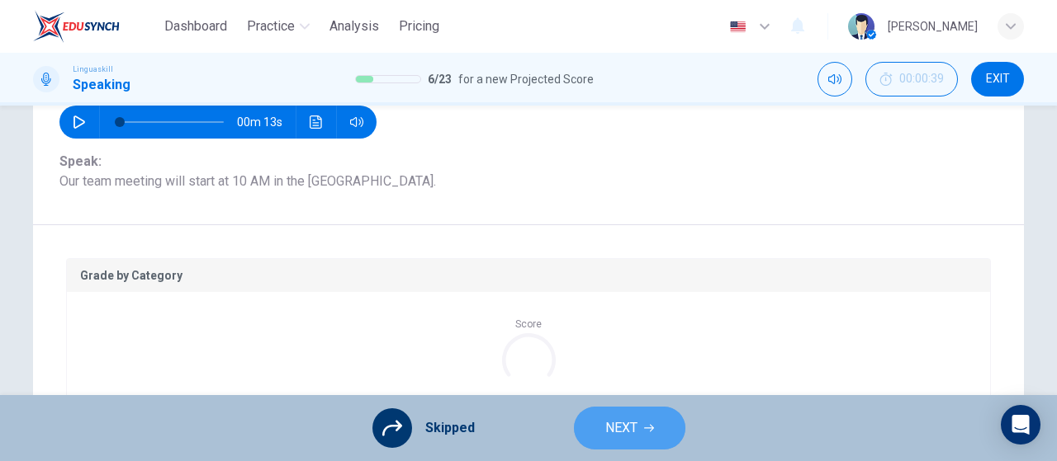
click at [599, 437] on button "NEXT" at bounding box center [629, 428] width 111 height 43
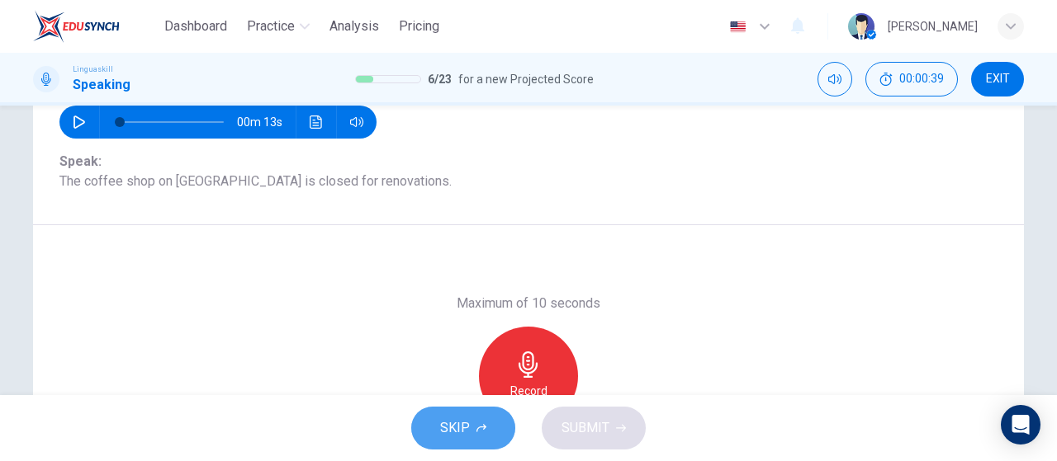
click at [450, 433] on span "SKIP" at bounding box center [455, 428] width 30 height 23
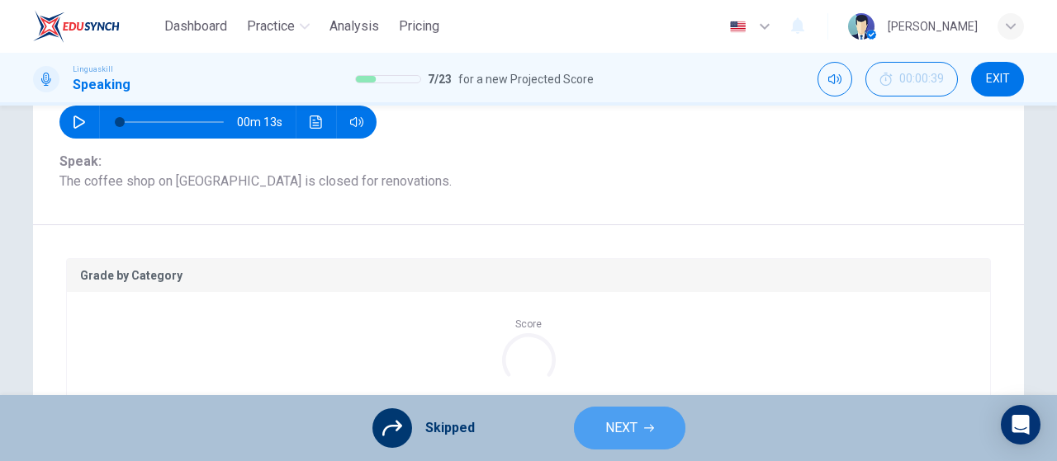
click at [616, 431] on span "NEXT" at bounding box center [621, 428] width 32 height 23
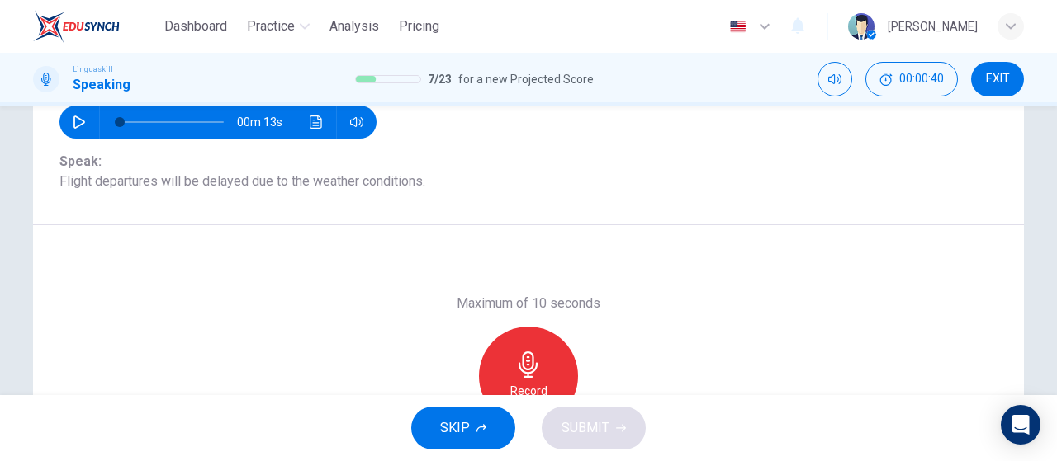
click at [446, 435] on span "SKIP" at bounding box center [455, 428] width 30 height 23
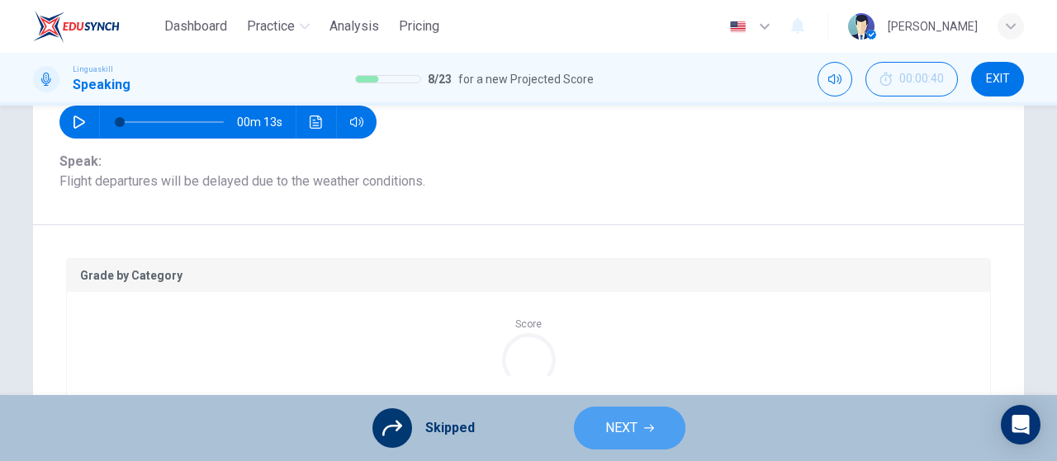
click at [594, 440] on button "NEXT" at bounding box center [629, 428] width 111 height 43
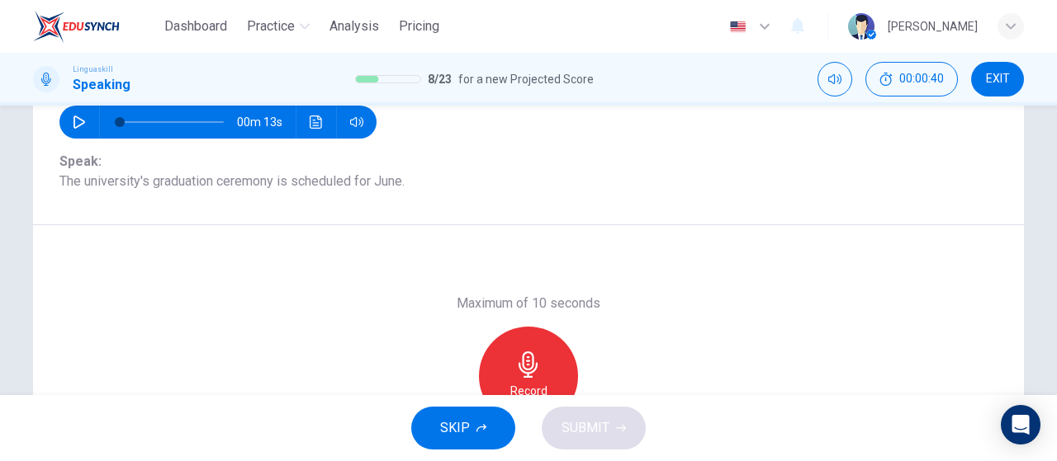
click at [423, 425] on button "SKIP" at bounding box center [463, 428] width 104 height 43
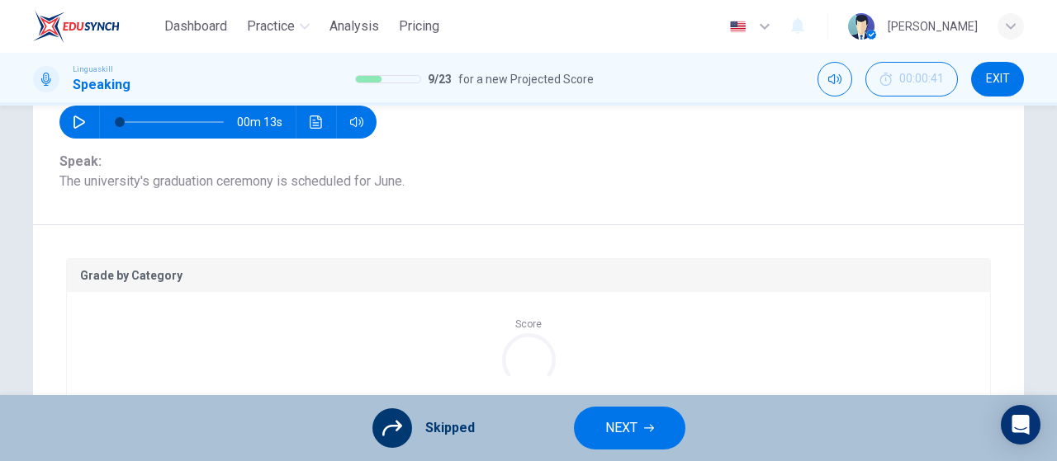
click at [591, 431] on button "NEXT" at bounding box center [629, 428] width 111 height 43
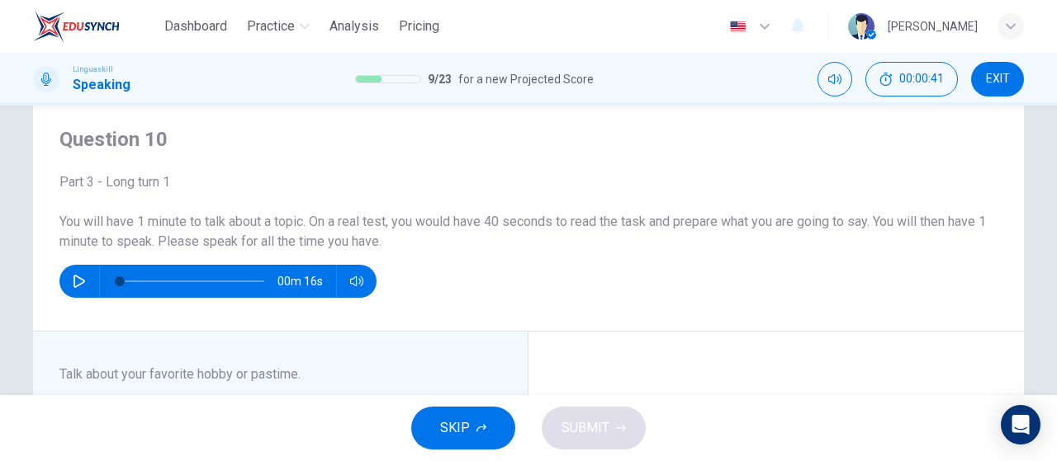
scroll to position [83, 0]
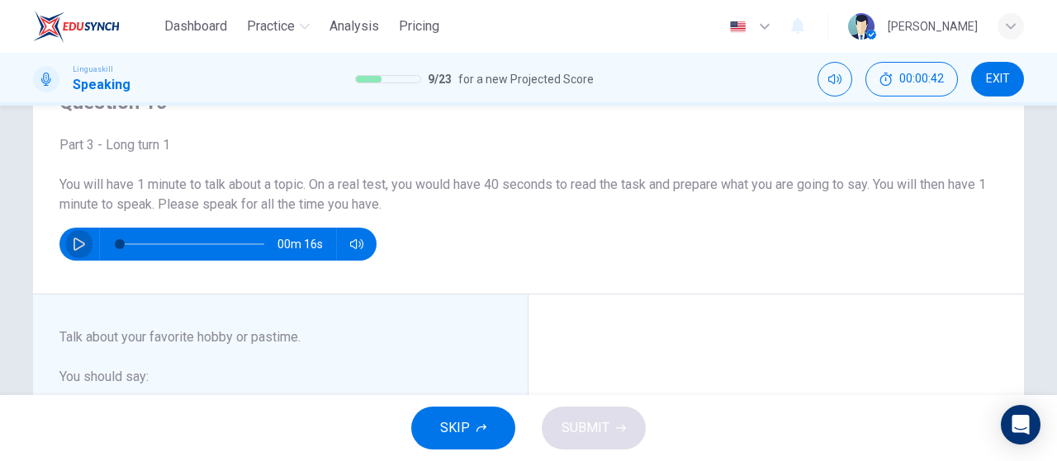
click at [66, 241] on button "button" at bounding box center [79, 244] width 26 height 33
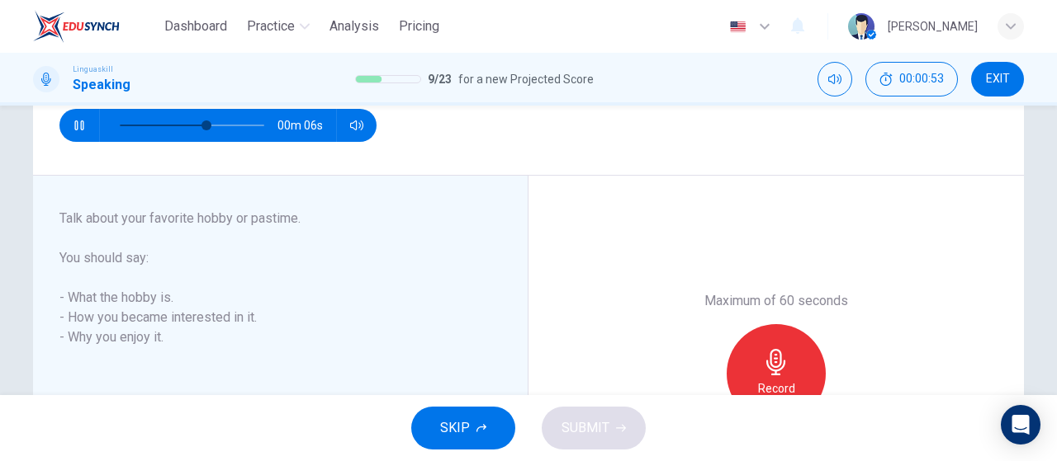
scroll to position [165, 0]
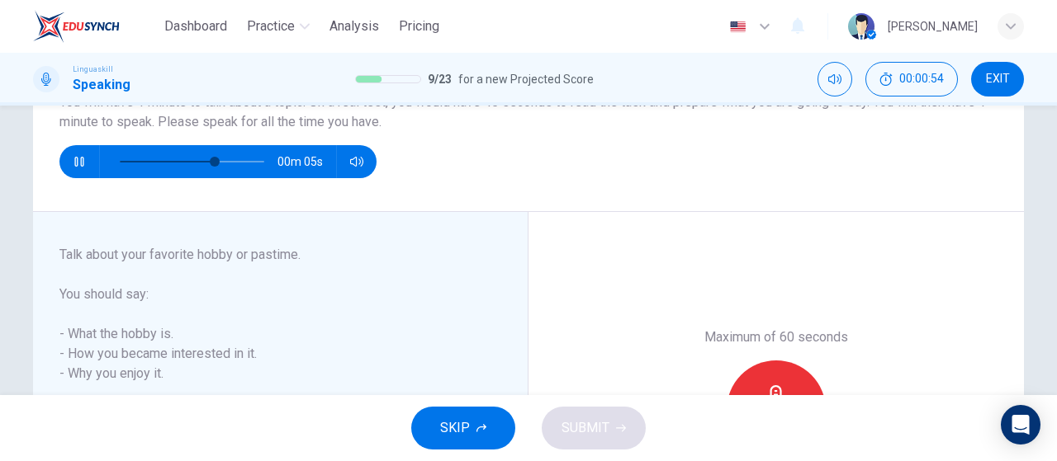
click at [84, 156] on button "button" at bounding box center [79, 161] width 26 height 33
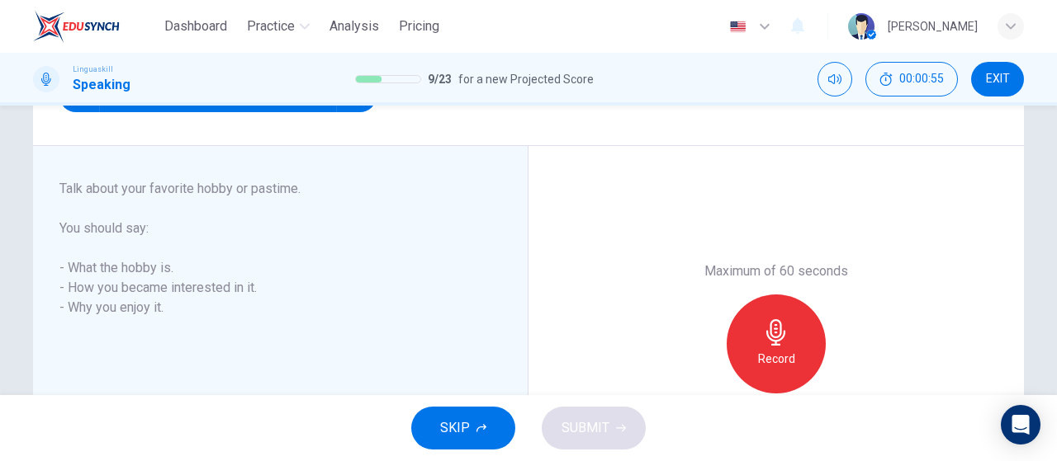
scroll to position [248, 0]
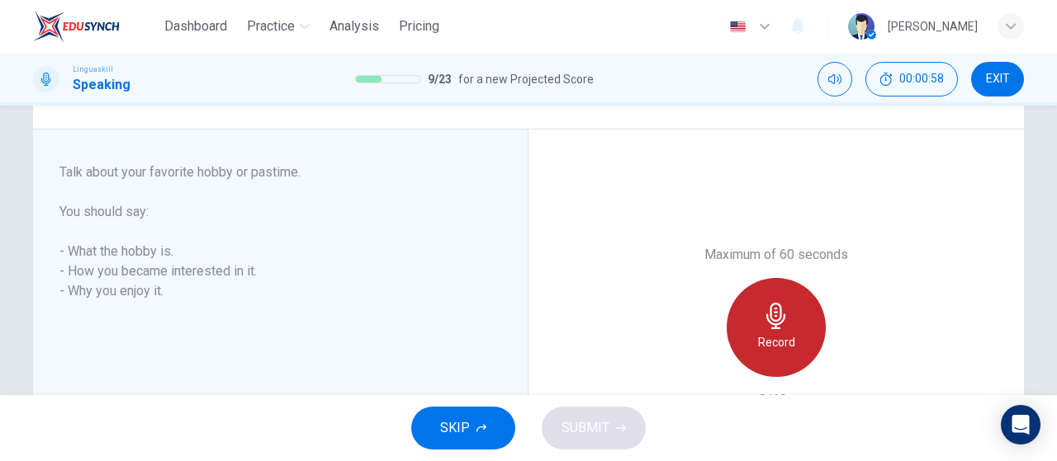
click at [776, 319] on icon "button" at bounding box center [776, 316] width 26 height 26
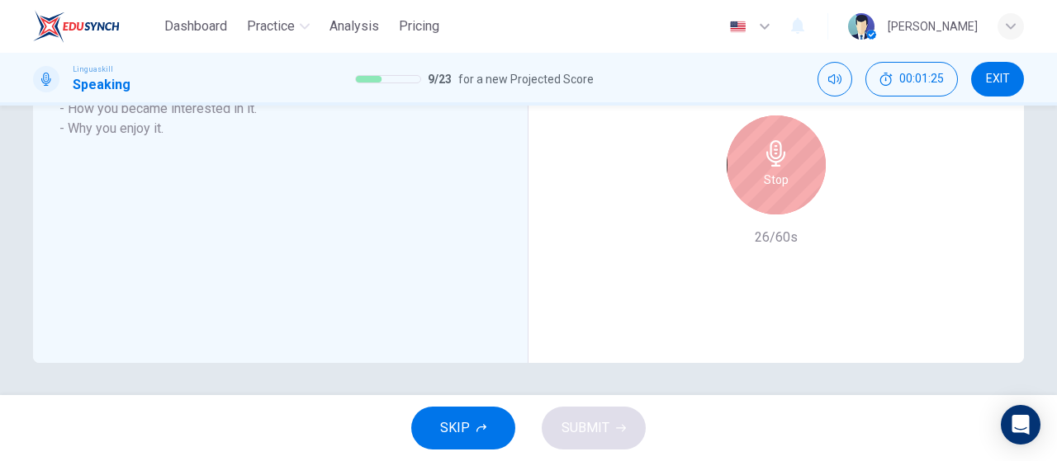
scroll to position [328, 0]
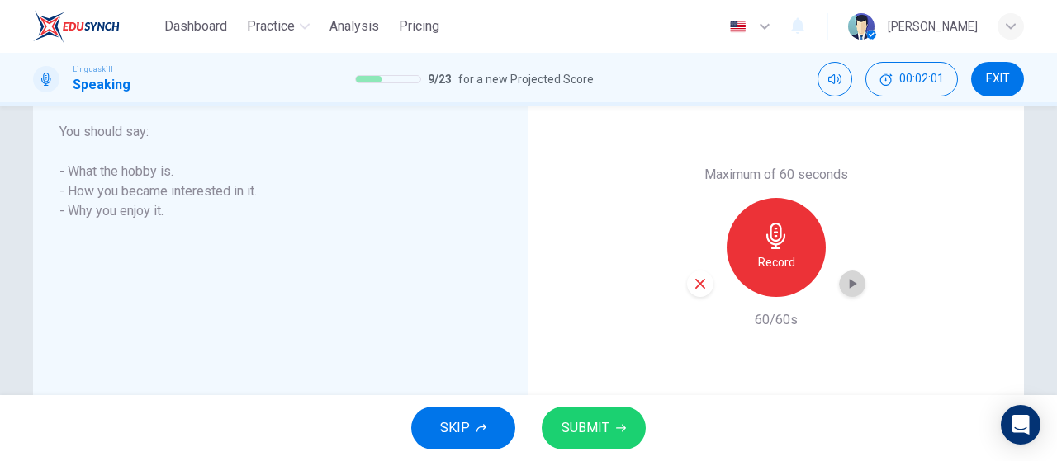
drag, startPoint x: 857, startPoint y: 284, endPoint x: 804, endPoint y: 318, distance: 62.7
click at [858, 284] on div "button" at bounding box center [852, 284] width 26 height 26
click at [618, 433] on button "SUBMIT" at bounding box center [593, 428] width 104 height 43
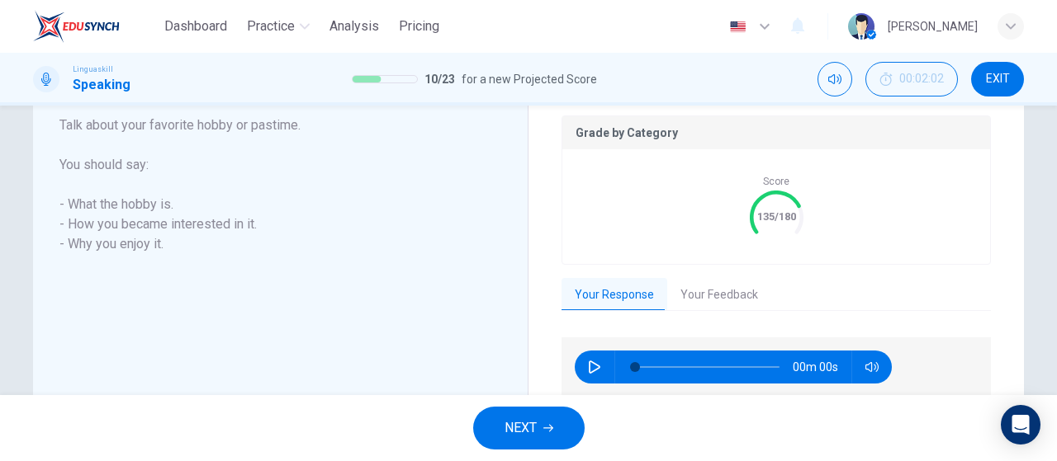
type input "0"
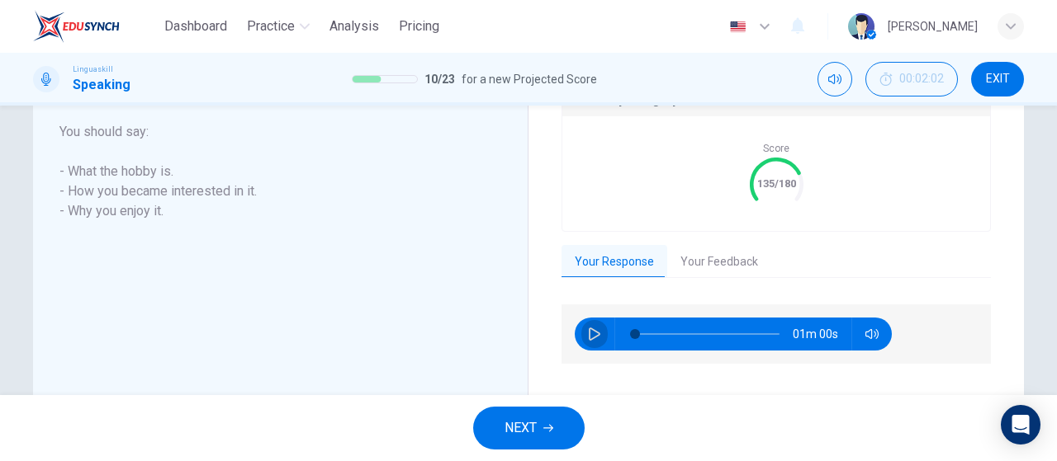
click at [594, 323] on button "button" at bounding box center [594, 334] width 26 height 33
click at [678, 262] on button "Your Feedback" at bounding box center [719, 262] width 104 height 35
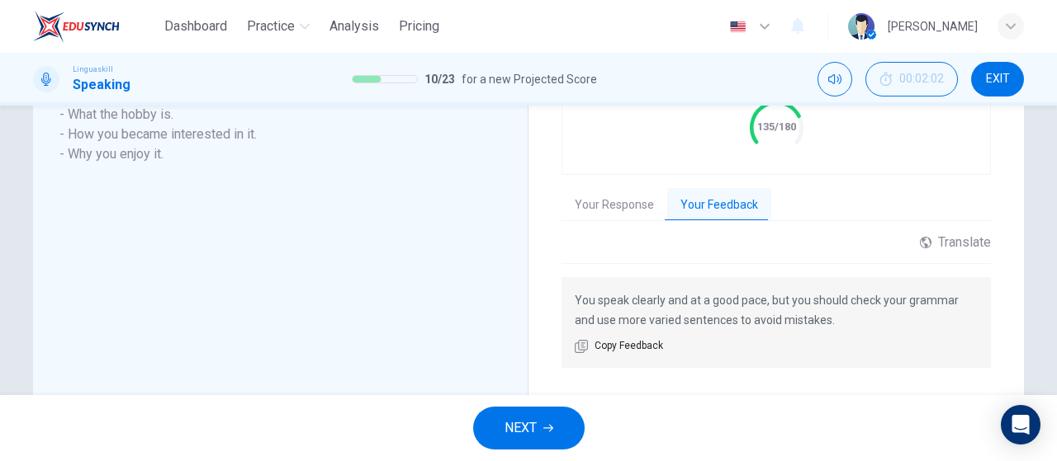
scroll to position [443, 0]
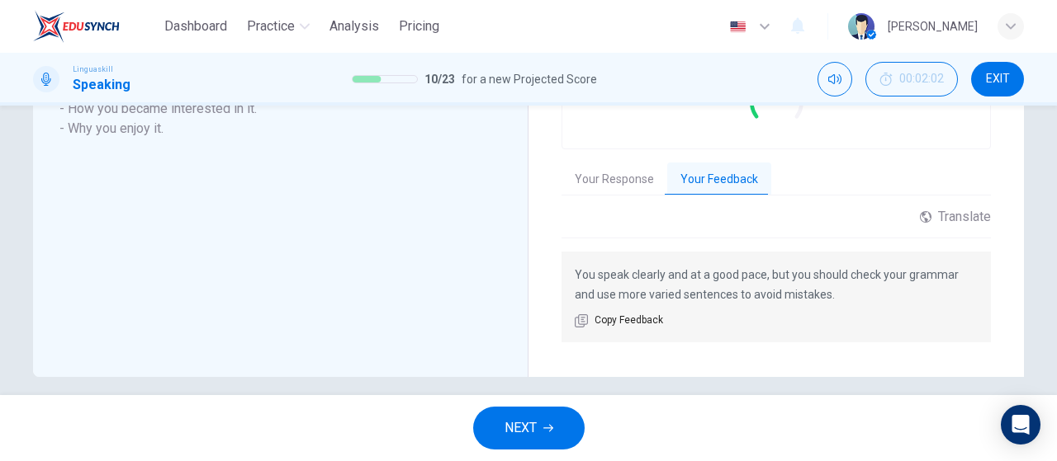
click at [566, 427] on button "NEXT" at bounding box center [528, 428] width 111 height 43
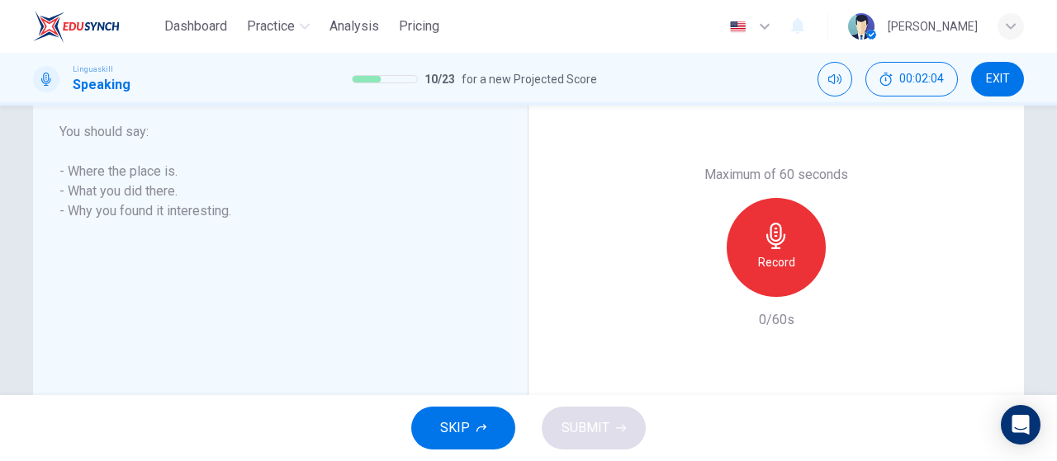
scroll to position [245, 0]
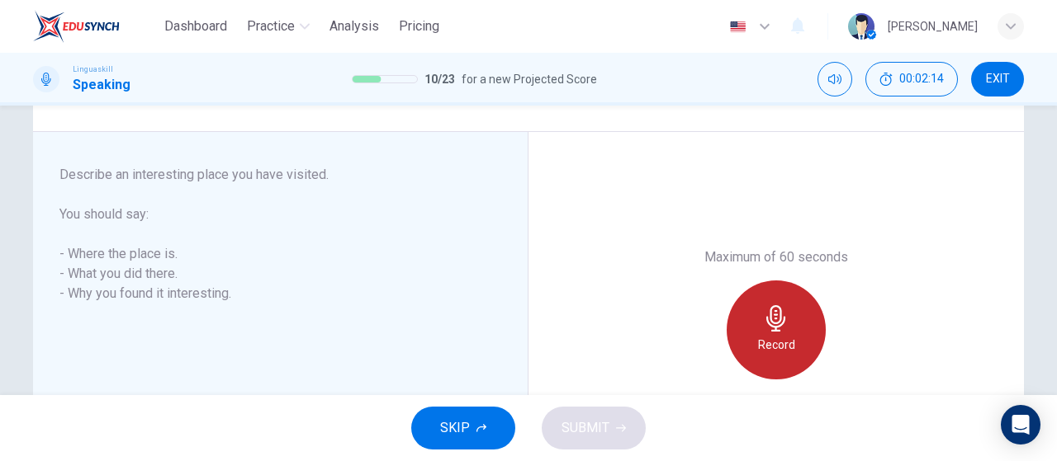
click at [782, 354] on h6 "Record" at bounding box center [776, 345] width 37 height 20
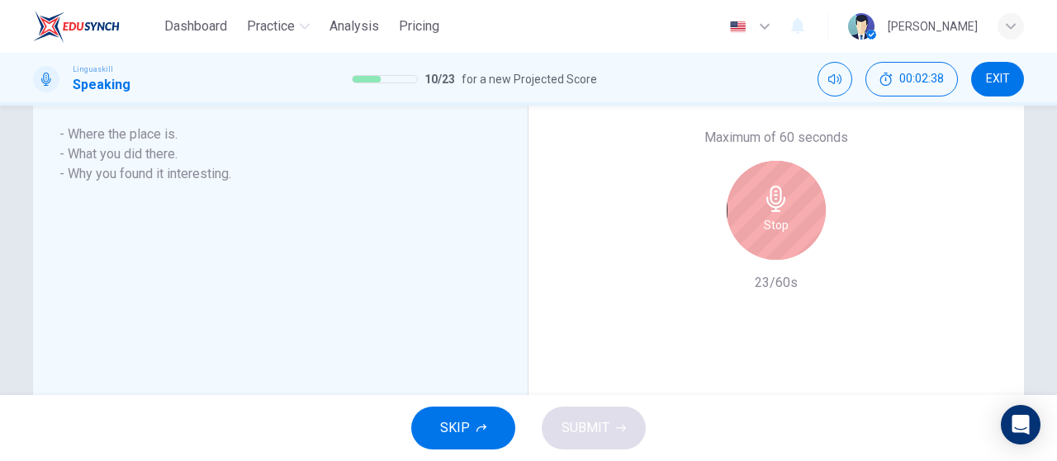
scroll to position [328, 0]
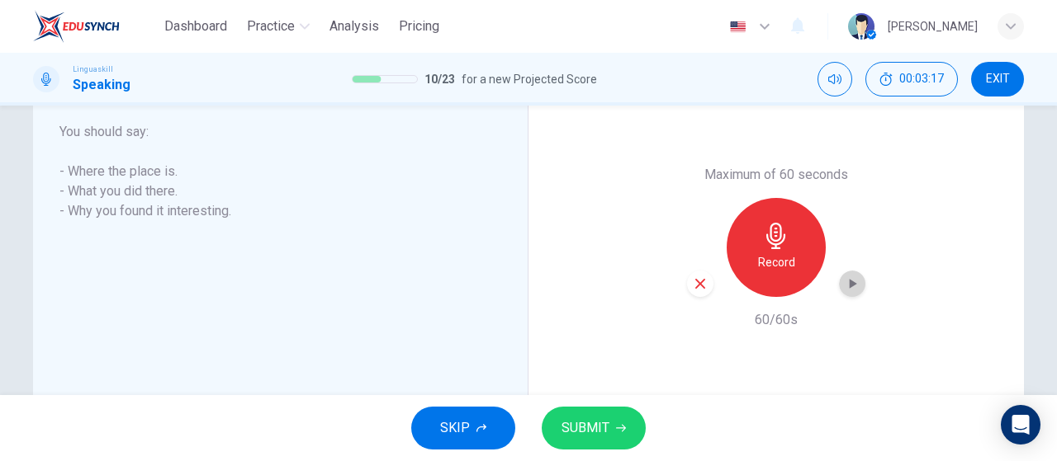
click at [849, 281] on icon "button" at bounding box center [852, 284] width 7 height 10
click at [546, 450] on div "SKIP SUBMIT" at bounding box center [528, 428] width 1057 height 66
click at [592, 440] on span "SUBMIT" at bounding box center [585, 428] width 48 height 23
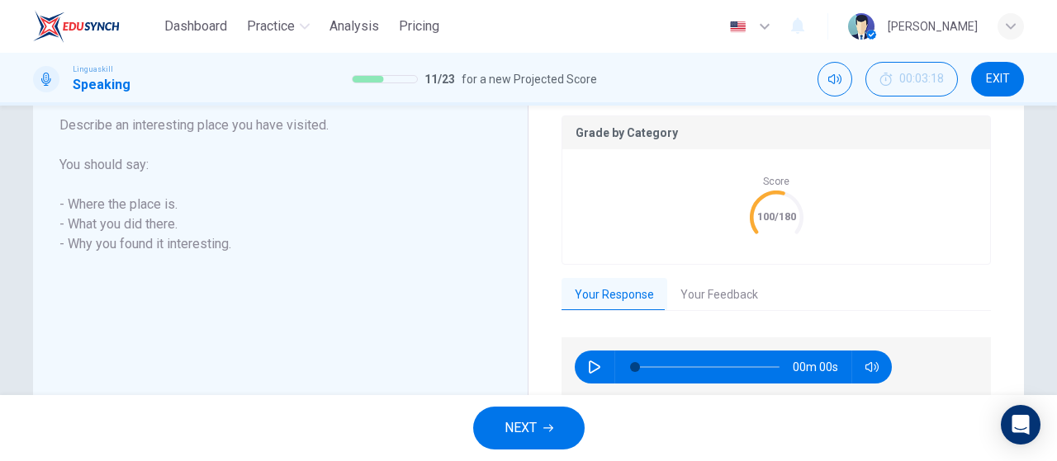
scroll to position [361, 0]
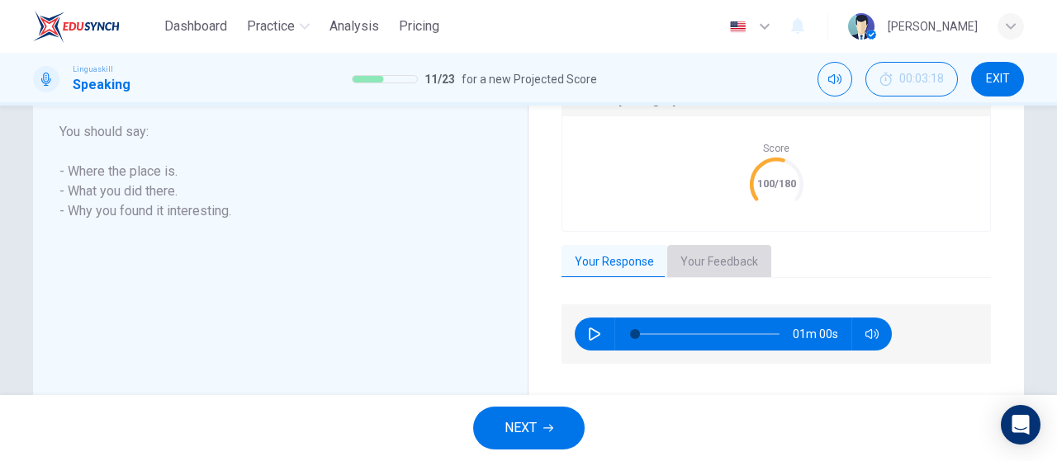
click at [718, 256] on button "Your Feedback" at bounding box center [719, 262] width 104 height 35
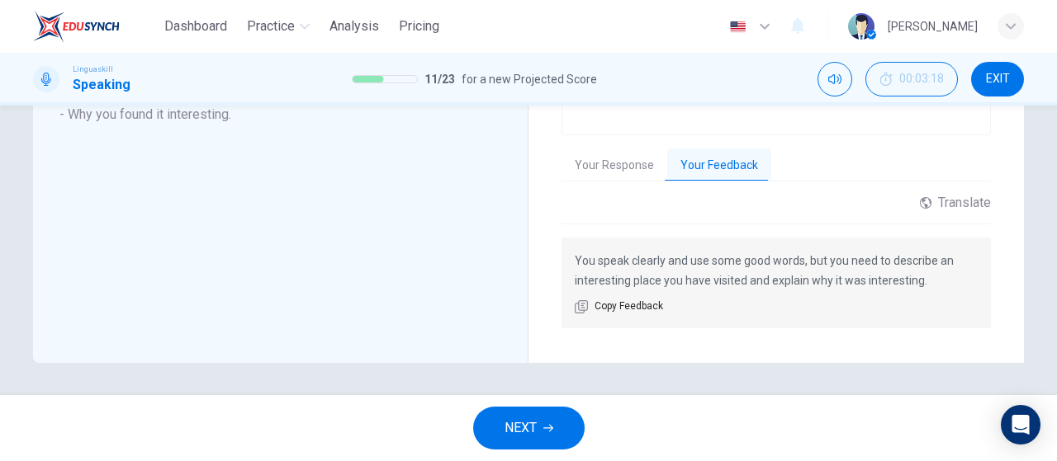
scroll to position [375, 0]
